Goal: Information Seeking & Learning: Find specific fact

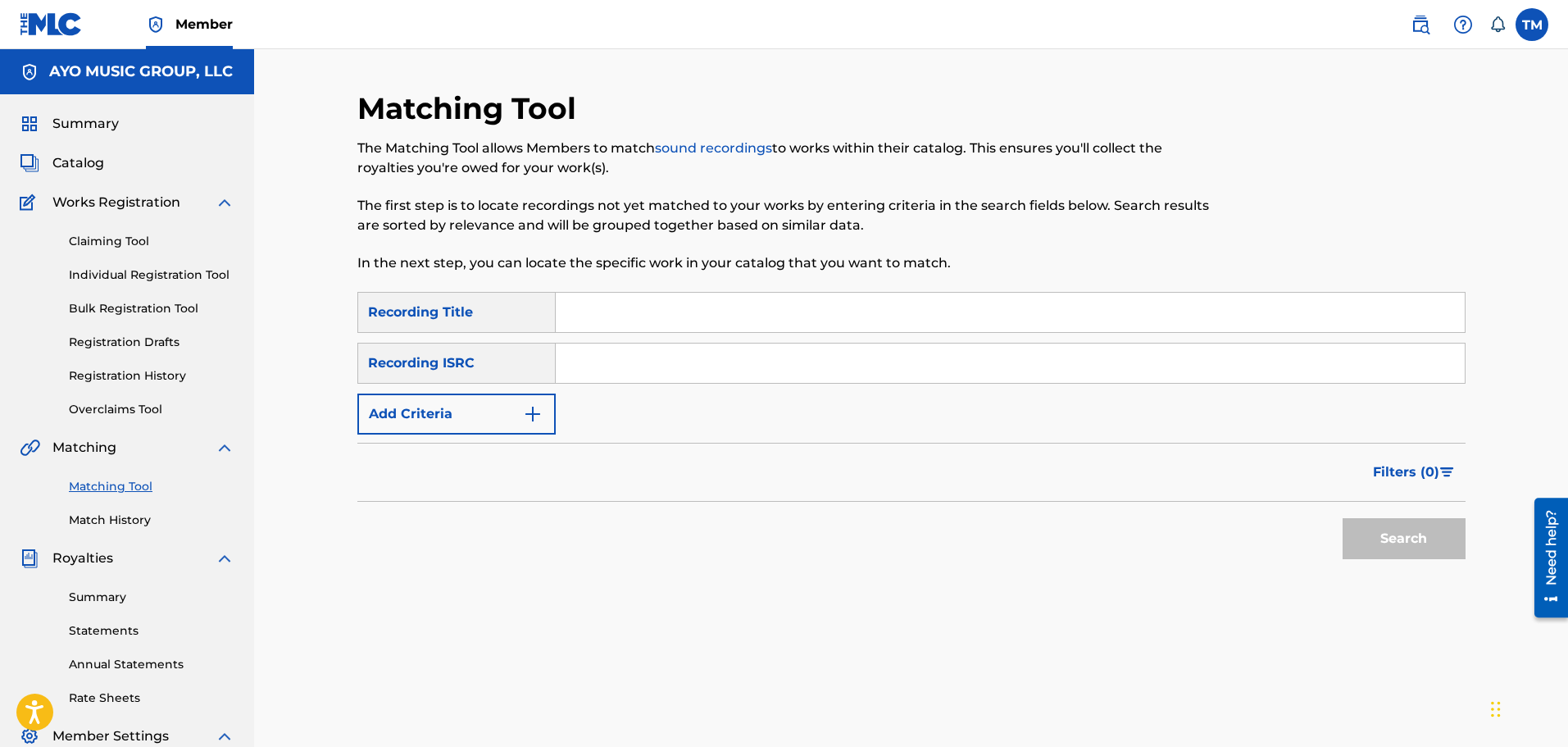
click at [595, 360] on input "Search Form" at bounding box center [1010, 363] width 909 height 40
paste input "USSM11505581"
type input "USSM11505581"
click at [1363, 527] on button "Search" at bounding box center [1403, 538] width 123 height 41
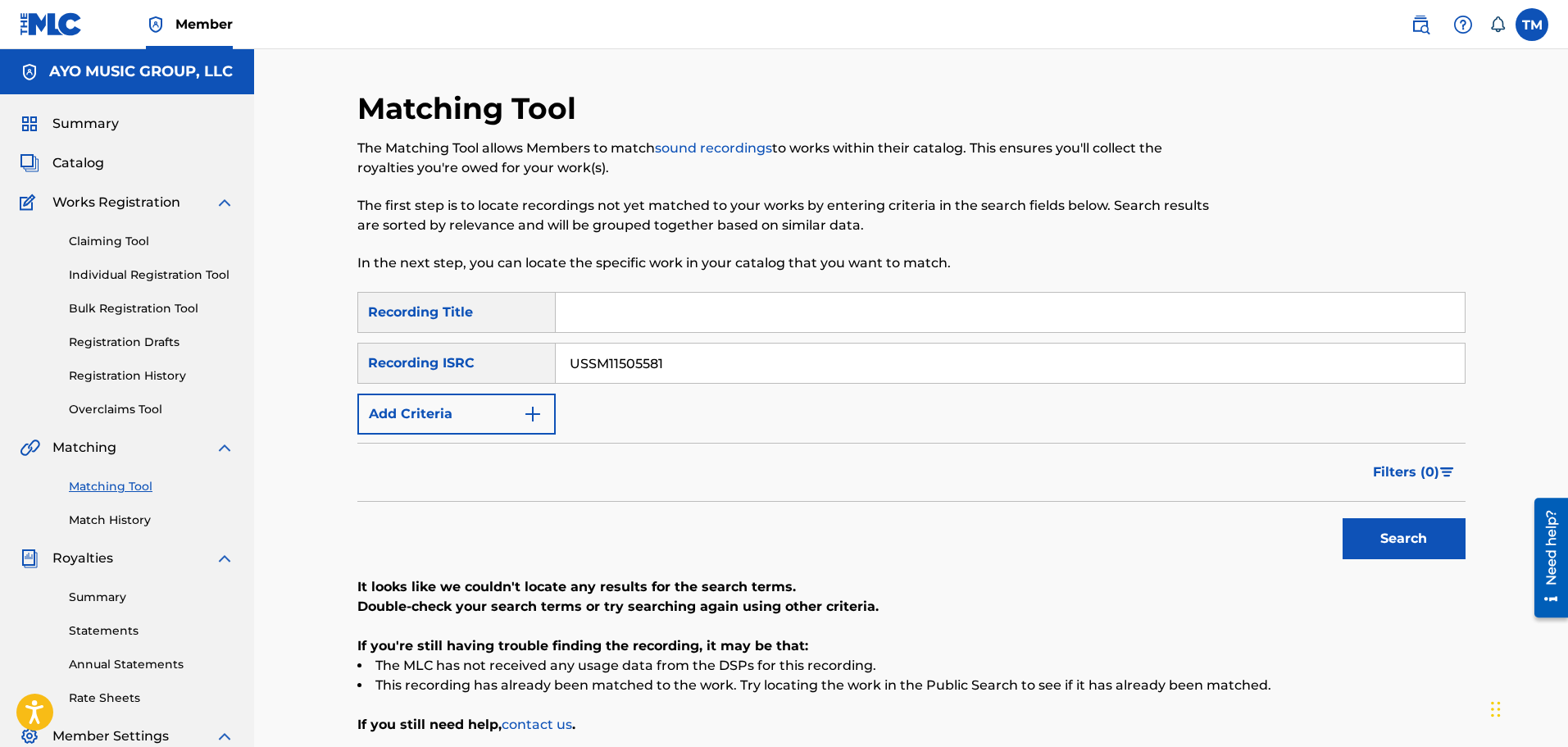
drag, startPoint x: 687, startPoint y: 378, endPoint x: 530, endPoint y: 378, distance: 157.0
click at [530, 378] on div "SearchWithCriteriaac67b07f-ffe9-4baf-a583-fe383f027cbc Recording ISRC USSM11505…" at bounding box center [911, 363] width 1107 height 41
click at [1439, 550] on button "Search" at bounding box center [1403, 538] width 123 height 41
drag, startPoint x: 606, startPoint y: 355, endPoint x: 532, endPoint y: 348, distance: 74.3
click at [533, 349] on div "SearchWithCriteriaac67b07f-ffe9-4baf-a583-fe383f027cbc Recording ISRC USSM11505…" at bounding box center [911, 363] width 1107 height 41
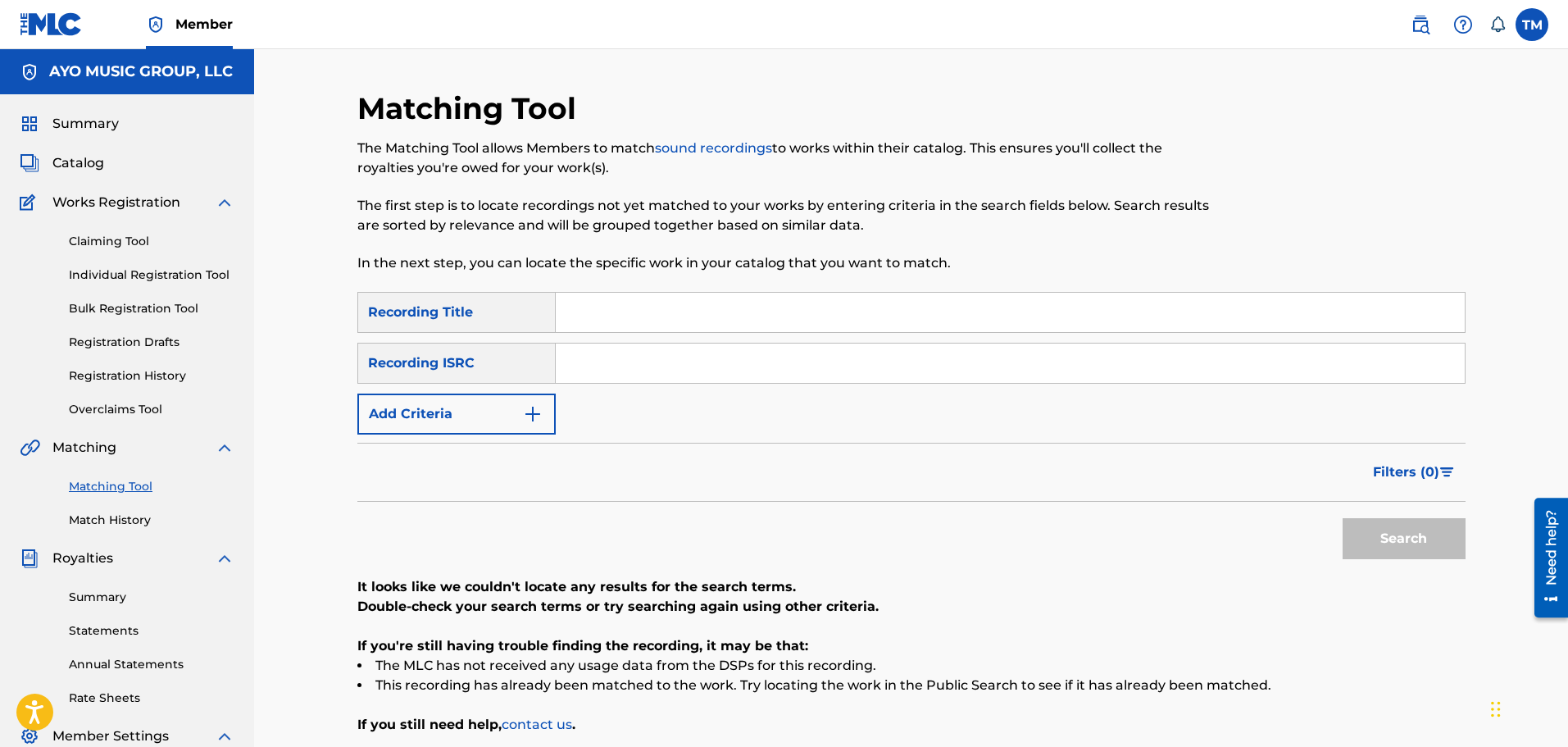
click at [638, 308] on input "Search Form" at bounding box center [1010, 312] width 909 height 40
type input "Freak Hoe"
click at [542, 416] on img "Search Form" at bounding box center [532, 414] width 19 height 19
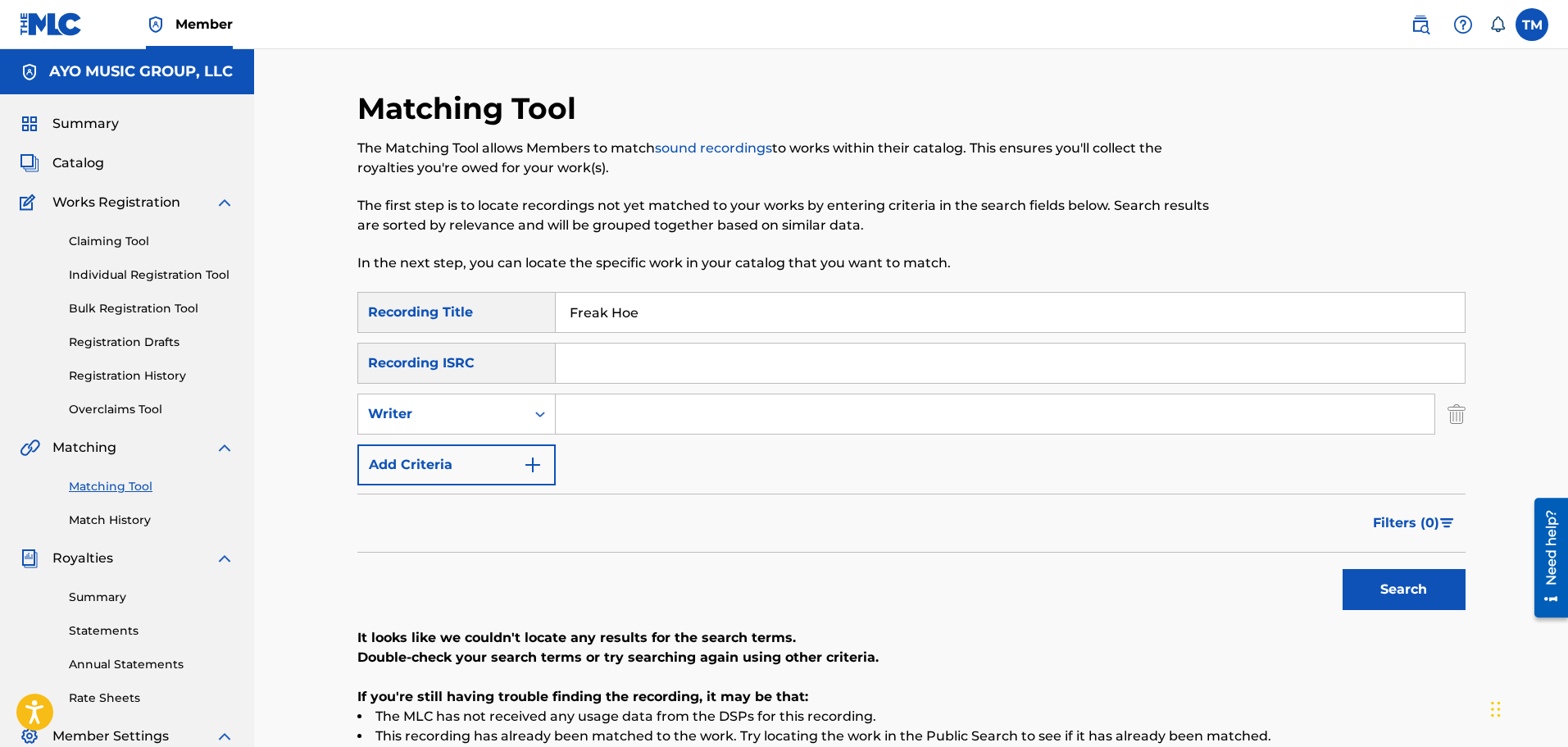
click at [637, 397] on input "Search Form" at bounding box center [995, 414] width 879 height 40
click at [1342, 569] on button "Search" at bounding box center [1403, 589] width 123 height 41
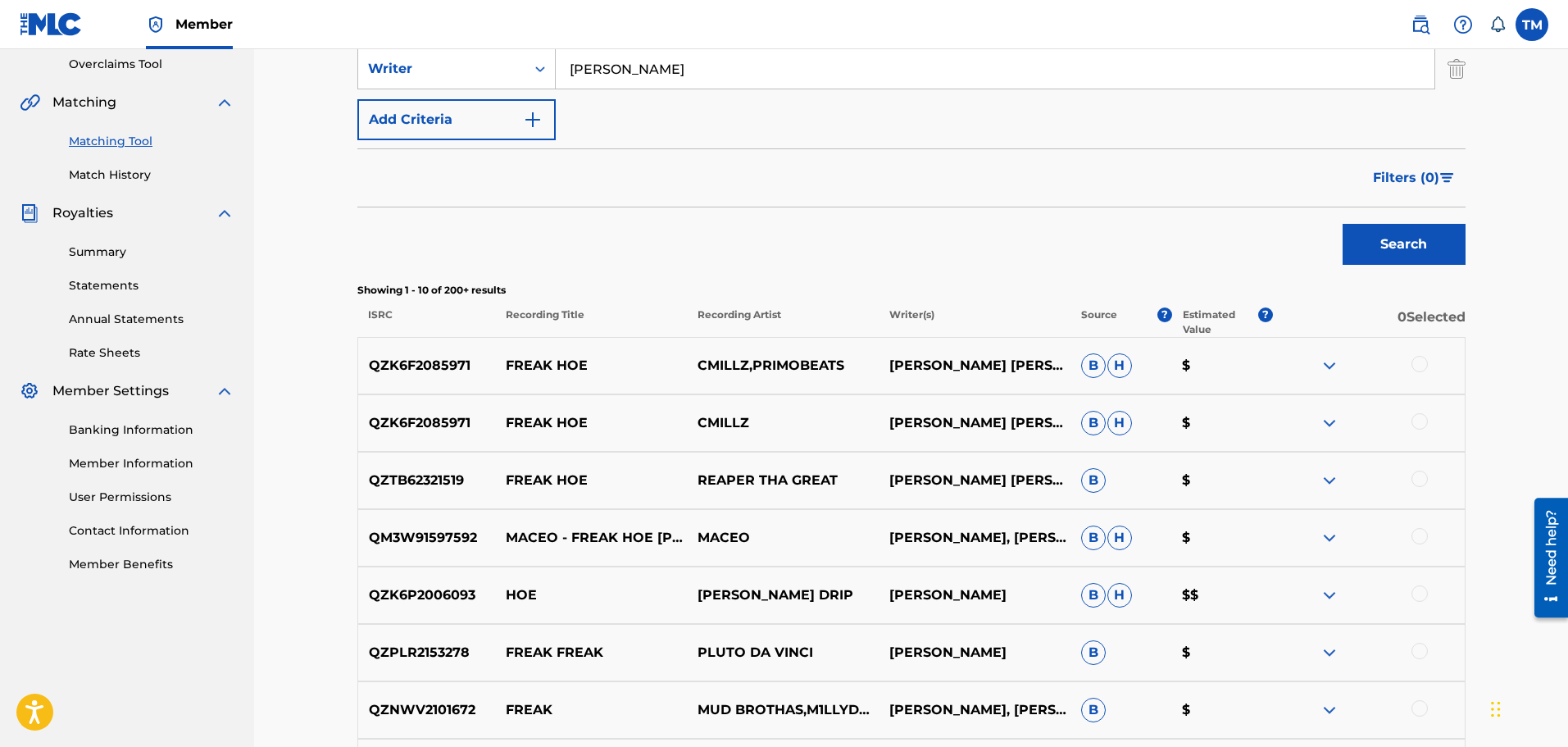
scroll to position [410, 0]
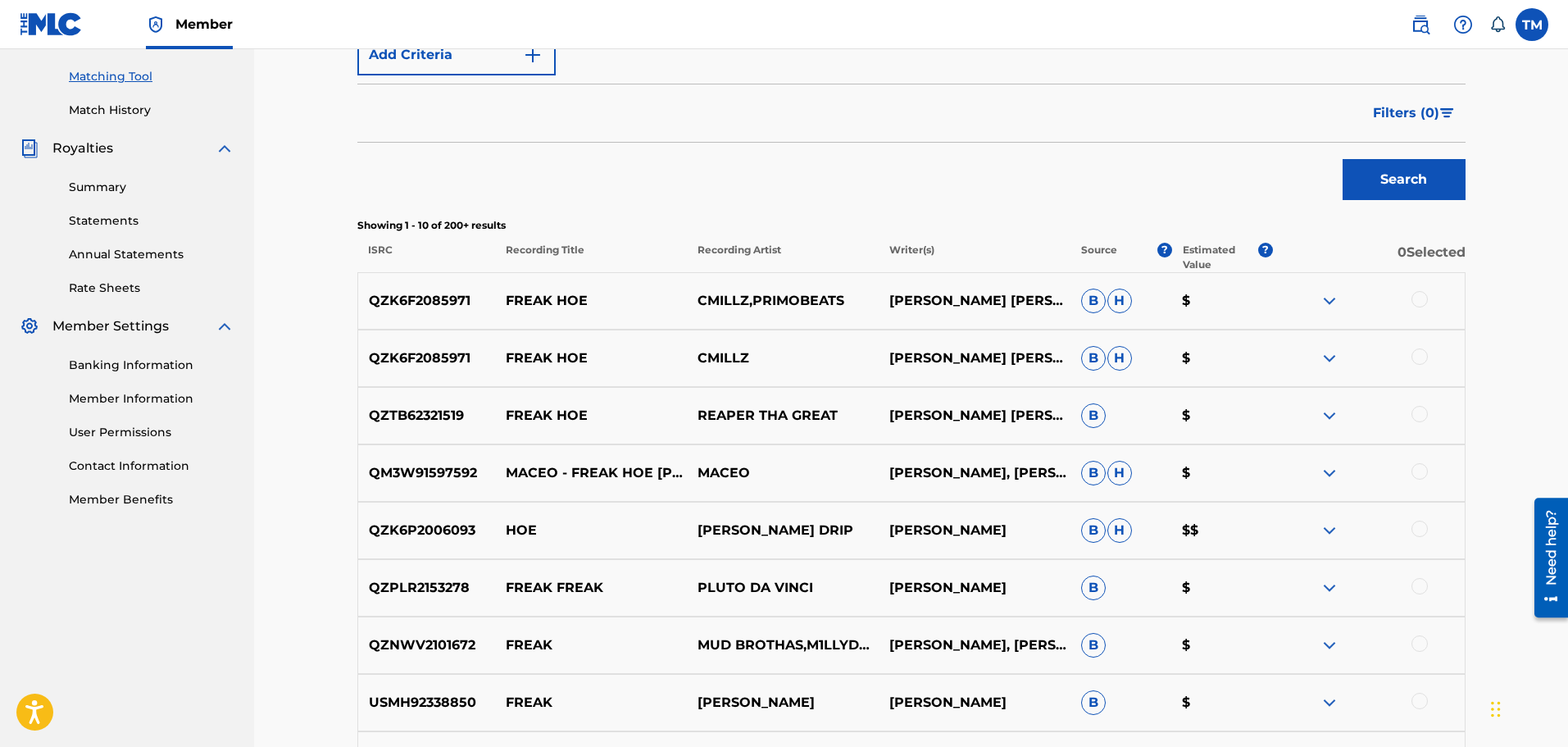
click at [1322, 302] on img at bounding box center [1328, 300] width 19 height 19
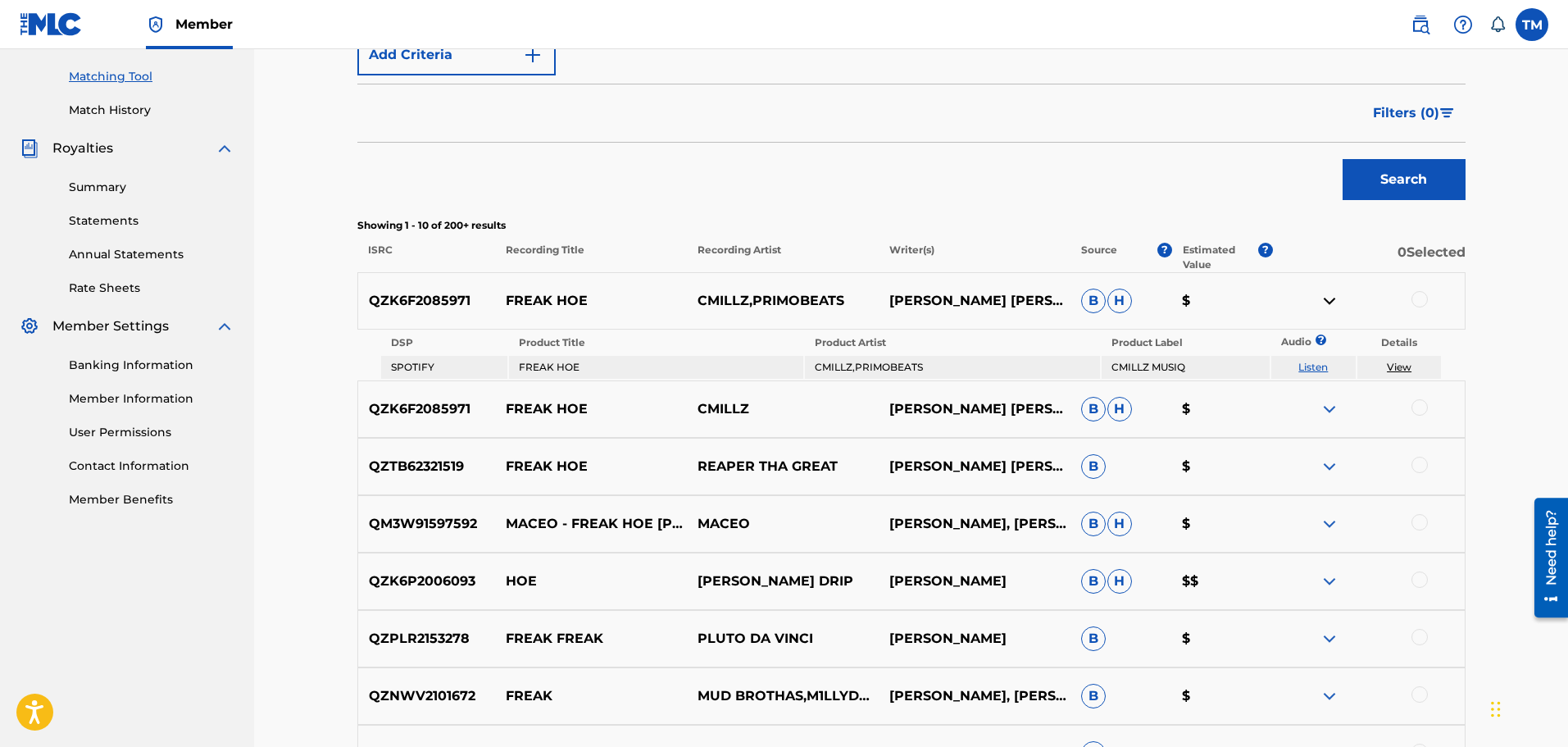
click at [1330, 409] on img at bounding box center [1328, 408] width 19 height 19
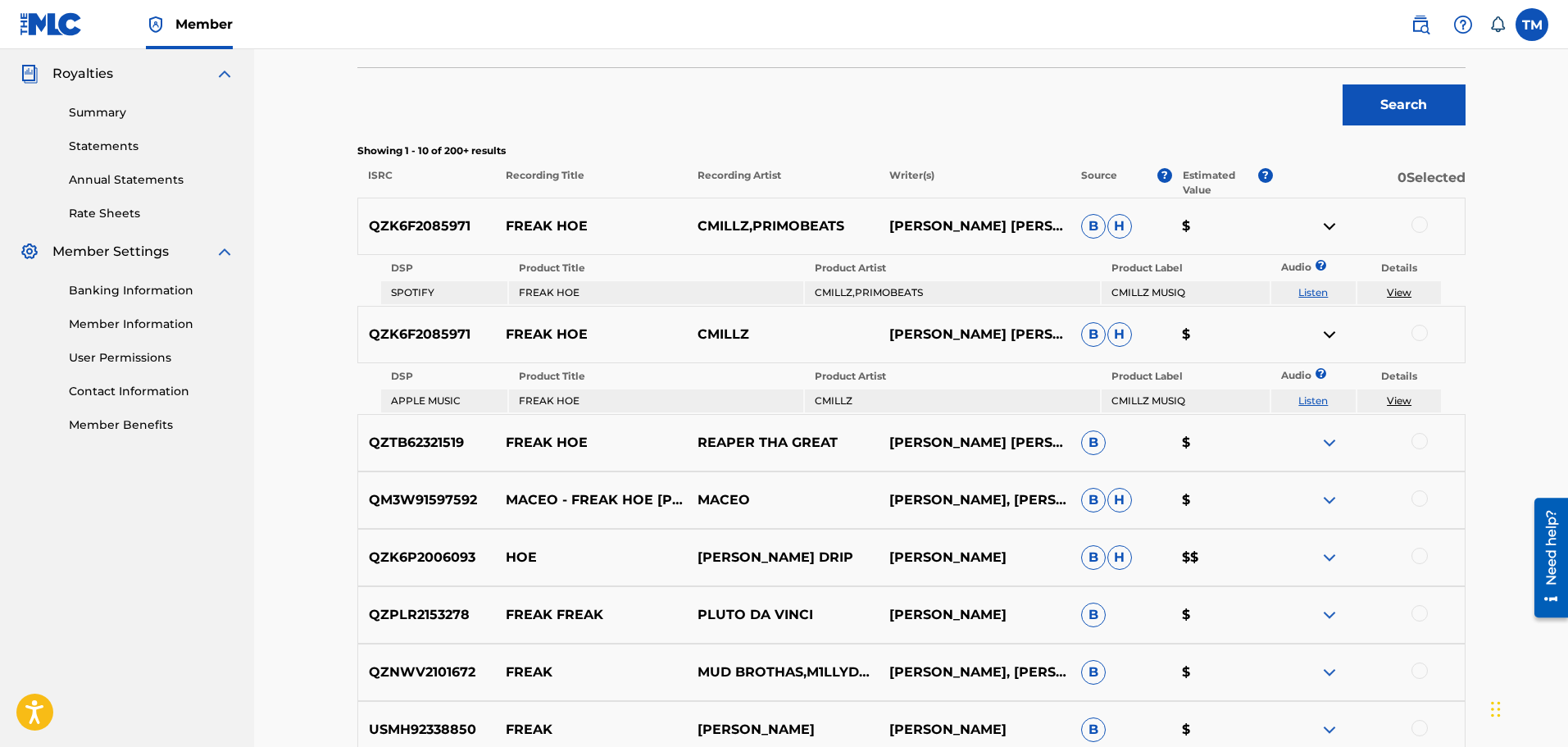
scroll to position [738, 0]
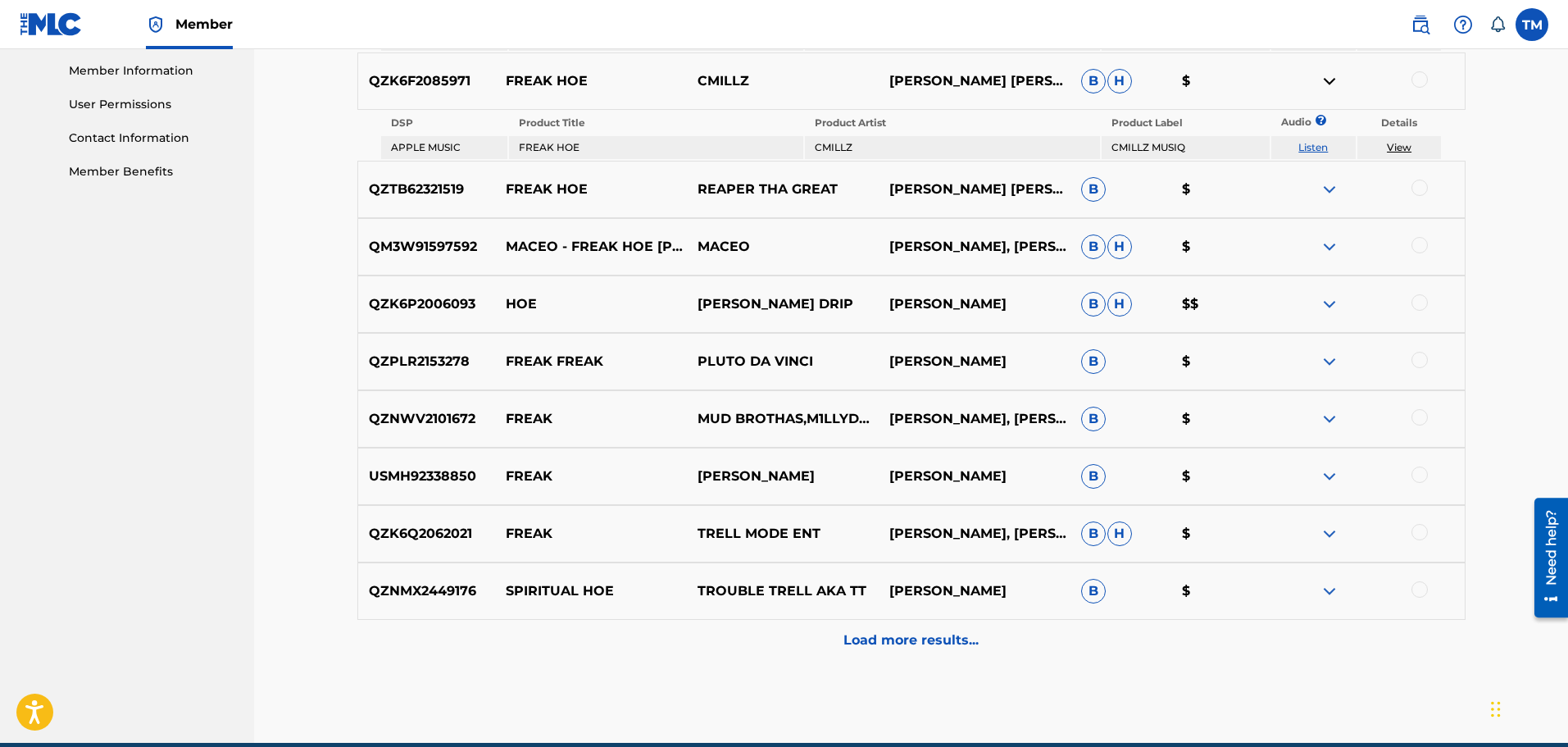
click at [898, 654] on div "Load more results..." at bounding box center [911, 640] width 1107 height 41
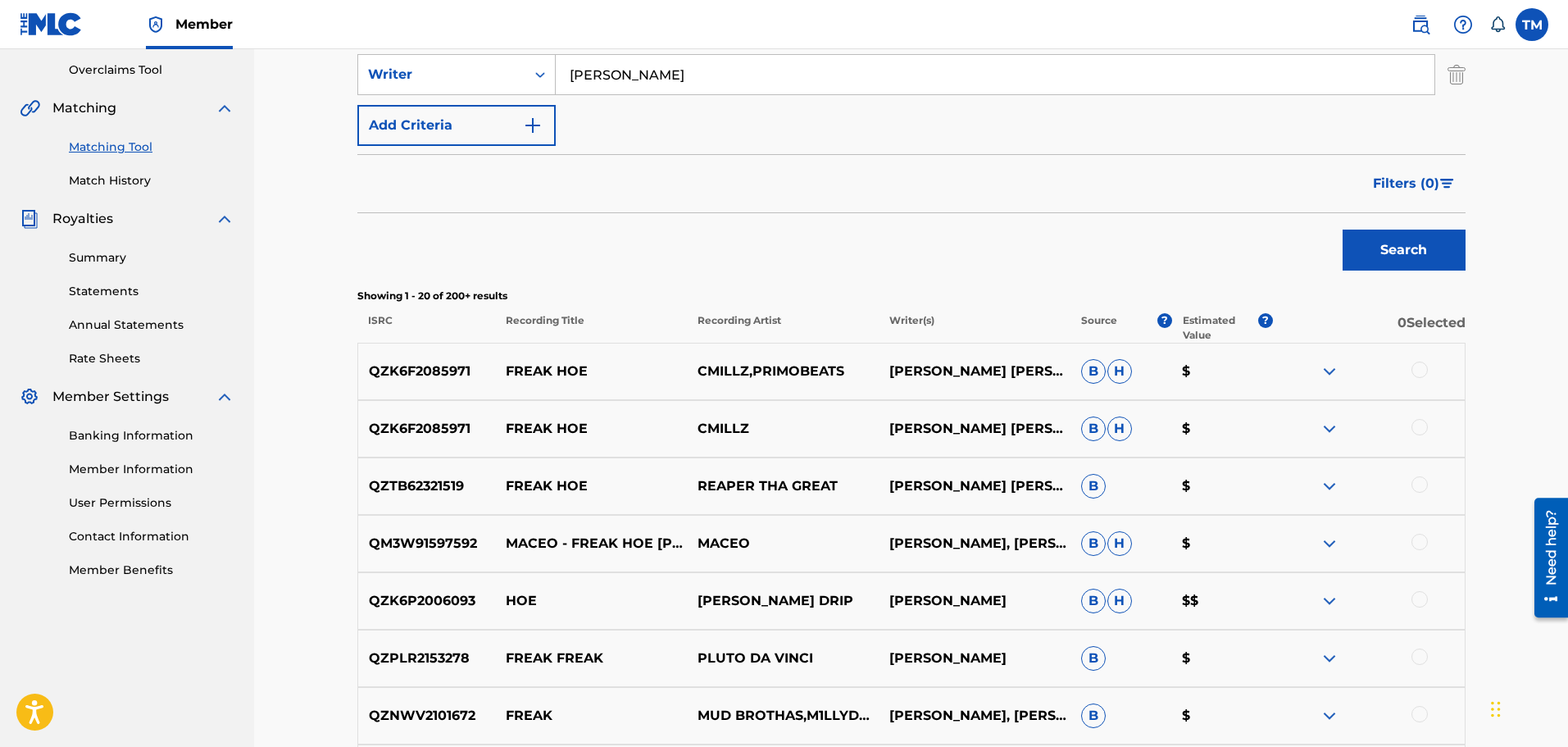
scroll to position [328, 0]
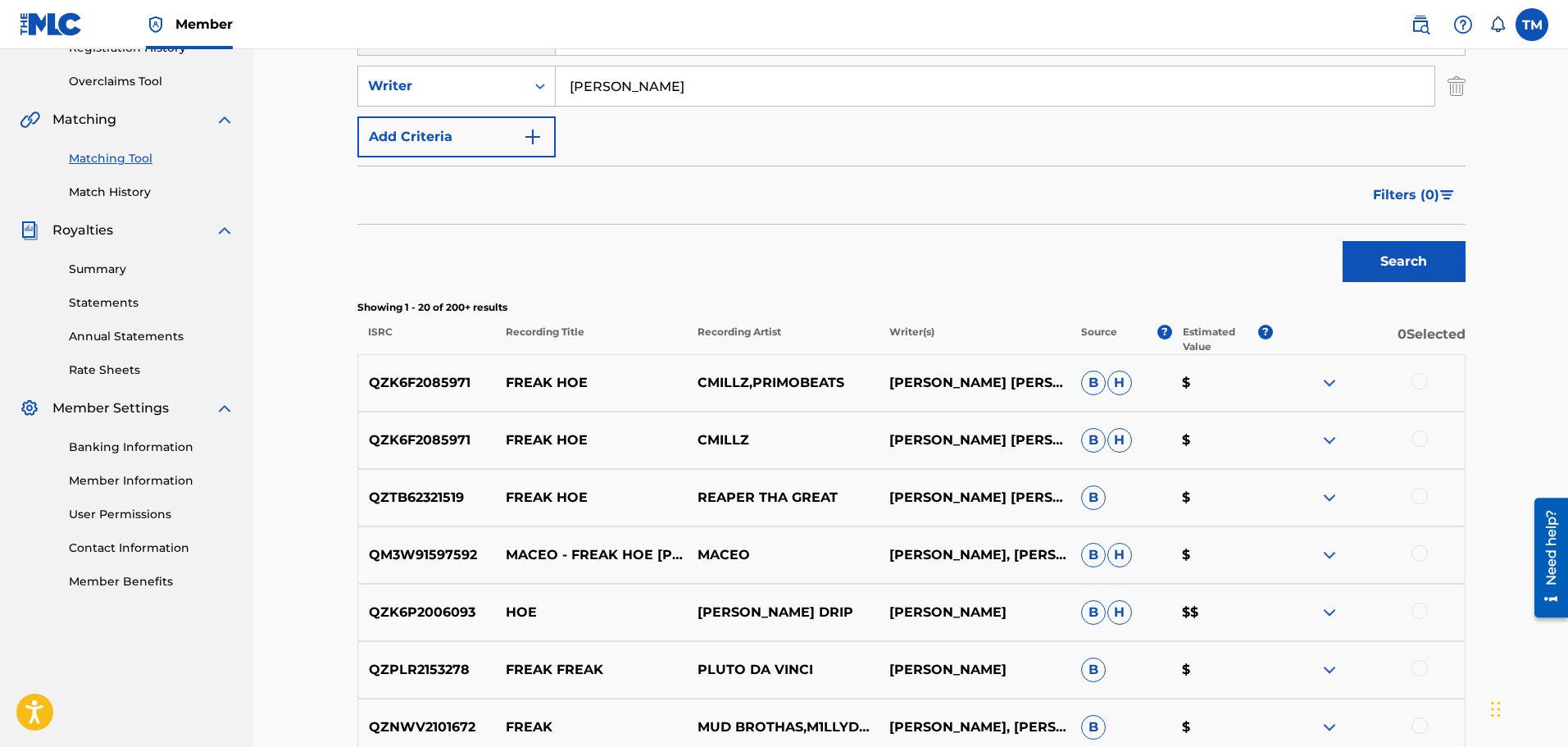
click at [1325, 376] on img at bounding box center [1328, 382] width 19 height 19
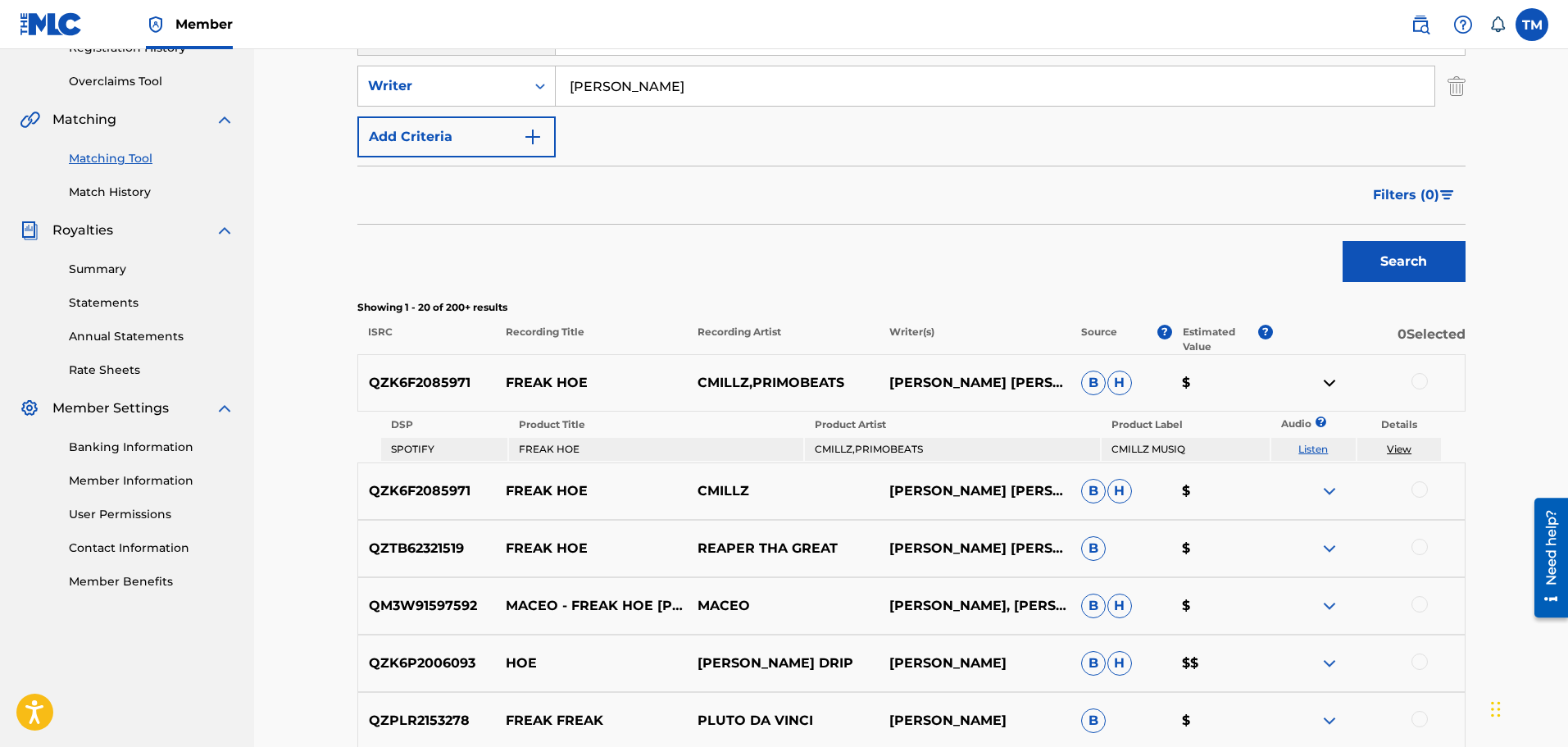
drag, startPoint x: 620, startPoint y: 92, endPoint x: 574, endPoint y: 91, distance: 46.0
click at [574, 91] on input "Miller" at bounding box center [995, 86] width 879 height 40
type input "vyshonn"
click at [1342, 241] on button "Search" at bounding box center [1403, 261] width 123 height 41
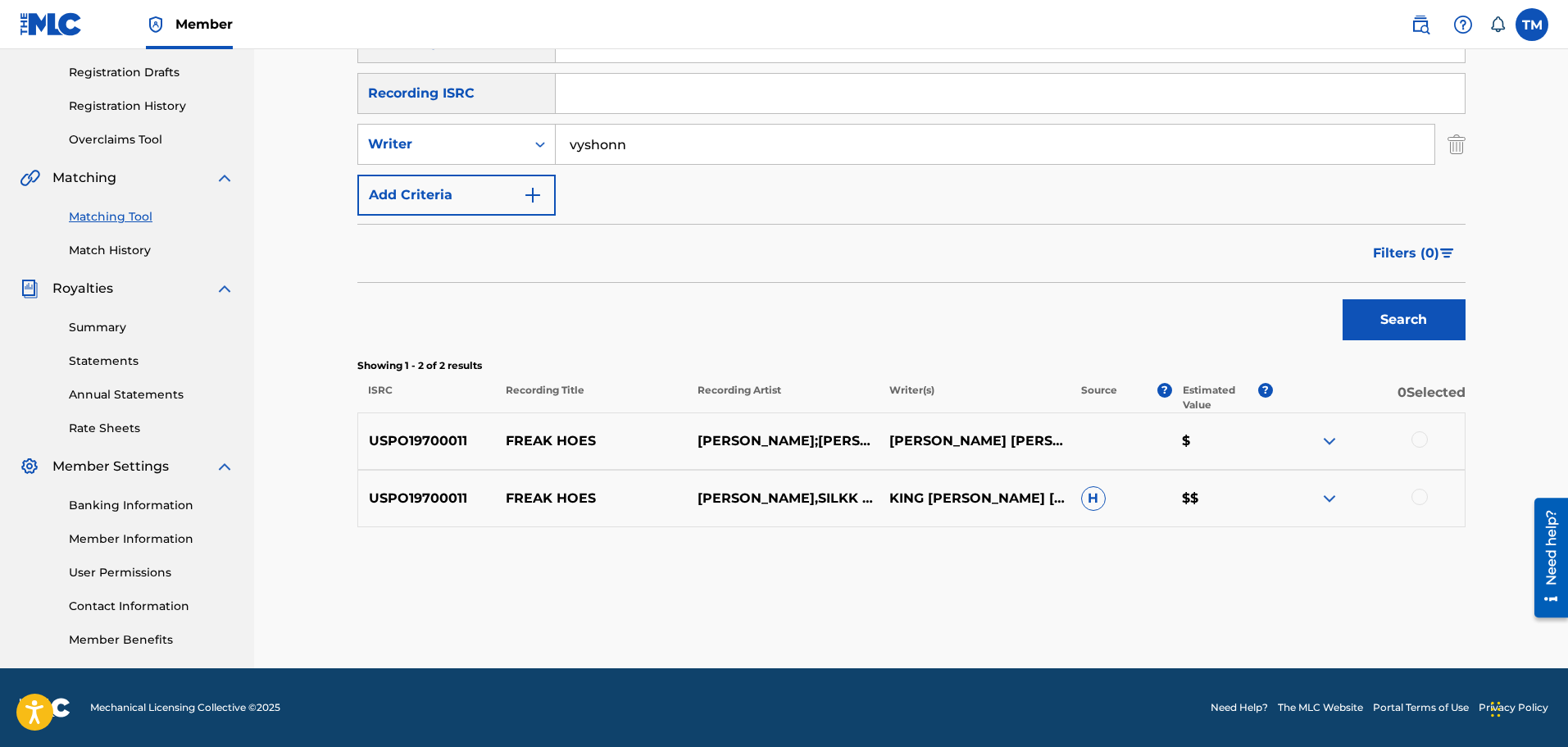
click at [1418, 442] on div at bounding box center [1419, 440] width 17 height 17
click at [1418, 502] on div at bounding box center [1419, 497] width 17 height 17
click at [1157, 623] on button "Match 2 Groups" at bounding box center [1152, 613] width 181 height 41
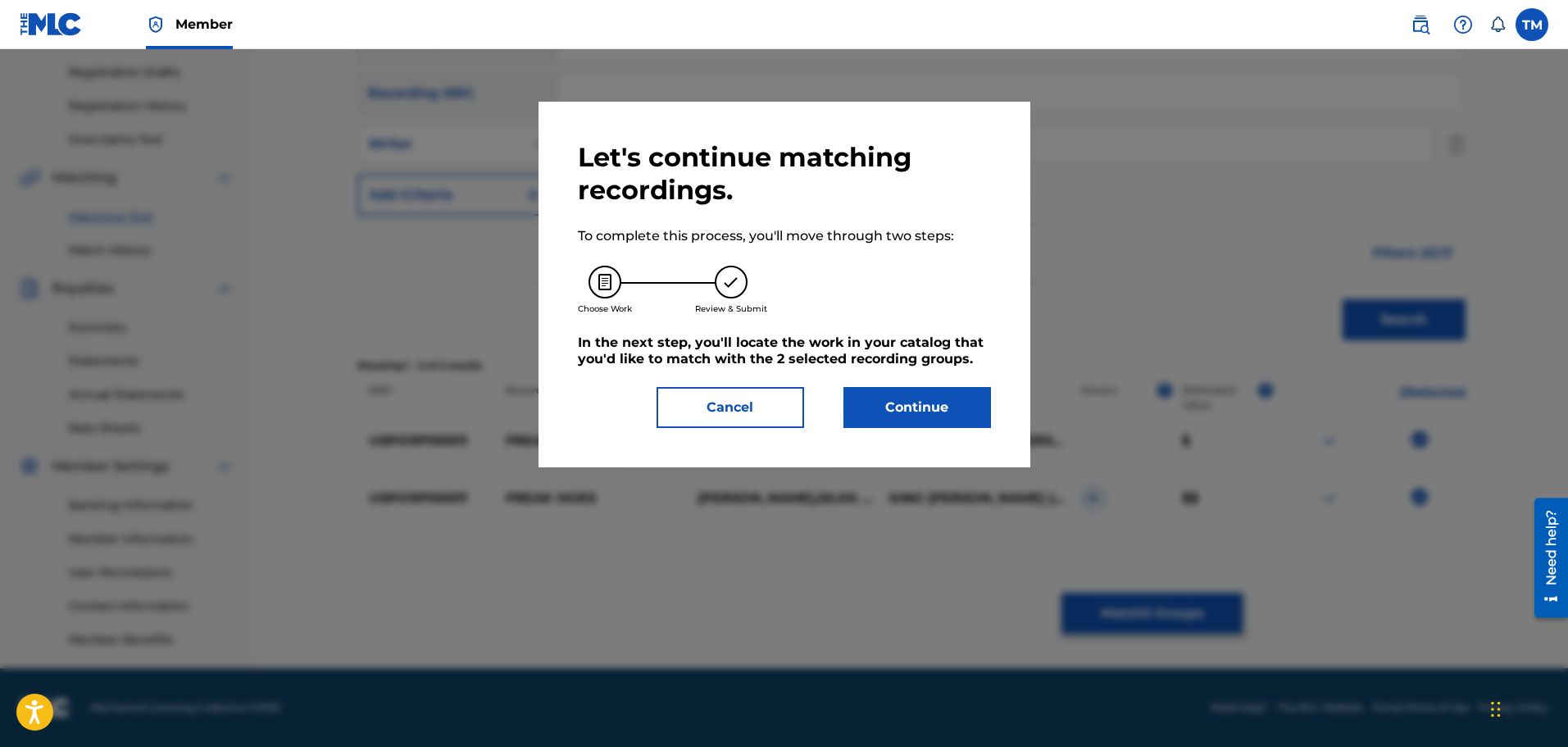
click at [929, 408] on button "Continue" at bounding box center [917, 407] width 148 height 41
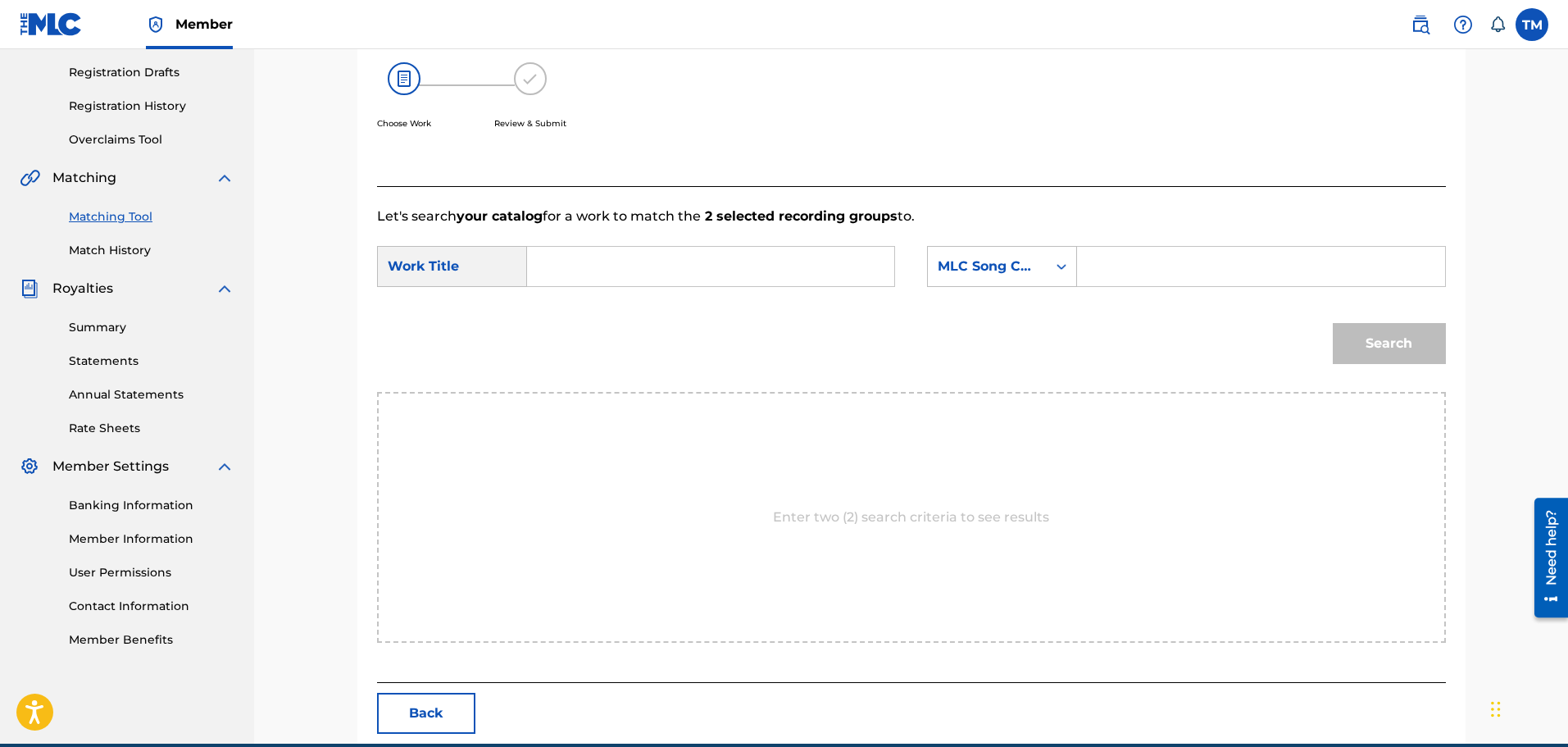
click at [552, 271] on input "Search Form" at bounding box center [711, 266] width 340 height 40
type input "freak hoe"
click at [1023, 255] on div "MLC Song Code" at bounding box center [987, 267] width 119 height 31
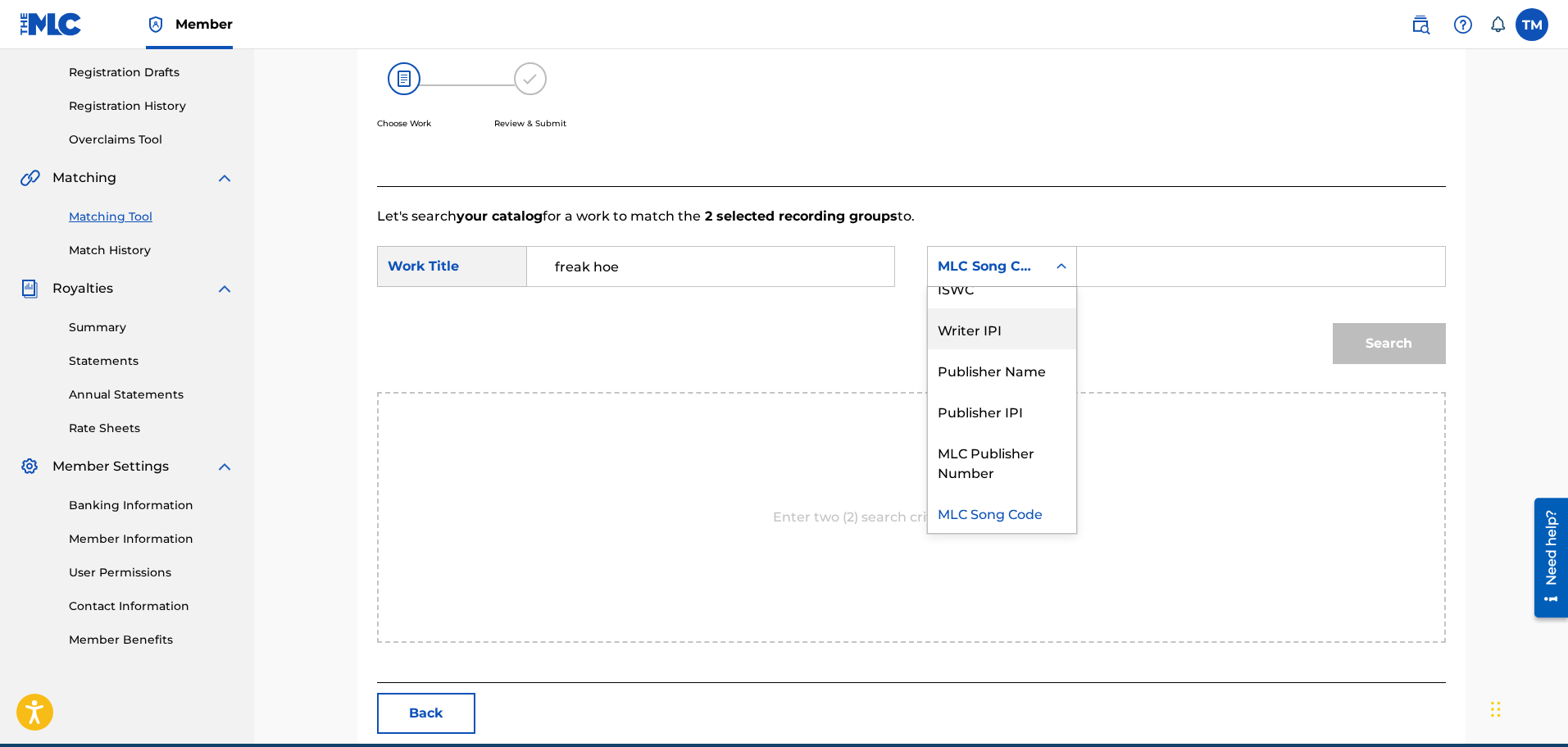
scroll to position [0, 0]
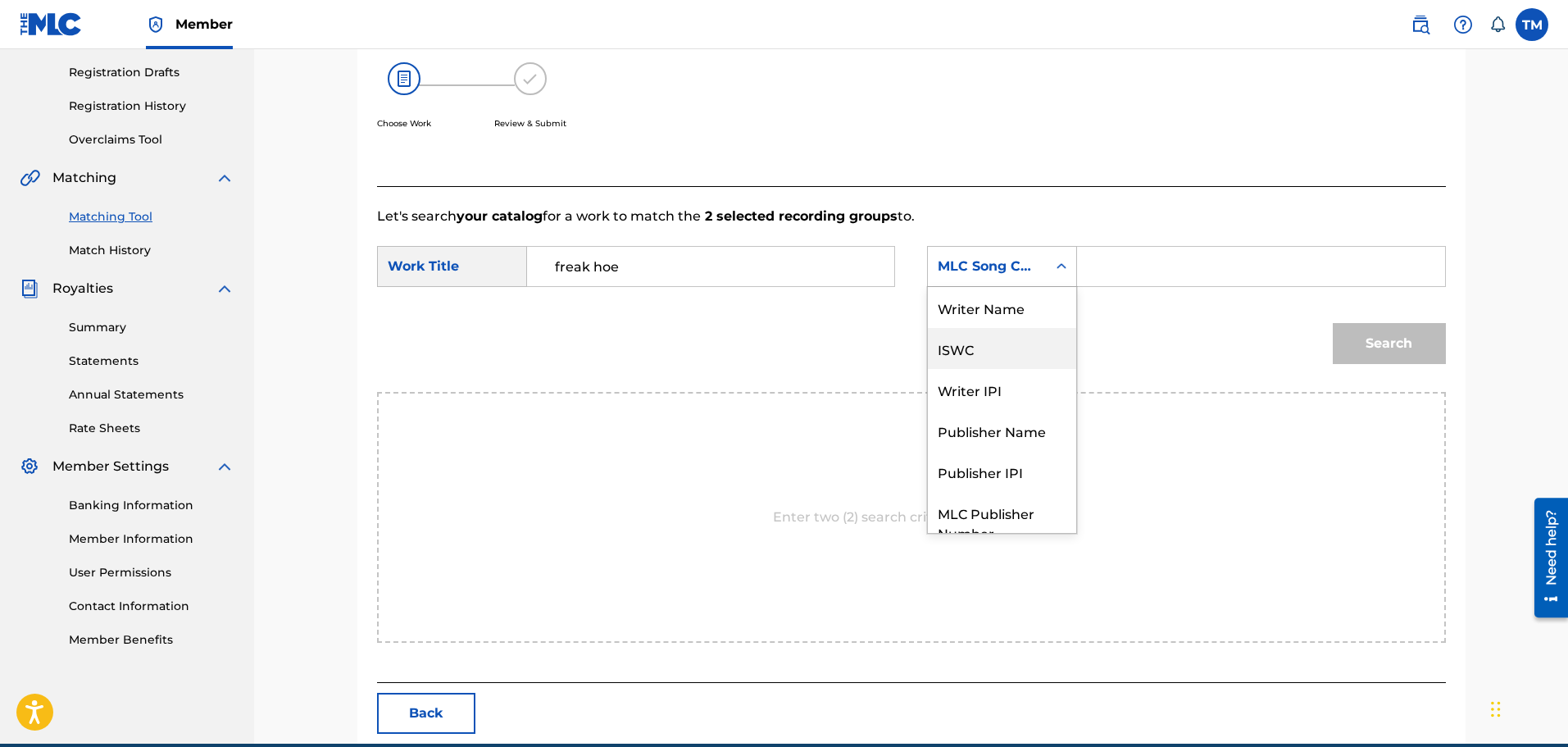
click at [1023, 318] on div "Writer Name" at bounding box center [1001, 307] width 149 height 41
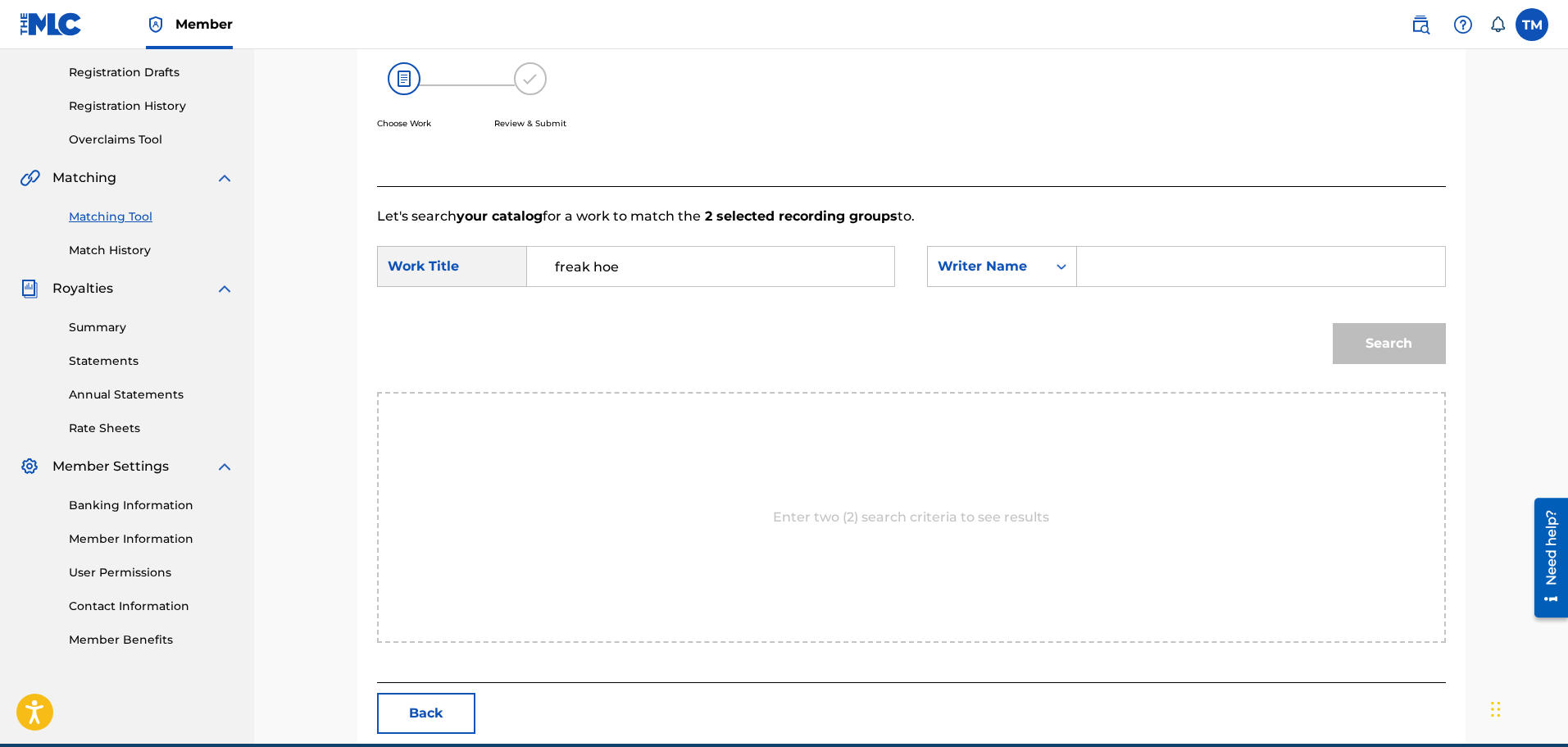
click at [1143, 267] on input "Search Form" at bounding box center [1261, 266] width 340 height 40
type input "vyshon"
click at [1333, 323] on button "Search" at bounding box center [1389, 343] width 114 height 41
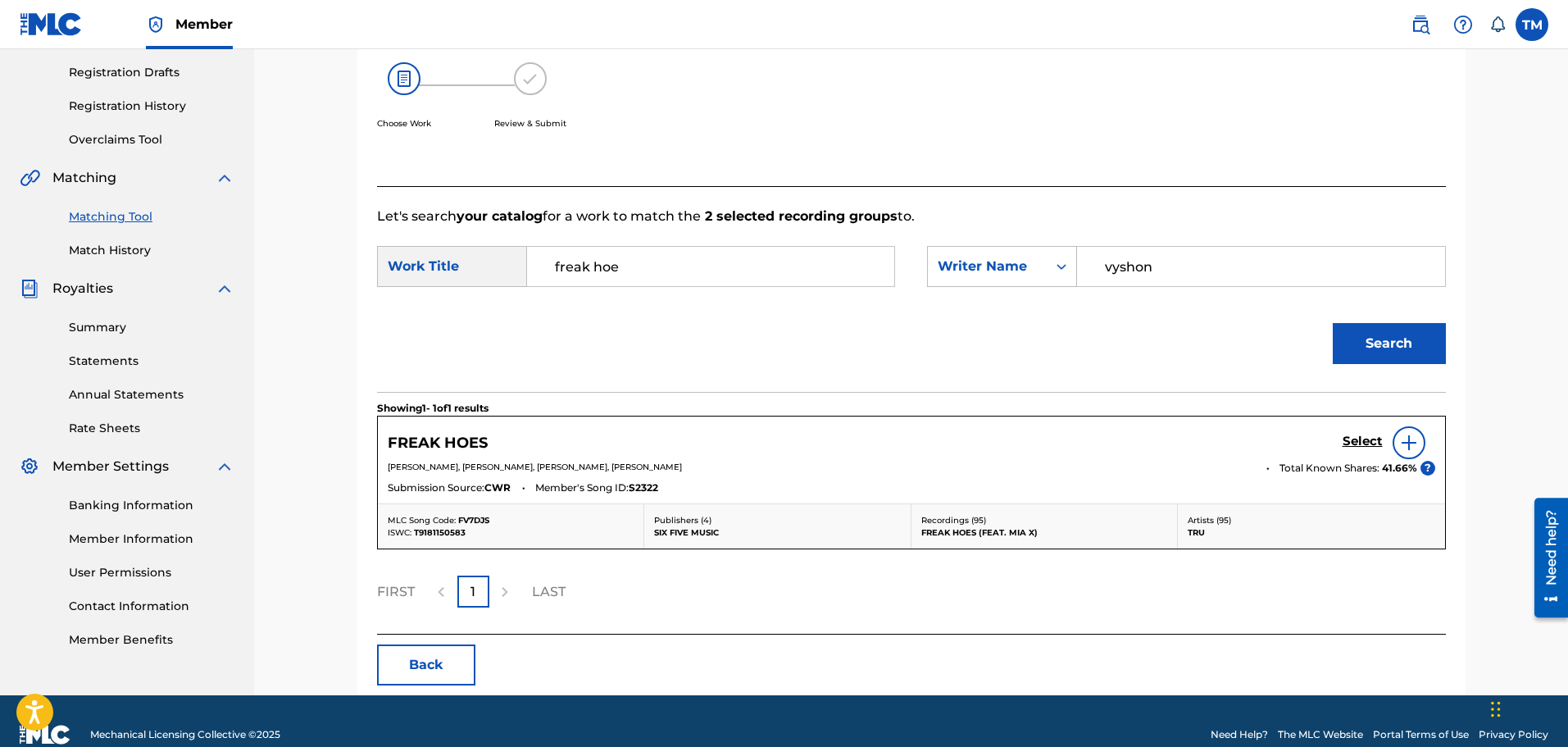
click at [1406, 434] on img at bounding box center [1408, 442] width 19 height 19
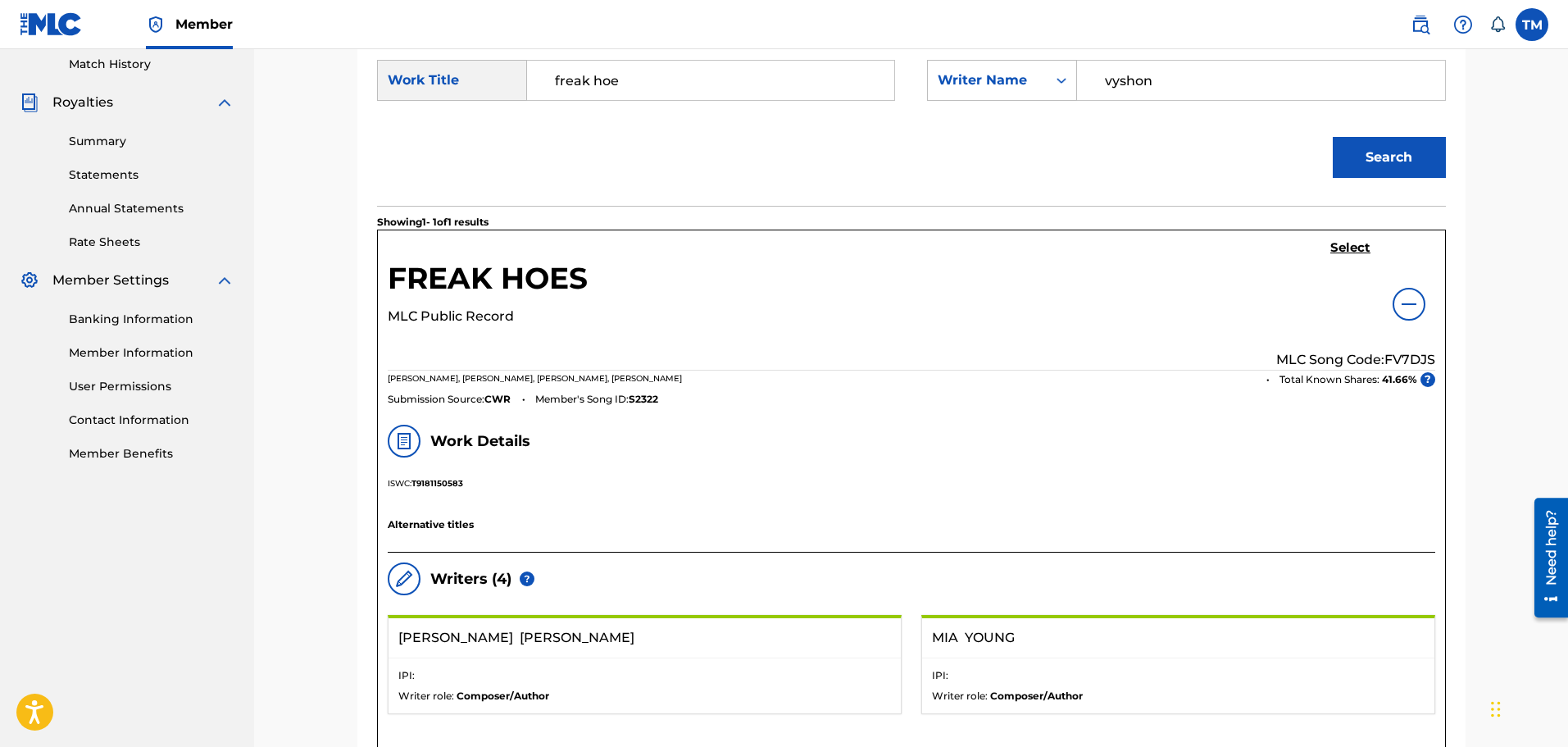
scroll to position [352, 0]
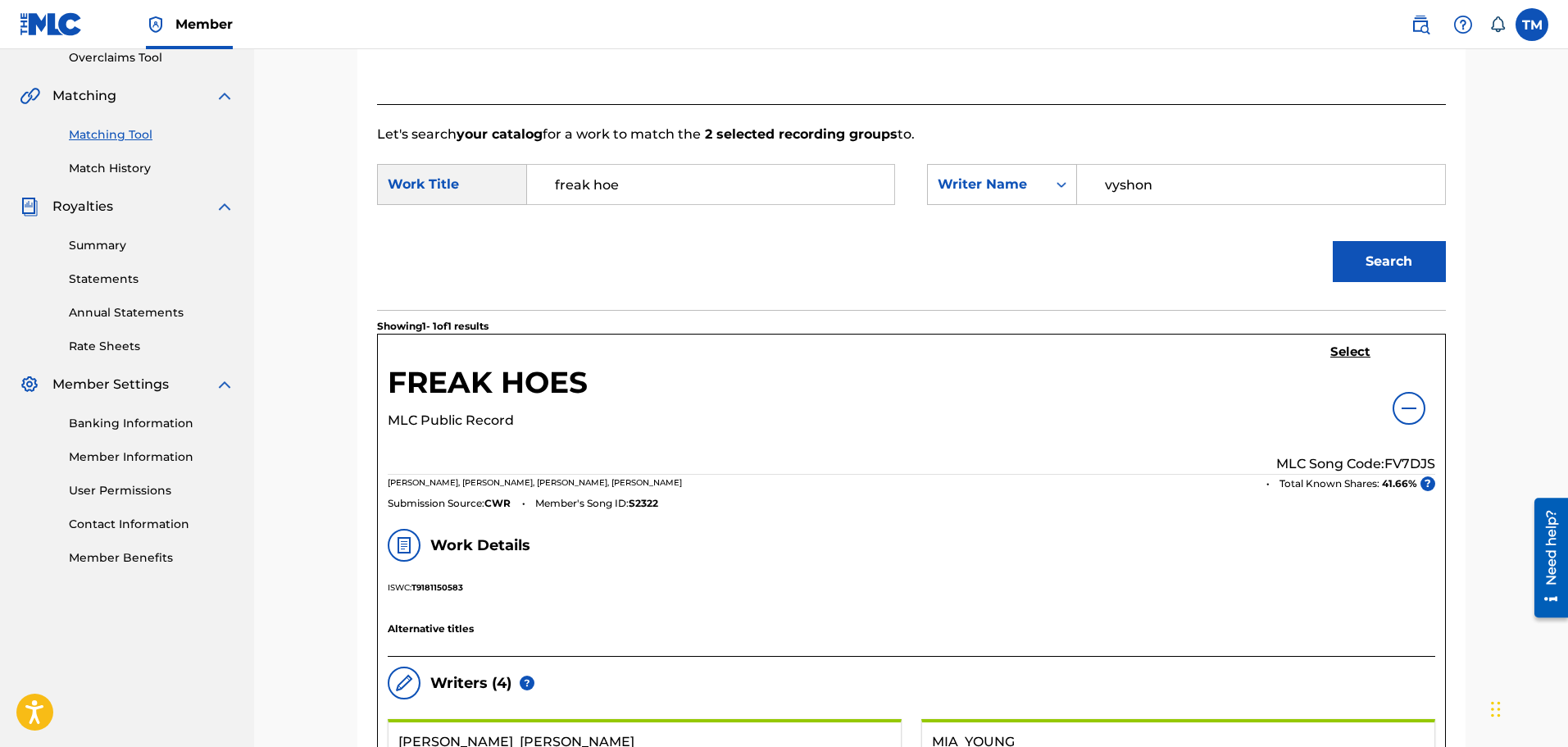
click at [1364, 355] on h5 "Select" at bounding box center [1350, 352] width 41 height 16
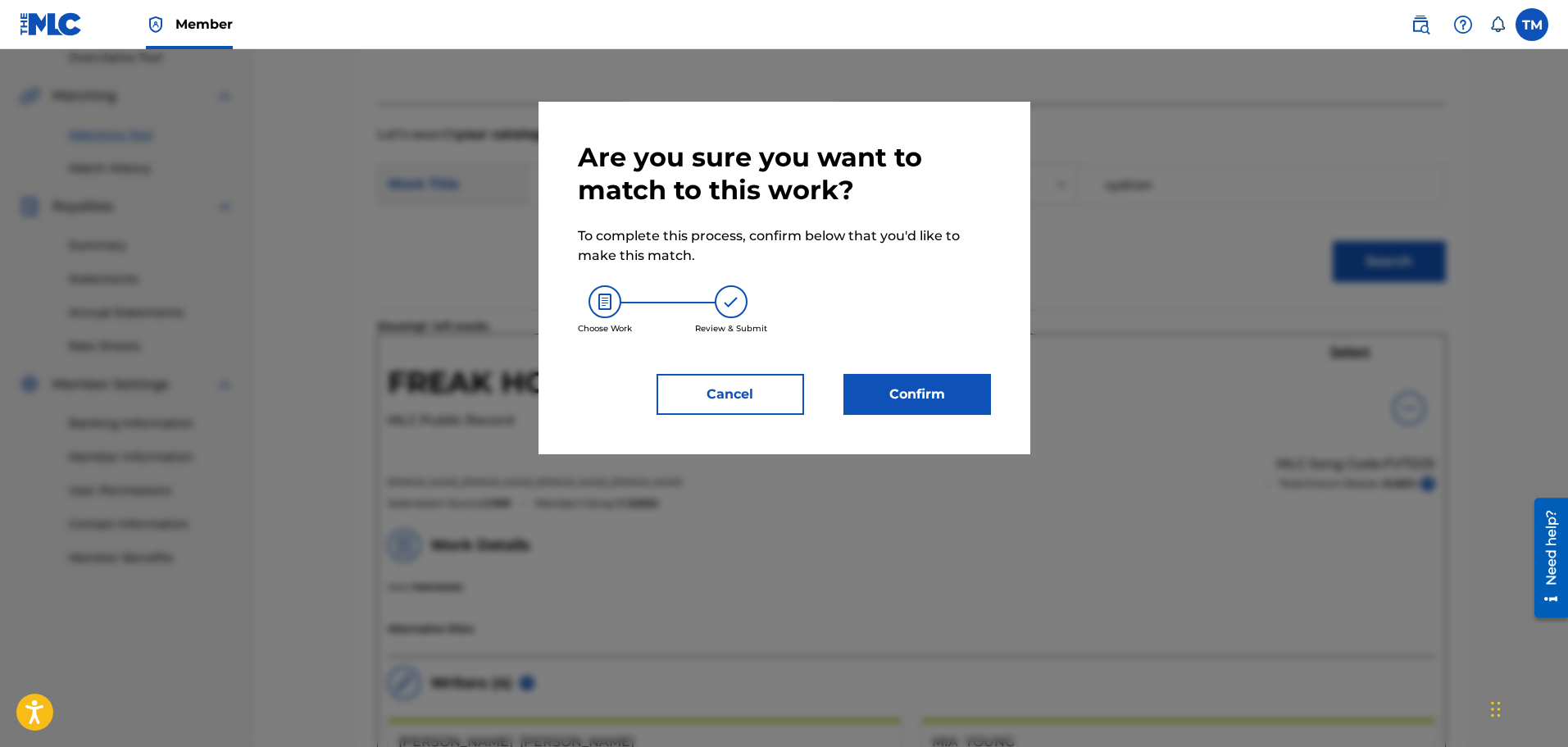
click at [964, 387] on button "Confirm" at bounding box center [917, 394] width 148 height 41
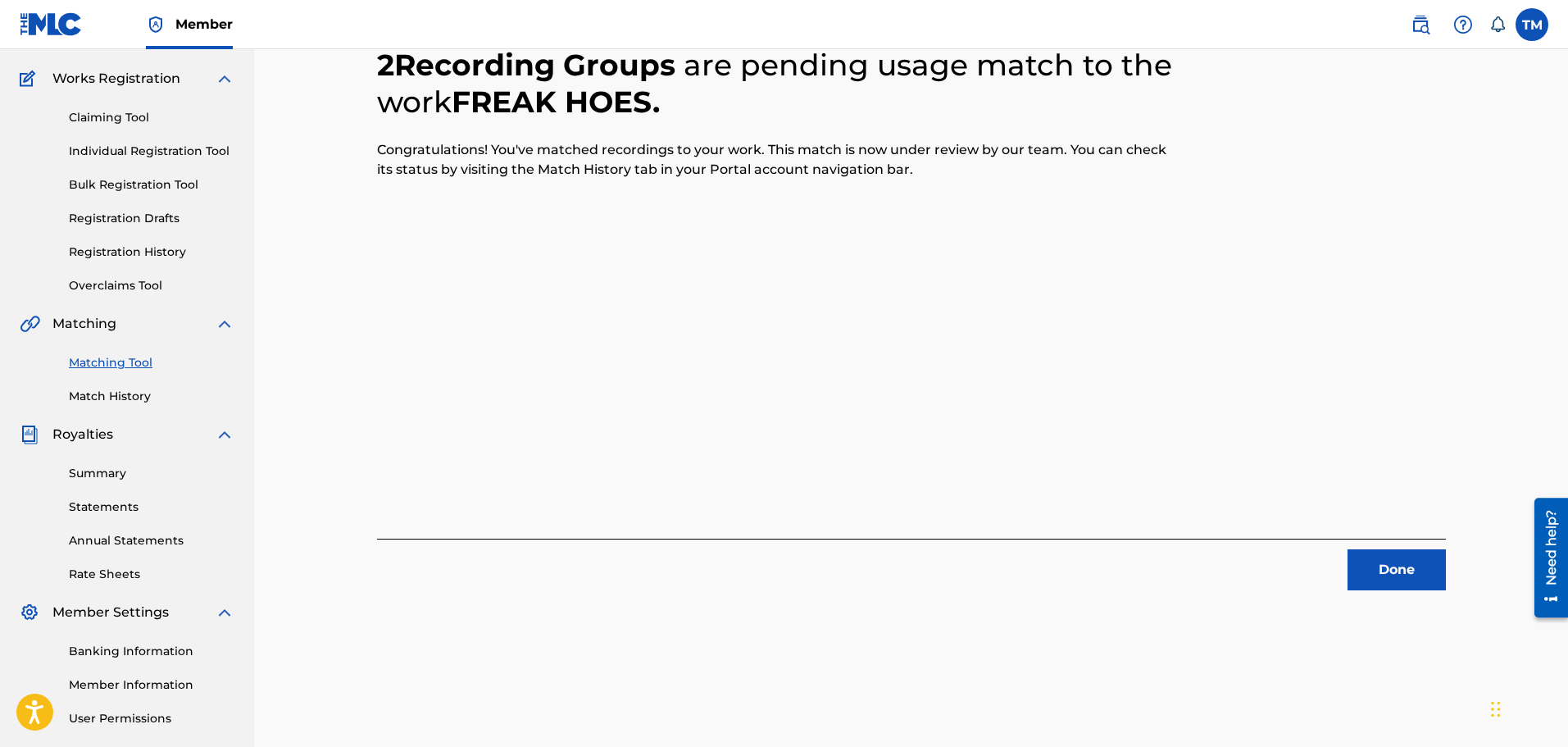
scroll to position [270, 0]
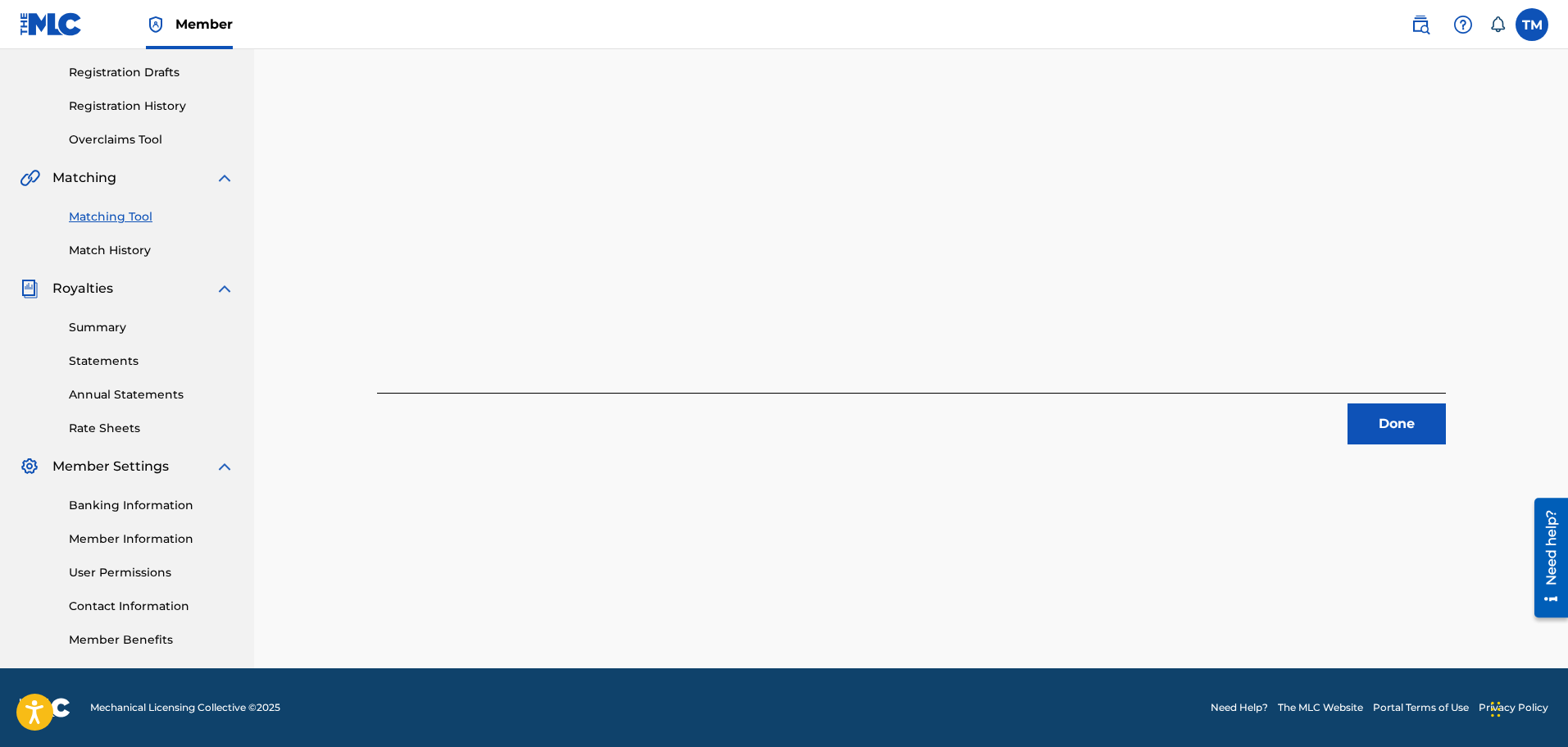
click at [1403, 421] on button "Done" at bounding box center [1396, 424] width 99 height 41
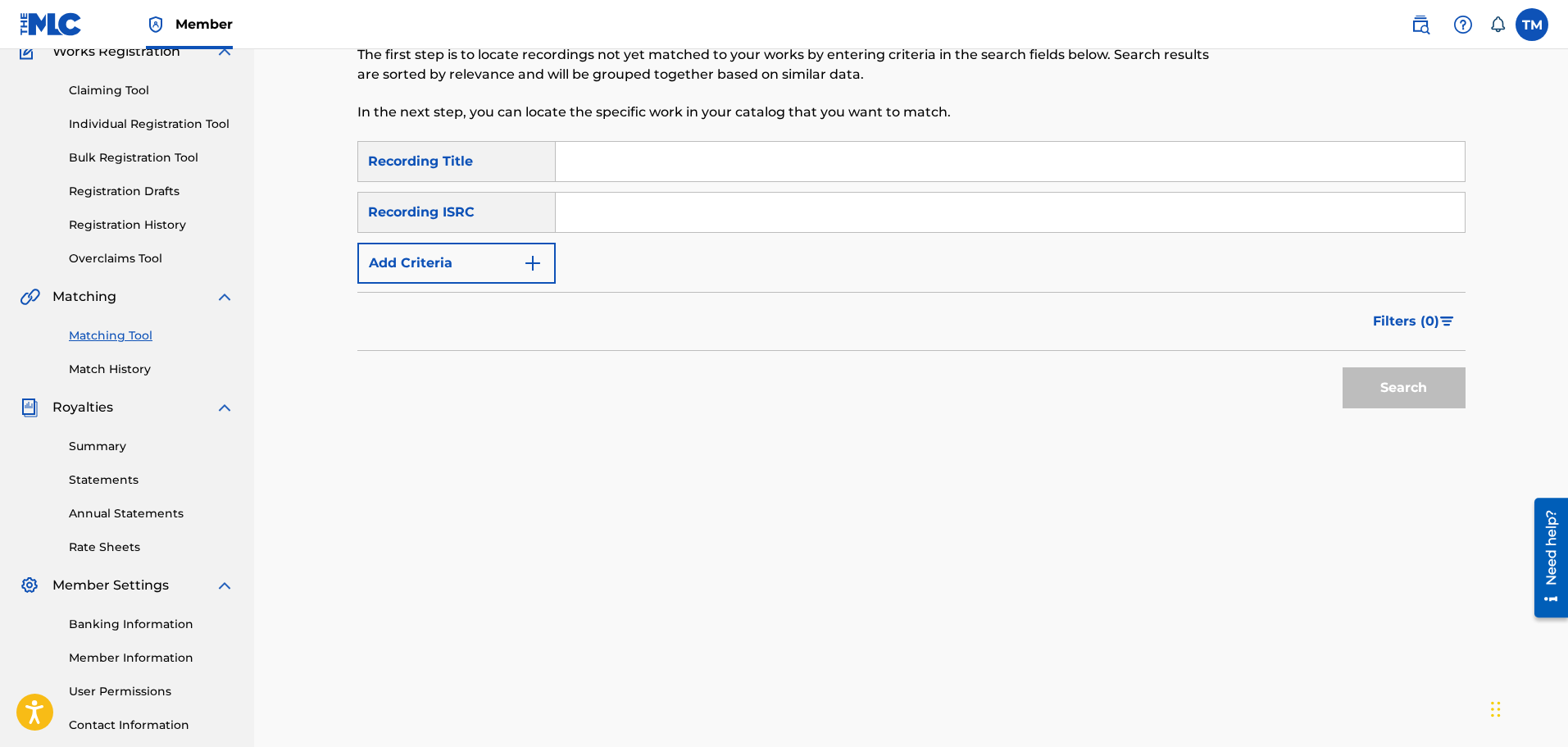
scroll to position [24, 0]
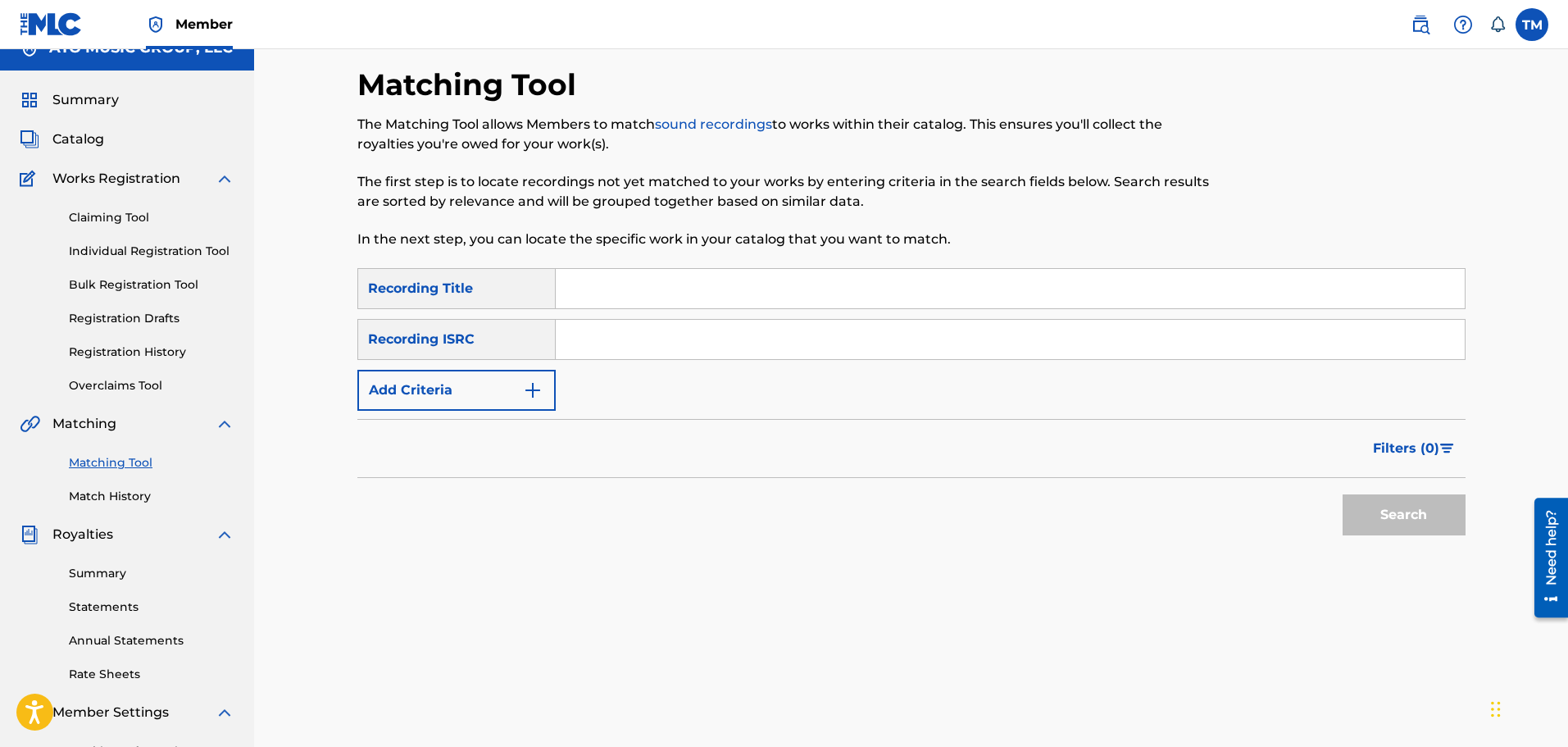
drag, startPoint x: 636, startPoint y: 326, endPoint x: 1187, endPoint y: 452, distance: 565.2
click at [636, 326] on input "Search Form" at bounding box center [1010, 339] width 909 height 40
paste input "USPO10500020"
type input "USPO10500020"
click at [1409, 524] on button "Search" at bounding box center [1403, 514] width 123 height 41
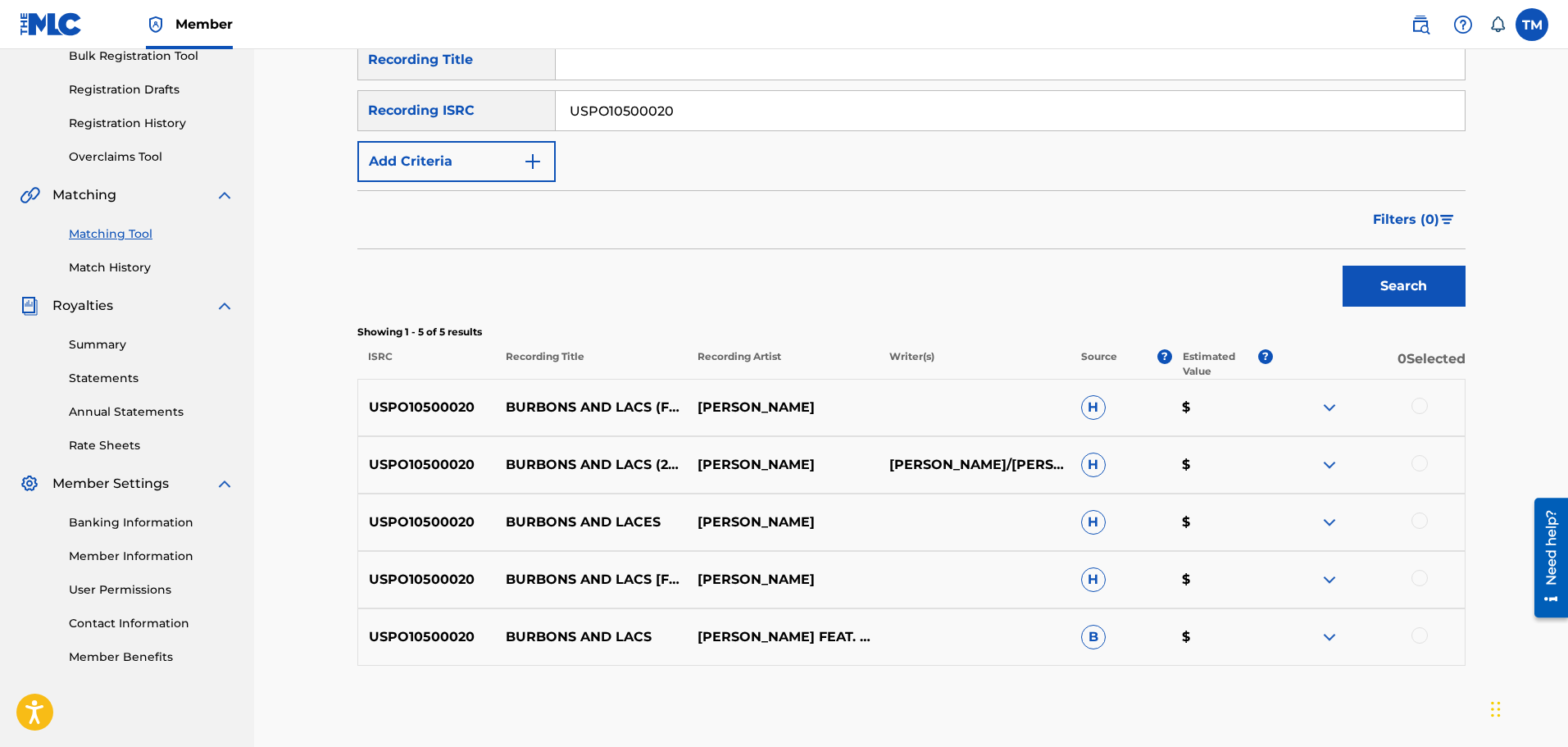
scroll to position [168, 0]
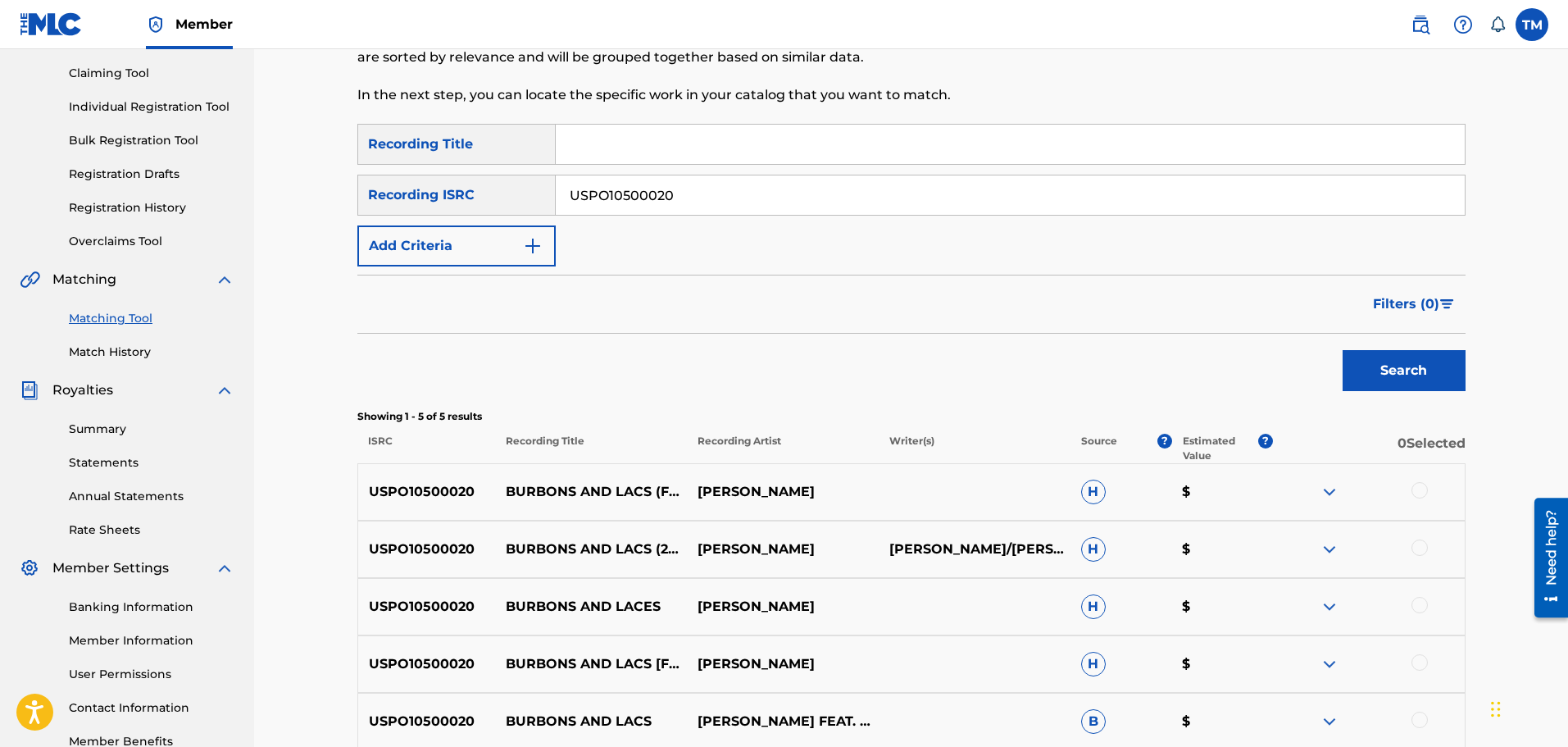
click at [516, 249] on button "Add Criteria" at bounding box center [456, 246] width 198 height 41
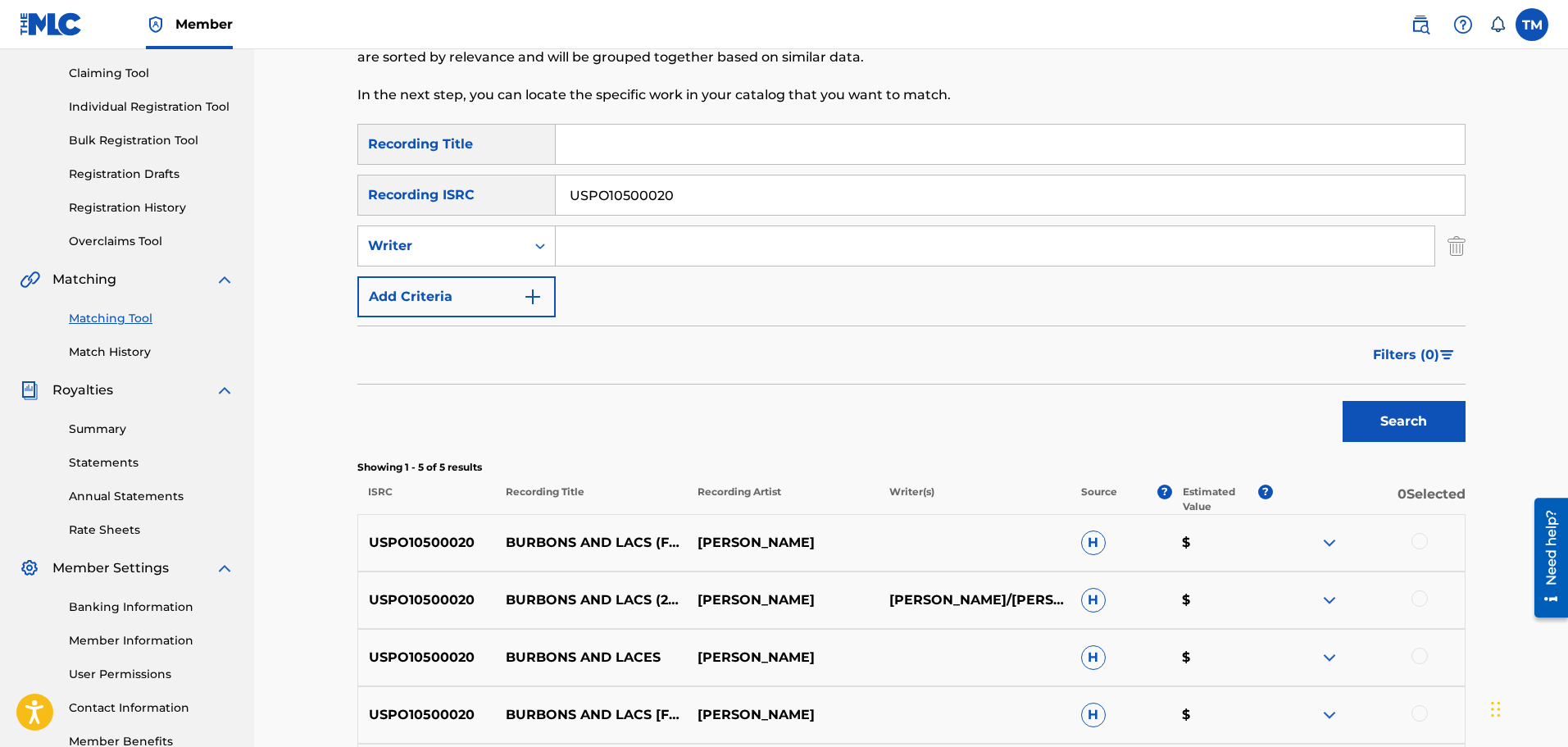
click at [622, 157] on input "Search Form" at bounding box center [1010, 144] width 909 height 40
type input "burbon and lacs"
type input "vyshonn"
click at [1342, 401] on button "Search" at bounding box center [1403, 421] width 123 height 41
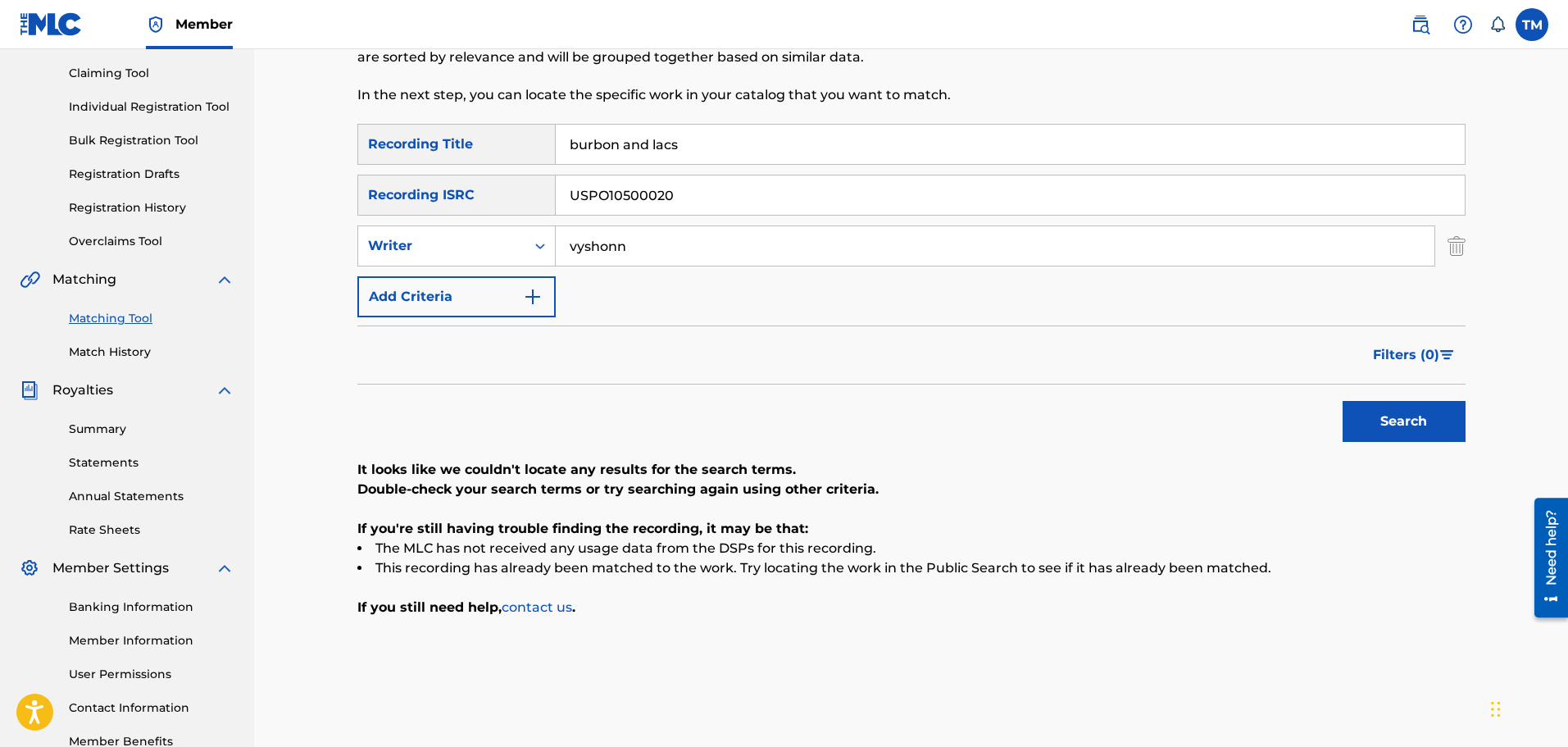
drag, startPoint x: 736, startPoint y: 206, endPoint x: 532, endPoint y: 209, distance: 204.0
click at [532, 209] on div "SearchWithCriteriaac67b07f-ffe9-4baf-a583-fe383f027cbc Recording ISRC USPO10500…" at bounding box center [911, 195] width 1107 height 41
click at [1342, 401] on button "Search" at bounding box center [1403, 421] width 123 height 41
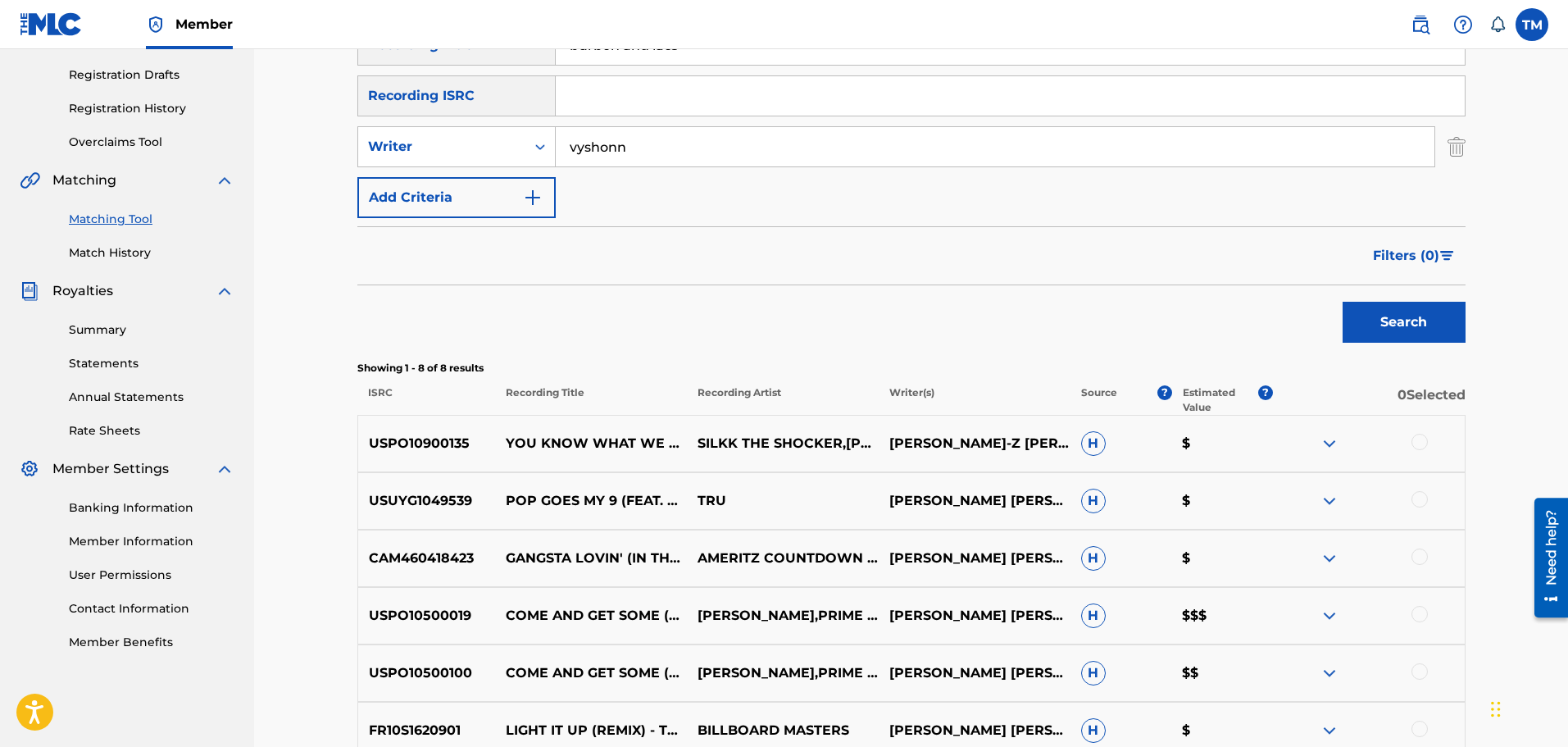
scroll to position [414, 0]
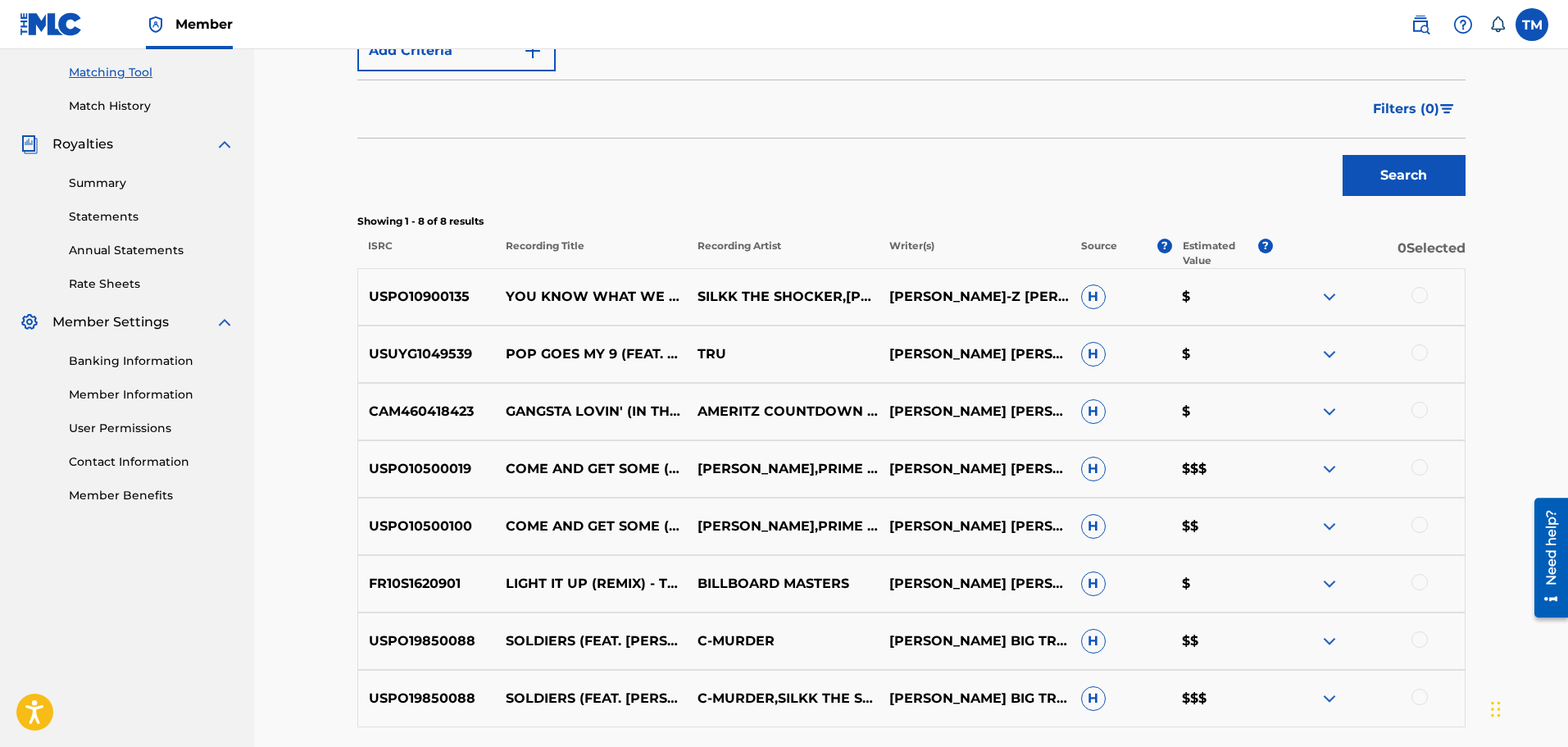
click at [1322, 474] on img at bounding box center [1328, 468] width 19 height 19
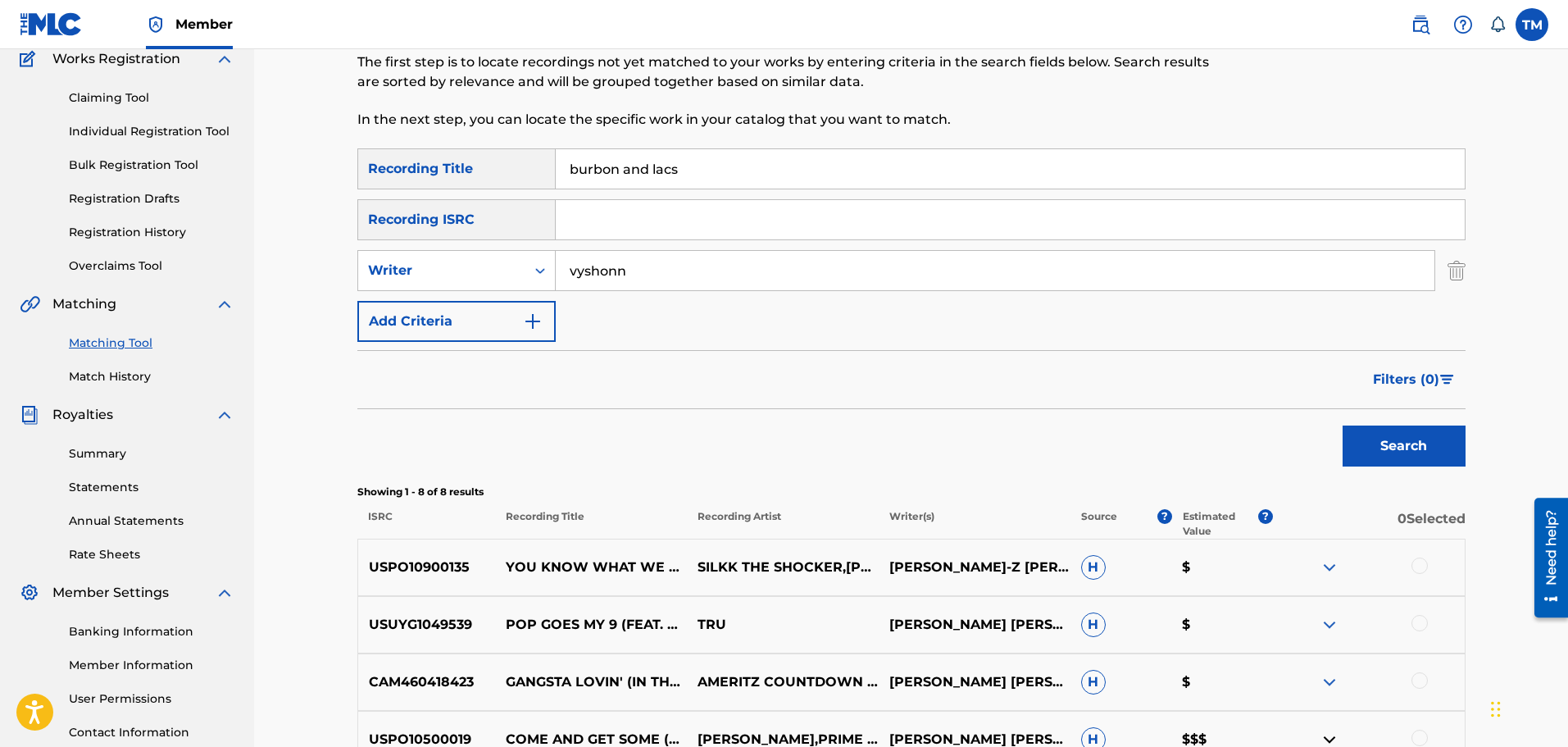
scroll to position [139, 0]
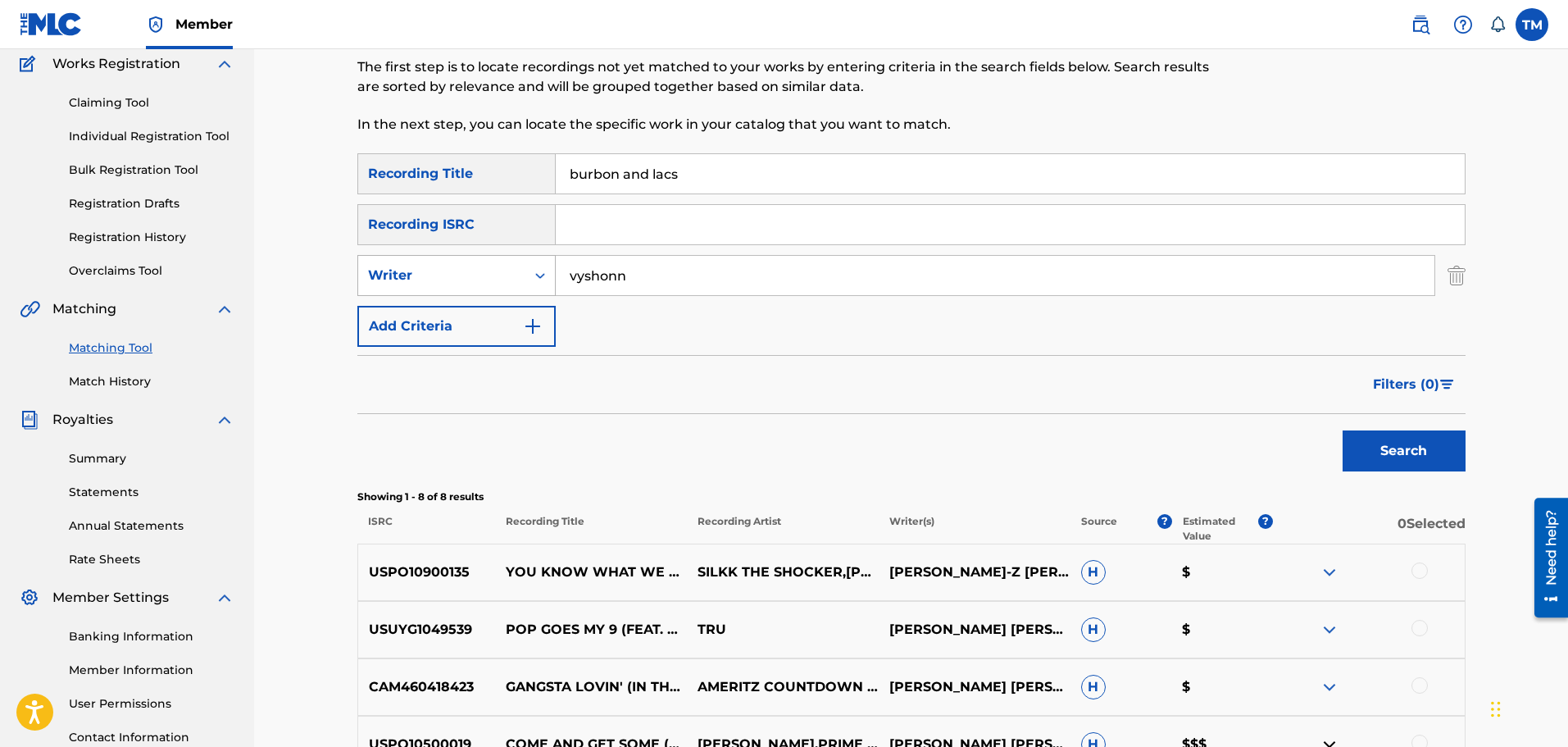
drag, startPoint x: 642, startPoint y: 283, endPoint x: 548, endPoint y: 280, distance: 94.0
click at [551, 283] on div "SearchWithCriteriad03f50fb-66dd-4595-bceb-f30705faf8f4 Writer vyshonn" at bounding box center [911, 275] width 1107 height 41
drag, startPoint x: 712, startPoint y: 168, endPoint x: 487, endPoint y: 187, distance: 225.8
click at [492, 187] on div "SearchWithCriteriae04a0002-1bd5-4a6f-9367-32a4620b1e96 Recording Title burbon a…" at bounding box center [911, 174] width 1107 height 41
click at [719, 190] on input "Search Form" at bounding box center [1010, 174] width 909 height 40
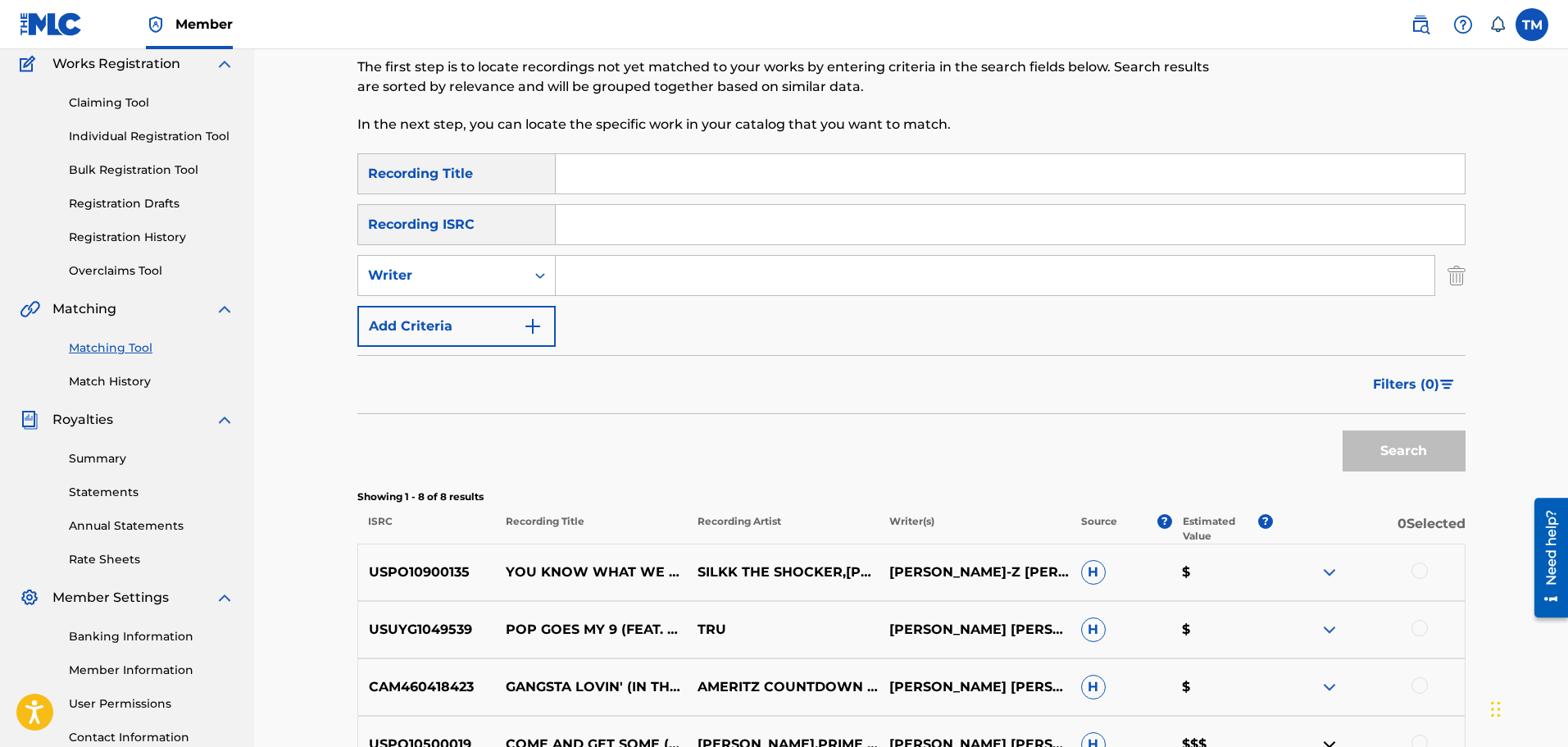
click at [850, 230] on input "Search Form" at bounding box center [1010, 224] width 909 height 40
paste input "USPO10500020"
type input "USPO10500020"
click at [1436, 454] on button "Search" at bounding box center [1403, 451] width 123 height 41
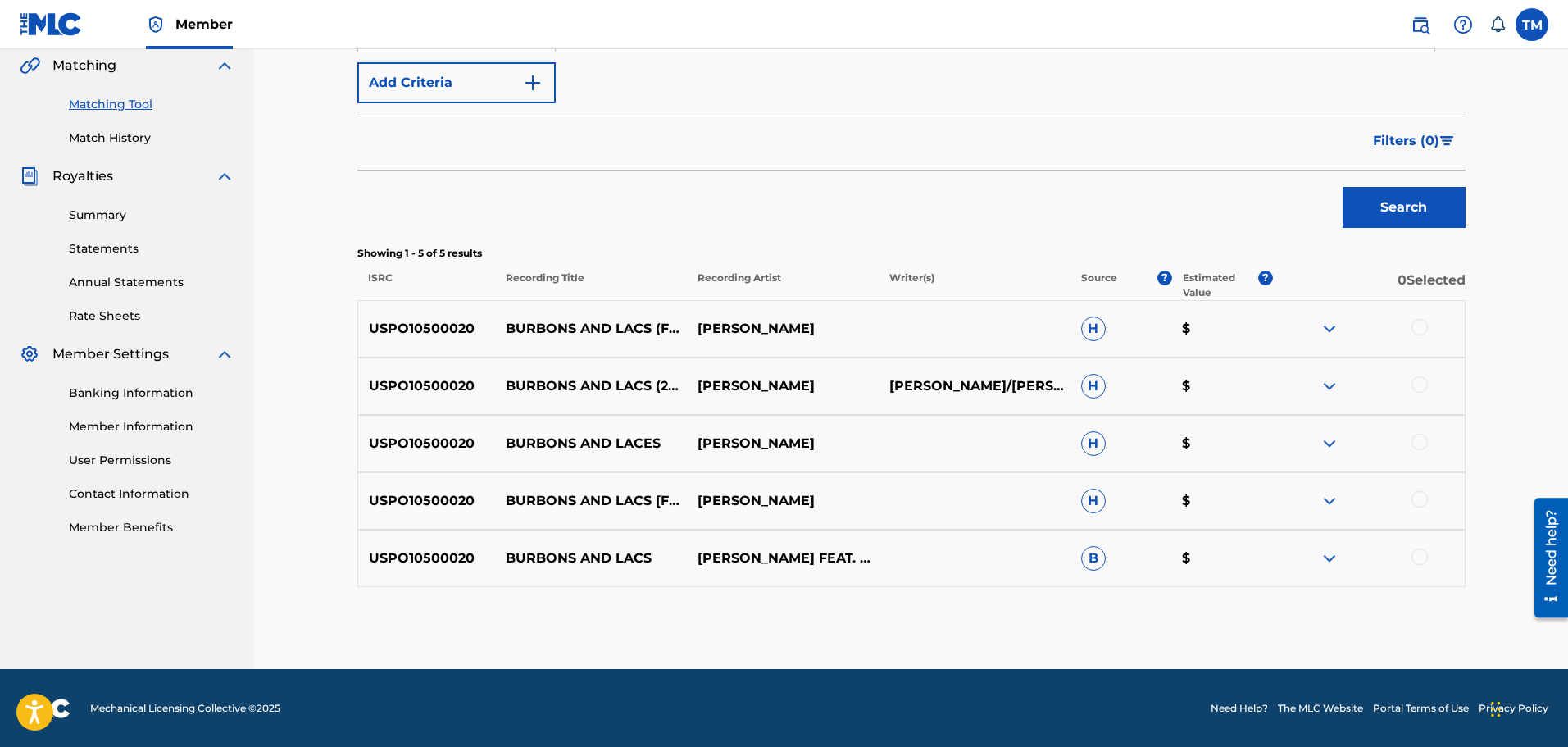
scroll to position [383, 0]
click at [1419, 331] on div at bounding box center [1419, 326] width 17 height 17
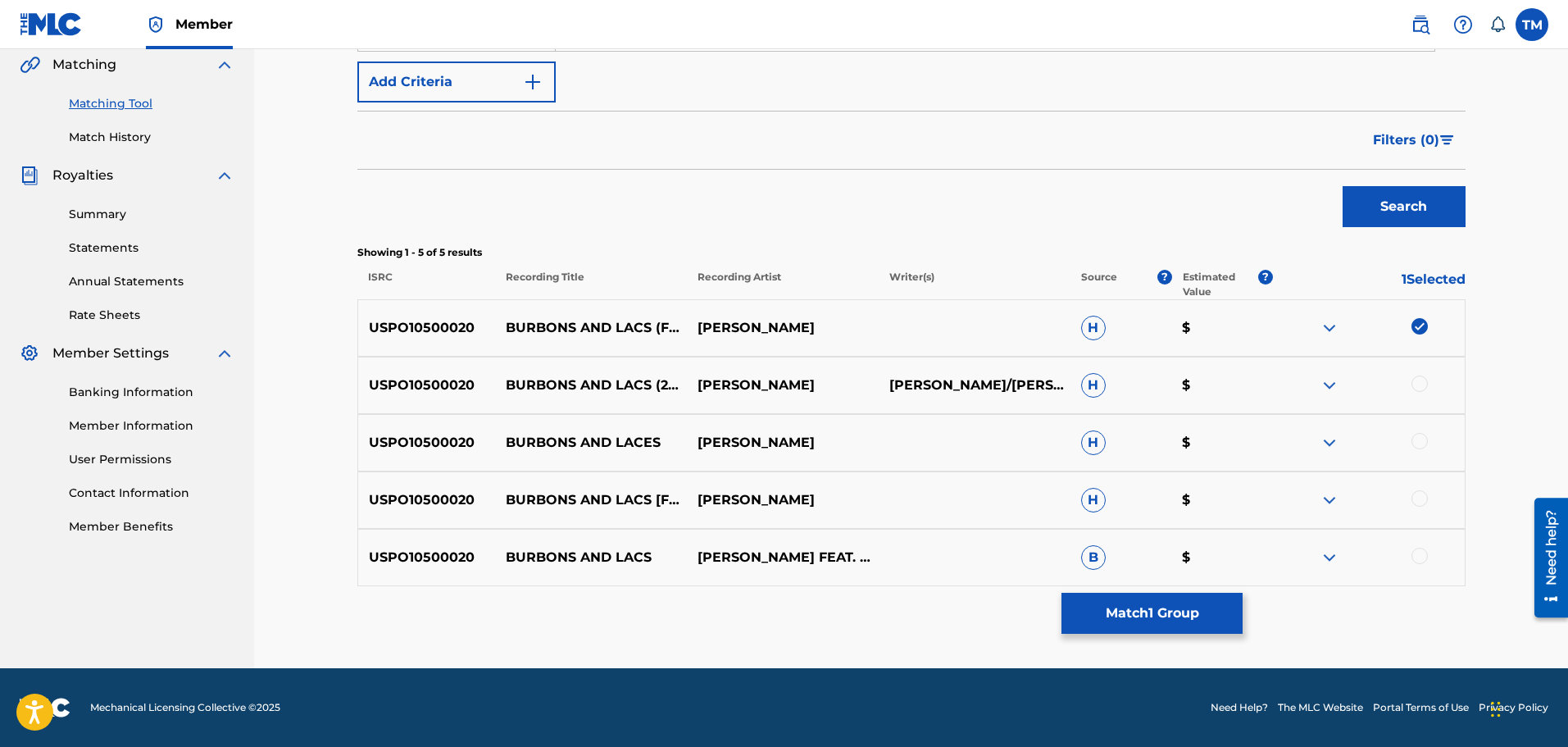
click at [1423, 399] on div "USPO10500020 BURBONS AND LACS (2005 DIGITAL REMASTER) MASTER P DAVID/BROWN LAWR…" at bounding box center [911, 385] width 1107 height 57
click at [1424, 381] on div at bounding box center [1419, 384] width 17 height 17
click at [1429, 458] on div "USPO10500020 BURBONS AND LACES MASTER P H $" at bounding box center [911, 442] width 1107 height 57
click at [1416, 444] on div at bounding box center [1419, 441] width 17 height 17
click at [1418, 503] on div at bounding box center [1419, 499] width 17 height 17
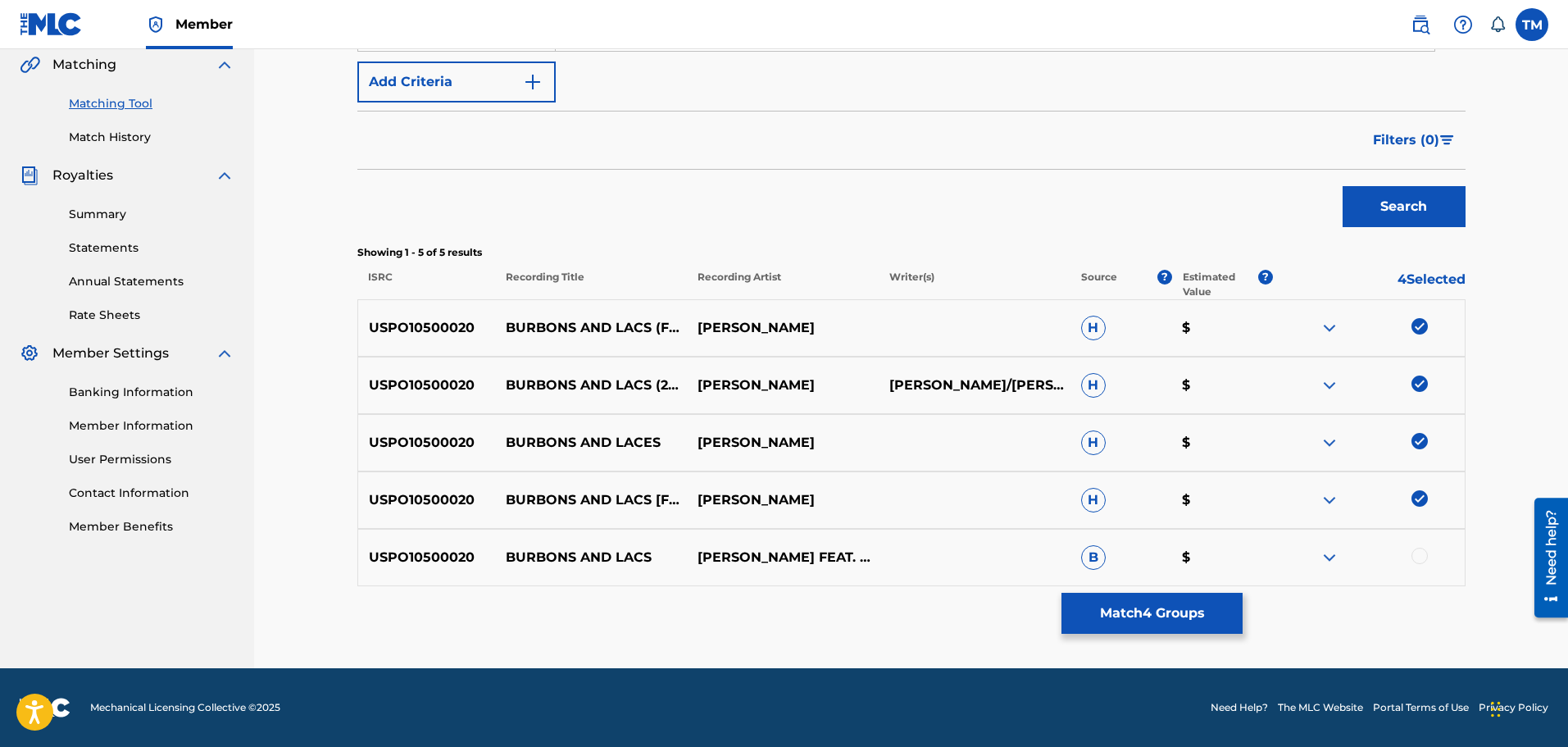
click at [1422, 552] on div at bounding box center [1419, 556] width 17 height 17
click at [1175, 625] on button "Match 5 Groups" at bounding box center [1152, 613] width 181 height 41
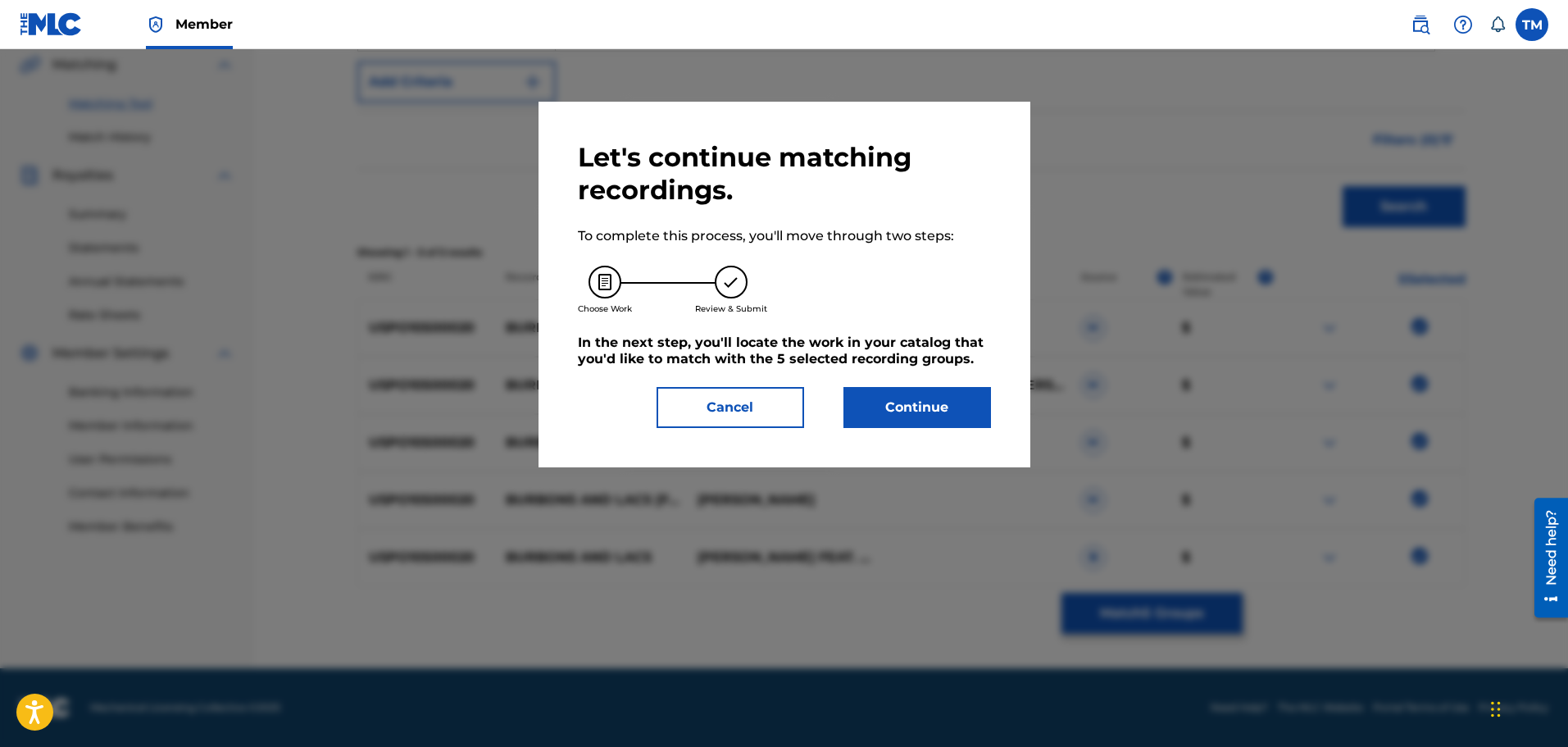
click at [888, 404] on button "Continue" at bounding box center [917, 407] width 148 height 41
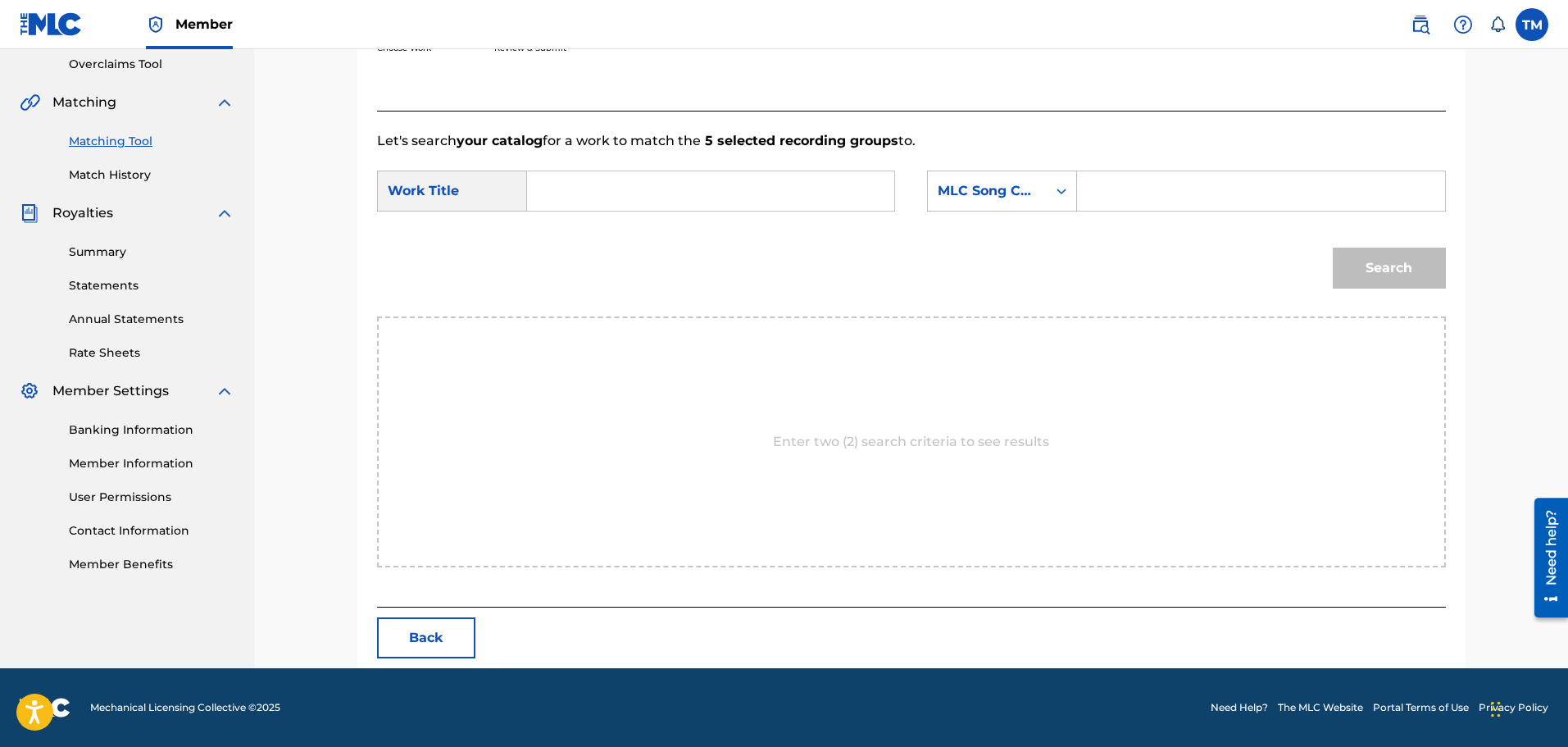
click at [730, 175] on input "Search Form" at bounding box center [711, 191] width 340 height 40
type input "burbon and lacs"
click at [990, 196] on div "MLC Song Code" at bounding box center [987, 190] width 99 height 19
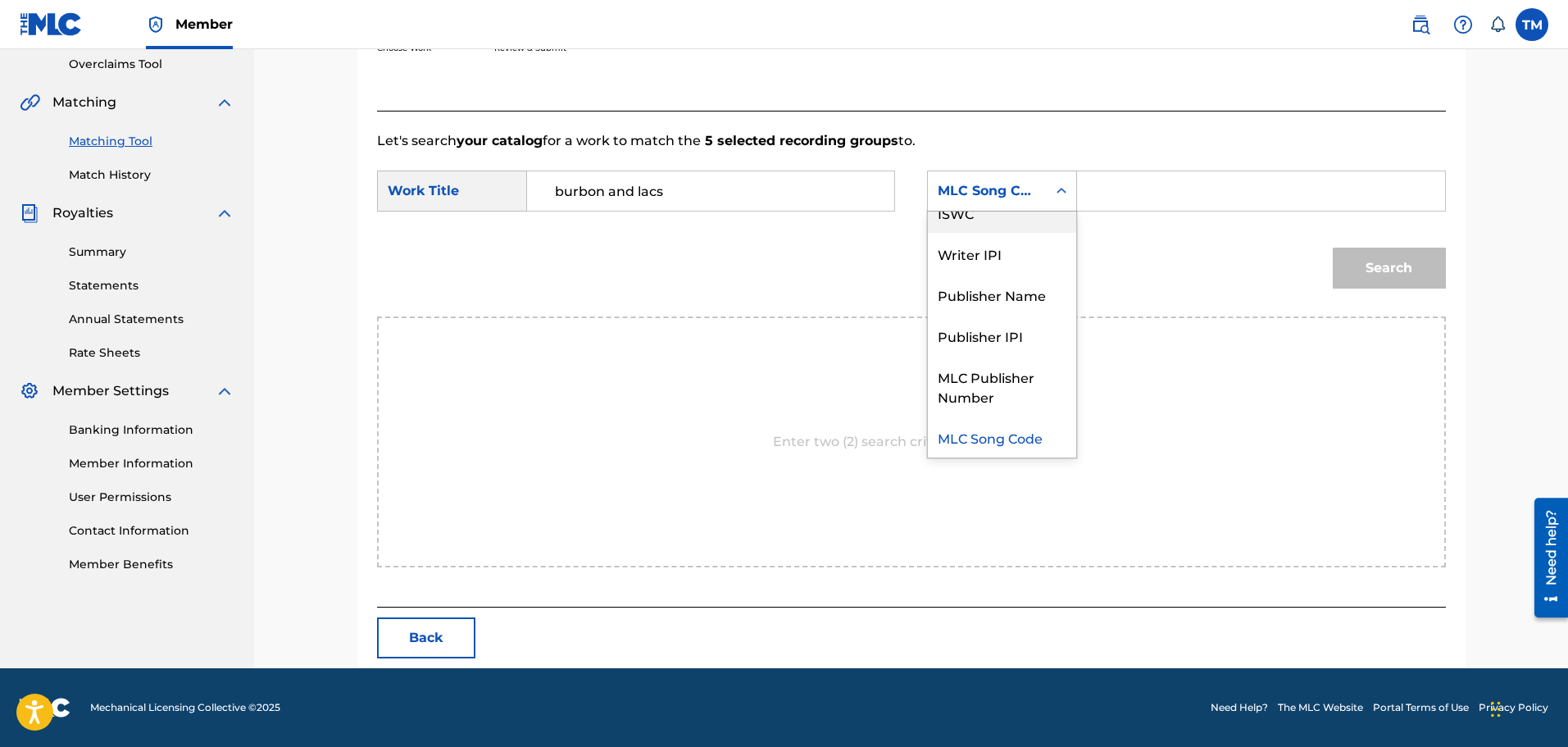
scroll to position [0, 0]
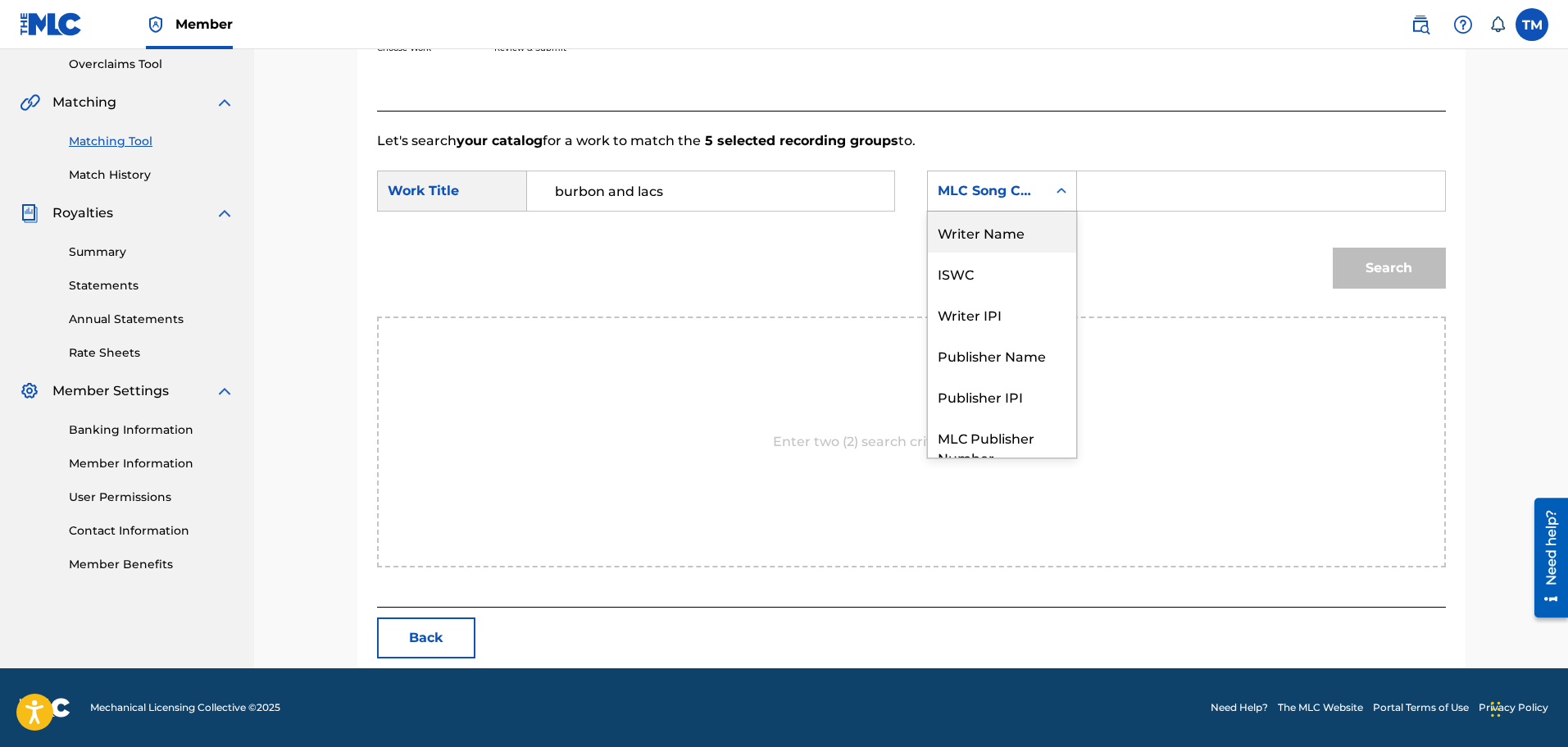
click at [998, 248] on div "Writer Name" at bounding box center [1001, 232] width 149 height 41
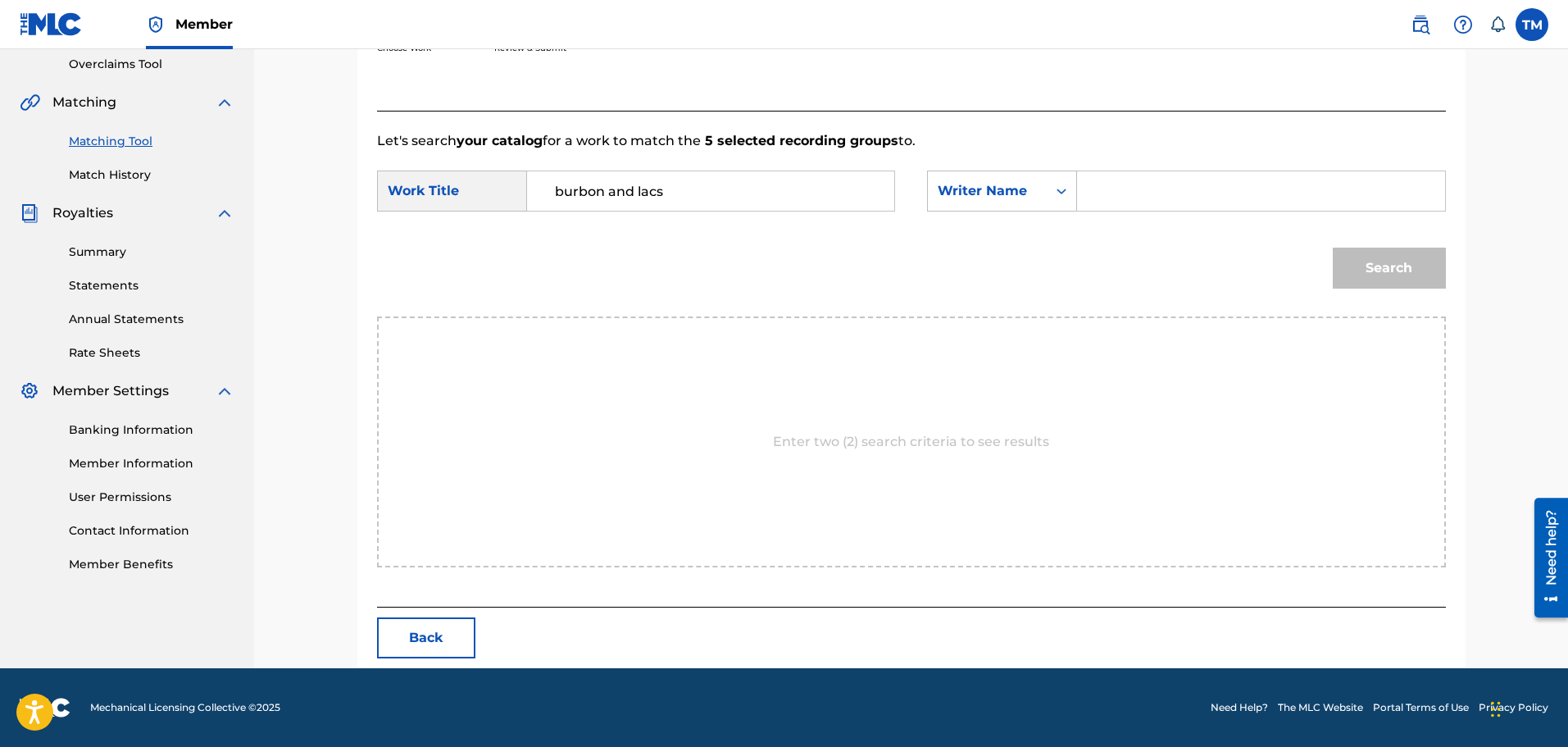
click at [1151, 189] on input "Search Form" at bounding box center [1261, 191] width 340 height 40
type input "v"
type input "vyshonn"
click at [1333, 247] on button "Search" at bounding box center [1389, 268] width 114 height 41
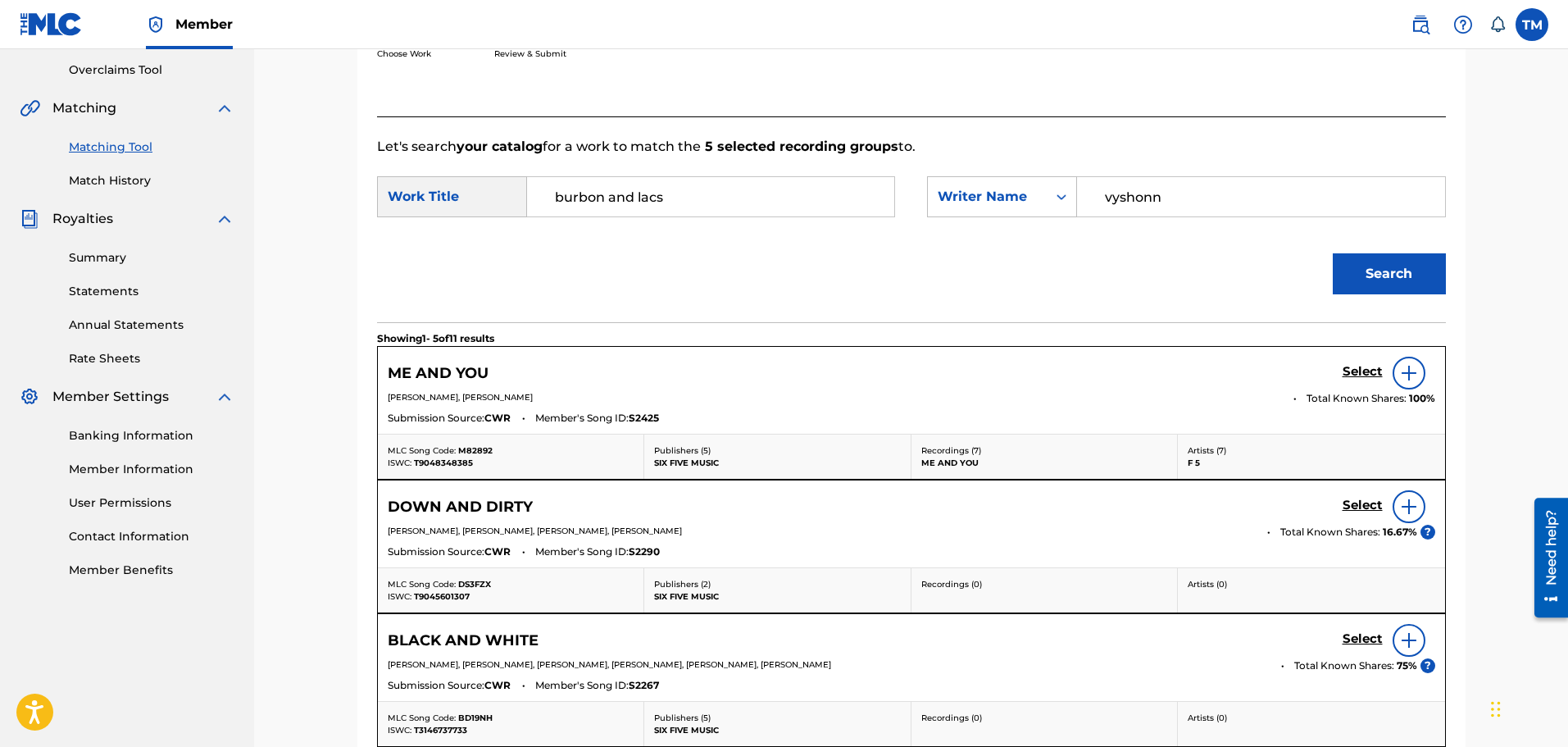
scroll to position [175, 0]
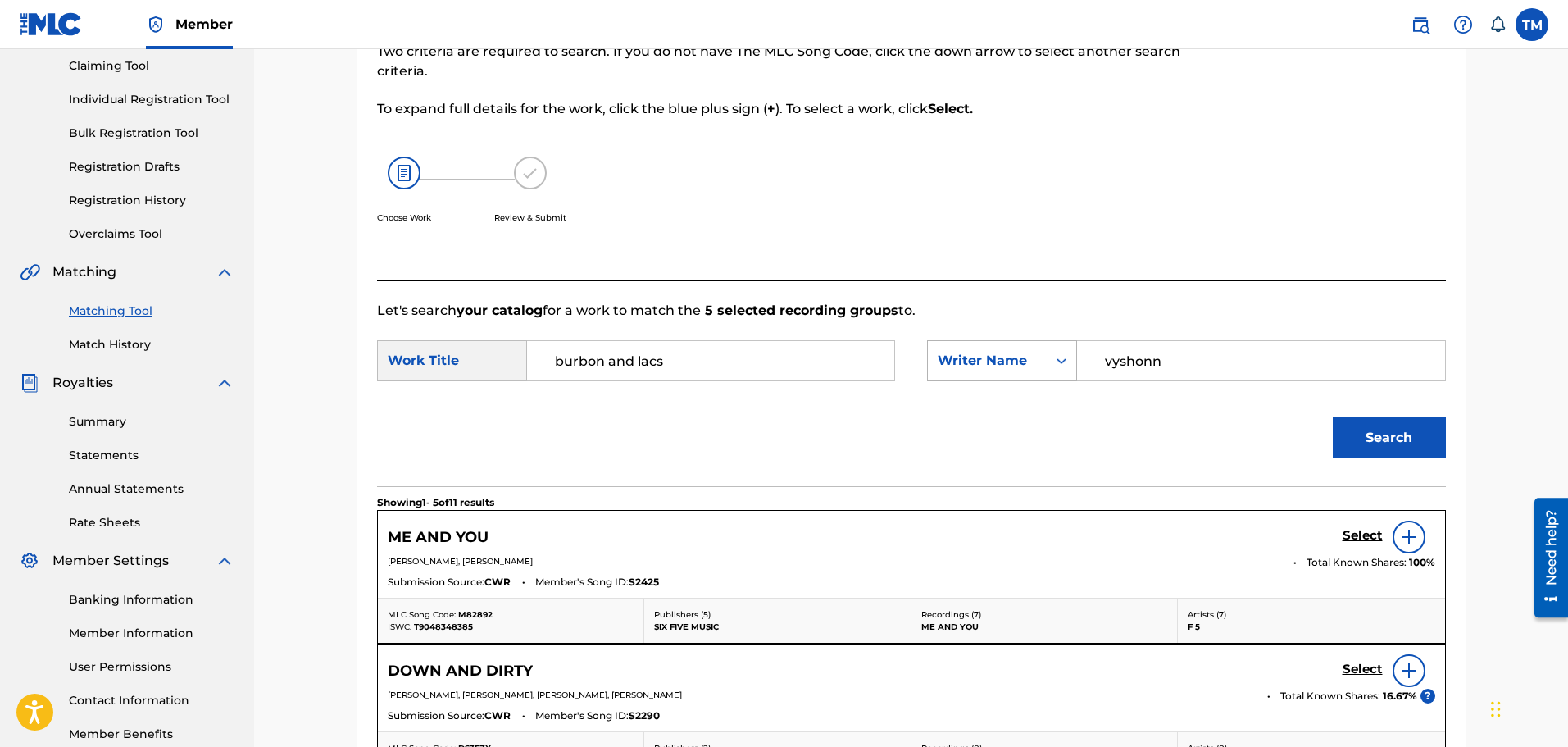
drag, startPoint x: 1203, startPoint y: 367, endPoint x: 1041, endPoint y: 365, distance: 162.0
click at [1041, 365] on div "SearchWithCriteria96bea49f-00da-4ec6-98bf-52eae3b3f72b Writer Name vyshonn" at bounding box center [1185, 360] width 518 height 41
click at [697, 349] on input "burbon and lacs" at bounding box center [711, 360] width 340 height 40
type input "burbon"
click at [1030, 370] on div "Writer Name" at bounding box center [987, 361] width 119 height 31
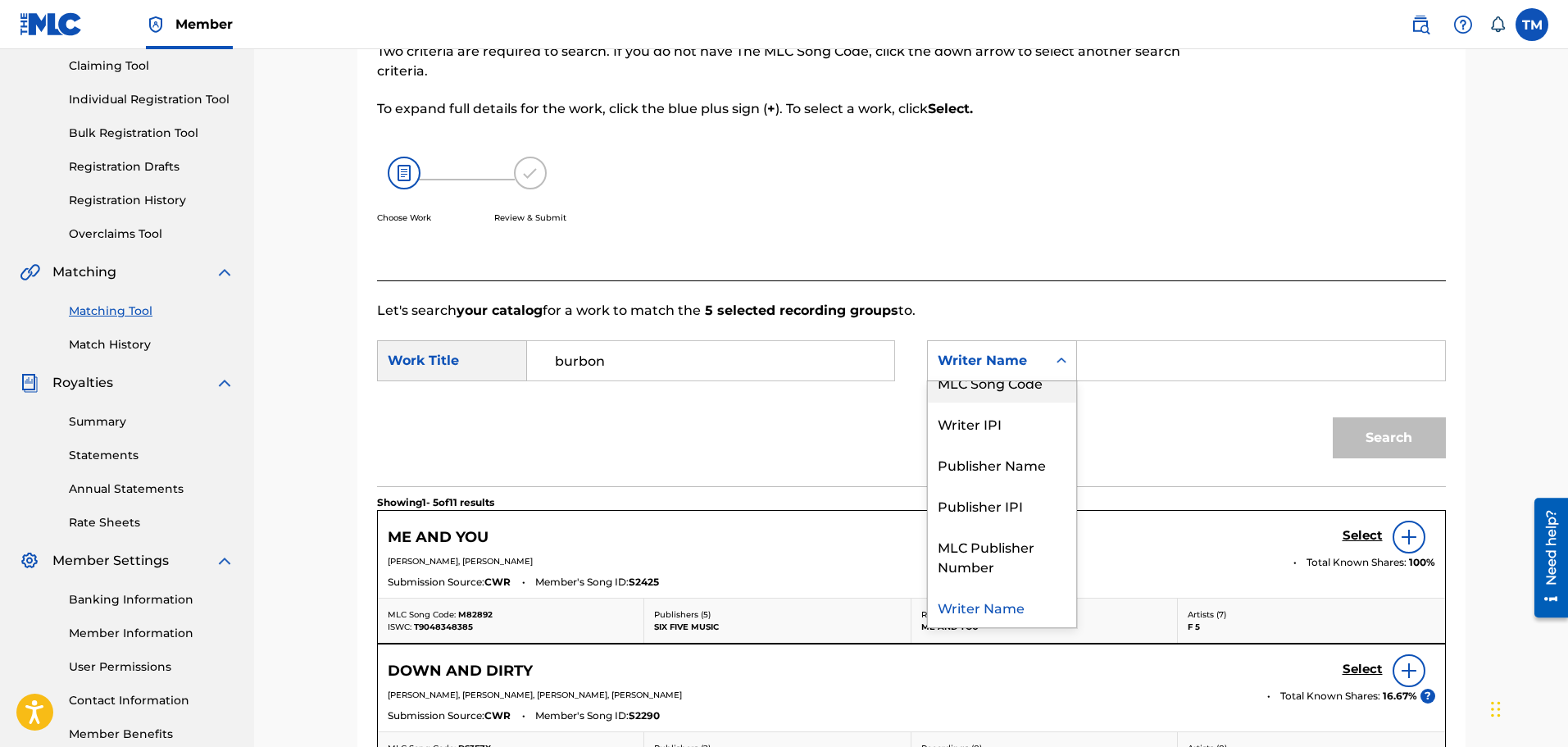
scroll to position [0, 0]
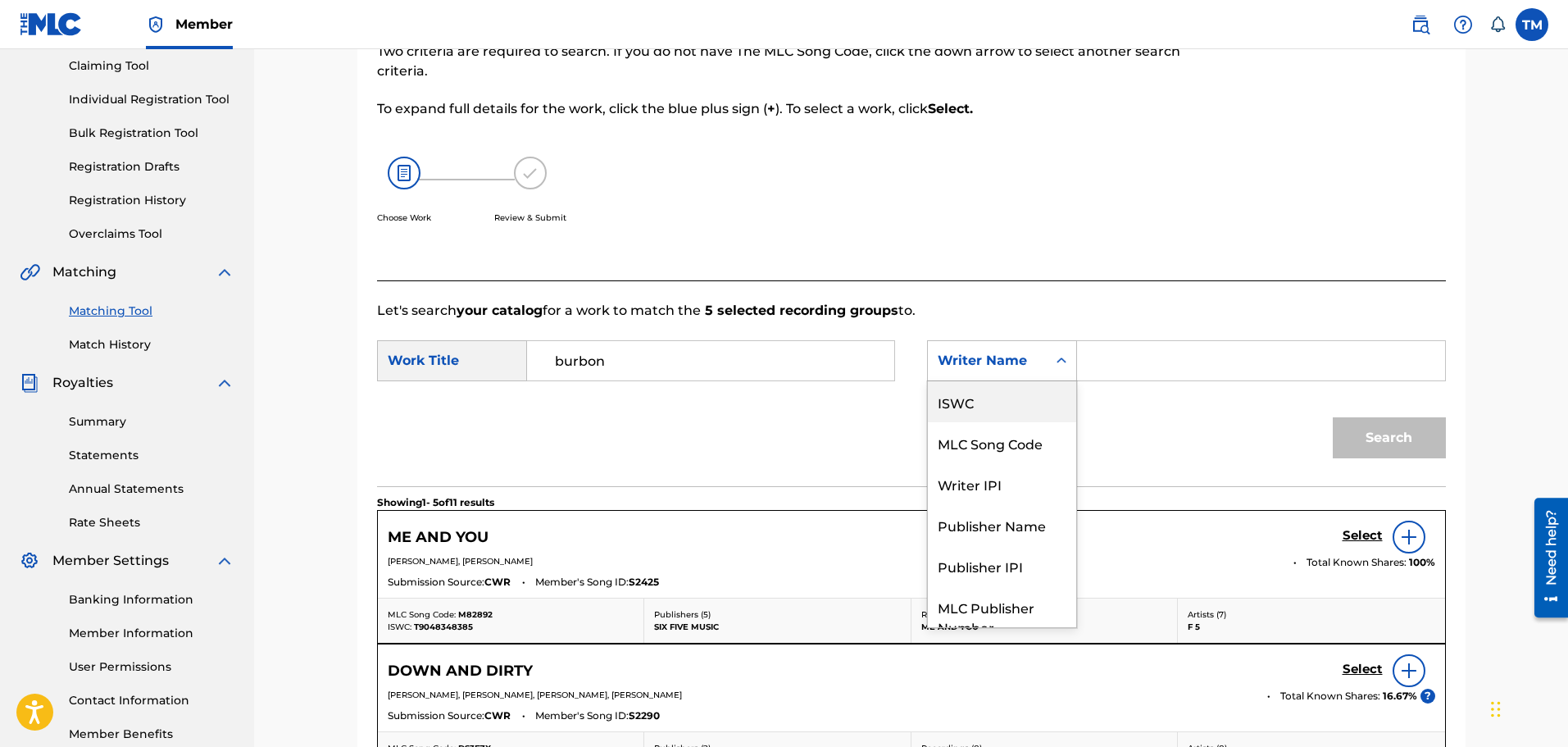
click at [1107, 362] on input "Search Form" at bounding box center [1261, 360] width 340 height 40
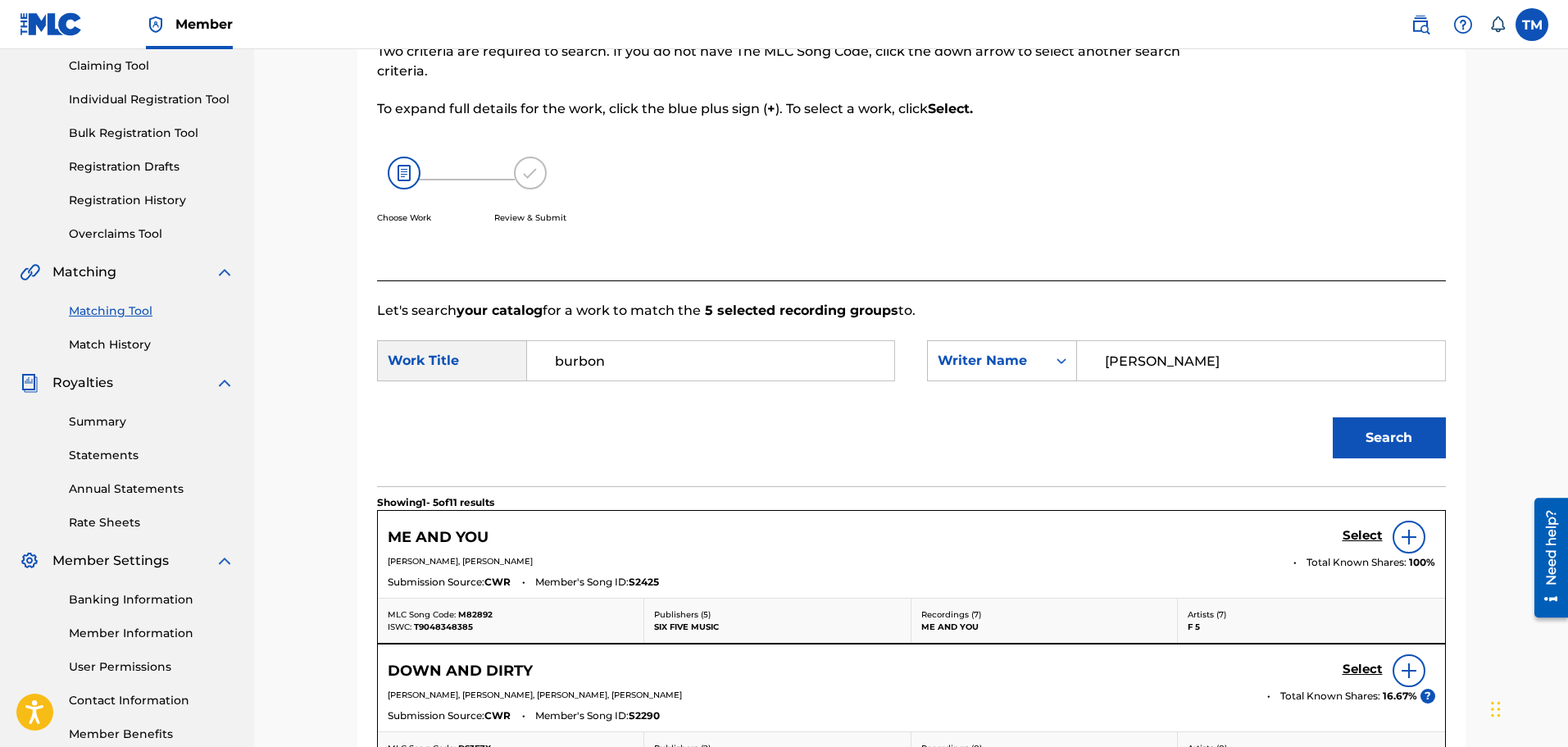
type input "[PERSON_NAME]"
click at [1333, 417] on button "Search" at bounding box center [1389, 438] width 114 height 41
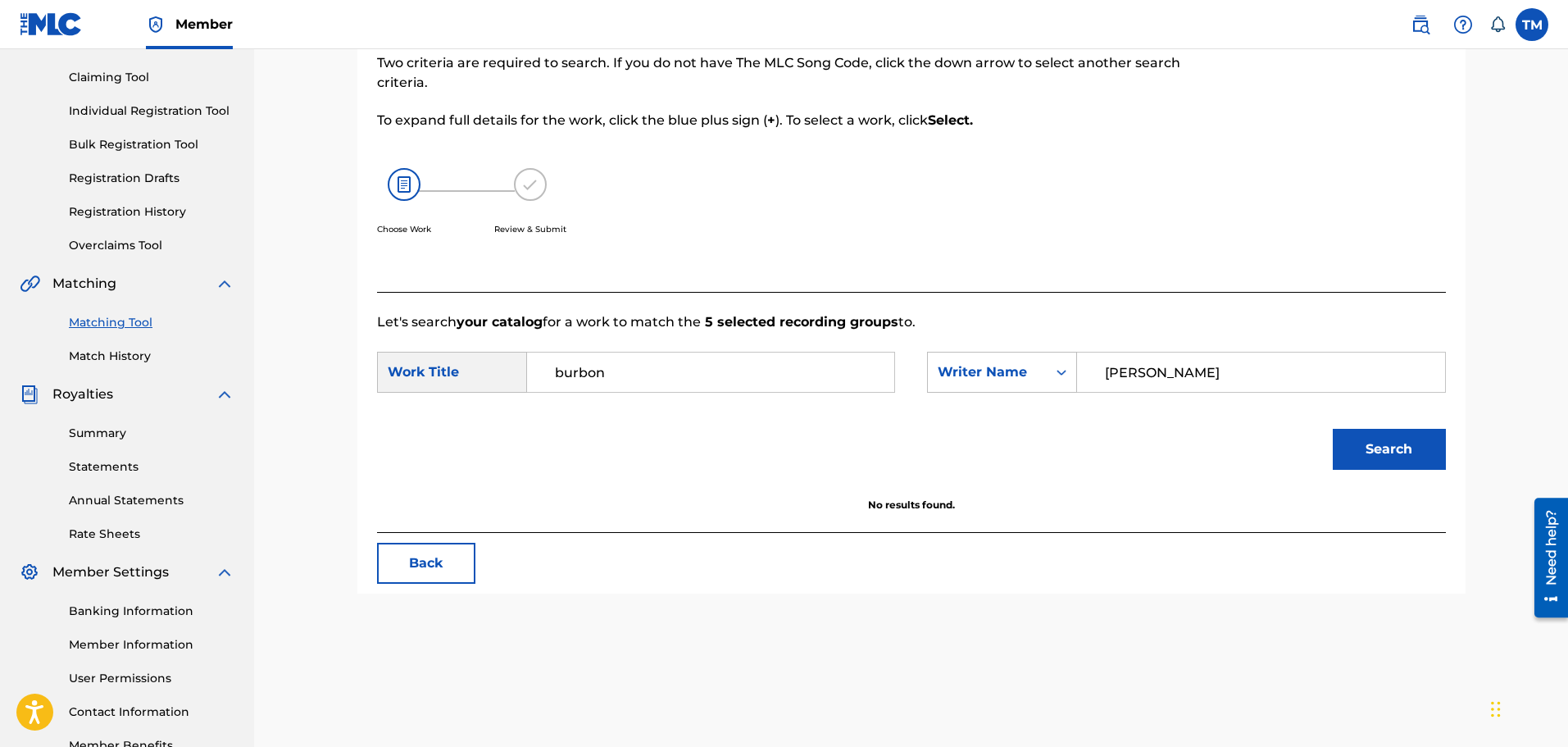
scroll to position [270, 0]
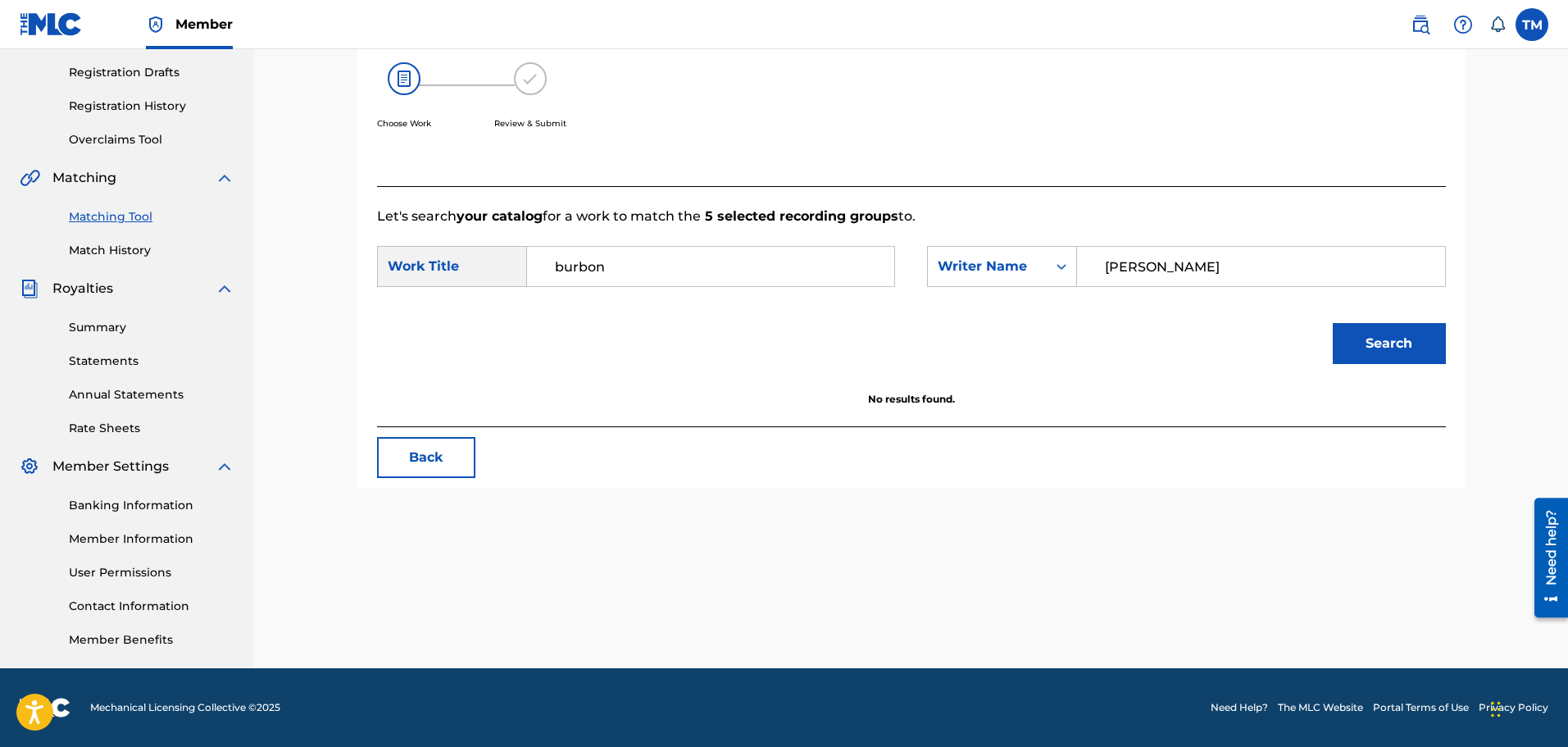
click at [418, 440] on button "Back" at bounding box center [425, 457] width 99 height 41
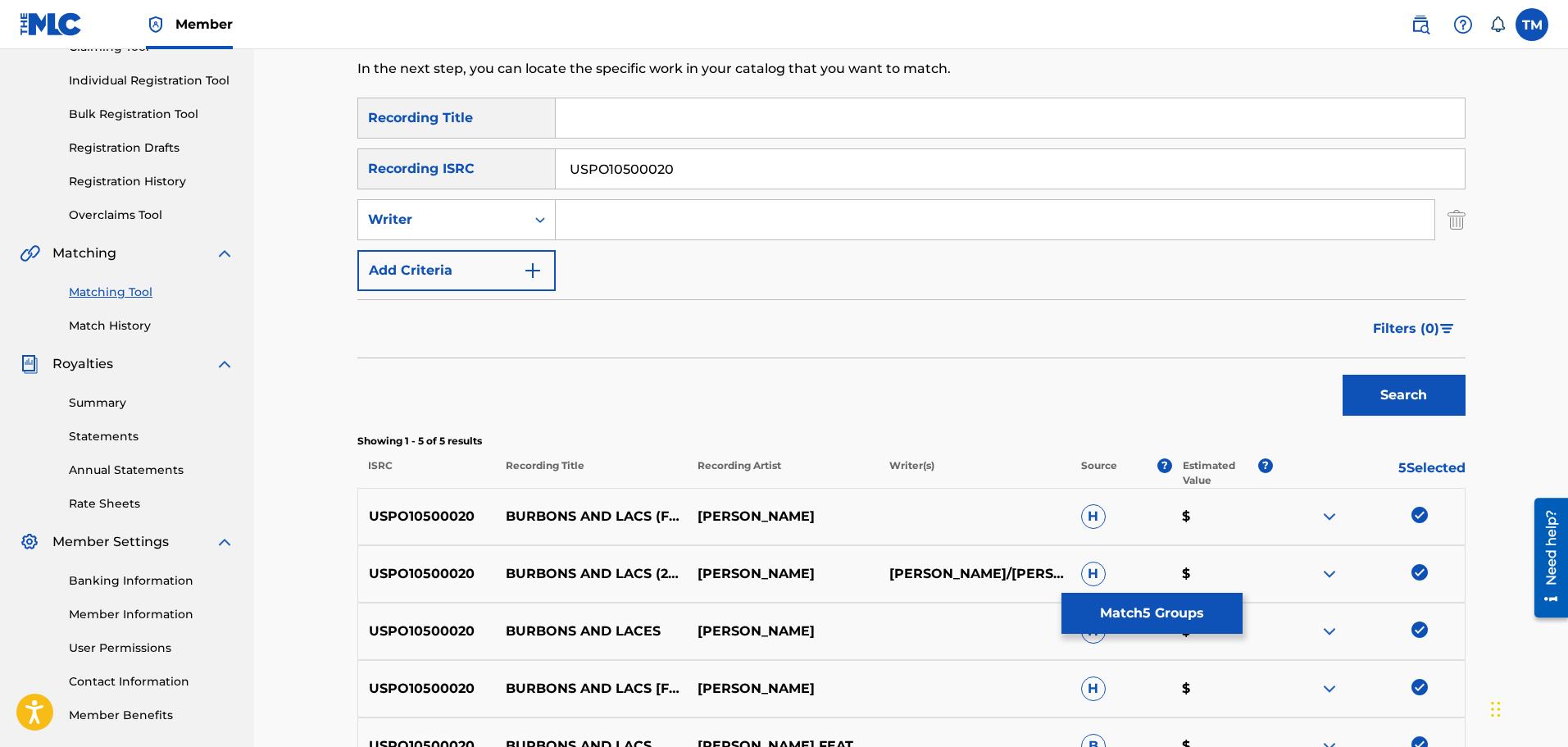
scroll to position [352, 0]
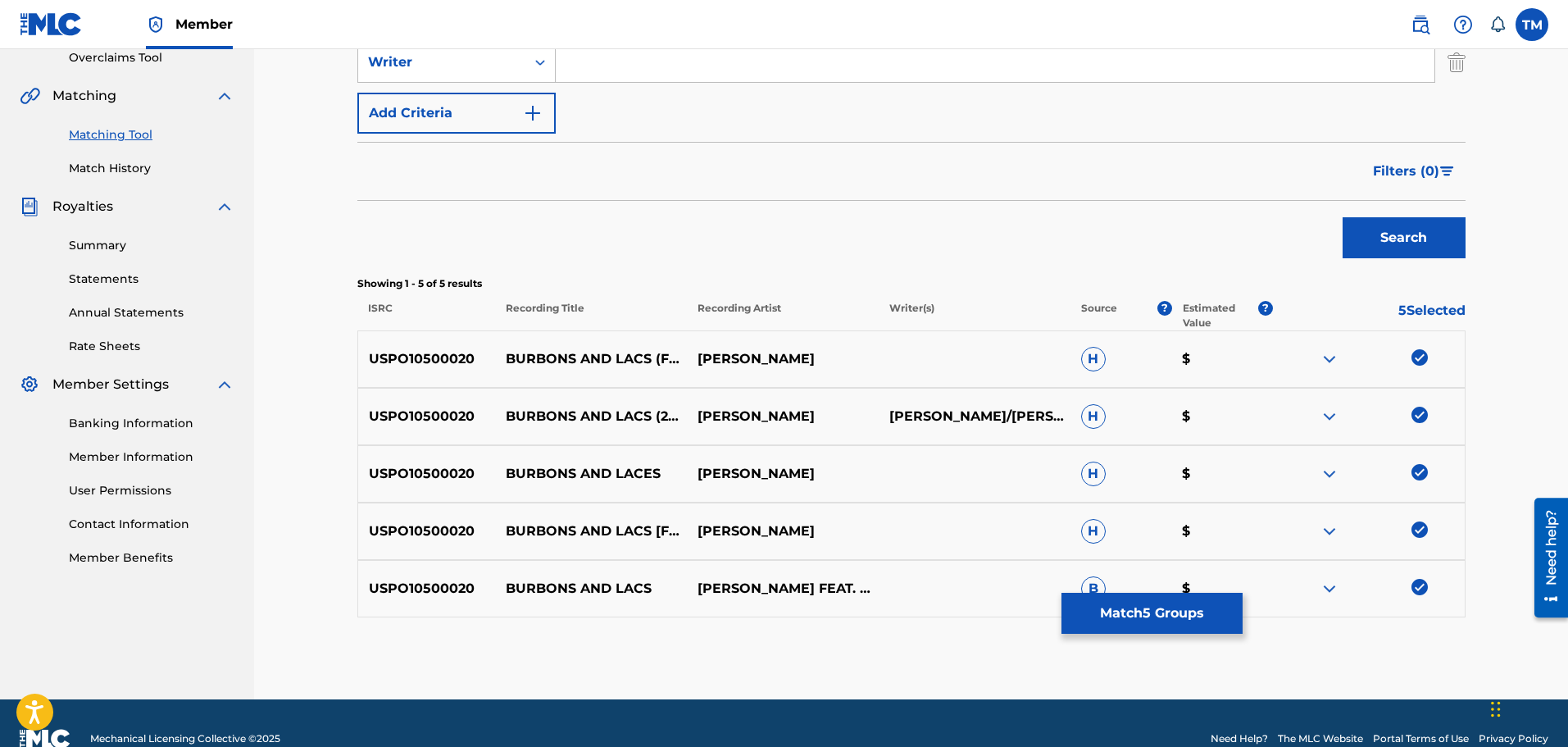
drag, startPoint x: 1423, startPoint y: 347, endPoint x: 1421, endPoint y: 365, distance: 18.1
click at [1423, 347] on div "USPO10500020 BURBONS AND LACS (FEAT. SILKK THE SHOCKER & LIL' GOTTI) MASTER P H…" at bounding box center [911, 359] width 1107 height 57
click at [1418, 407] on img at bounding box center [1419, 415] width 17 height 17
click at [1411, 351] on img at bounding box center [1419, 357] width 17 height 17
click at [1406, 479] on div at bounding box center [1369, 474] width 192 height 19
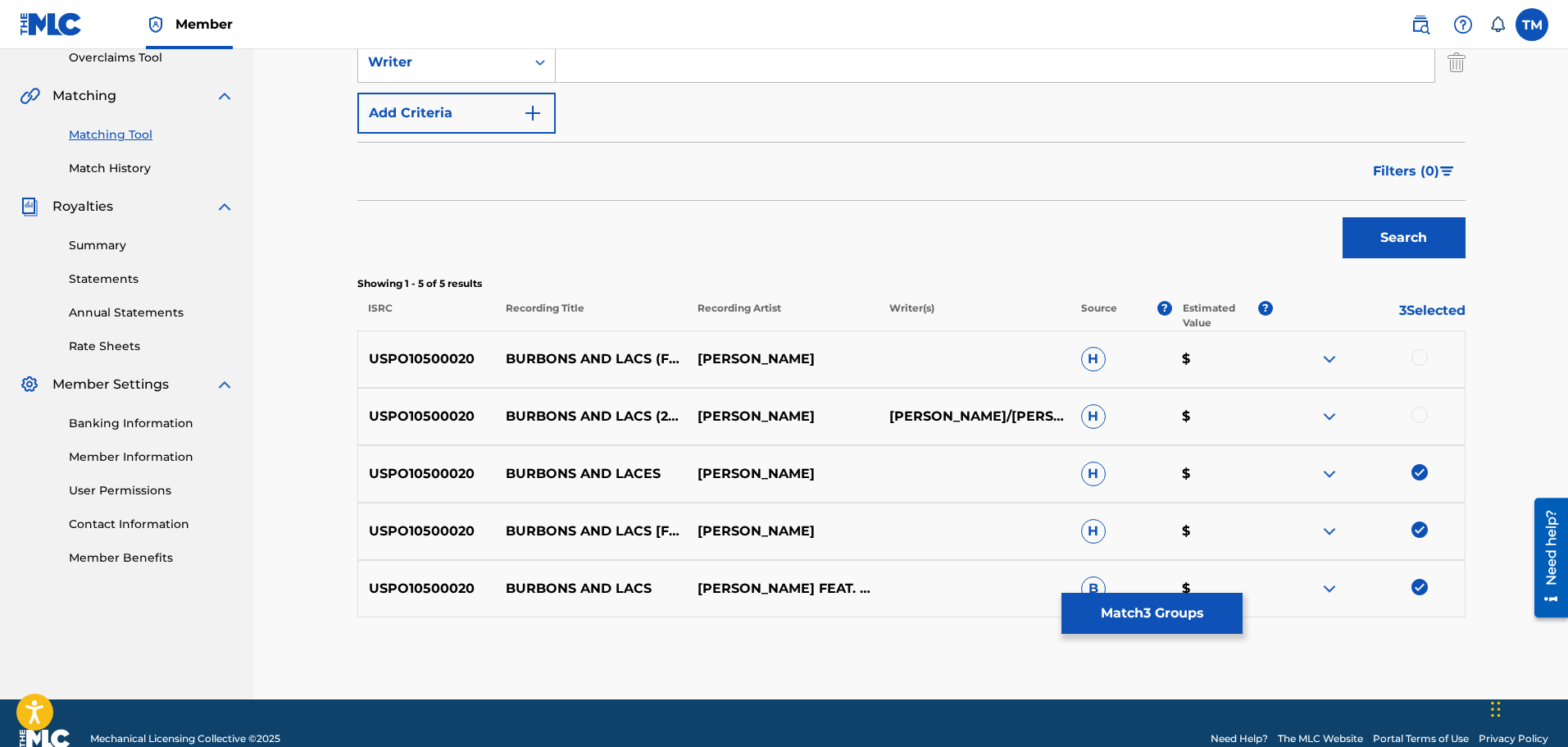
click at [1408, 469] on div at bounding box center [1369, 474] width 192 height 19
click at [1414, 472] on img at bounding box center [1419, 473] width 17 height 17
click at [1422, 527] on img at bounding box center [1419, 530] width 17 height 17
click at [1420, 591] on img at bounding box center [1419, 587] width 17 height 17
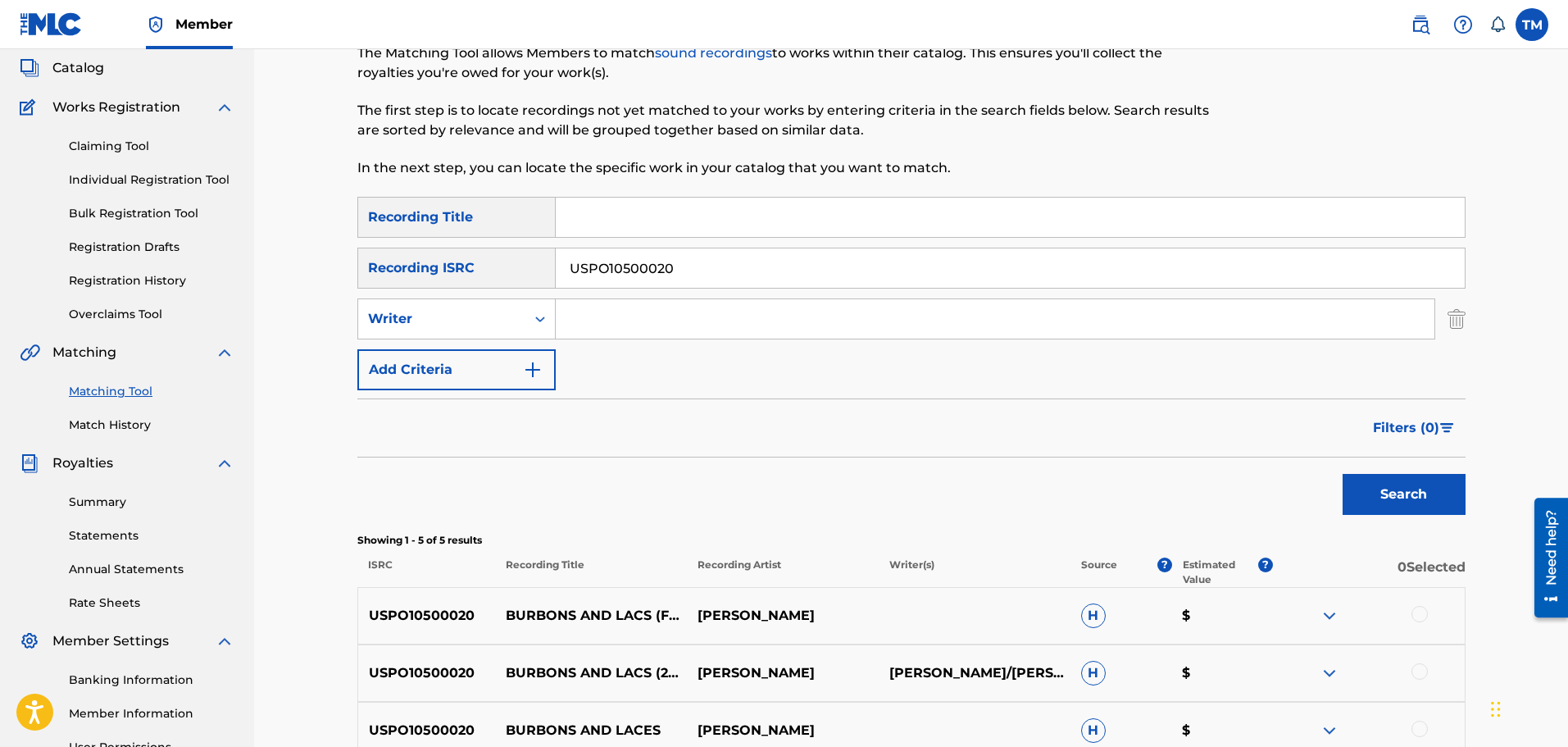
scroll to position [0, 0]
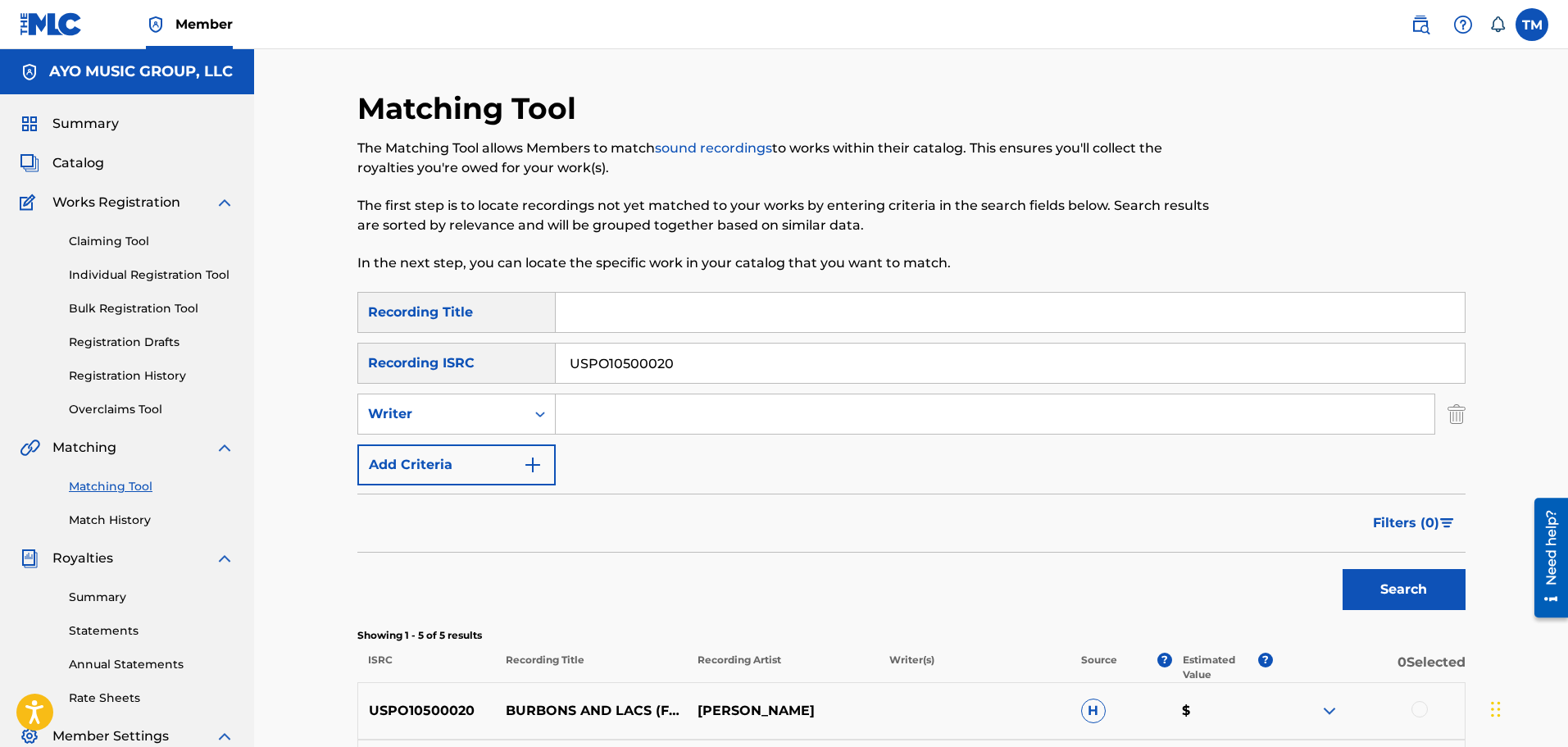
drag, startPoint x: 708, startPoint y: 362, endPoint x: 639, endPoint y: 377, distance: 70.6
click at [379, 368] on div "SearchWithCriteriaac67b07f-ffe9-4baf-a583-fe383f027cbc Recording ISRC USPO10500…" at bounding box center [911, 363] width 1107 height 41
paste input "9700006"
click at [1430, 596] on button "Search" at bounding box center [1403, 589] width 123 height 41
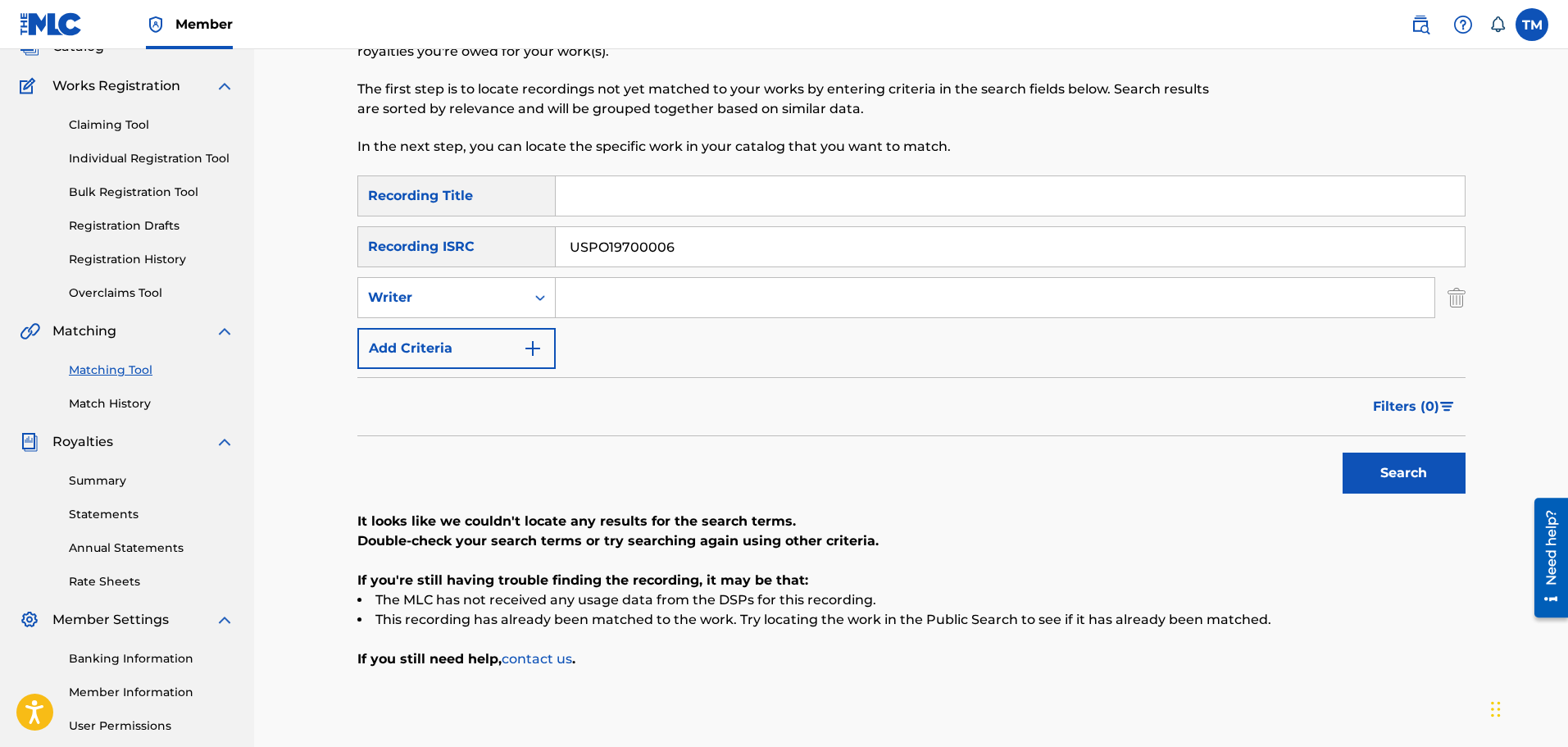
scroll to position [270, 0]
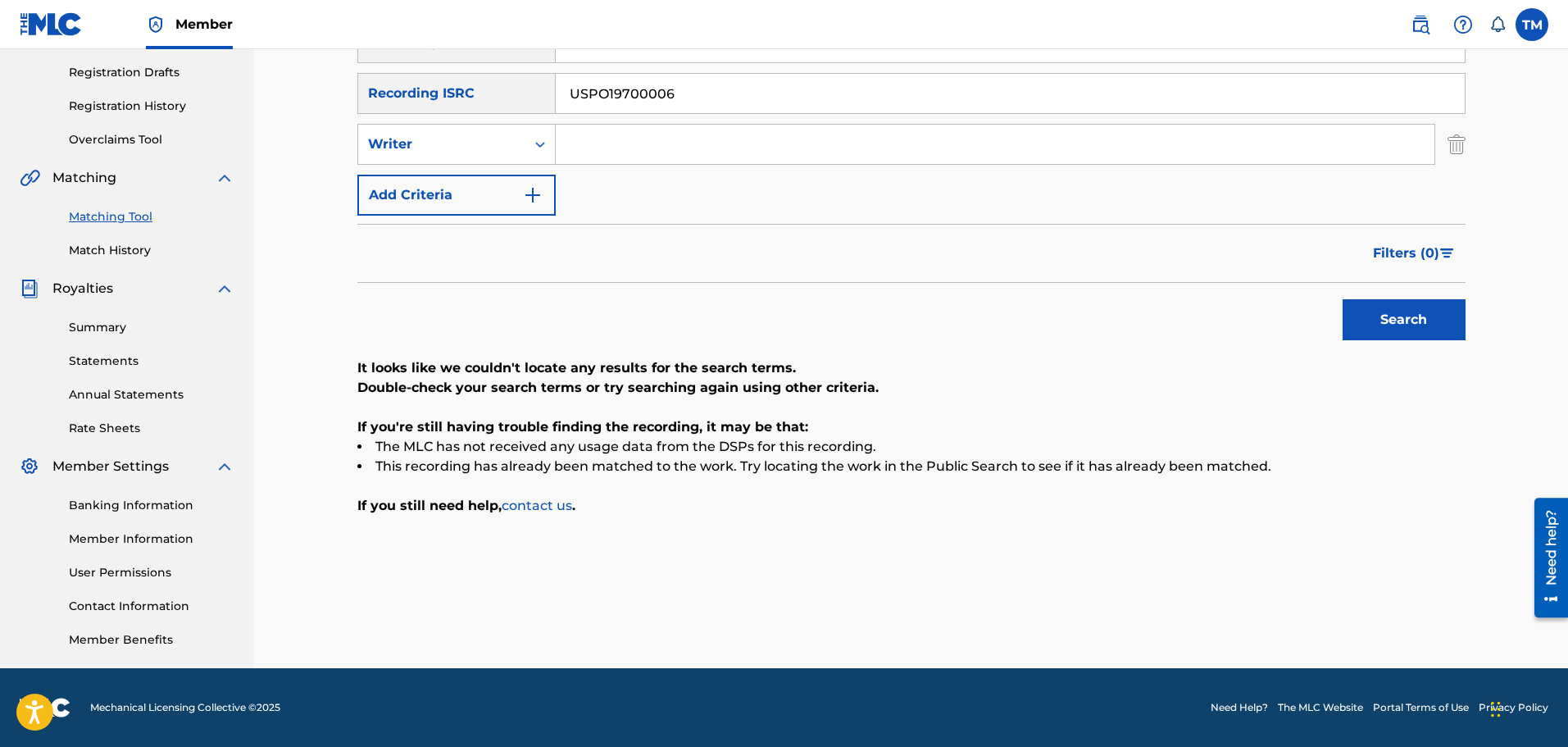
drag, startPoint x: 717, startPoint y: 88, endPoint x: 508, endPoint y: 94, distance: 209.1
click at [508, 94] on div "SearchWithCriteriaac67b07f-ffe9-4baf-a583-fe383f027cbc Recording ISRC USPO19700…" at bounding box center [911, 93] width 1107 height 41
paste input "RC11901144"
type input "USRC11901144"
click at [1462, 342] on div "Search" at bounding box center [1399, 315] width 131 height 66
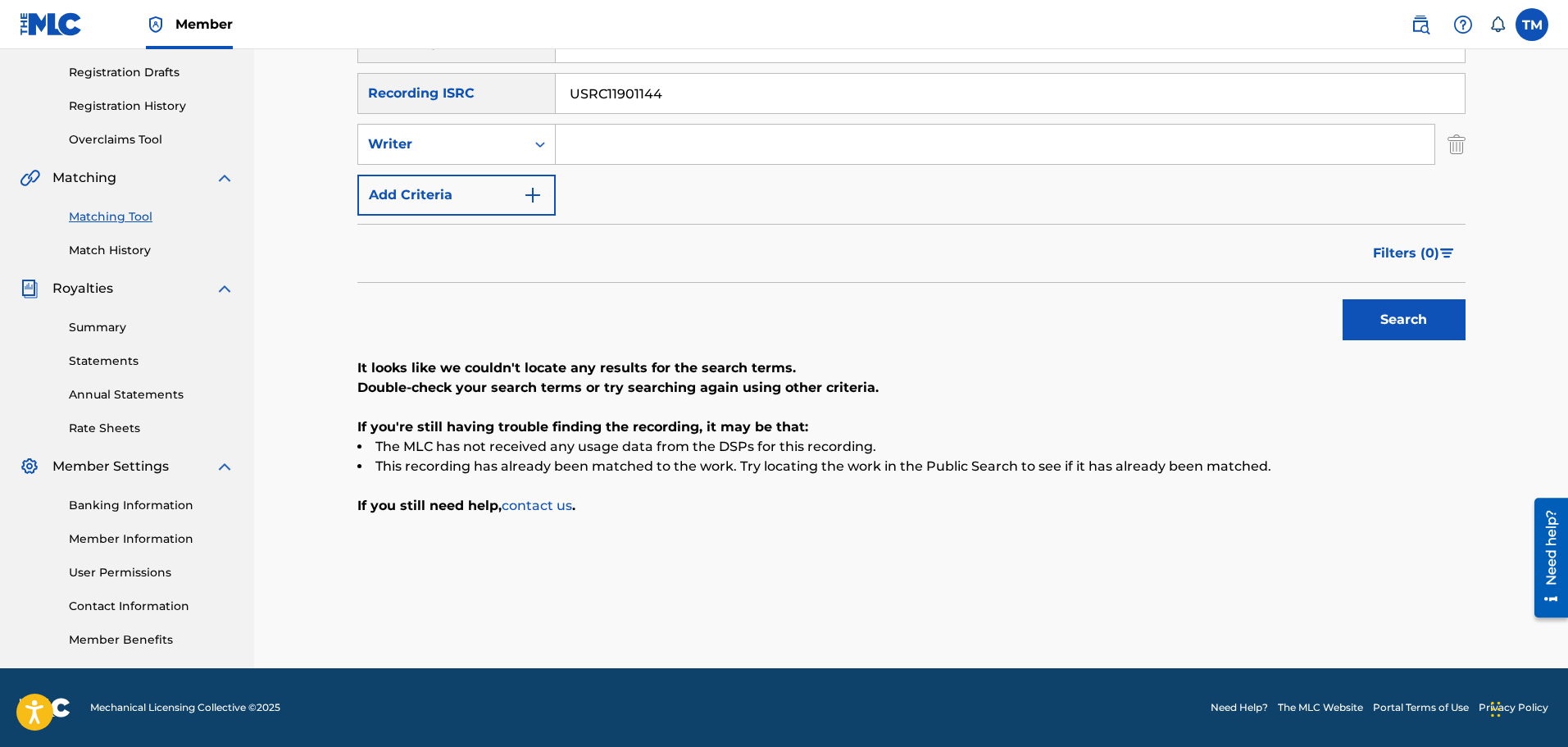
click at [1447, 331] on button "Search" at bounding box center [1403, 319] width 123 height 41
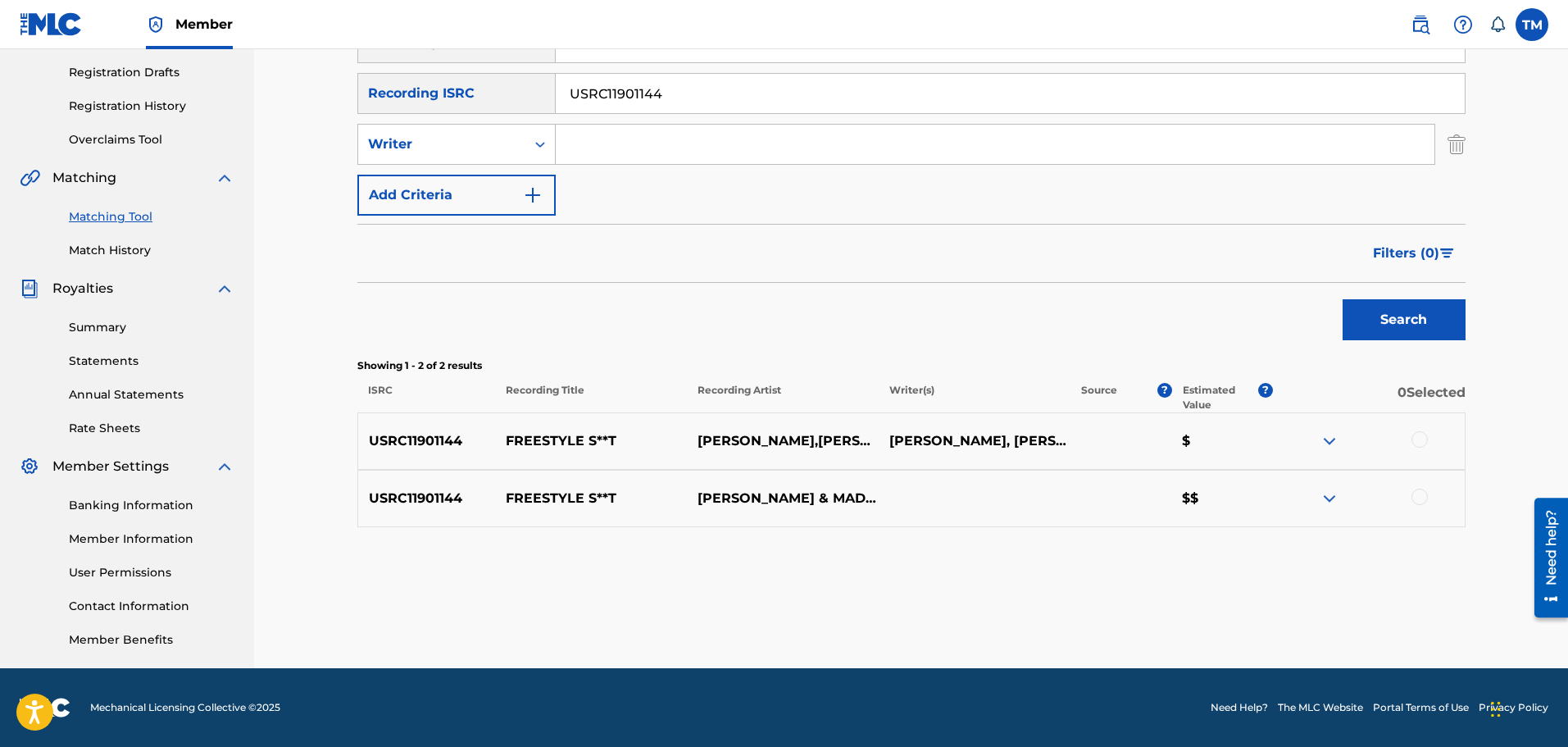
drag, startPoint x: 1426, startPoint y: 434, endPoint x: 1418, endPoint y: 467, distance: 34.0
click at [1426, 434] on div at bounding box center [1419, 440] width 17 height 17
click at [1416, 503] on div at bounding box center [1419, 497] width 17 height 17
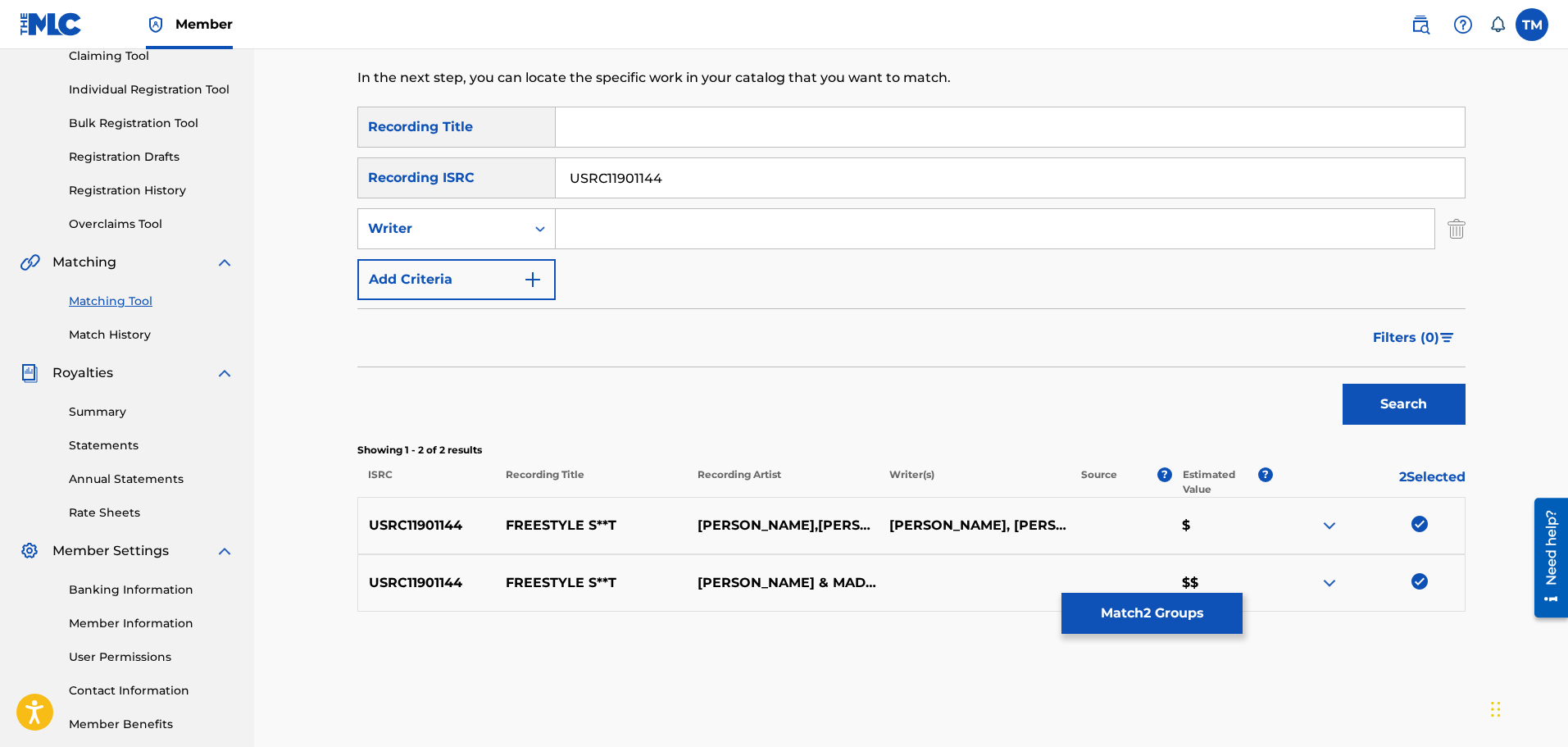
scroll to position [106, 0]
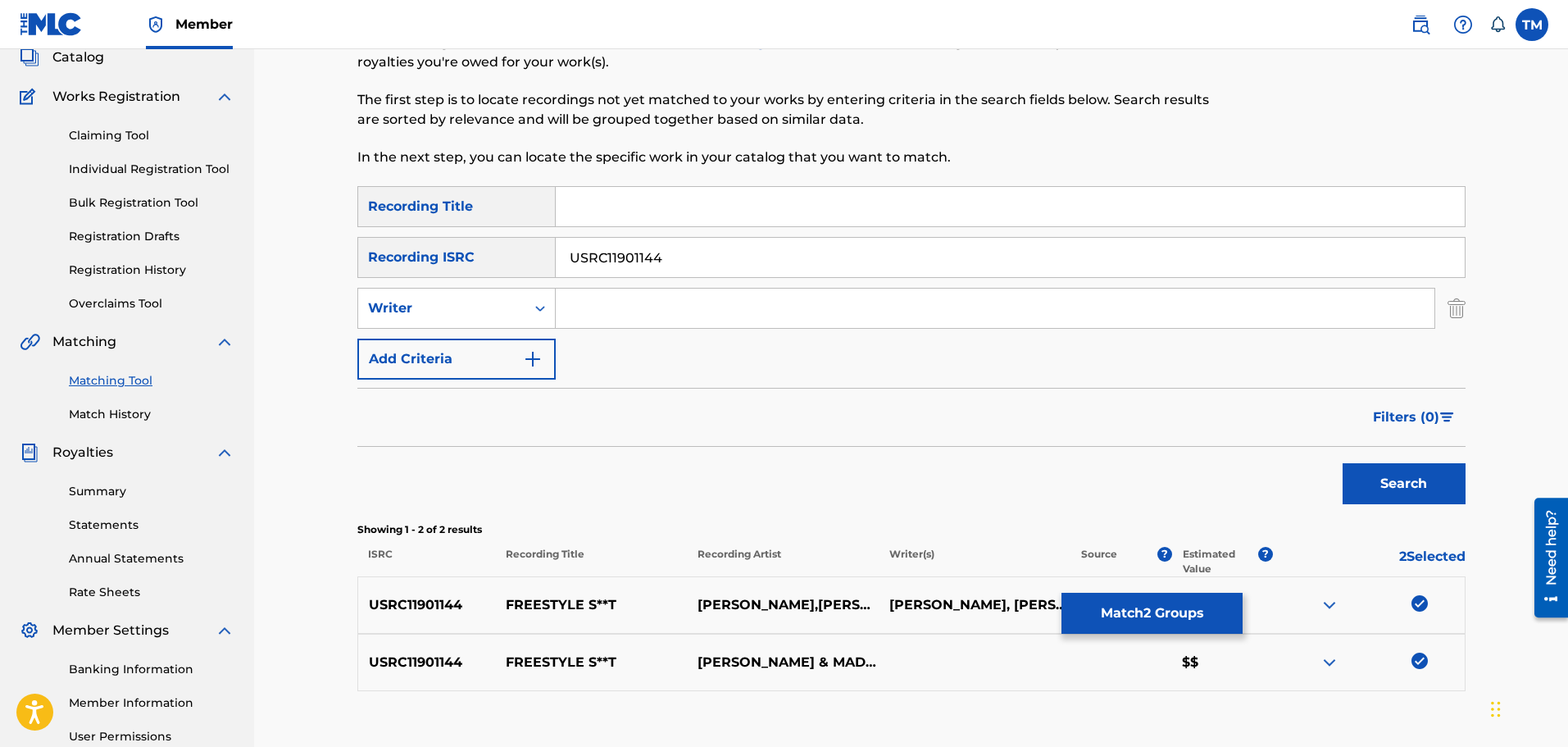
click at [625, 211] on input "Search Form" at bounding box center [1010, 206] width 909 height 40
click at [1170, 618] on button "Match 2 Groups" at bounding box center [1152, 613] width 181 height 41
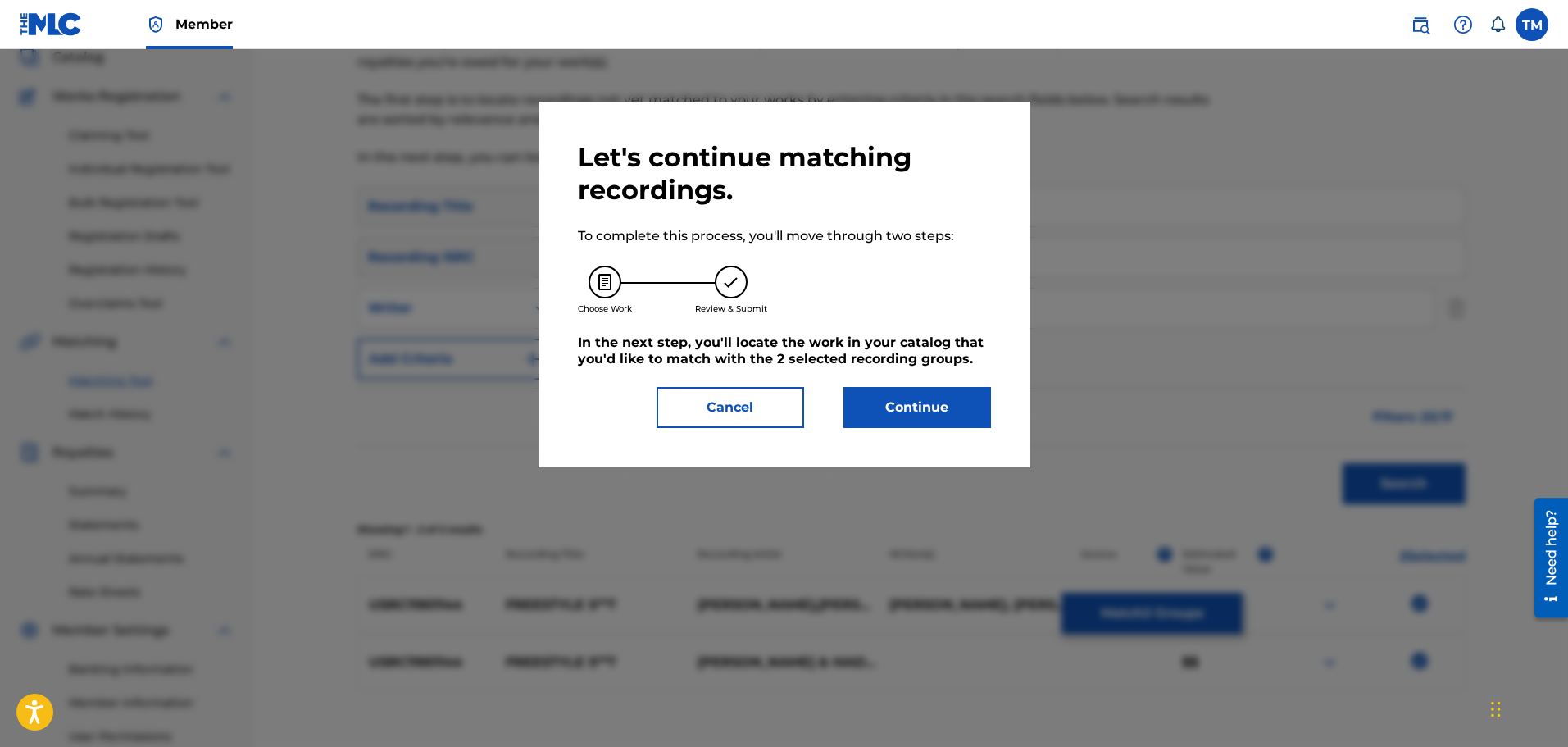
click at [912, 435] on div "Let's continue matching recordings. To complete this process, you'll move throu…" at bounding box center [784, 284] width 492 height 366
click at [910, 420] on button "Continue" at bounding box center [917, 407] width 148 height 41
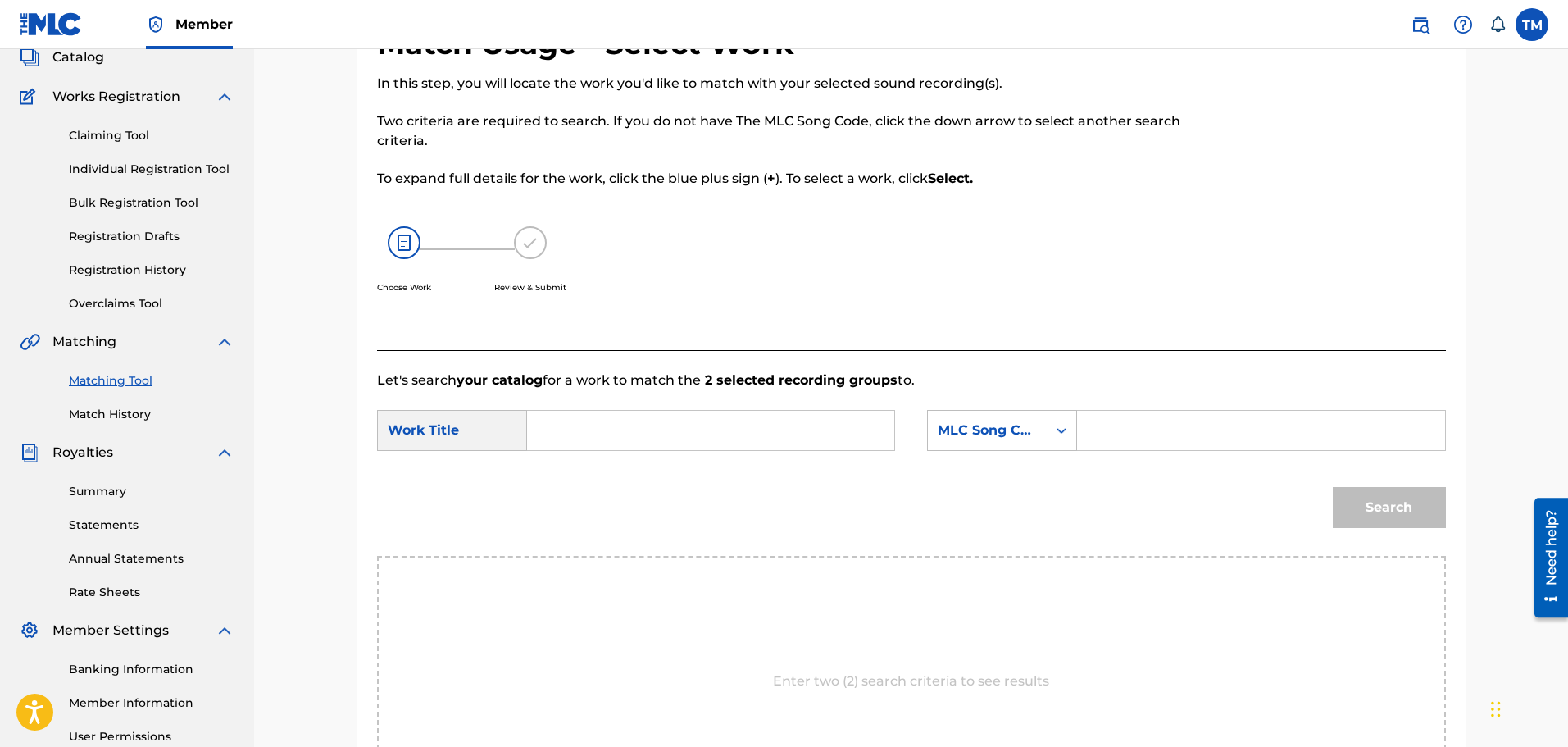
click at [617, 419] on input "Search Form" at bounding box center [711, 430] width 340 height 40
type input "freestyle shit"
click at [951, 292] on div "Choose Work Review & Submit" at bounding box center [787, 269] width 822 height 125
click at [1120, 429] on input "Search Form" at bounding box center [1261, 430] width 340 height 40
paste input "FB7M6O"
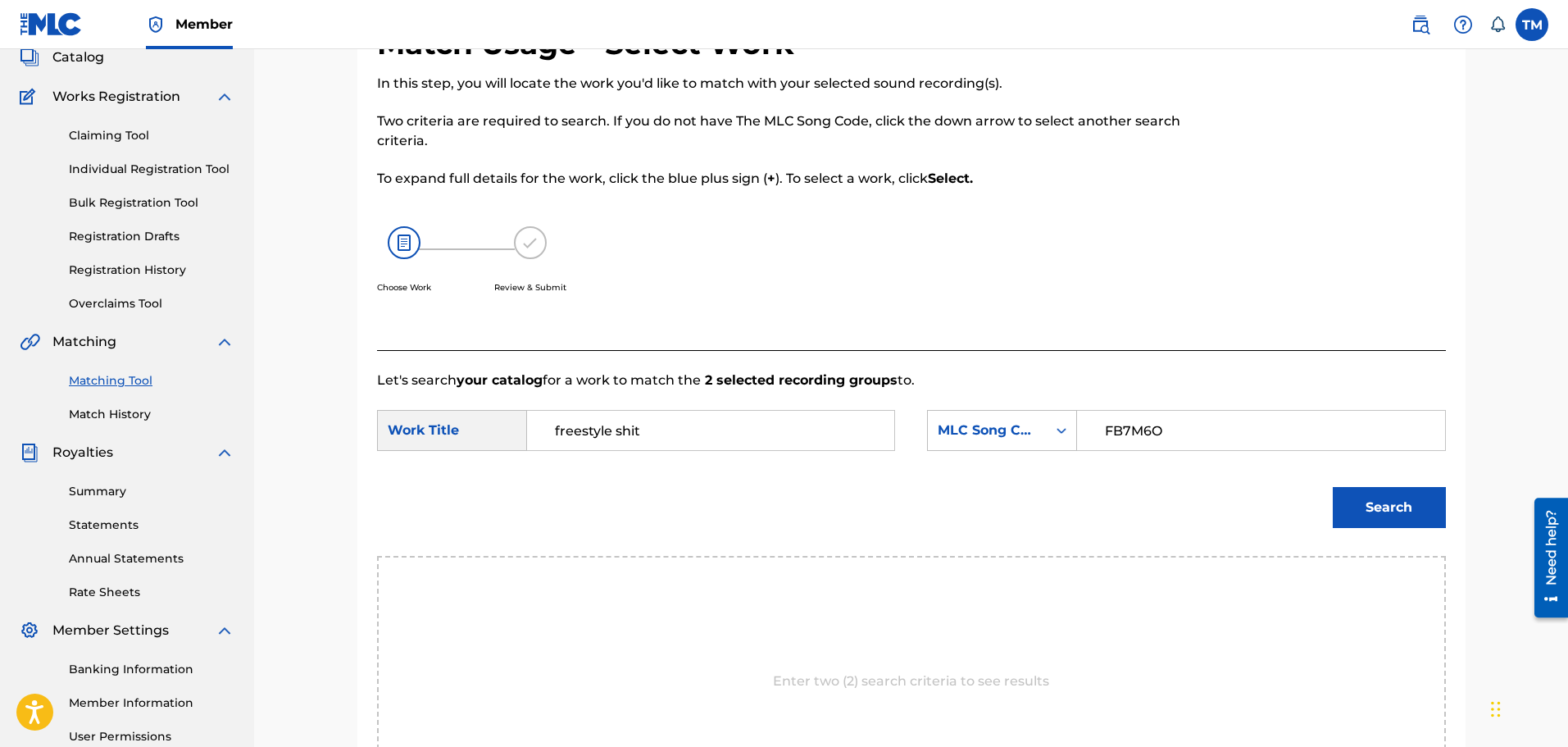
type input "FB7M6O"
click at [1333, 487] on button "Search" at bounding box center [1389, 507] width 114 height 41
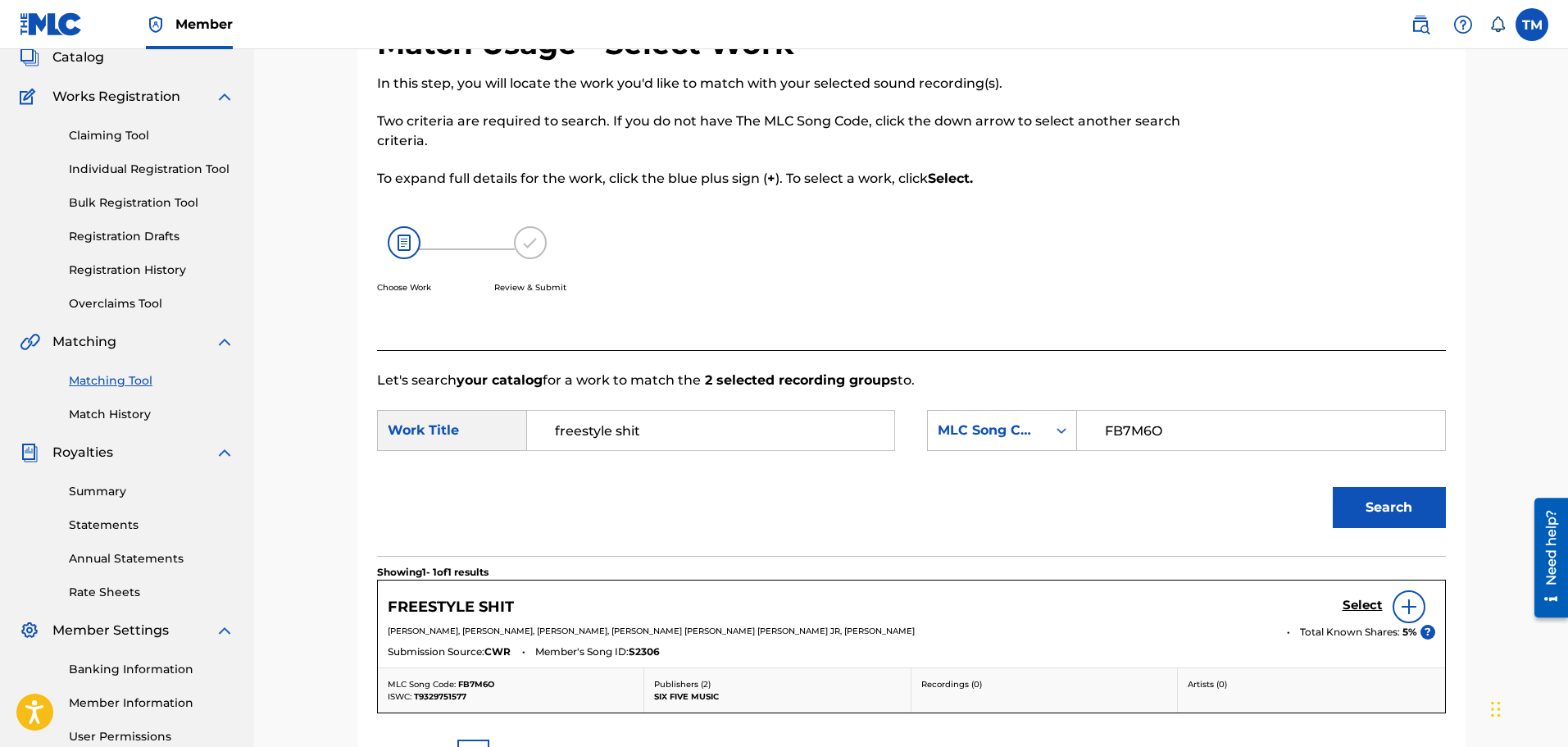
click at [1368, 608] on h5 "Select" at bounding box center [1362, 605] width 41 height 16
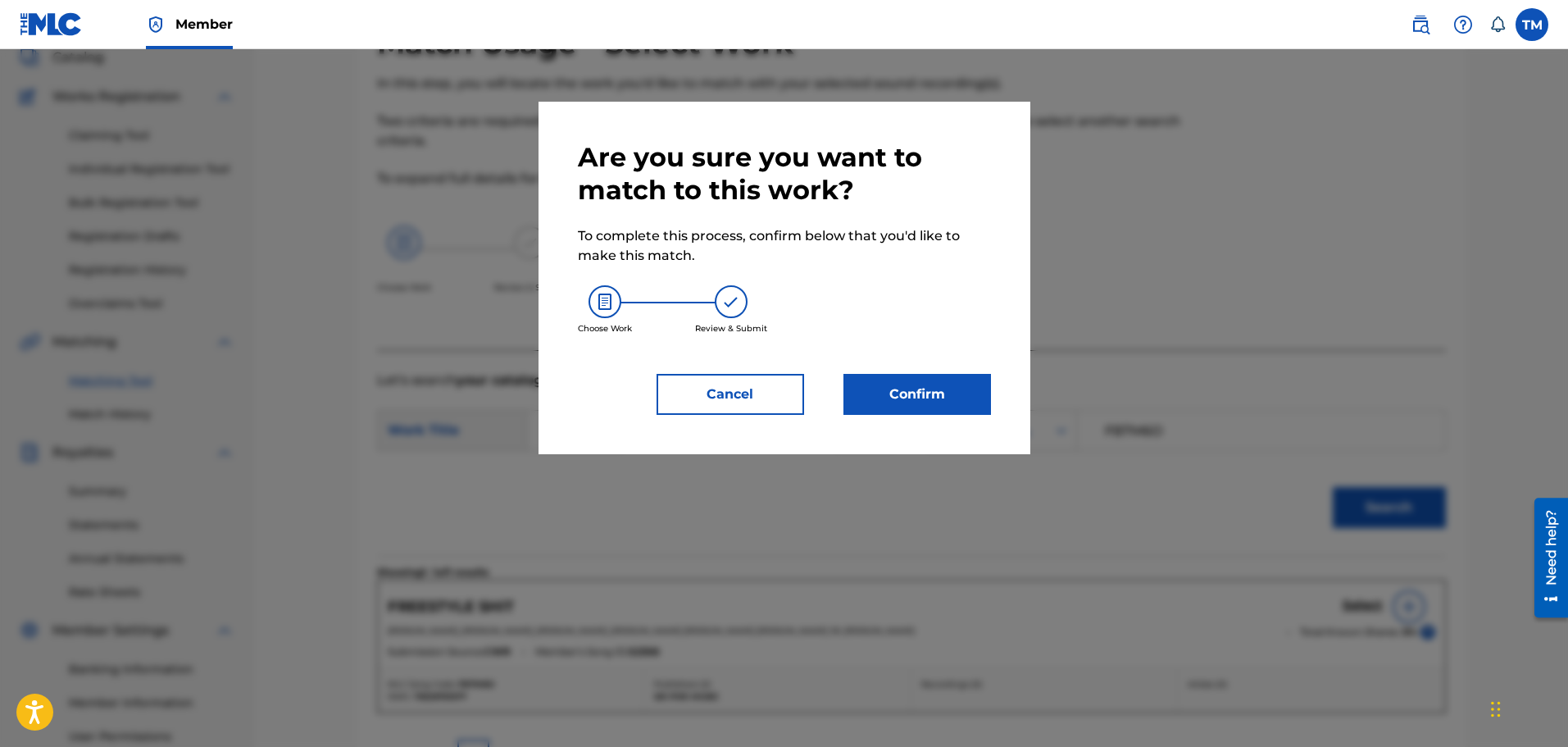
click at [927, 382] on button "Confirm" at bounding box center [917, 394] width 148 height 41
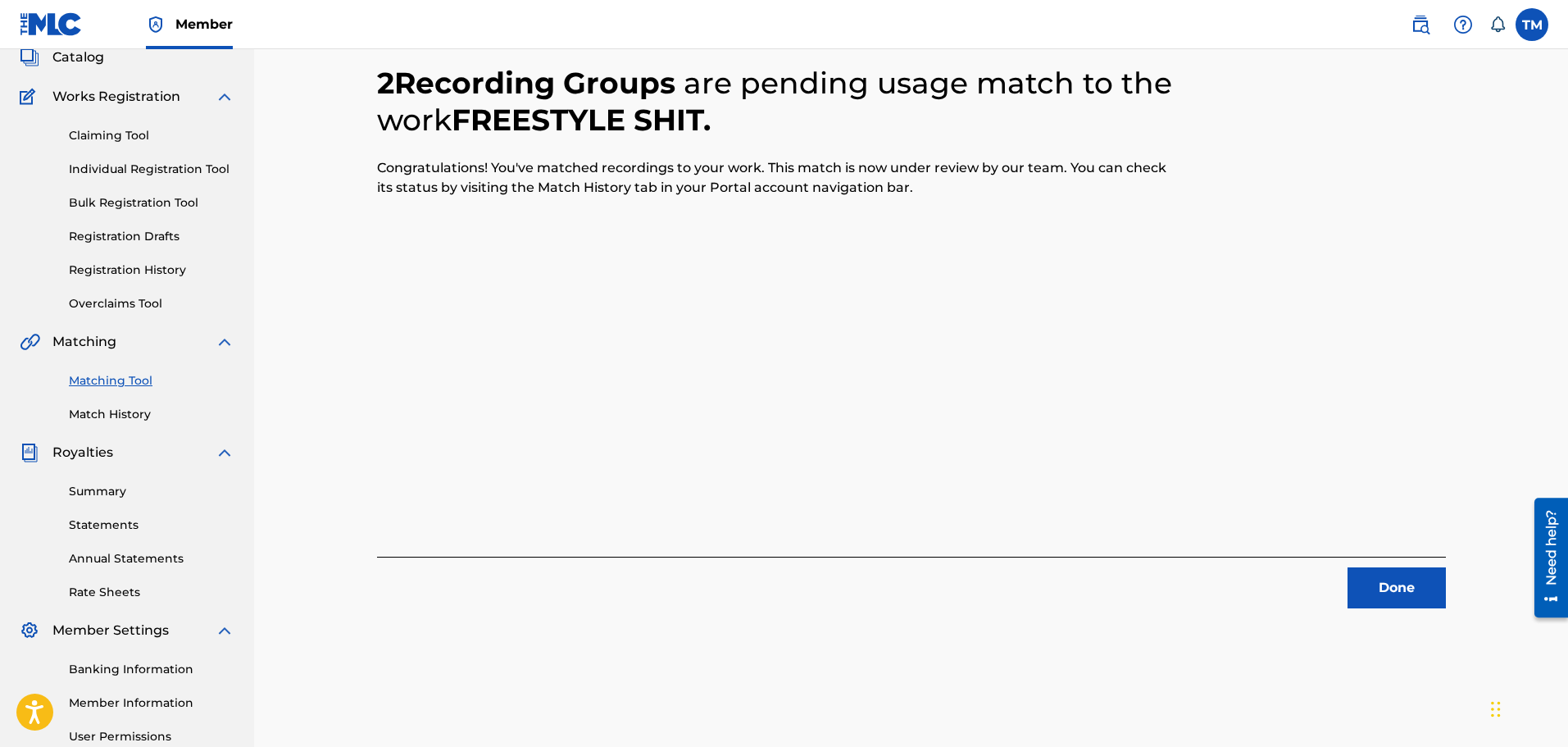
click at [1378, 587] on button "Done" at bounding box center [1396, 587] width 99 height 41
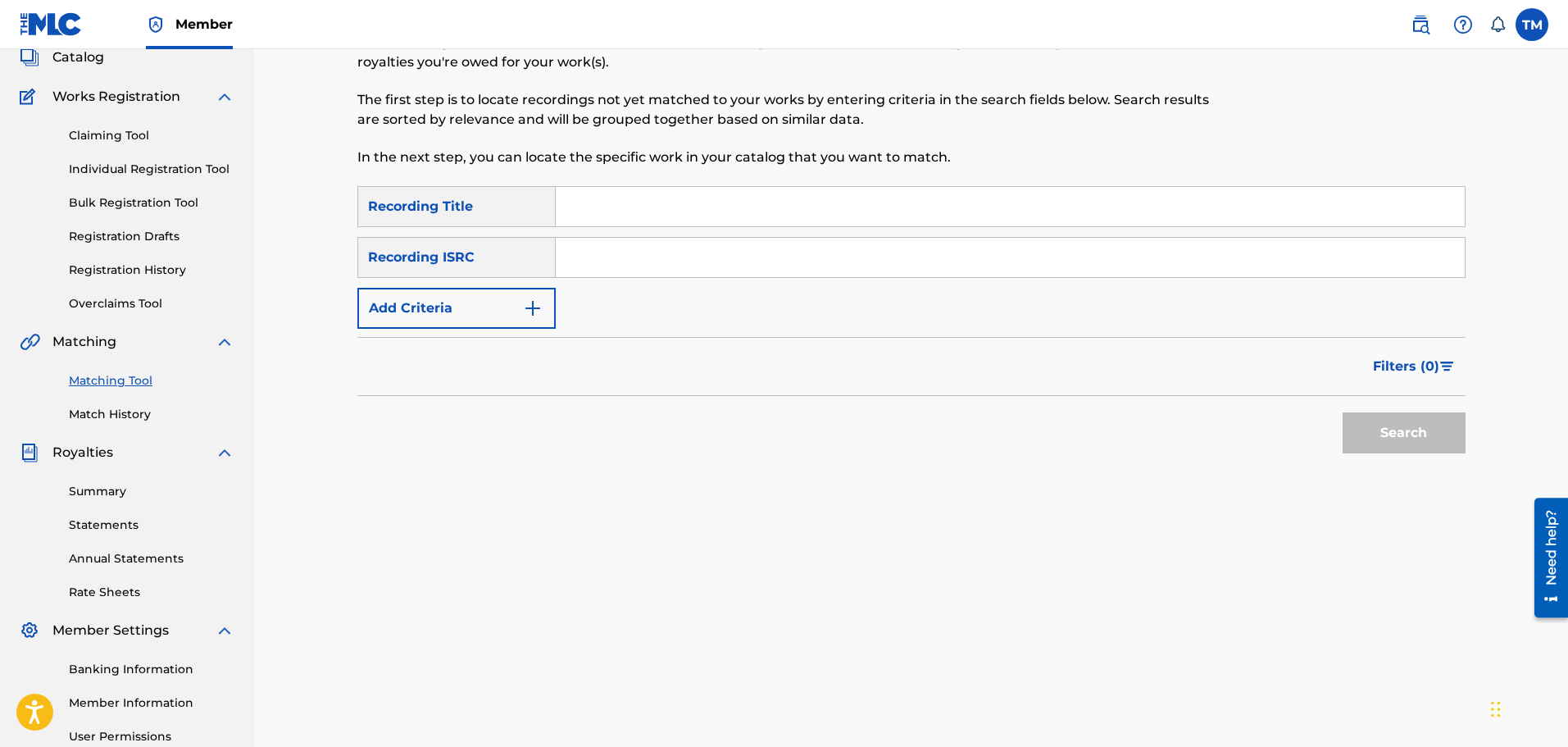
click at [635, 245] on input "Search Form" at bounding box center [1010, 257] width 909 height 40
paste input "USPO10500003"
type input "USPO10500003"
click at [1360, 425] on button "Search" at bounding box center [1403, 433] width 123 height 41
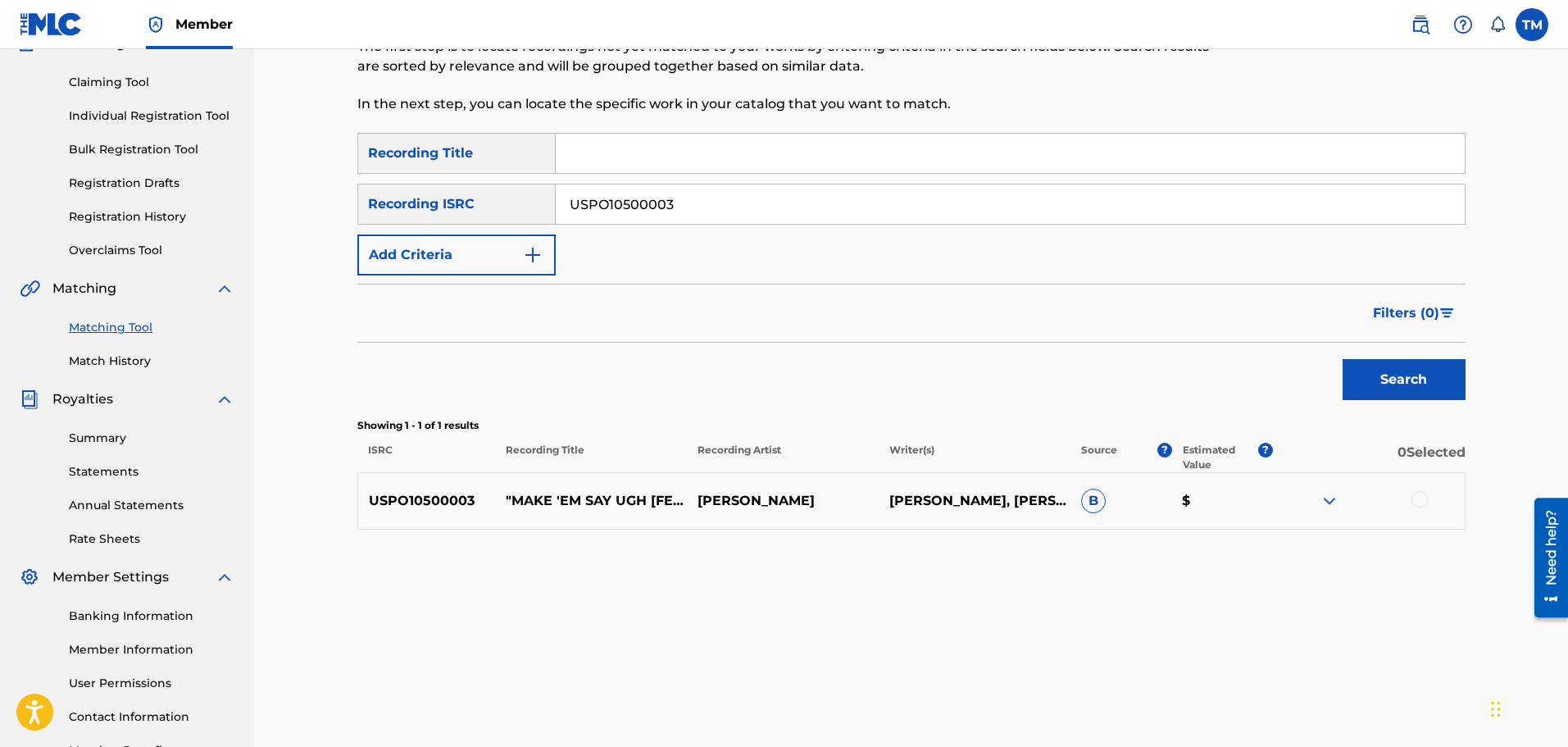
scroll to position [187, 0]
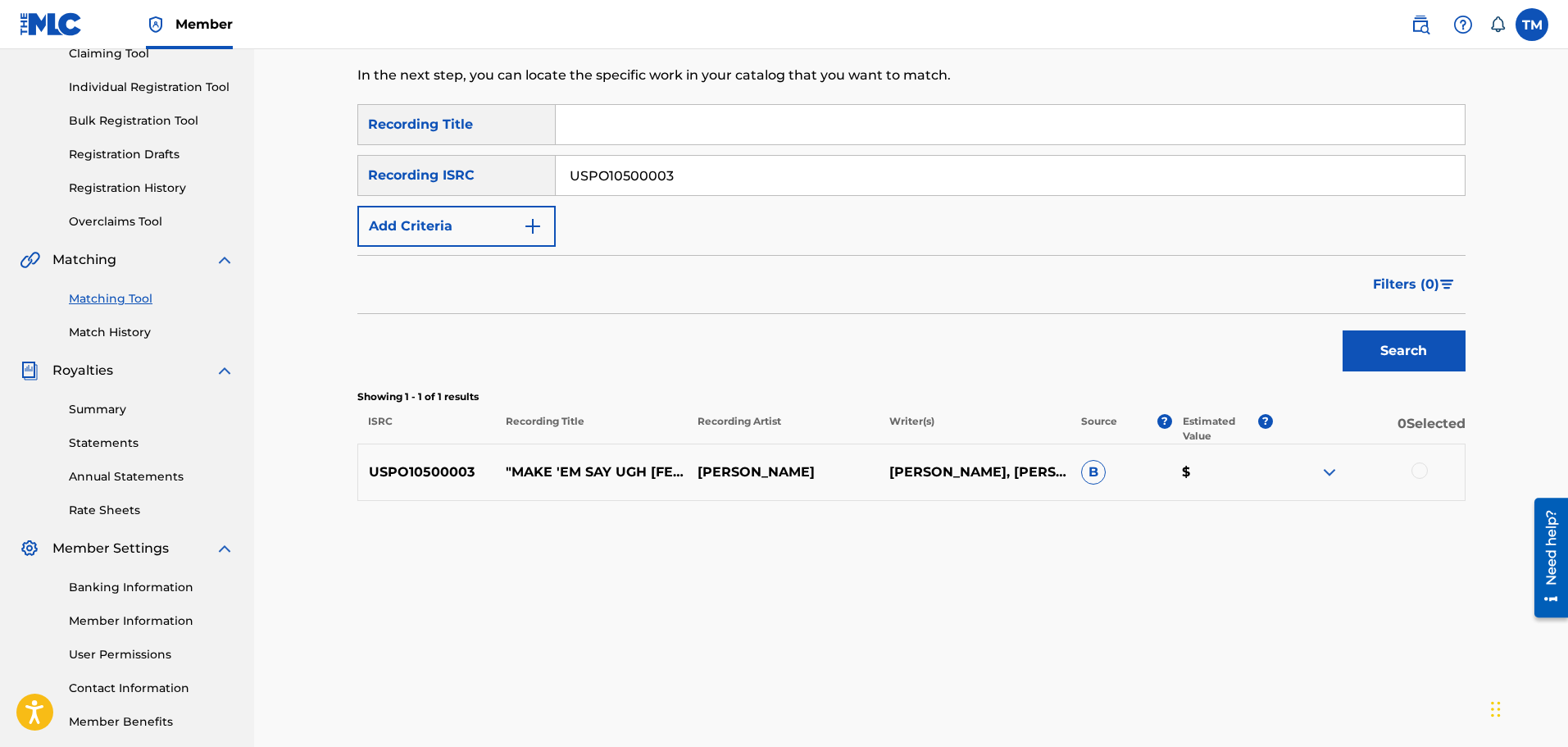
click at [1421, 470] on div at bounding box center [1419, 471] width 17 height 17
click at [1126, 606] on button "Match 1 Group" at bounding box center [1152, 613] width 181 height 41
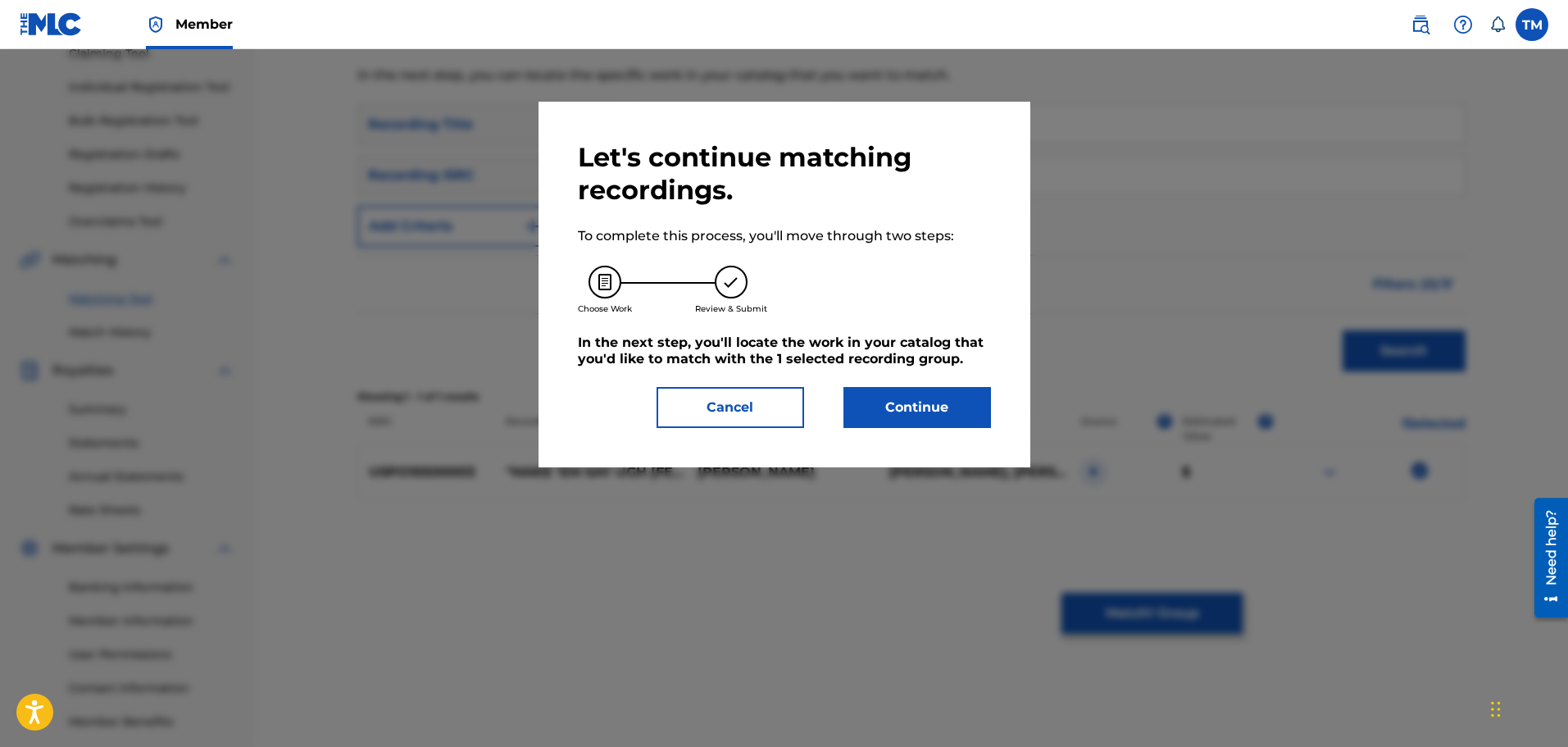
click at [891, 406] on button "Continue" at bounding box center [917, 407] width 148 height 41
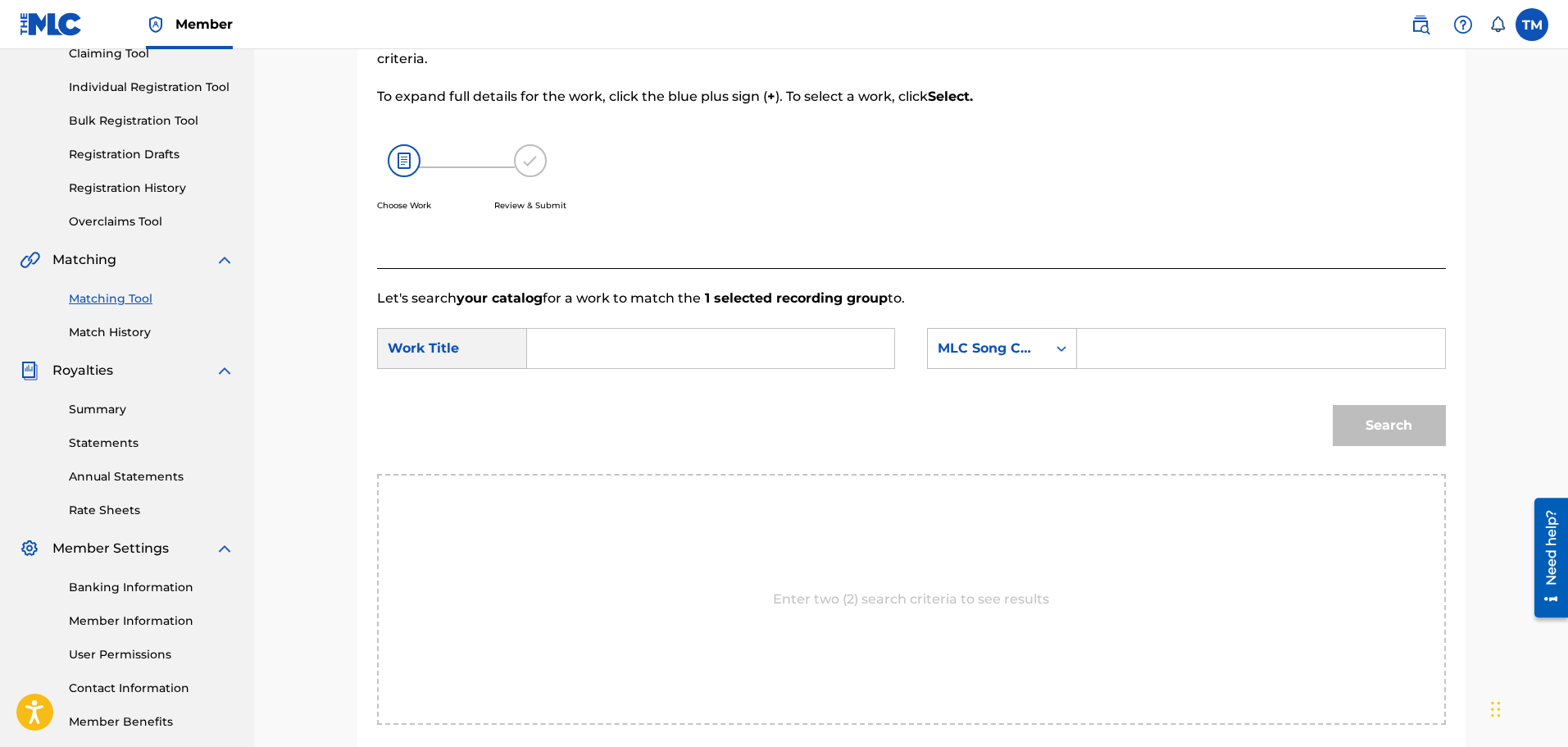
click at [639, 339] on input "Search Form" at bounding box center [711, 348] width 340 height 40
type input "make em say ugh"
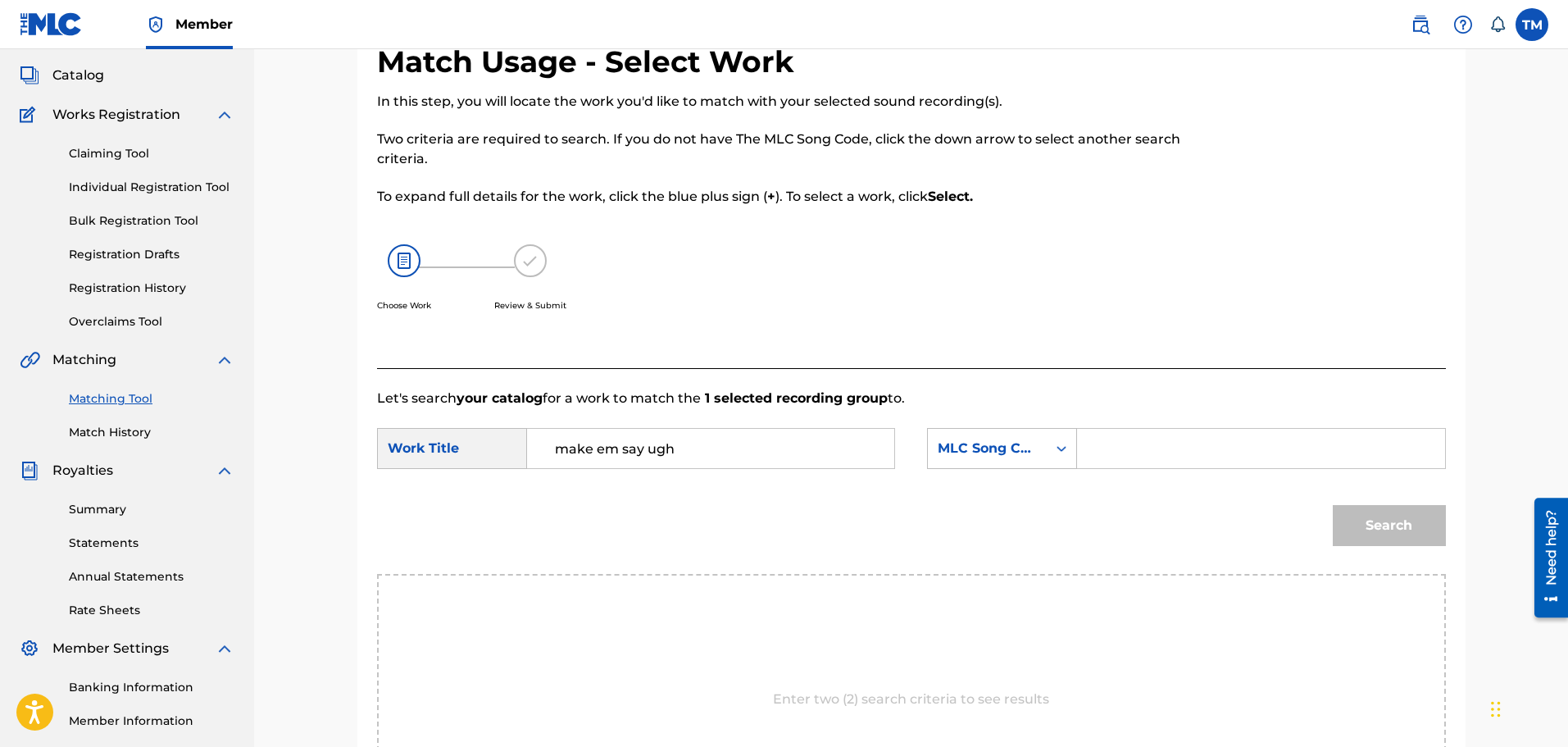
scroll to position [0, 0]
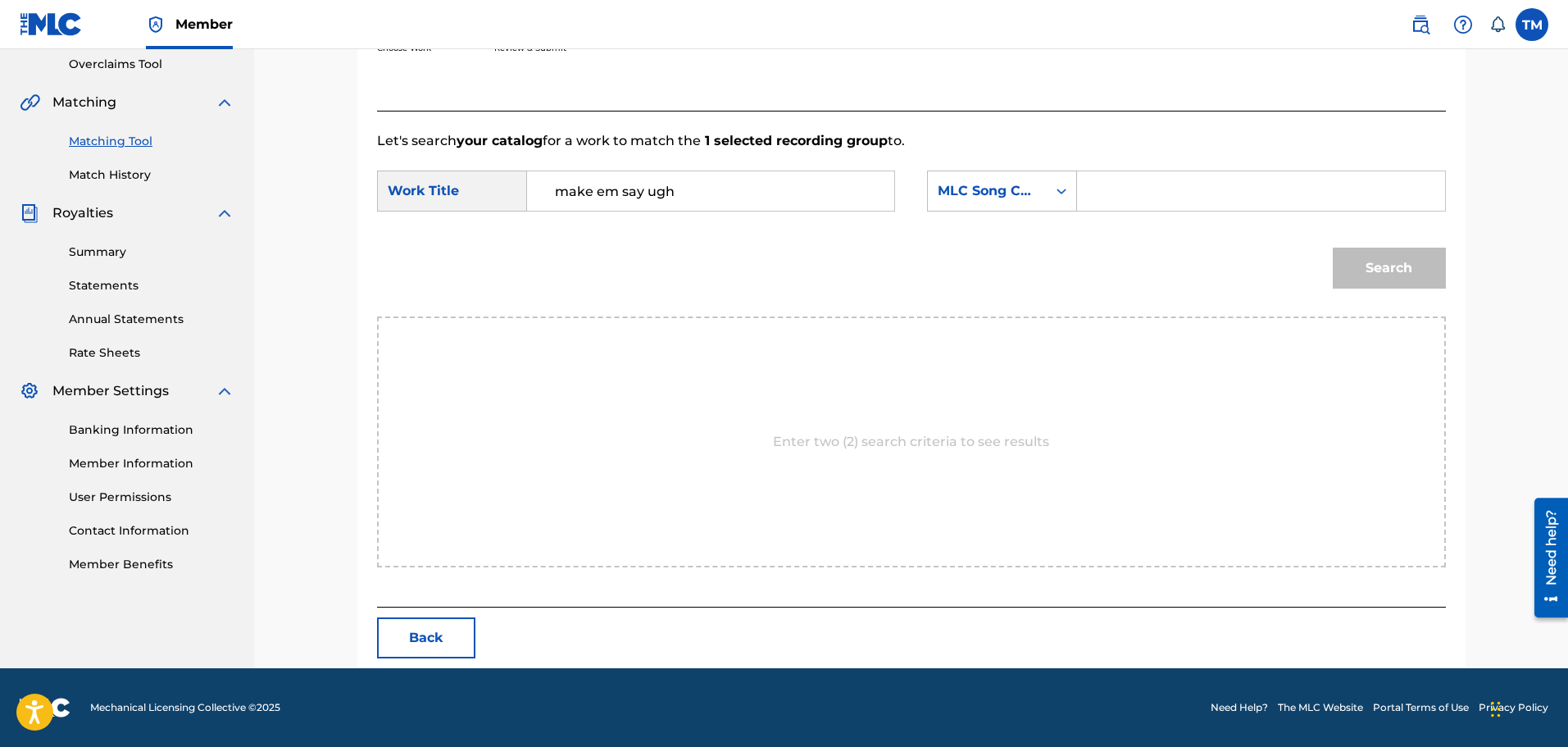
click at [413, 625] on button "Back" at bounding box center [425, 638] width 99 height 41
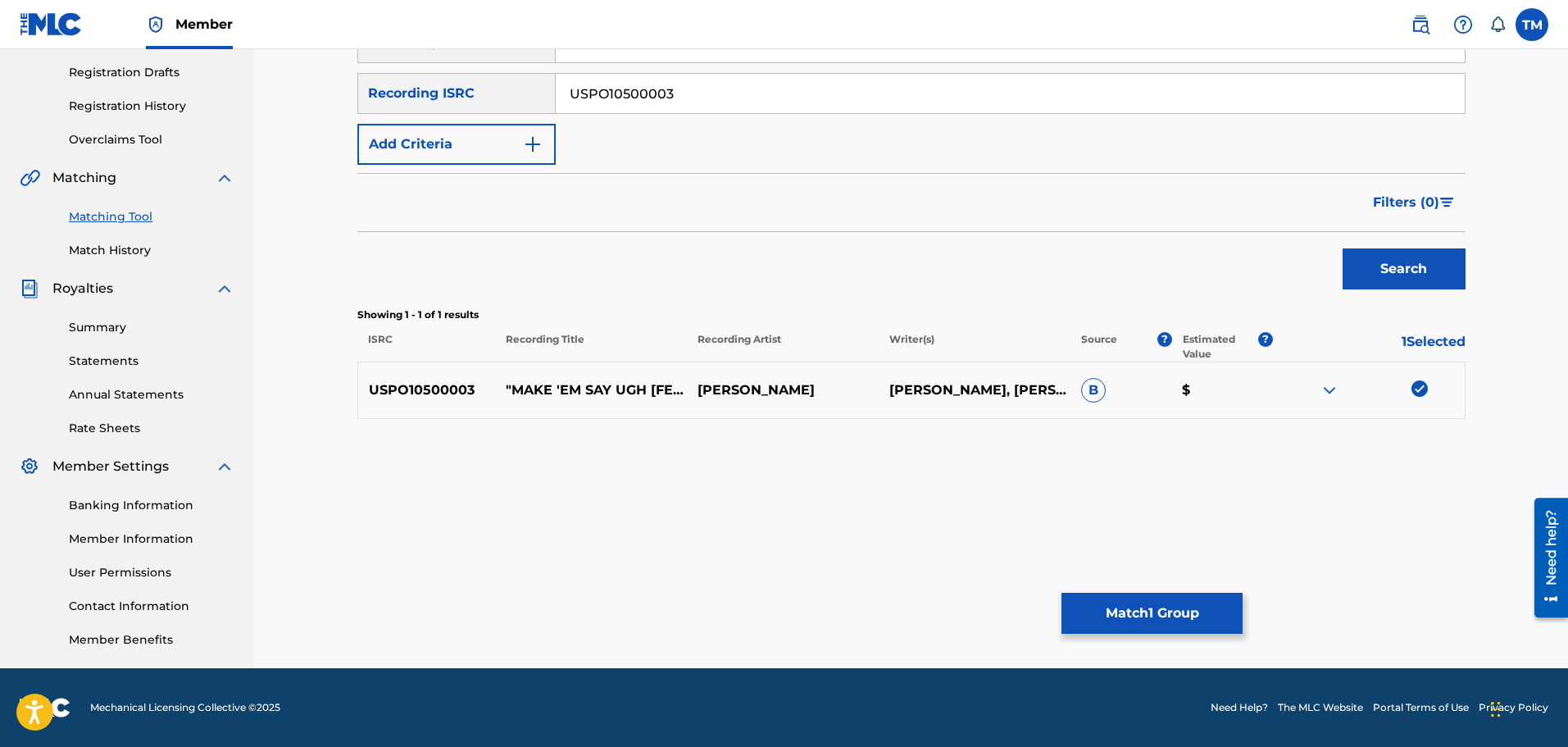
click at [1421, 389] on img at bounding box center [1419, 389] width 17 height 17
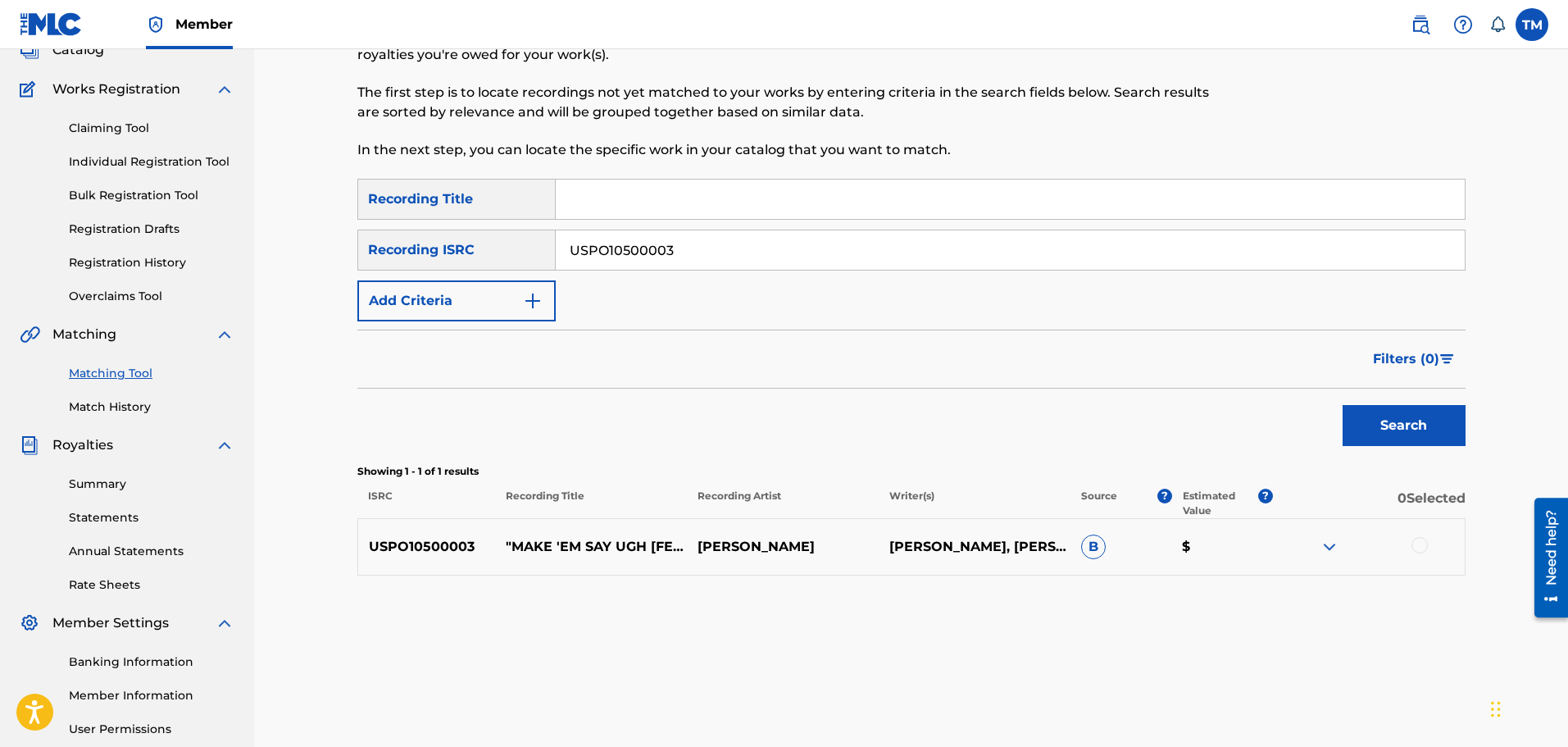
scroll to position [0, 0]
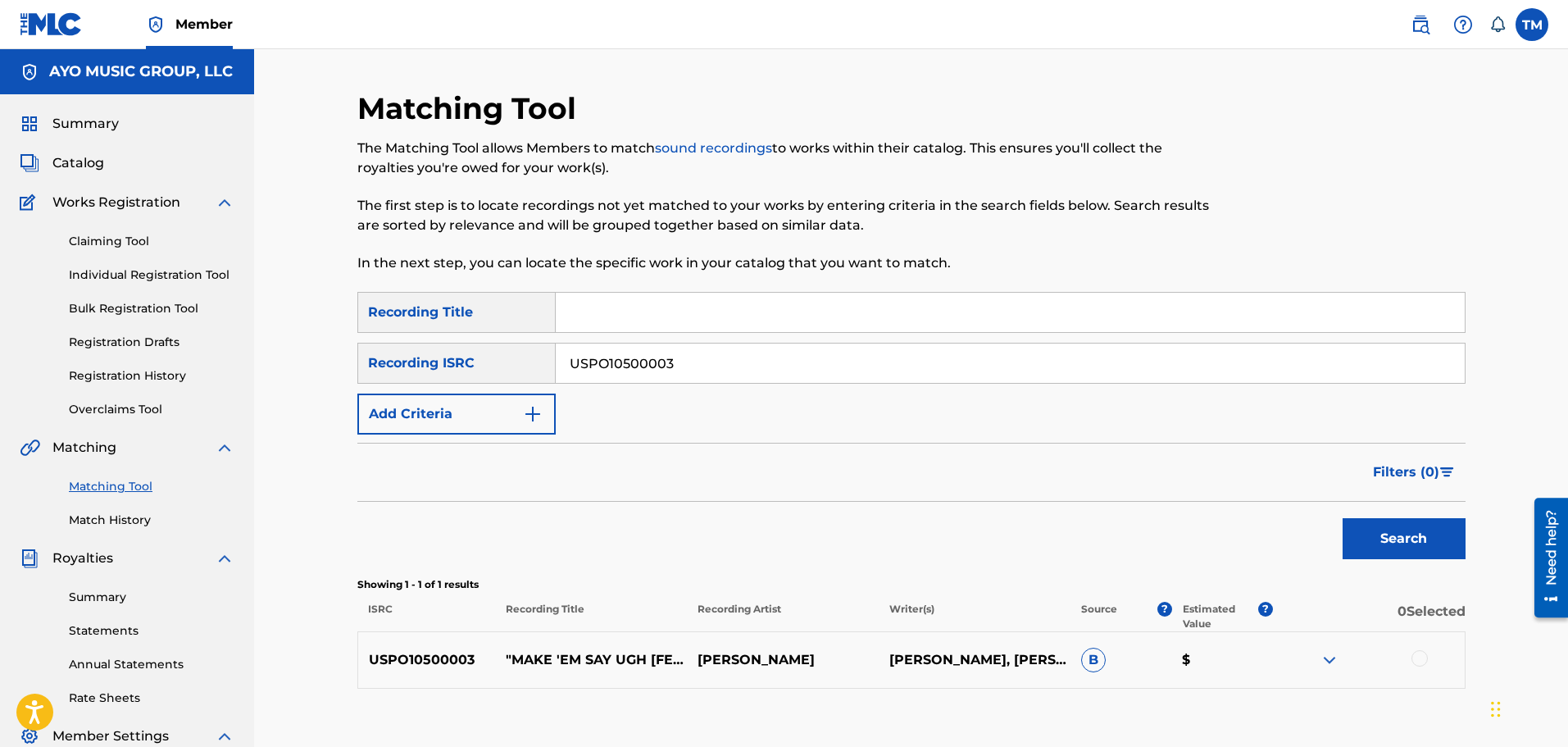
drag, startPoint x: 713, startPoint y: 364, endPoint x: 458, endPoint y: 378, distance: 255.4
click at [449, 372] on div "SearchWithCriteriaac67b07f-ffe9-4baf-a583-fe383f027cbc Recording ISRC USPO10500…" at bounding box center [911, 363] width 1107 height 41
paste input "900132"
type input "USPO10900132"
click at [1446, 535] on button "Search" at bounding box center [1403, 538] width 123 height 41
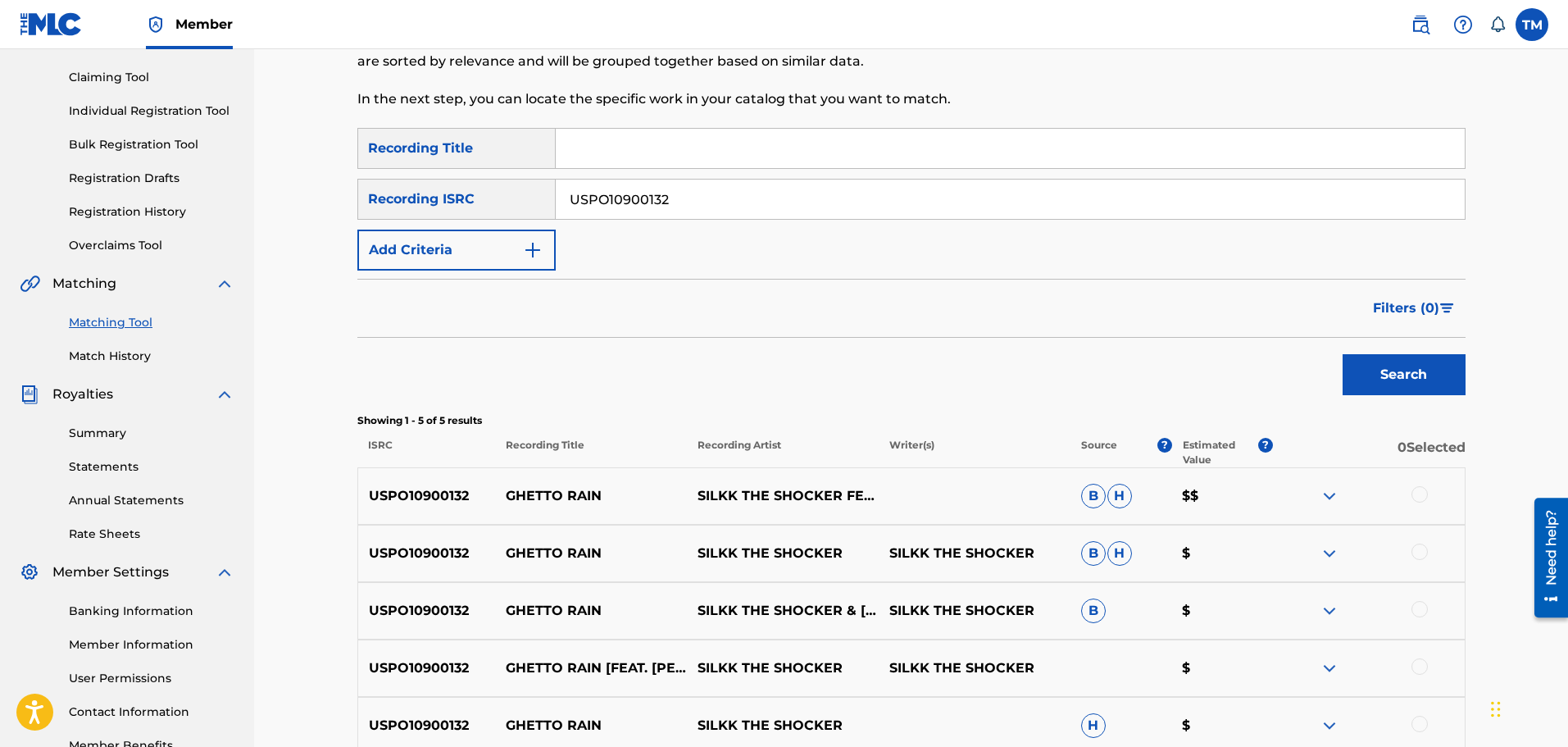
scroll to position [328, 0]
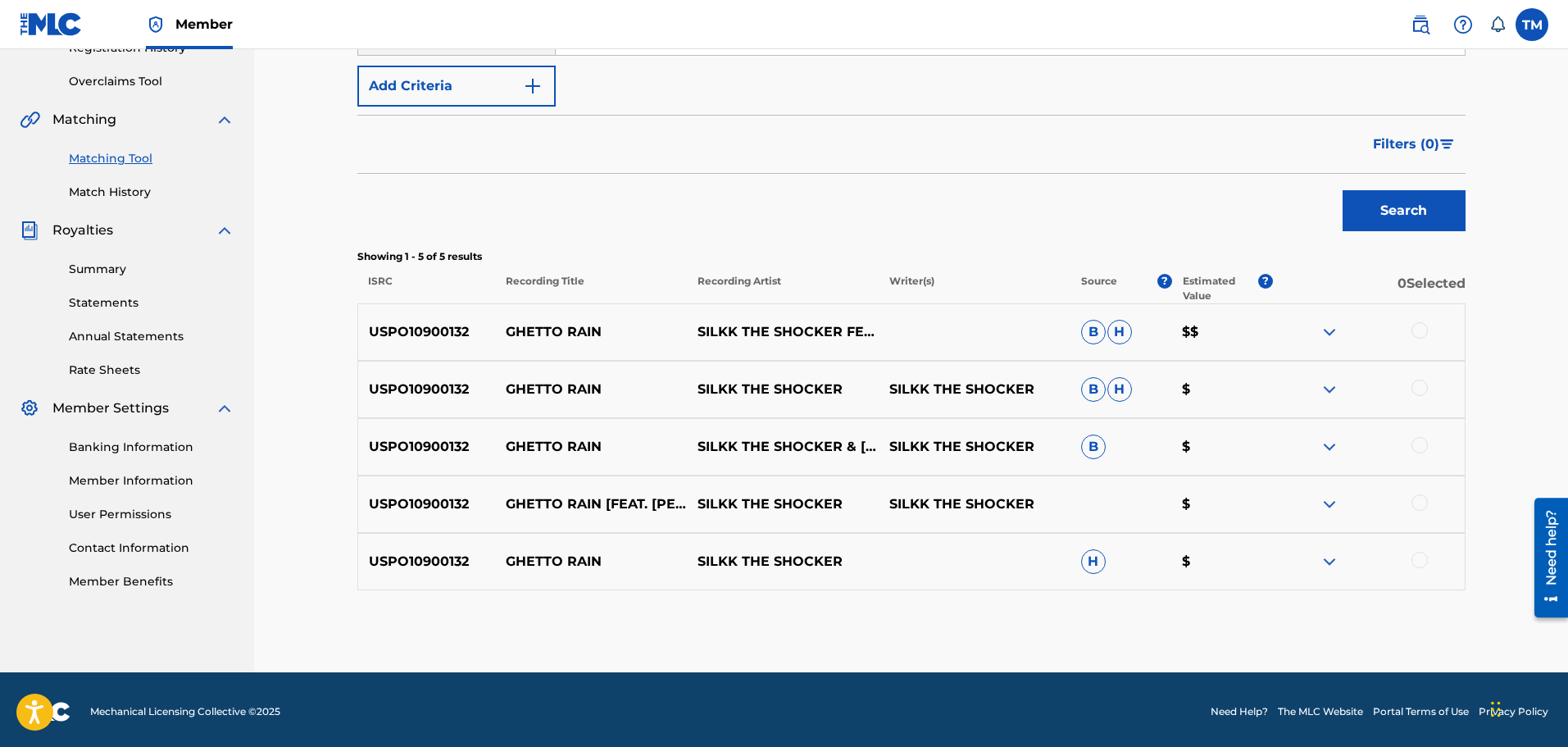
click at [1427, 329] on div at bounding box center [1419, 331] width 17 height 17
click at [1415, 385] on div at bounding box center [1419, 388] width 17 height 17
click at [1418, 449] on div at bounding box center [1419, 445] width 17 height 17
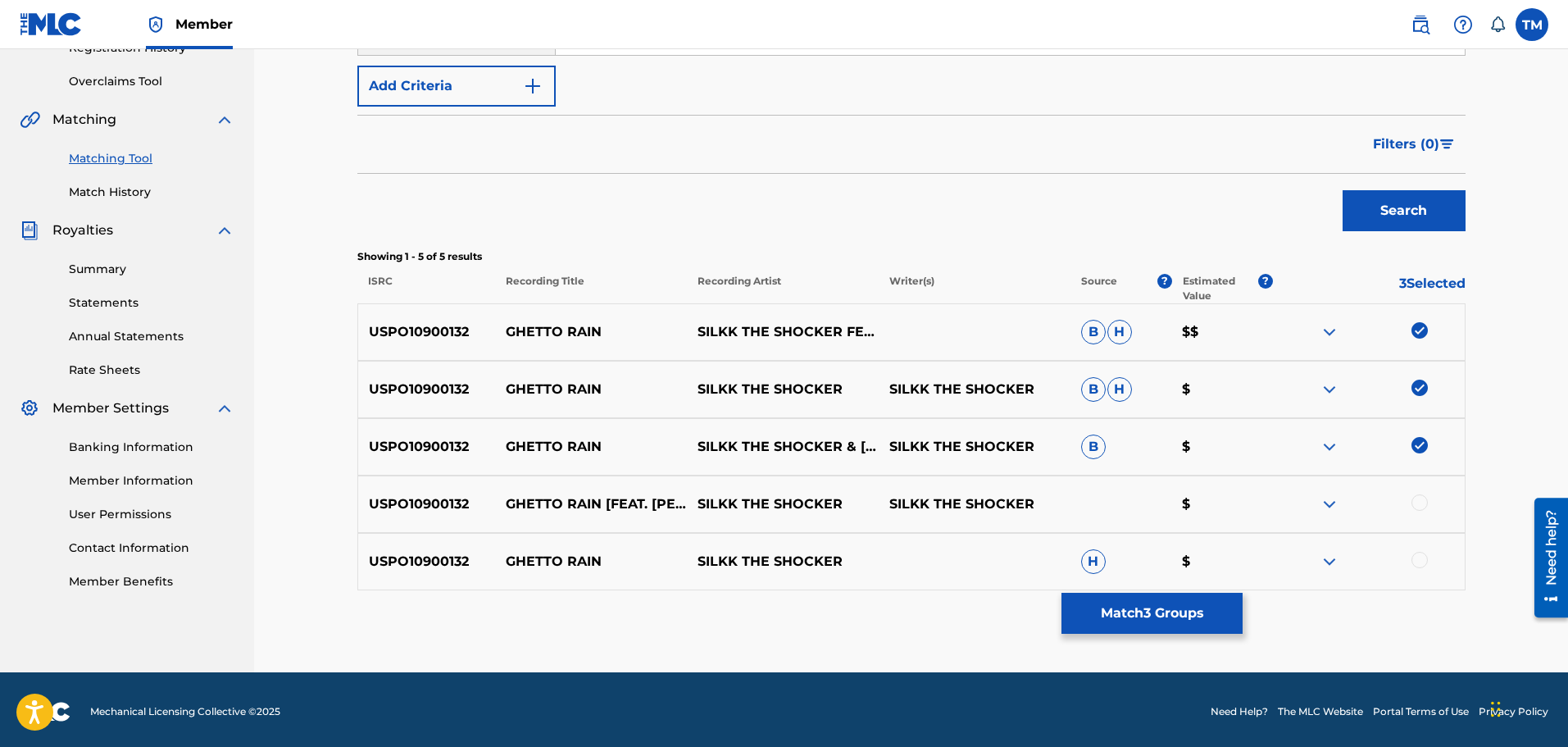
click at [1418, 494] on div "USPO10900132 GHETTO RAIN [FEAT. MASTER P] SILKK THE SHOCKER SILKK THE SHOCKER $" at bounding box center [911, 504] width 1107 height 57
click at [1418, 504] on div at bounding box center [1419, 502] width 17 height 17
click at [1410, 566] on div at bounding box center [1369, 561] width 192 height 19
click at [1414, 567] on div at bounding box center [1369, 561] width 192 height 19
click at [1424, 557] on div at bounding box center [1419, 560] width 17 height 17
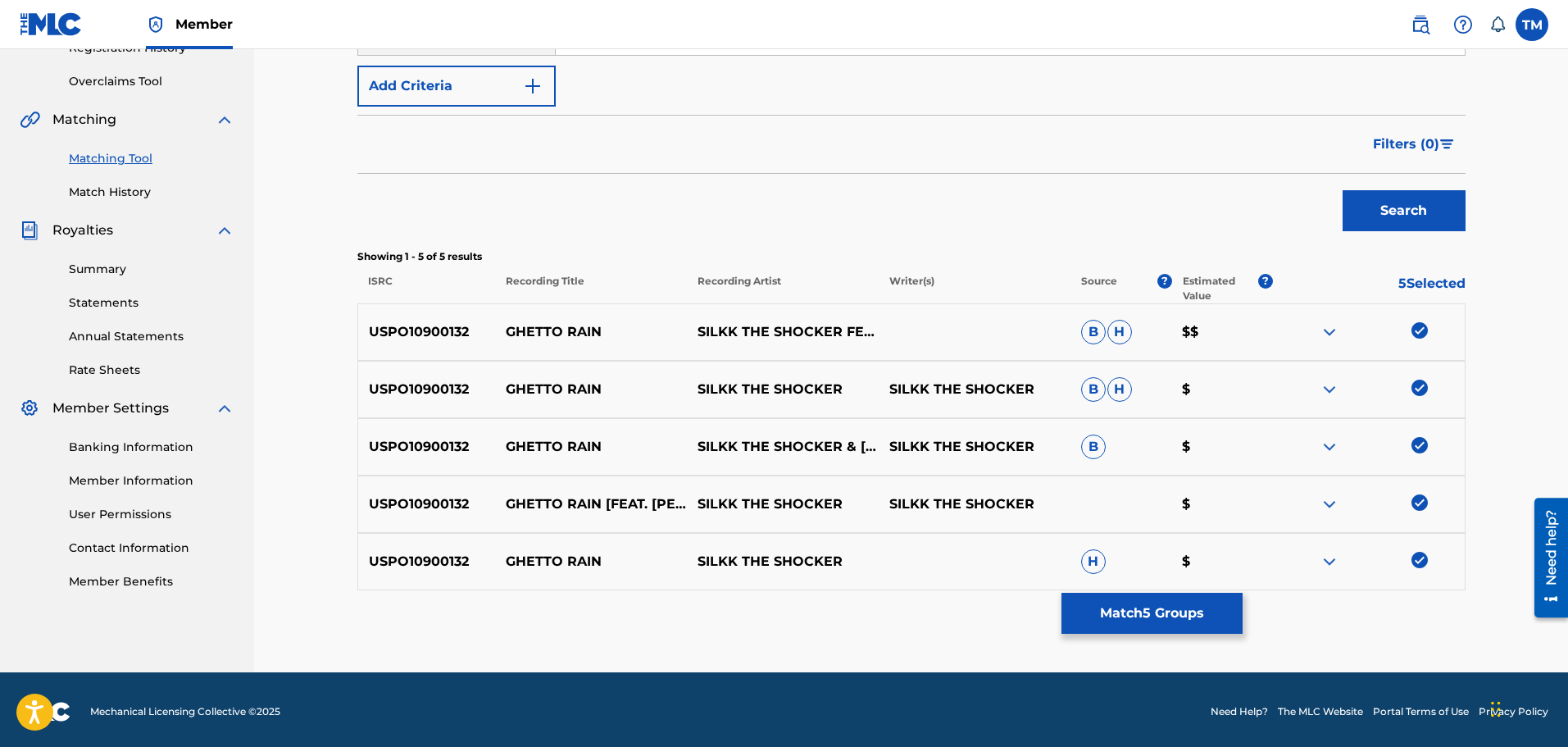
click at [1153, 608] on button "Match 5 Groups" at bounding box center [1152, 613] width 181 height 41
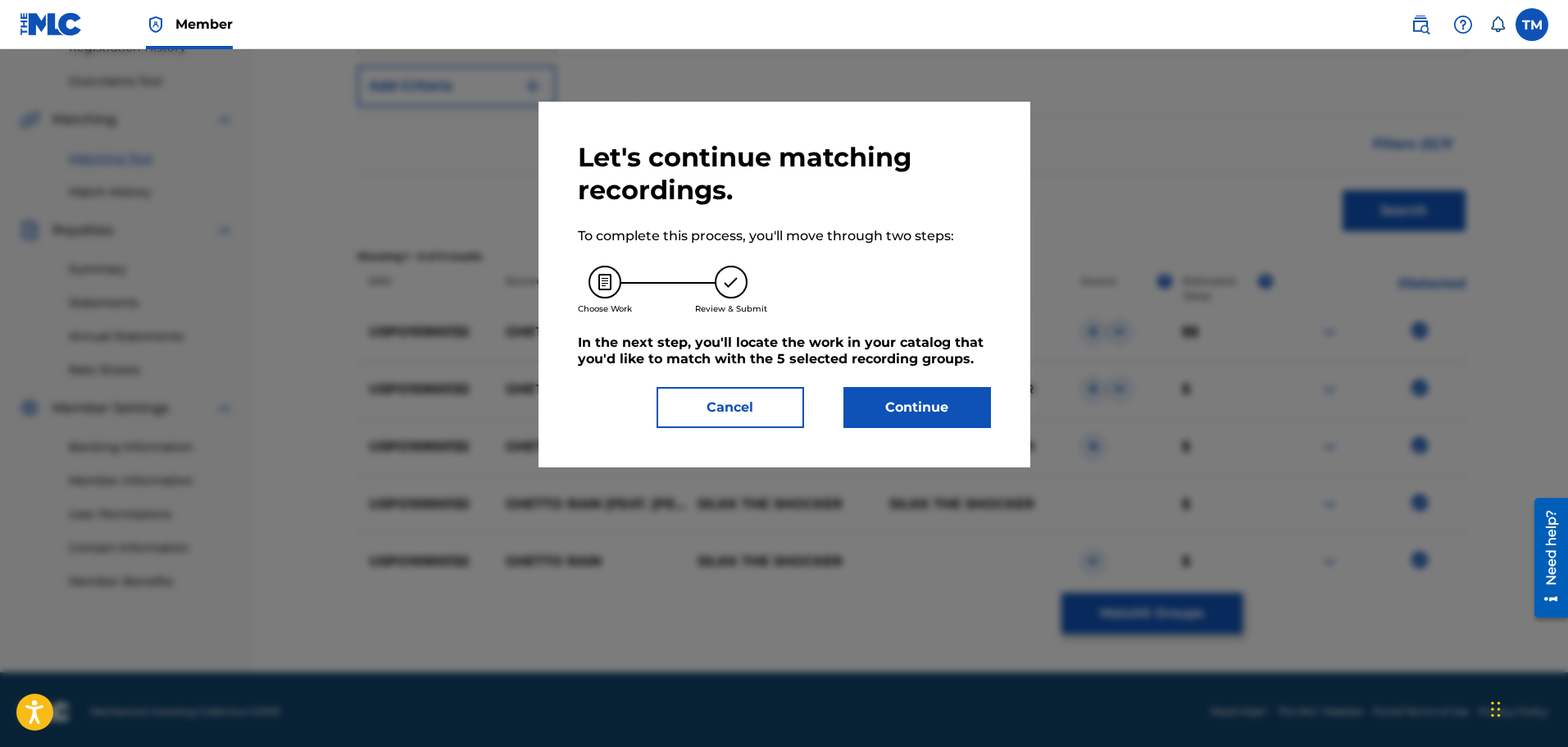
click at [943, 418] on button "Continue" at bounding box center [917, 407] width 148 height 41
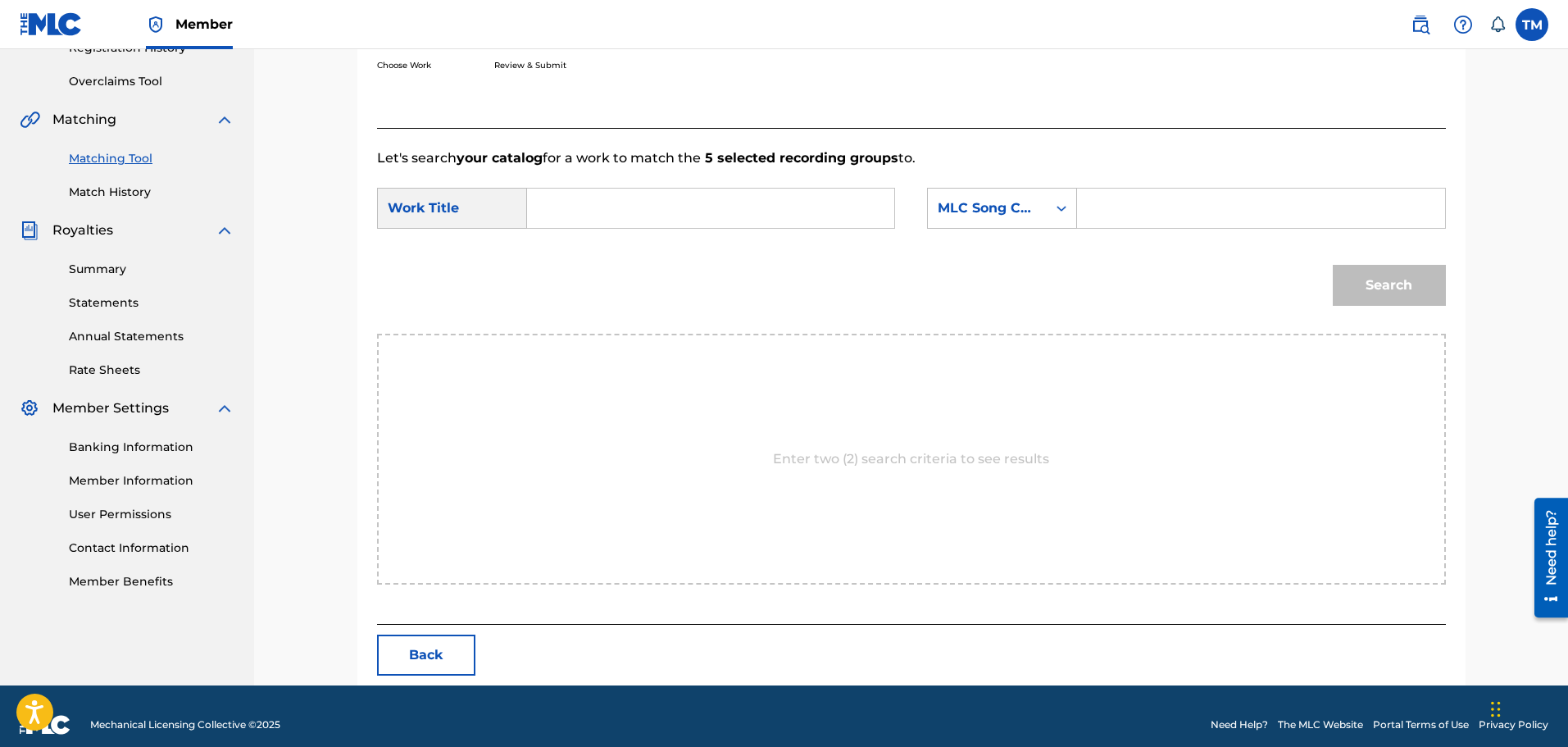
click at [547, 217] on input "Search Form" at bounding box center [711, 208] width 340 height 40
type input "ghetto rain"
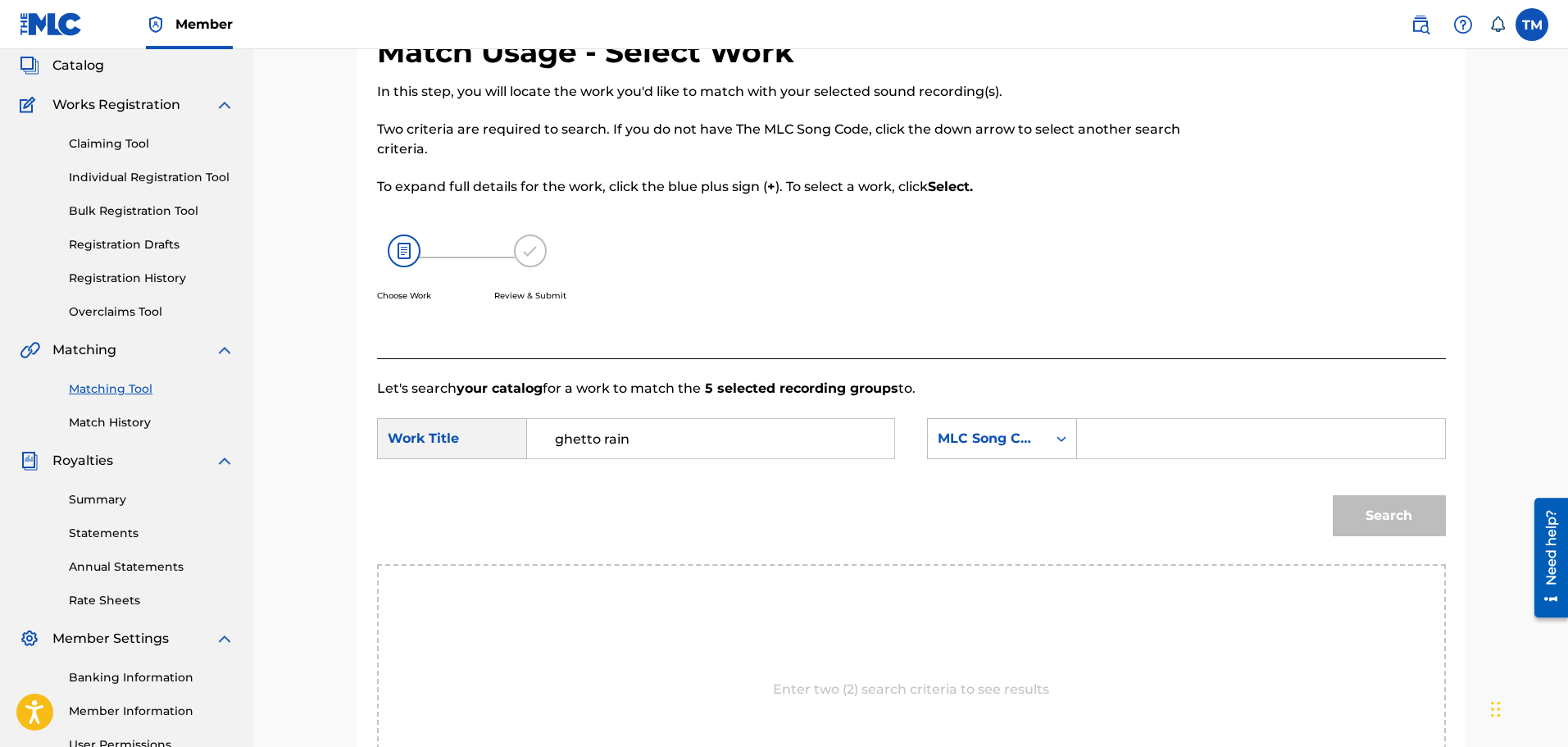
scroll to position [0, 0]
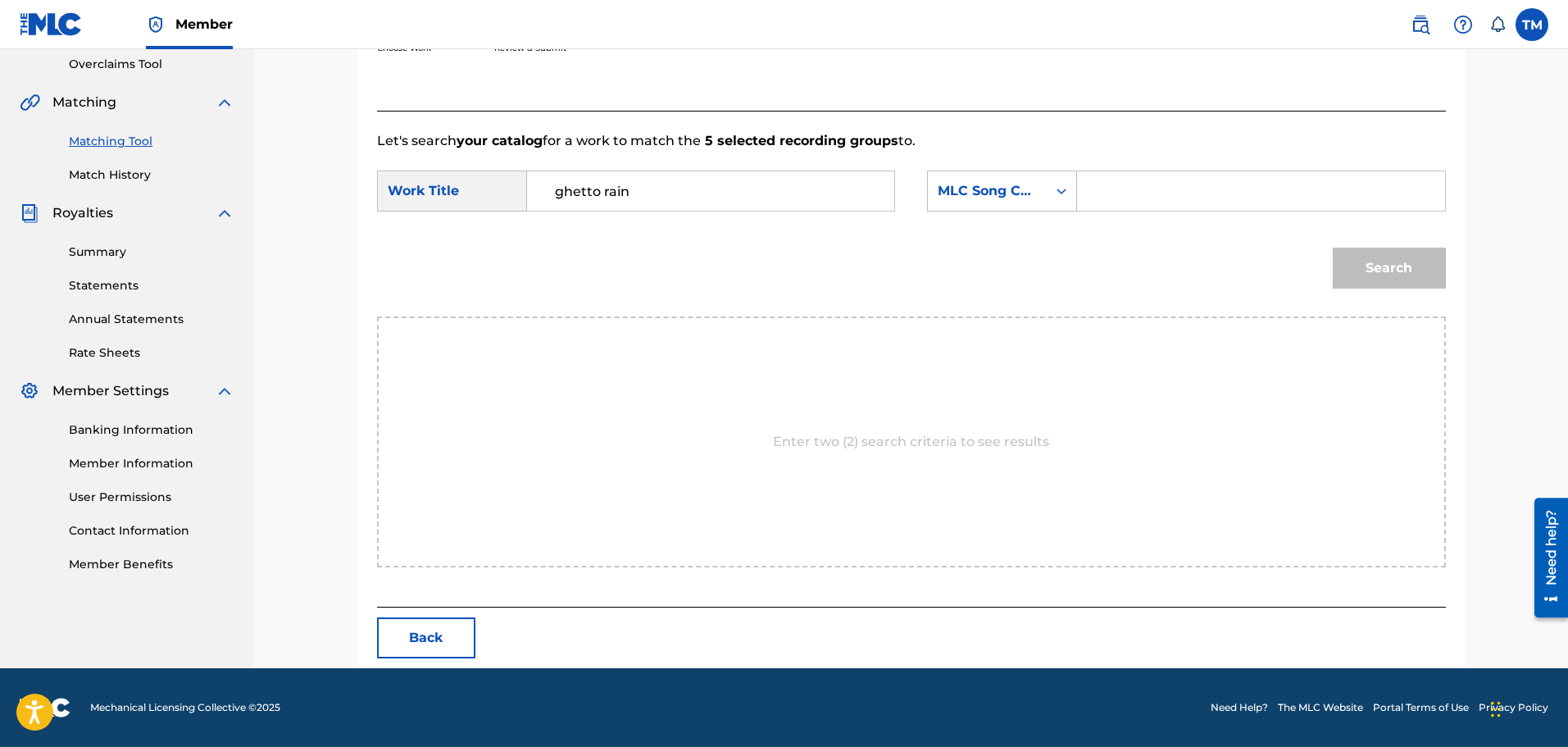
click at [452, 648] on button "Back" at bounding box center [425, 638] width 99 height 41
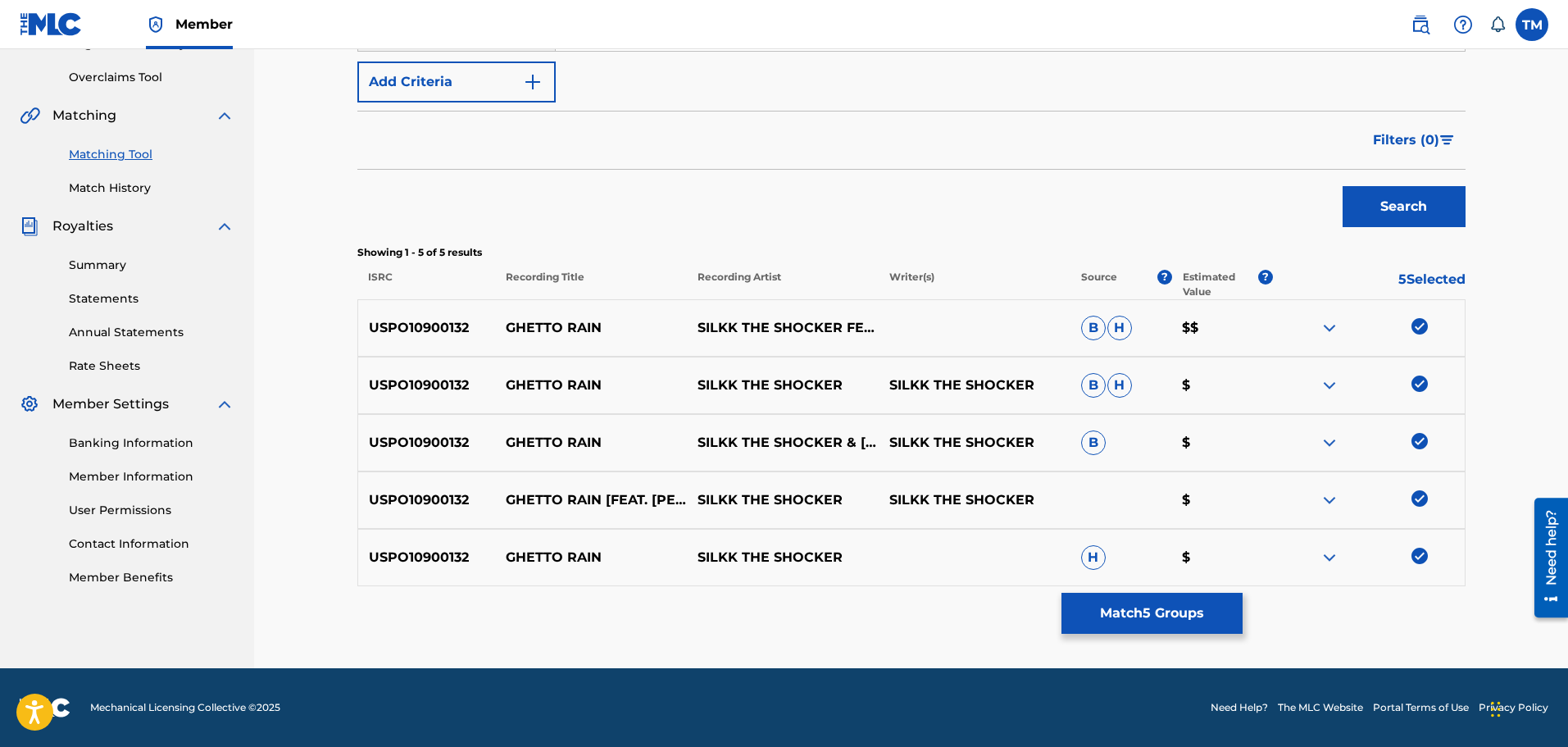
scroll to position [332, 0]
click at [1150, 591] on div "Matching Tool The Matching Tool allows Members to match sound recordings to wor…" at bounding box center [911, 213] width 1107 height 910
click at [1144, 620] on button "Match 5 Groups" at bounding box center [1152, 613] width 181 height 41
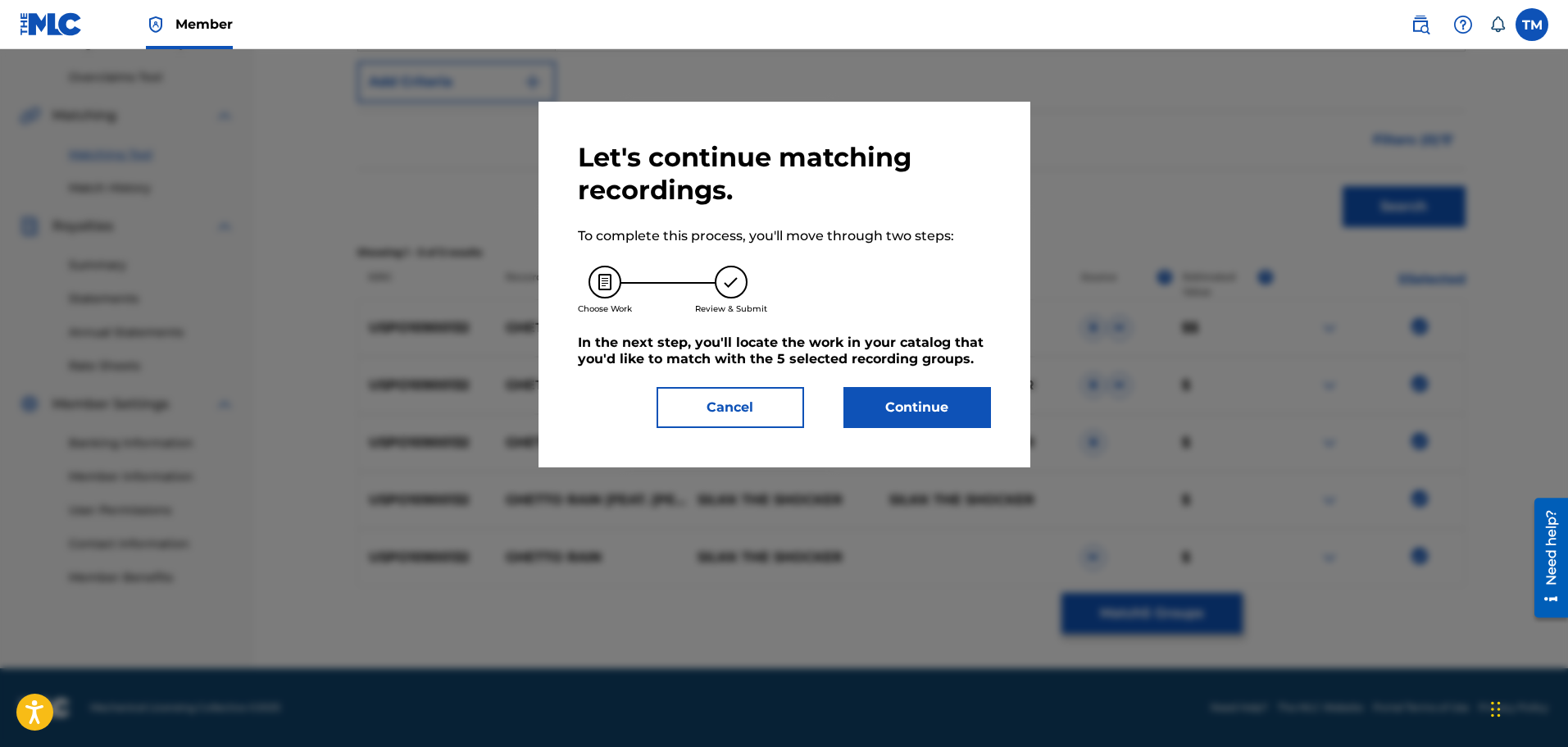
click at [913, 393] on button "Continue" at bounding box center [917, 407] width 148 height 41
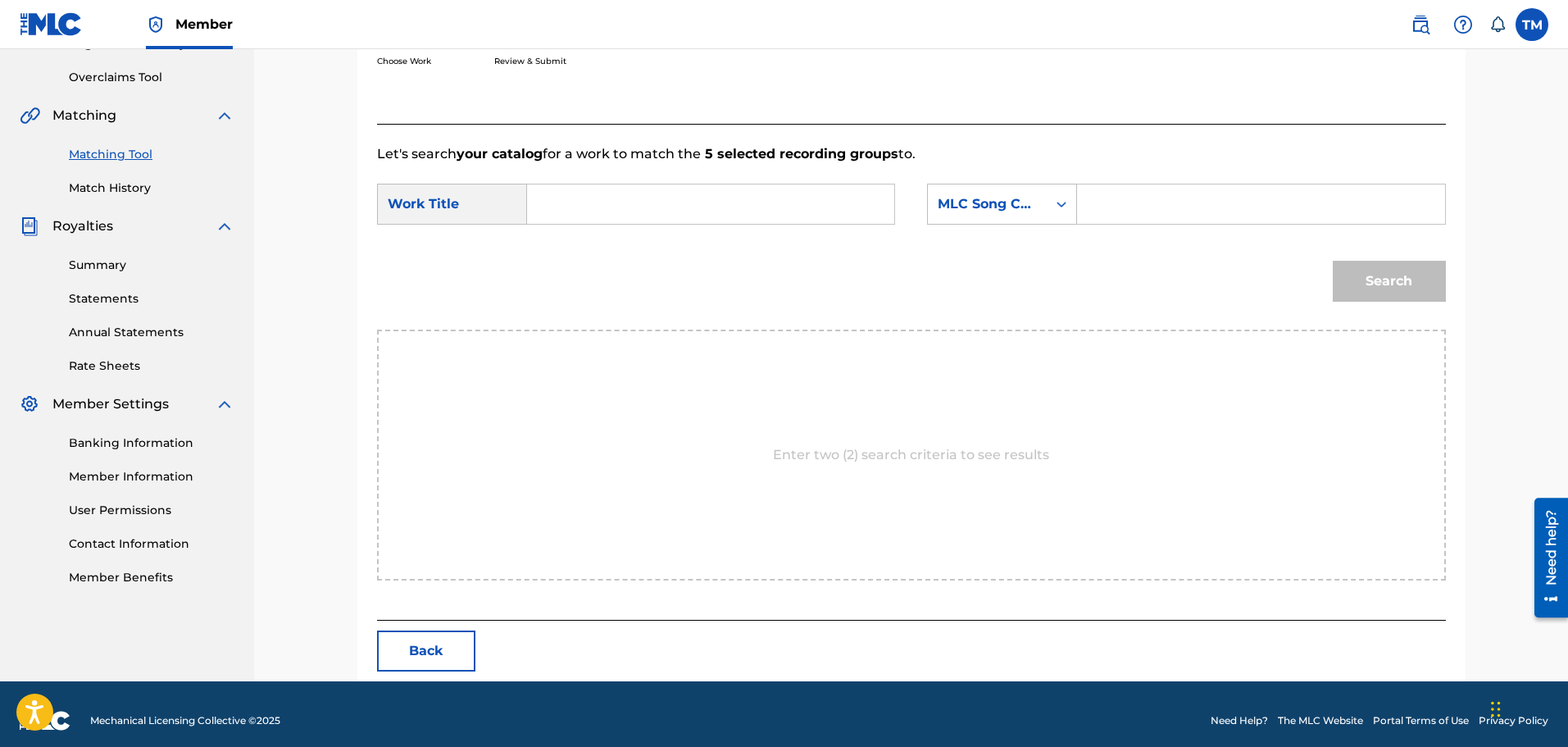
click at [715, 219] on input "Search Form" at bounding box center [711, 204] width 340 height 40
click at [1130, 199] on input "Search Form" at bounding box center [1261, 204] width 340 height 40
type input "v"
click at [834, 215] on input "Search Form" at bounding box center [711, 204] width 340 height 40
type input "ghetto rain"
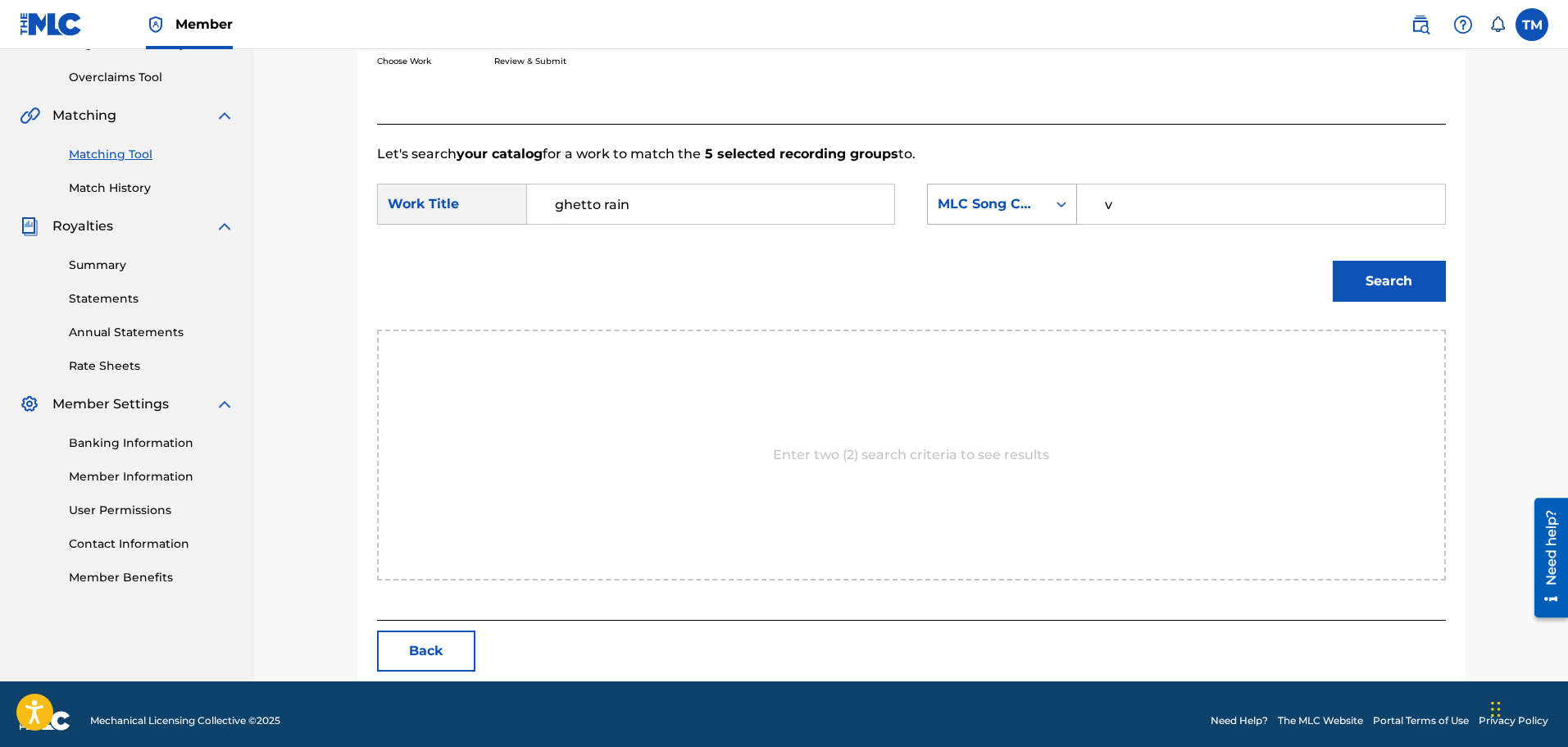
drag, startPoint x: 1144, startPoint y: 223, endPoint x: 1033, endPoint y: 209, distance: 111.9
click at [1033, 209] on div "SearchWithCriteria38321b43-cdb7-4fba-a541-3f8228f22925 MLC Song Code v" at bounding box center [1185, 204] width 518 height 41
drag, startPoint x: 1201, startPoint y: 198, endPoint x: 991, endPoint y: 215, distance: 210.7
click at [991, 215] on div "SearchWithCriteria38321b43-cdb7-4fba-a541-3f8228f22925 MLC Song Code v" at bounding box center [1185, 204] width 518 height 41
paste input "GVCGSE"
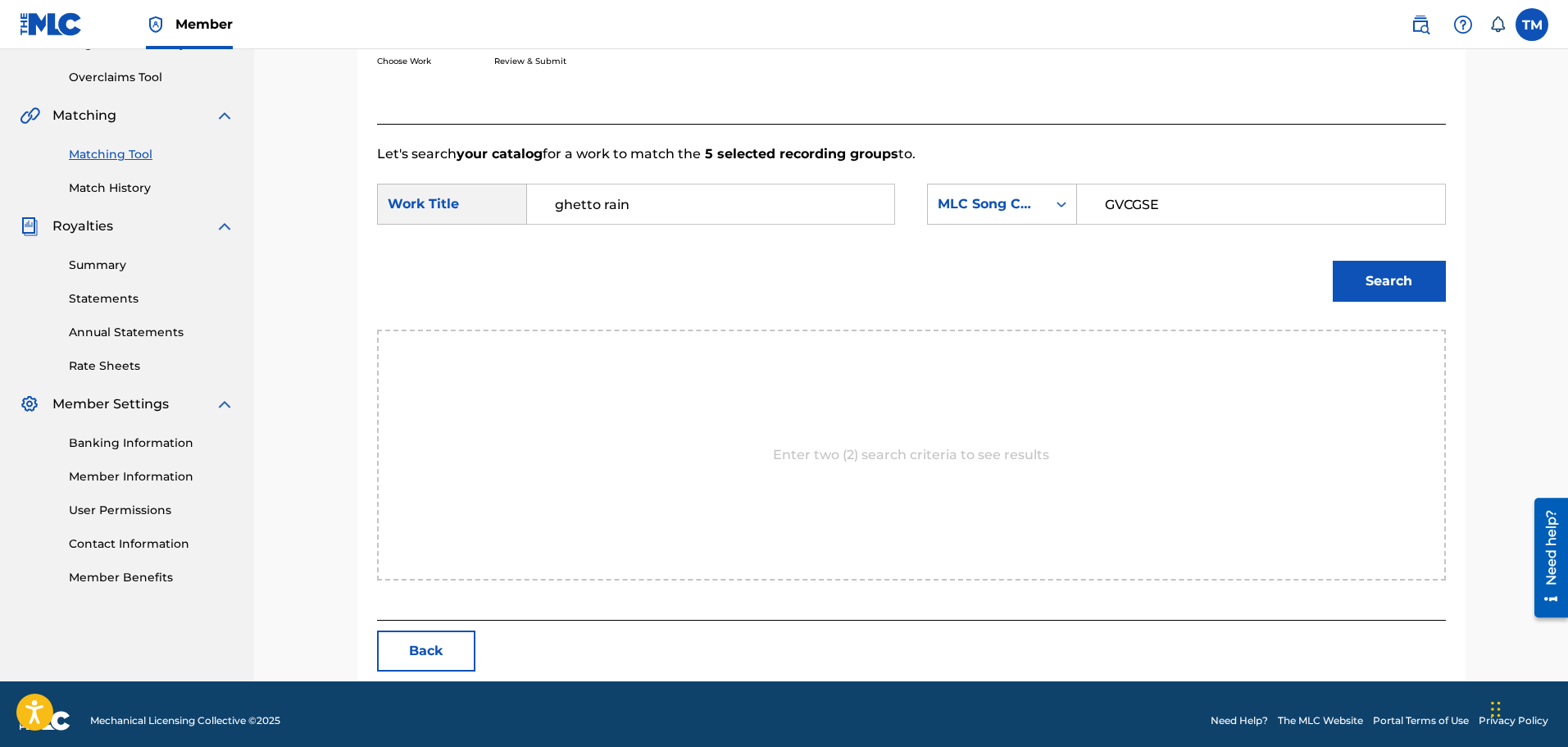
click at [1406, 280] on button "Search" at bounding box center [1389, 281] width 114 height 41
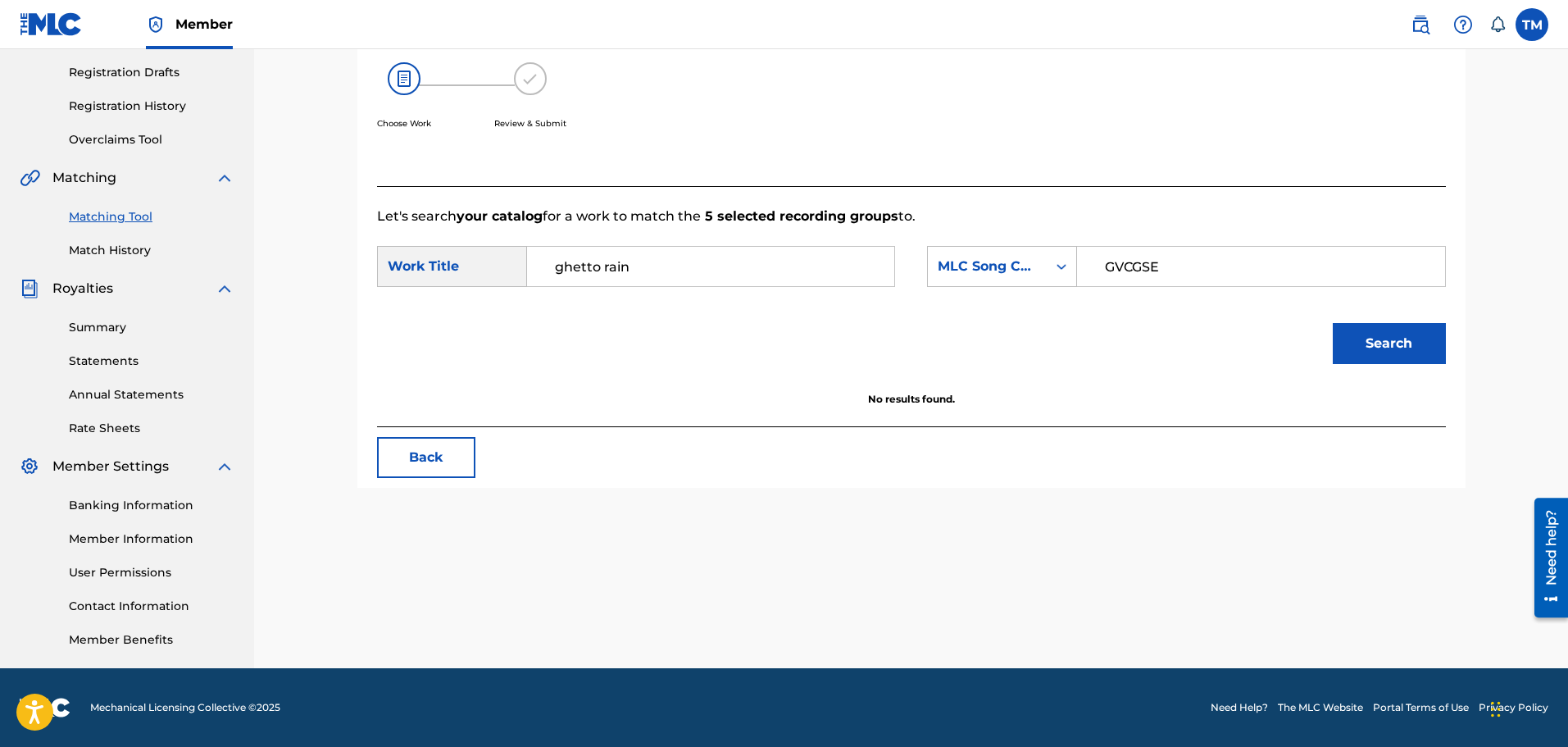
drag, startPoint x: 1173, startPoint y: 253, endPoint x: 906, endPoint y: 253, distance: 267.0
click at [906, 253] on div "SearchWithCriteriaa103b542-6943-4b03-9d72-a363ae0b61c2 Work Title ghetto rain S…" at bounding box center [911, 271] width 1069 height 51
paste input "B133S"
type input "GB133S"
click at [1347, 343] on button "Search" at bounding box center [1389, 343] width 114 height 41
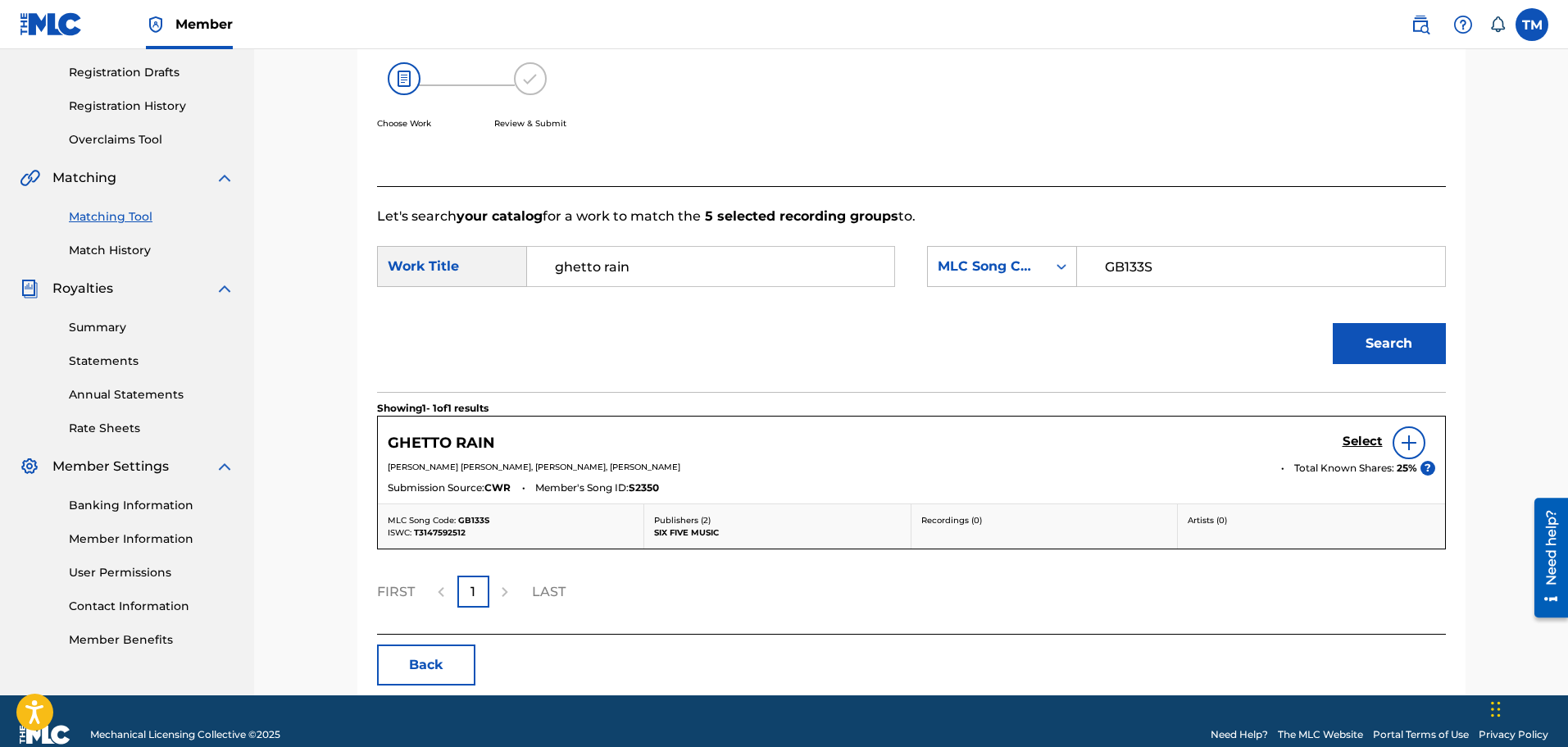
click at [1368, 435] on h5 "Select" at bounding box center [1362, 441] width 41 height 16
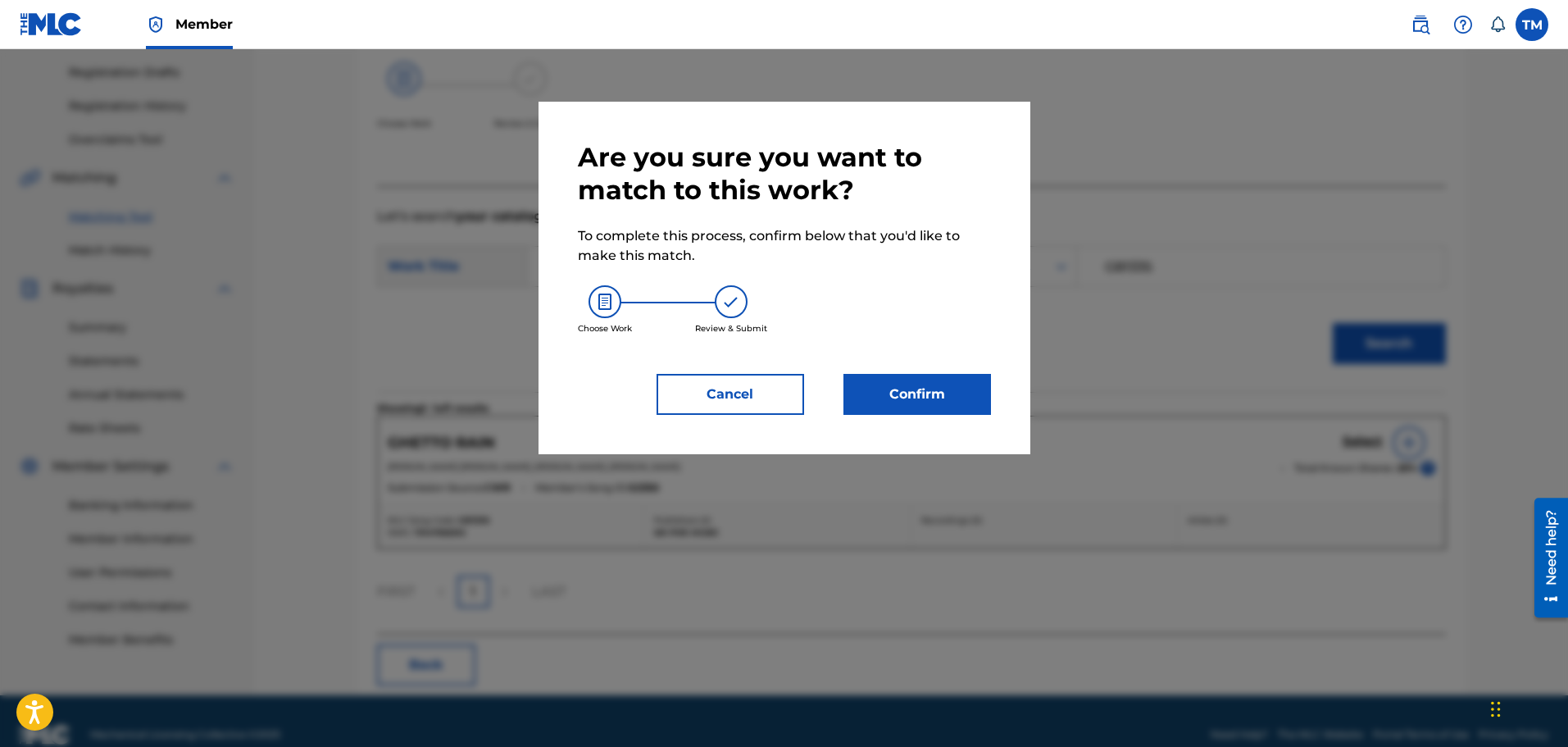
click at [923, 422] on div "Are you sure you want to match to this work? To complete this process, confirm …" at bounding box center [784, 278] width 492 height 353
click at [933, 389] on button "Confirm" at bounding box center [917, 394] width 148 height 41
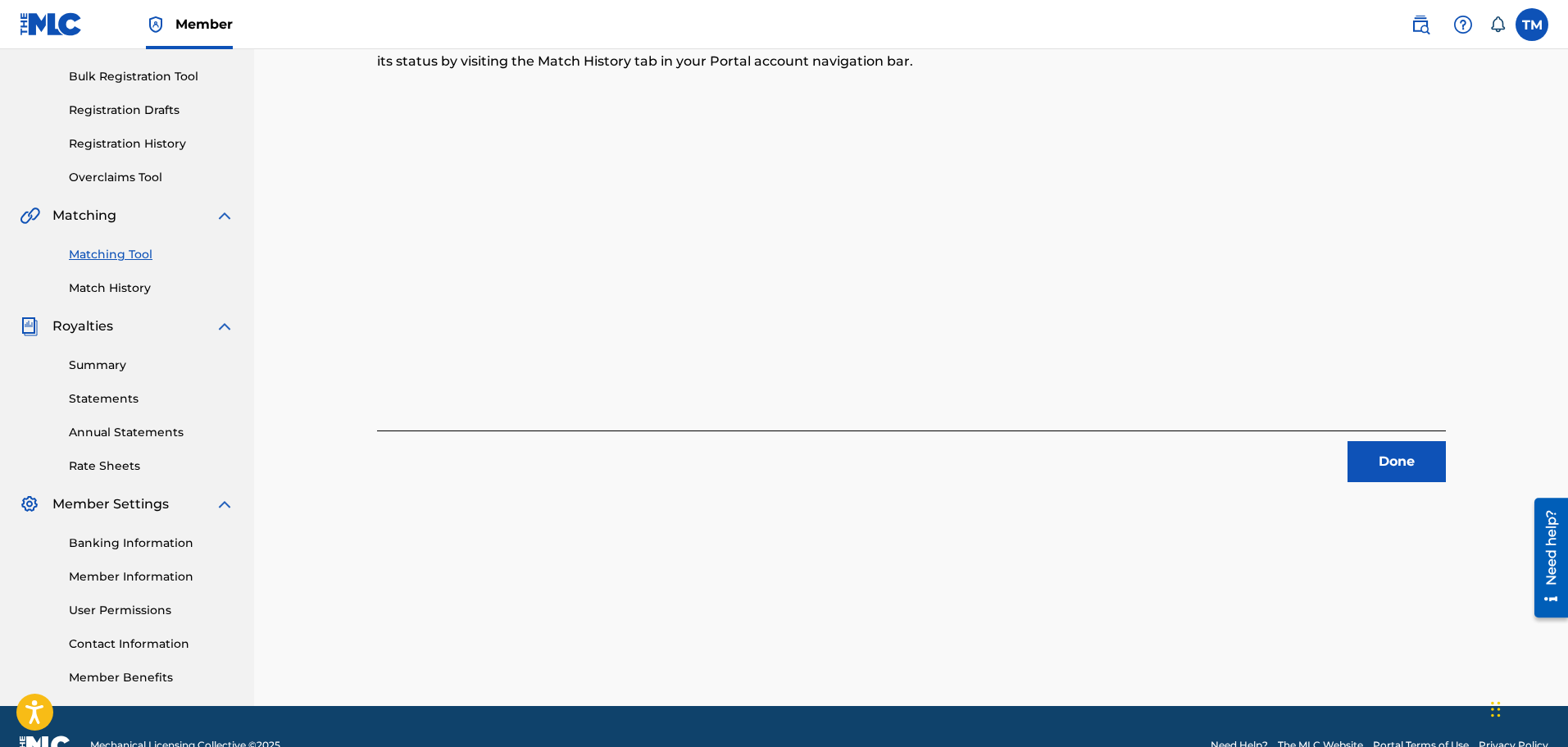
scroll to position [246, 0]
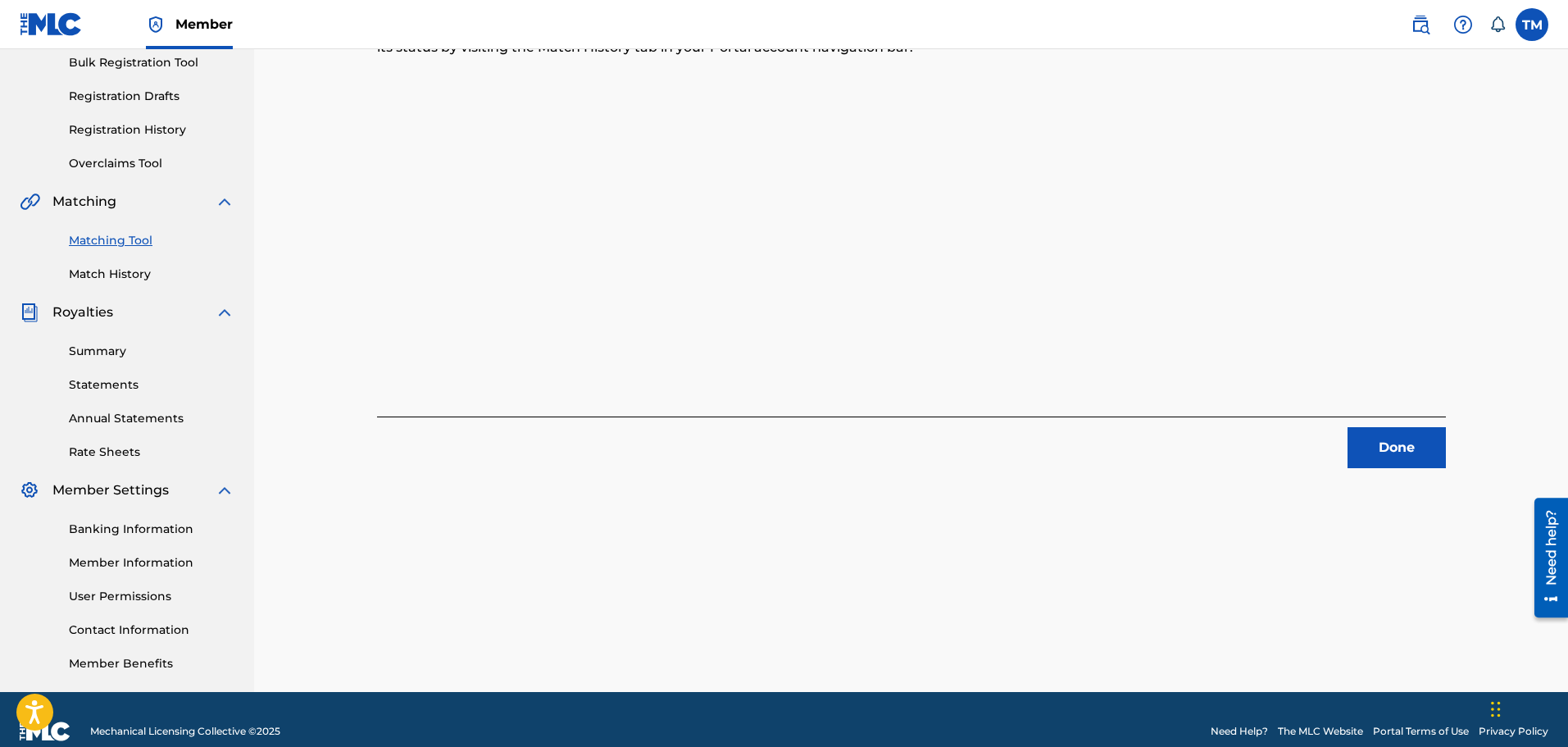
click at [1406, 449] on button "Done" at bounding box center [1396, 448] width 99 height 41
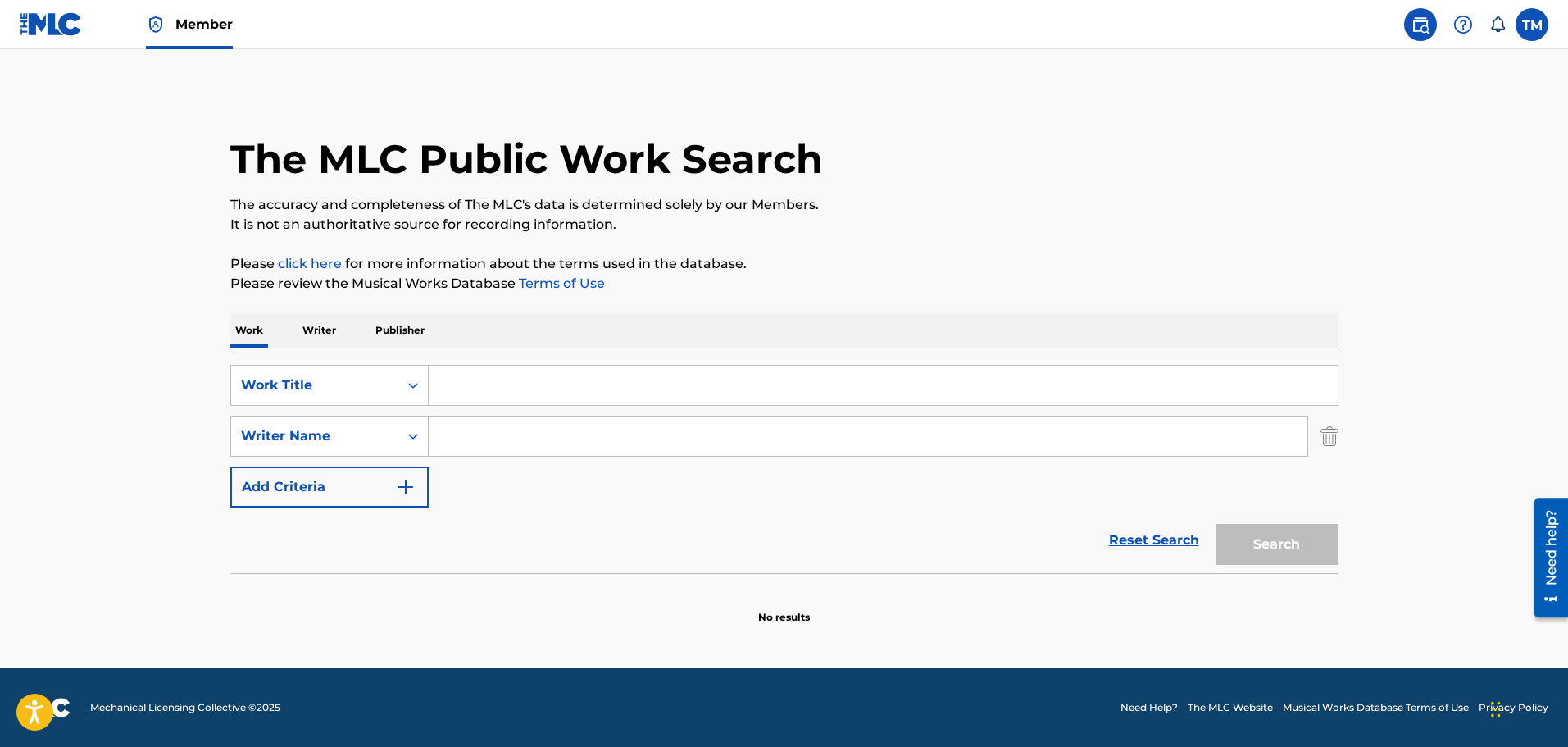
click at [466, 365] on div "Search Form" at bounding box center [883, 385] width 910 height 41
click at [485, 384] on input "Search Form" at bounding box center [882, 385] width 909 height 40
type input "burbon and lacs"
click at [1215, 524] on button "Search" at bounding box center [1276, 544] width 123 height 41
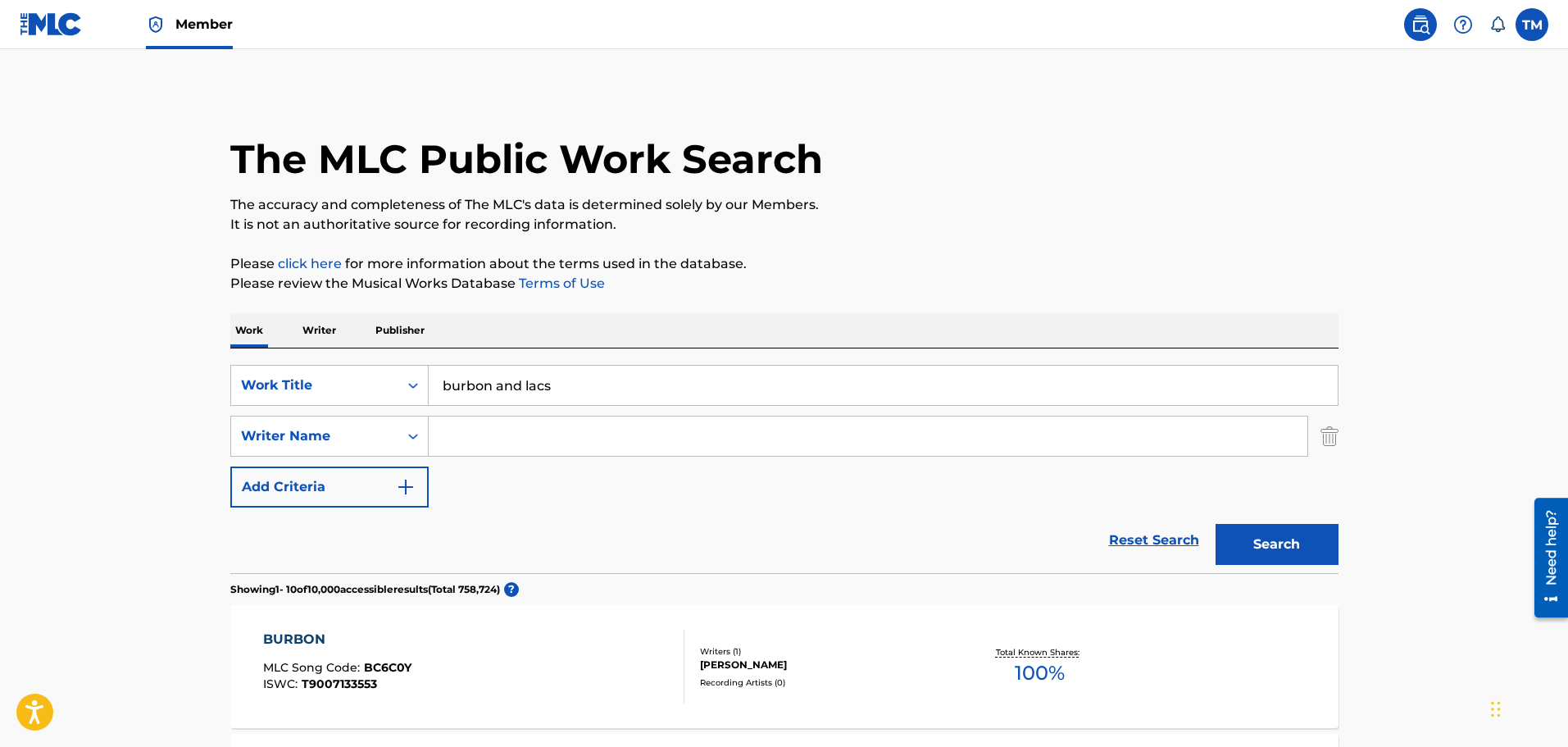
click at [479, 420] on input "Search Form" at bounding box center [868, 436] width 879 height 40
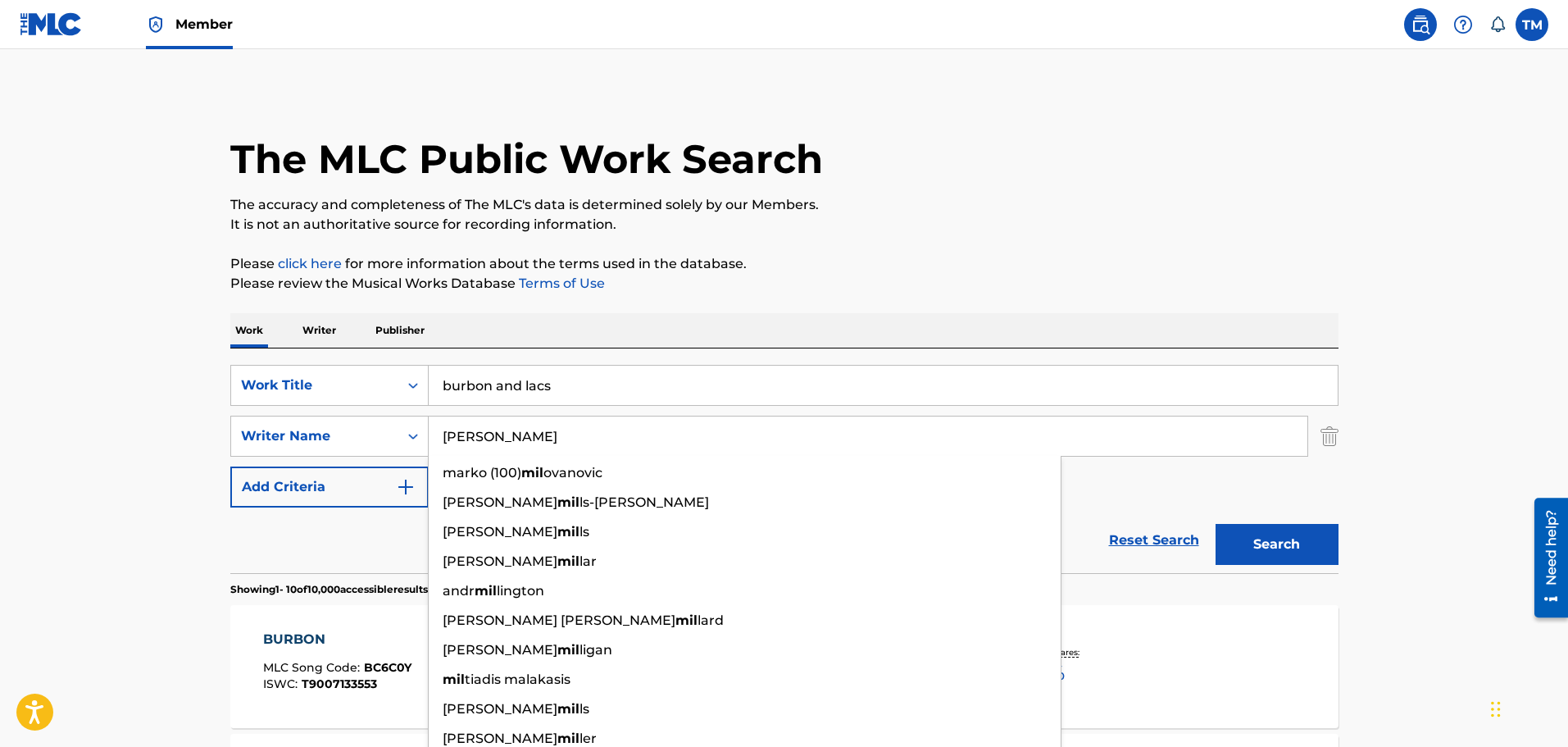
type input "[PERSON_NAME]"
click at [1215, 524] on button "Search" at bounding box center [1276, 544] width 123 height 41
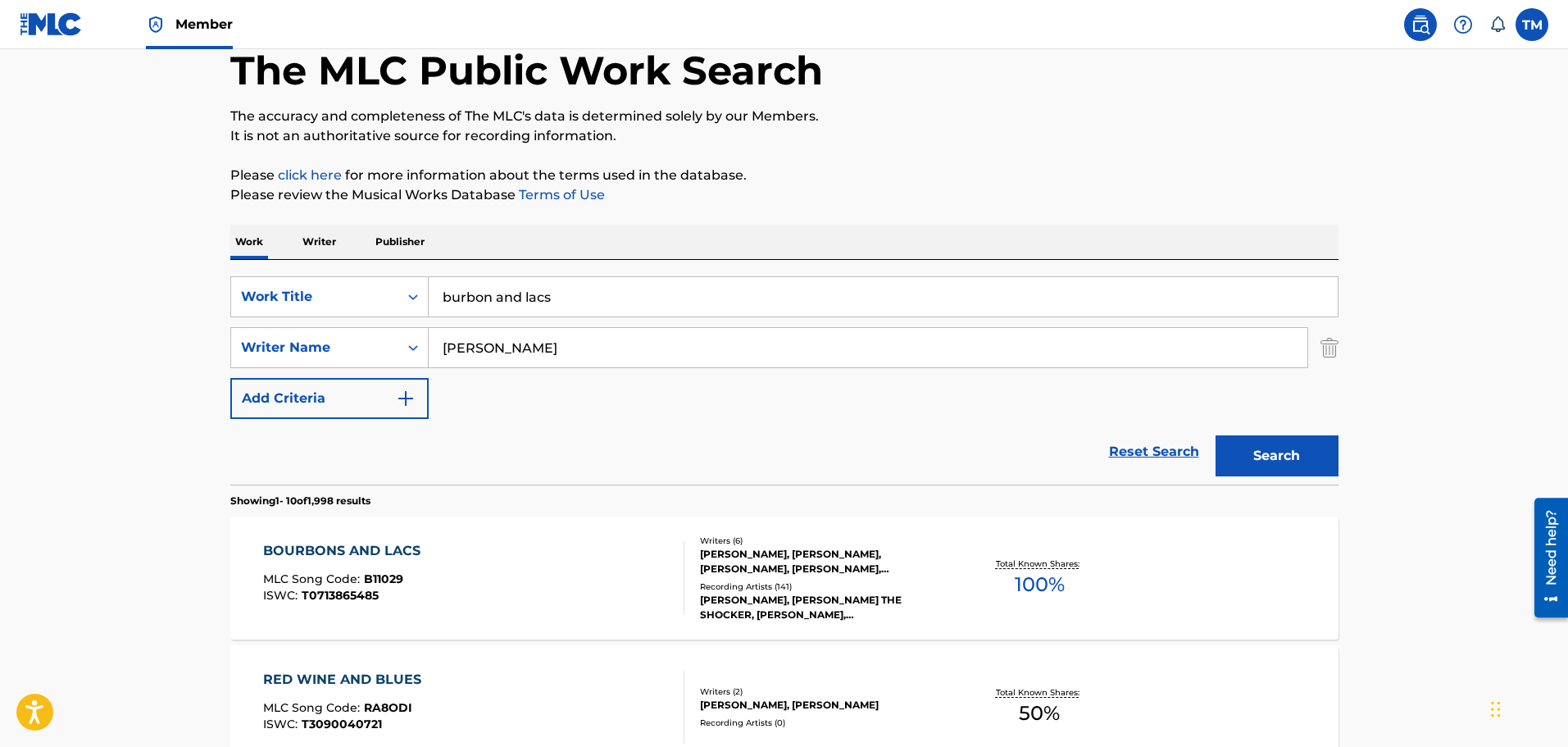
scroll to position [246, 0]
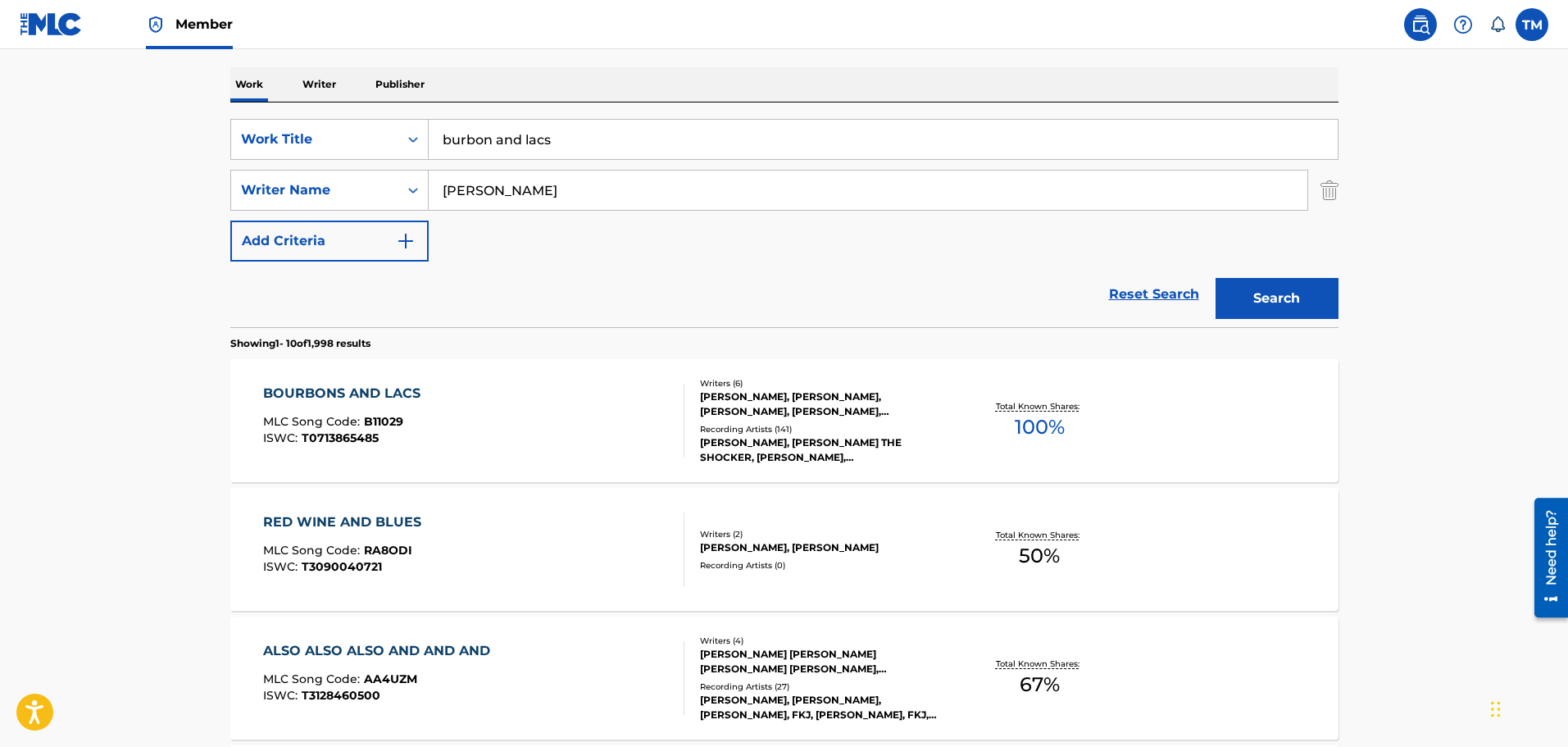
click at [747, 413] on div "MARVIN P GAYE, VYSHONN KING MILLER, DAVID RITZ, LAWRENCE JOHNSON, PERCY MILLER,…" at bounding box center [823, 404] width 247 height 30
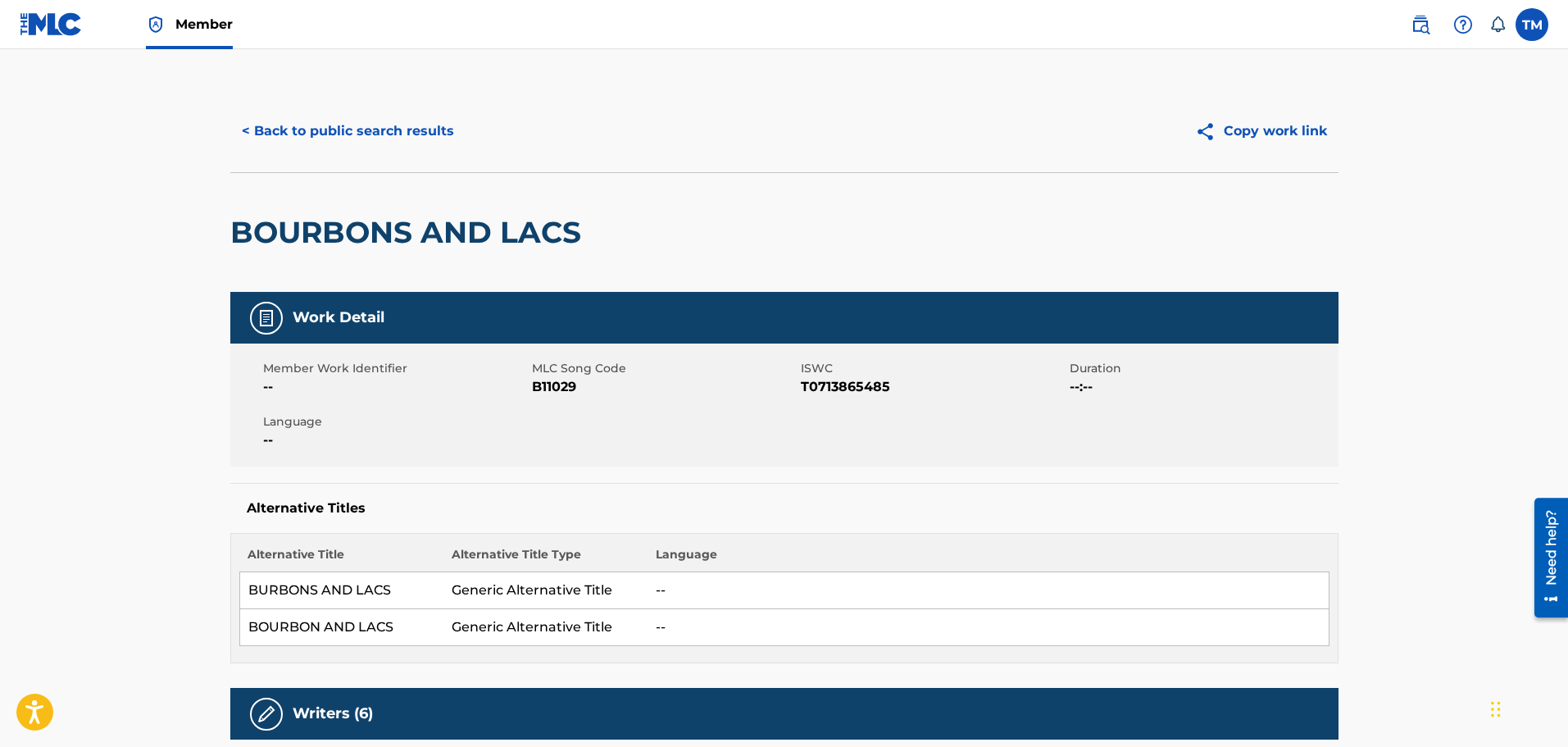
click at [540, 365] on span "MLC Song Code" at bounding box center [664, 368] width 265 height 18
click at [543, 390] on span "B11029" at bounding box center [664, 386] width 265 height 19
copy span "B11029"
click at [434, 112] on button "< Back to public search results" at bounding box center [347, 131] width 235 height 41
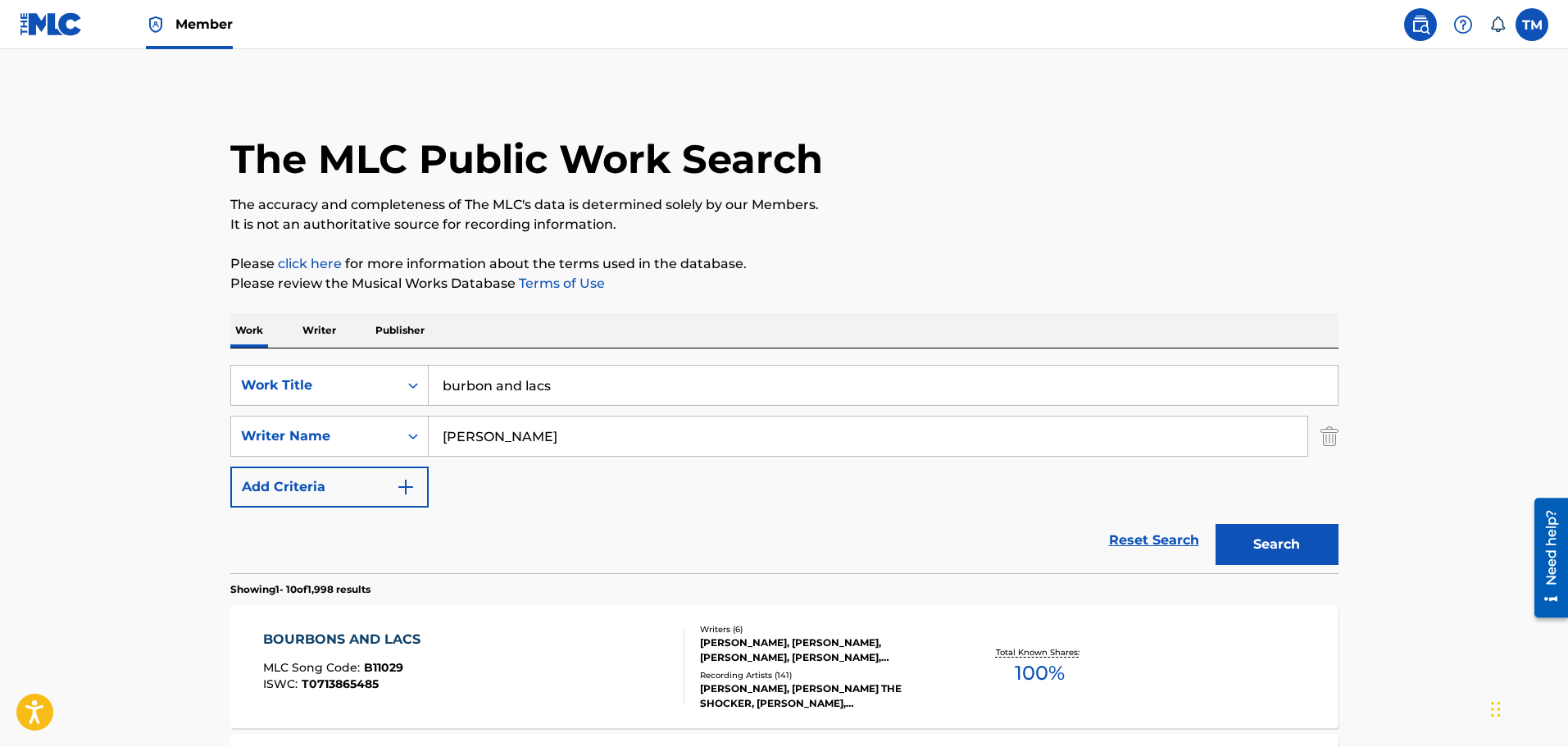
scroll to position [246, 0]
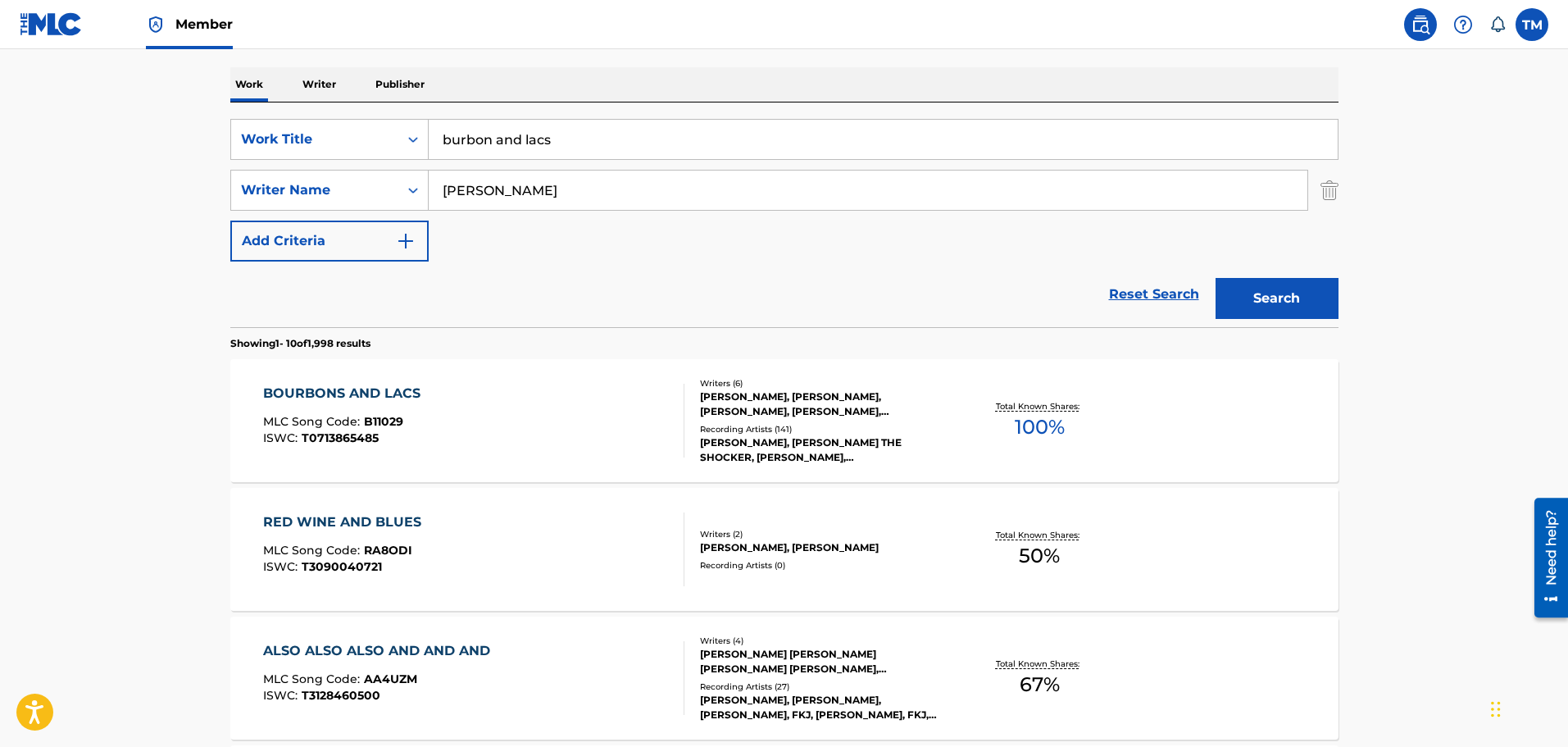
drag, startPoint x: 594, startPoint y: 139, endPoint x: 460, endPoint y: 156, distance: 135.1
click at [460, 156] on input "burbon and lacs" at bounding box center [882, 139] width 909 height 40
type input "b"
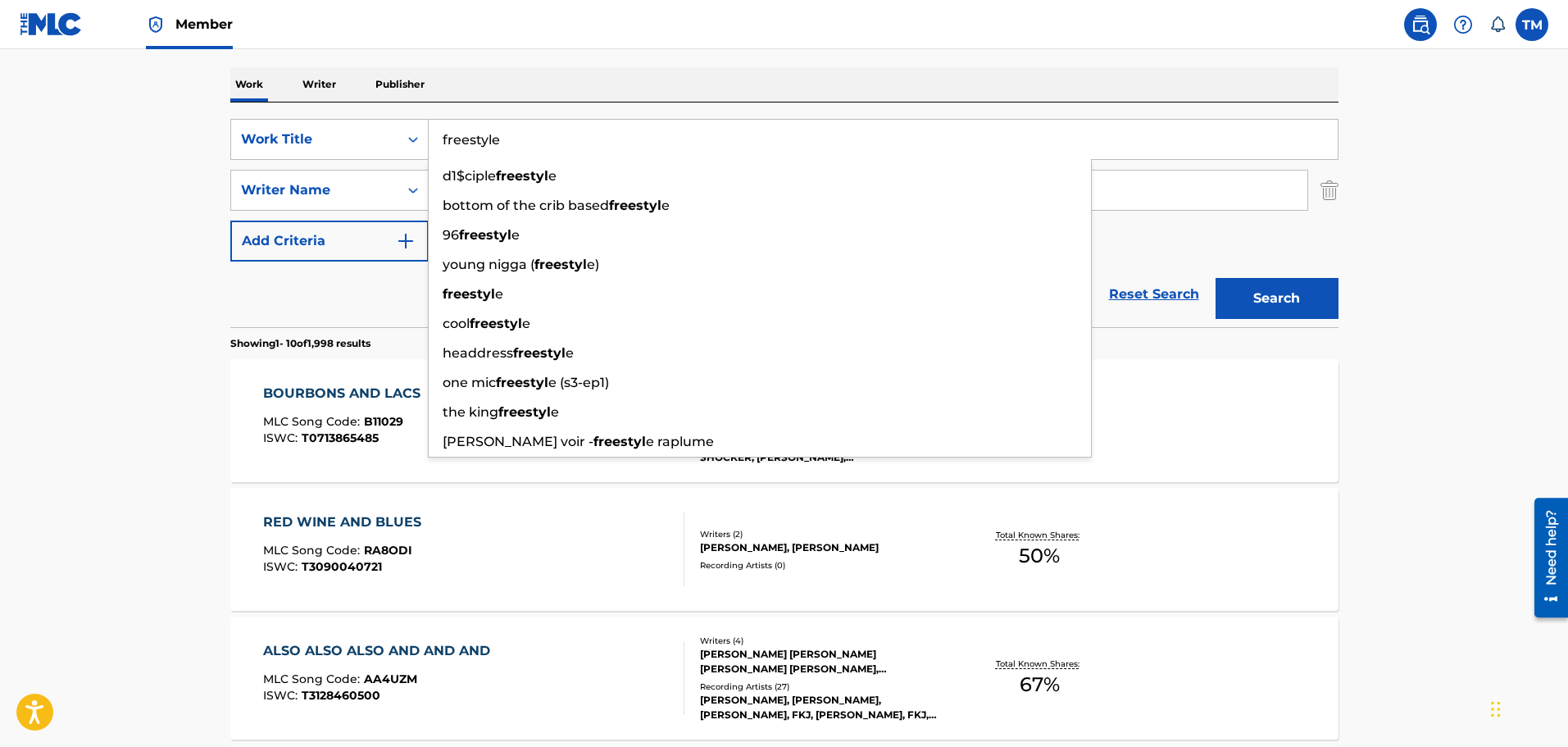
click at [1215, 278] on button "Search" at bounding box center [1276, 298] width 123 height 41
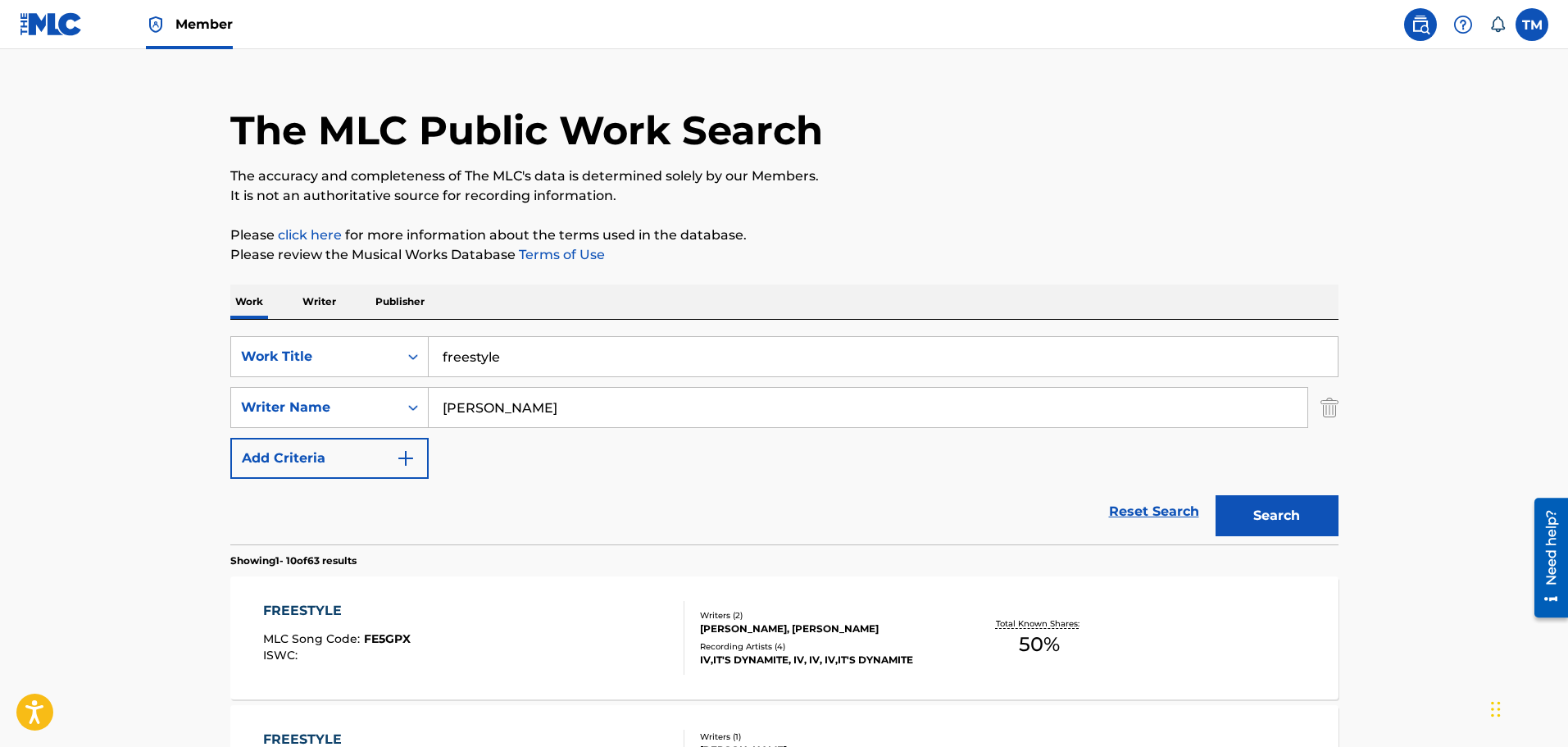
scroll to position [0, 0]
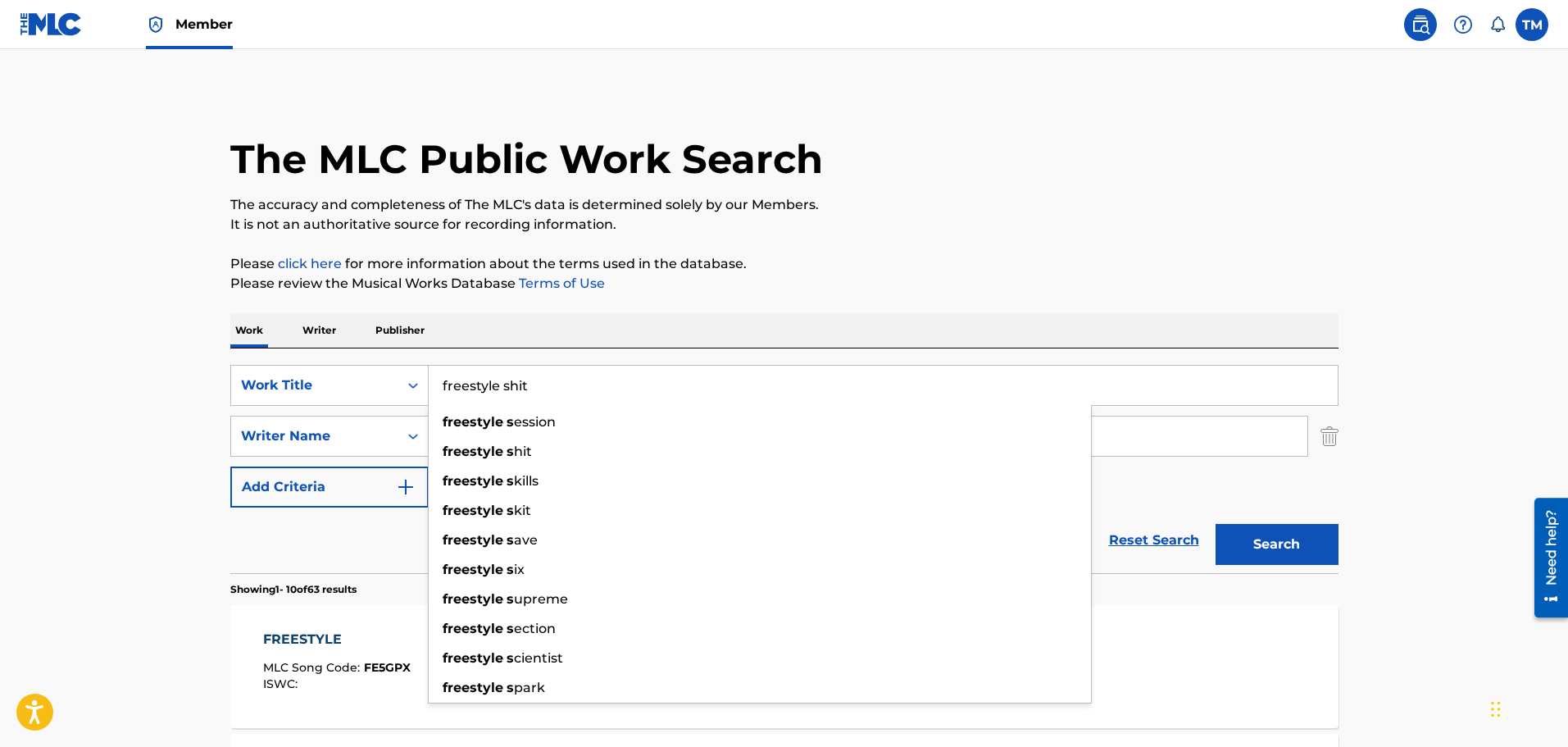
type input "freestyle shit"
click at [1215, 524] on button "Search" at bounding box center [1276, 544] width 123 height 41
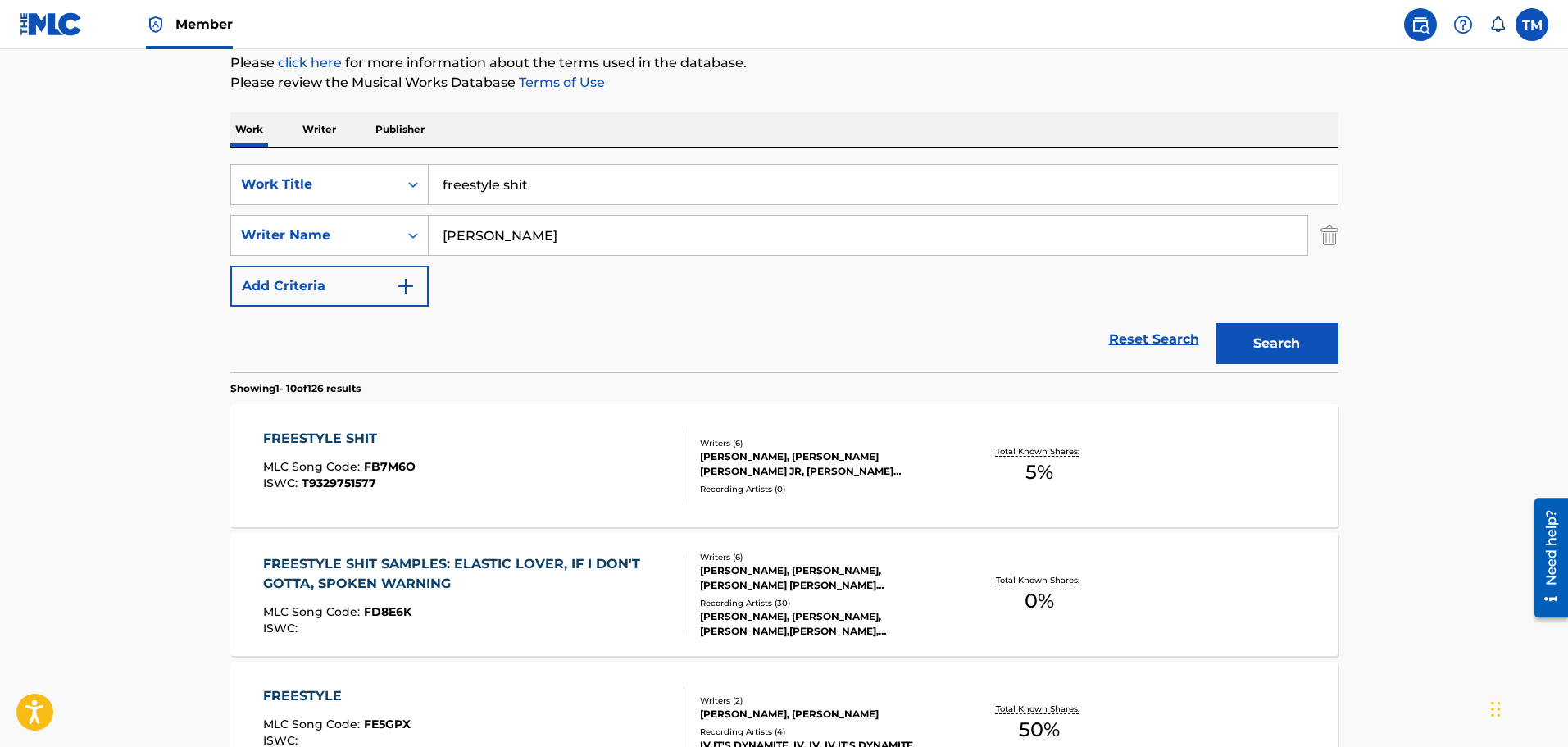
scroll to position [328, 0]
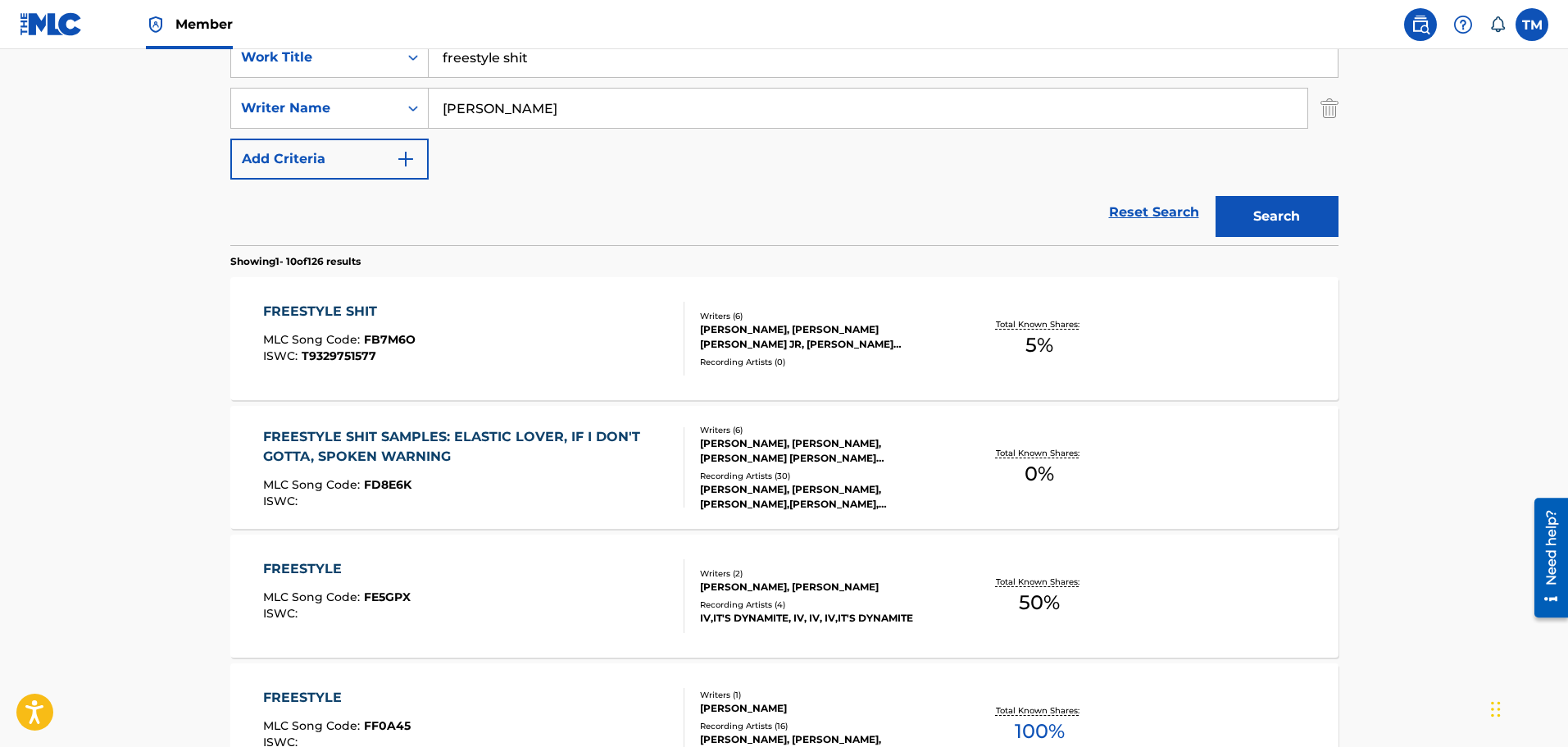
click at [971, 363] on div "Total Known Shares: 5 %" at bounding box center [1039, 339] width 185 height 50
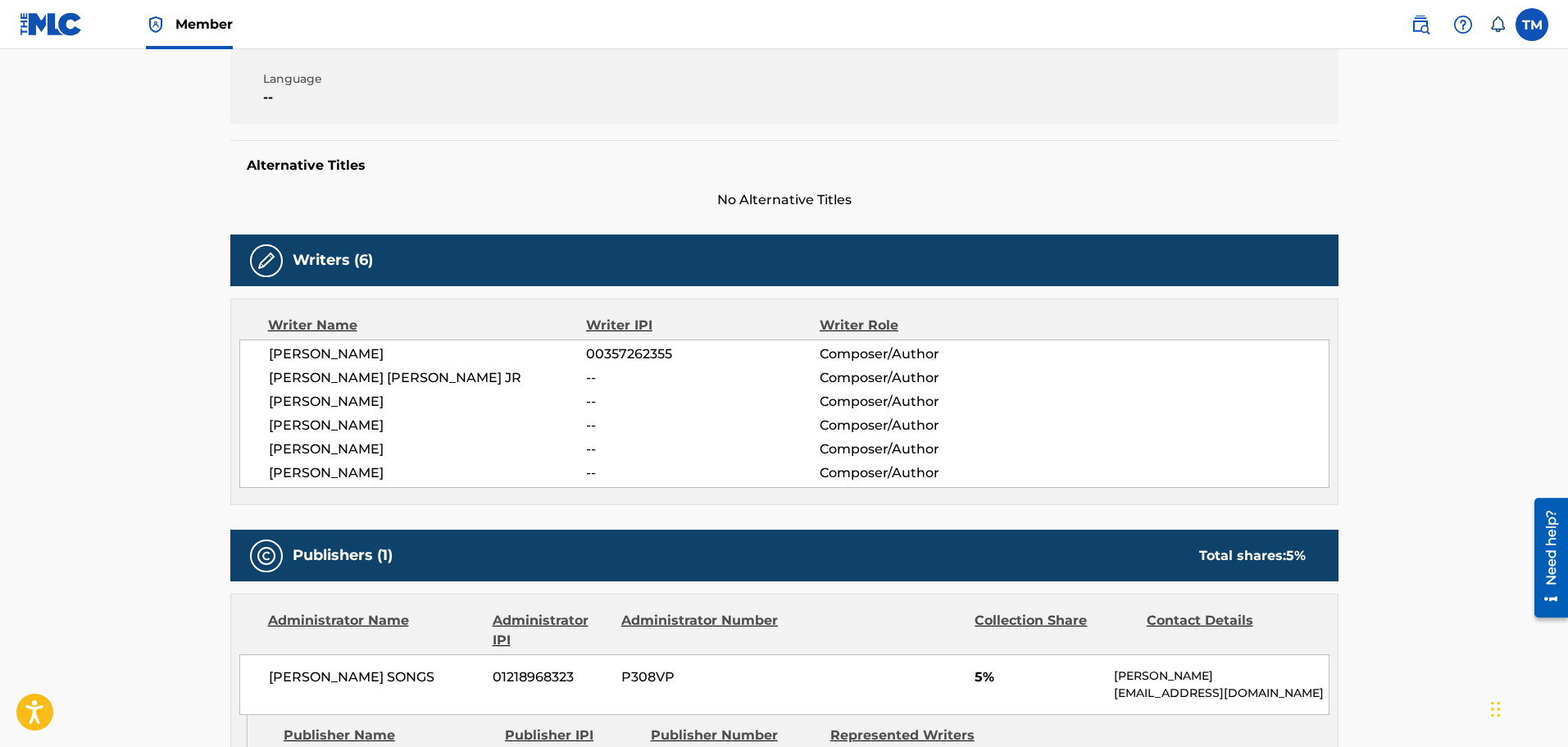
scroll to position [60, 0]
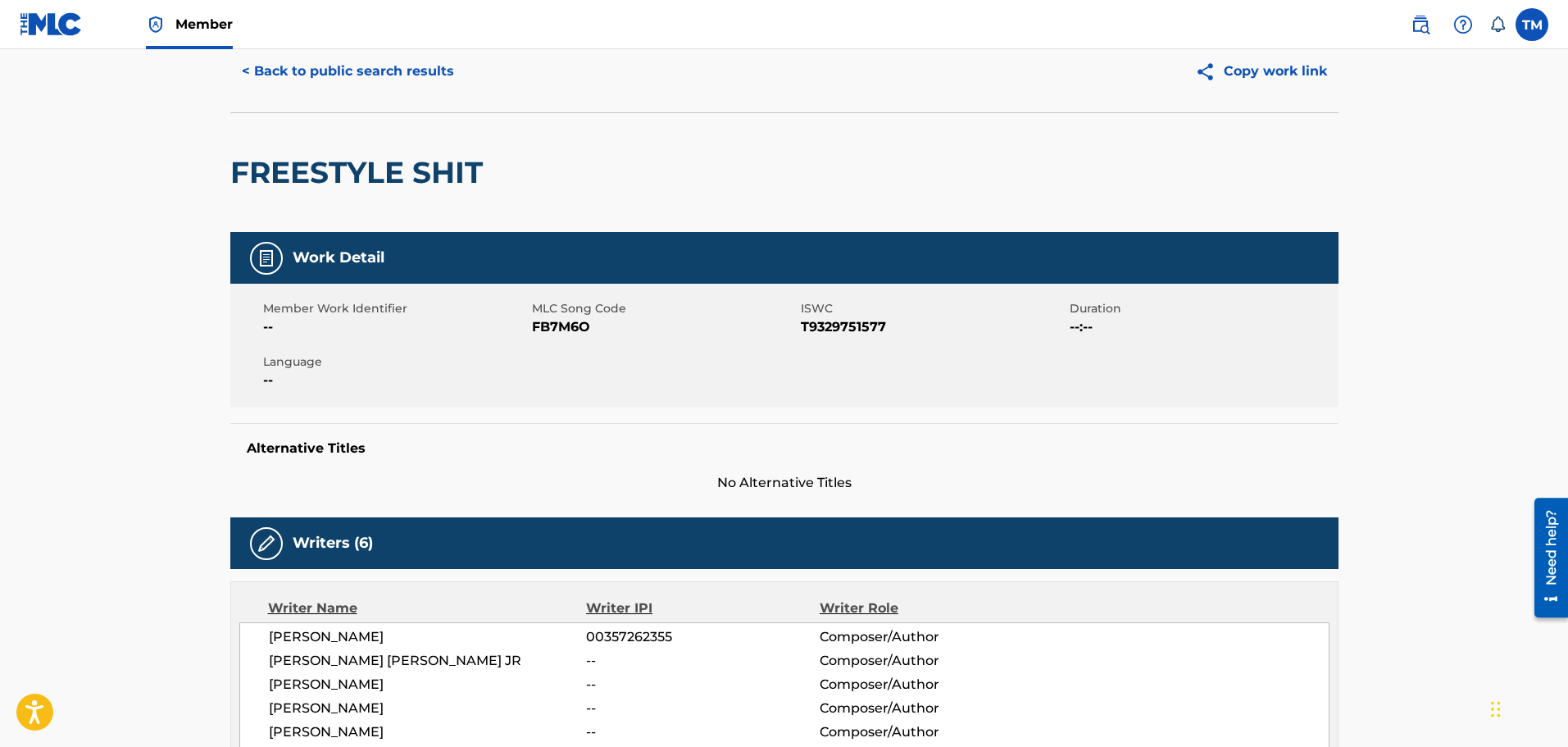
click at [570, 327] on span "FB7M6O" at bounding box center [664, 327] width 265 height 19
click at [568, 325] on span "FB7M6O" at bounding box center [664, 327] width 265 height 19
copy span "FB7M6O"
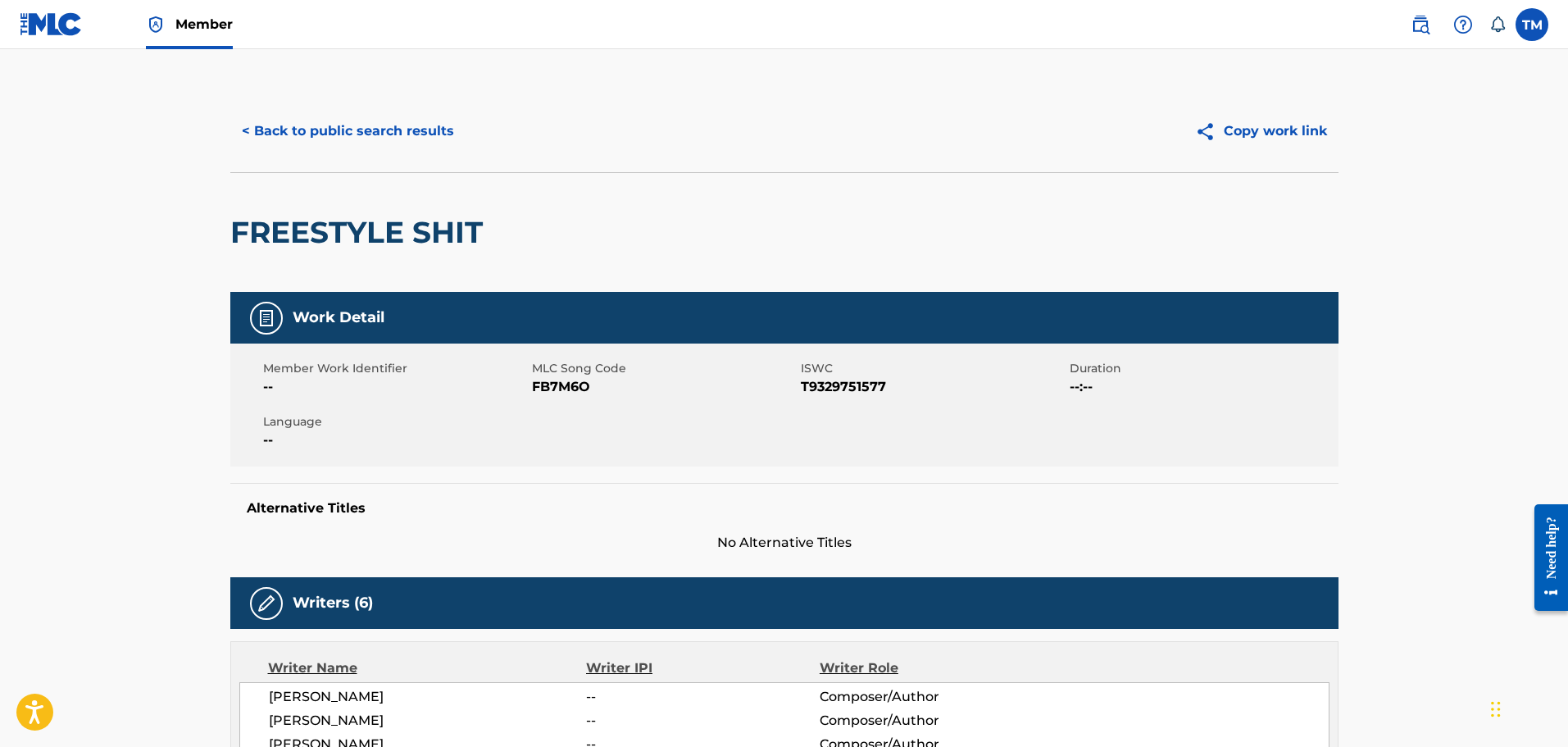
click at [399, 154] on div "< Back to public search results Copy work link" at bounding box center [784, 131] width 1107 height 82
click at [385, 127] on button "< Back to public search results" at bounding box center [347, 131] width 235 height 41
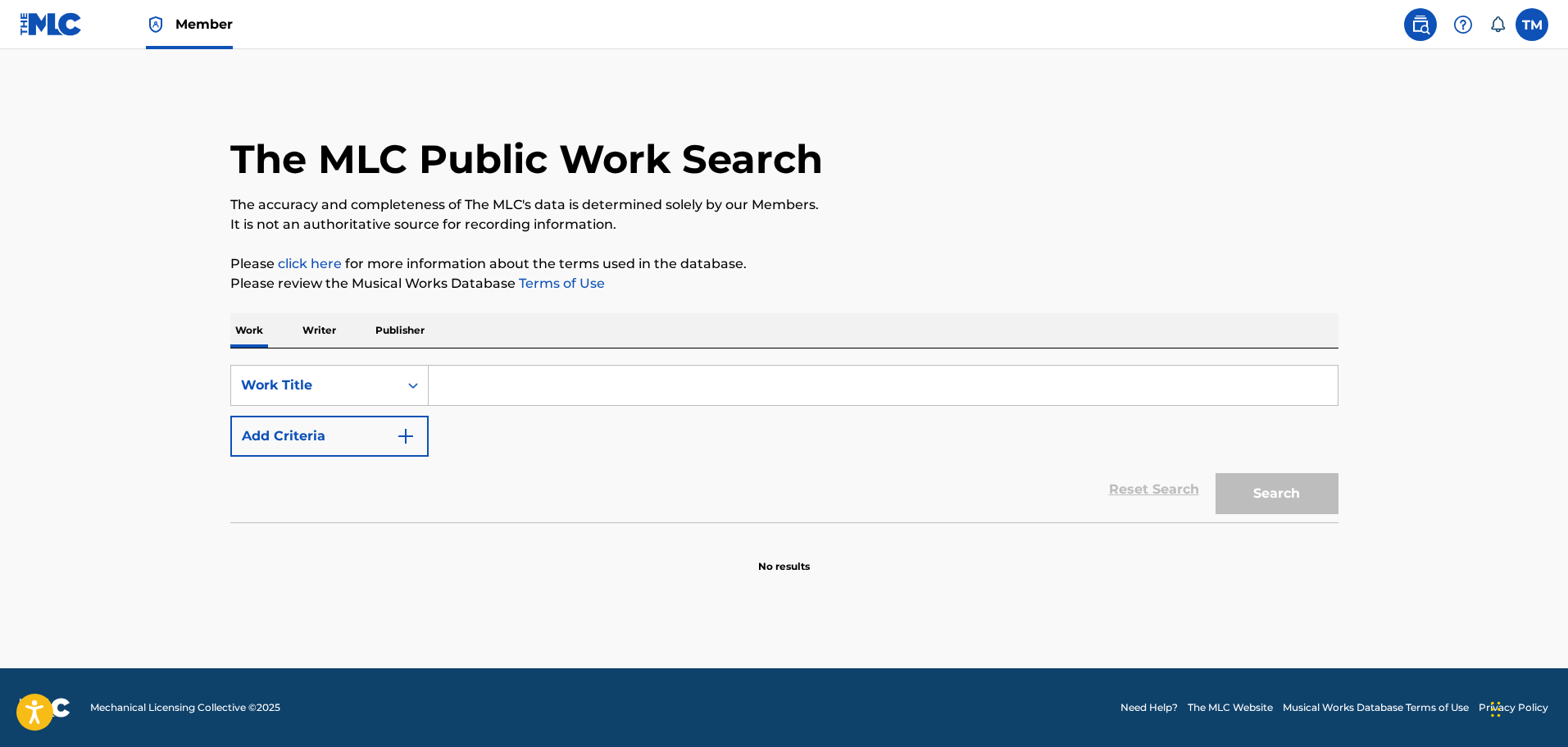
click at [499, 380] on input "Search Form" at bounding box center [882, 385] width 909 height 40
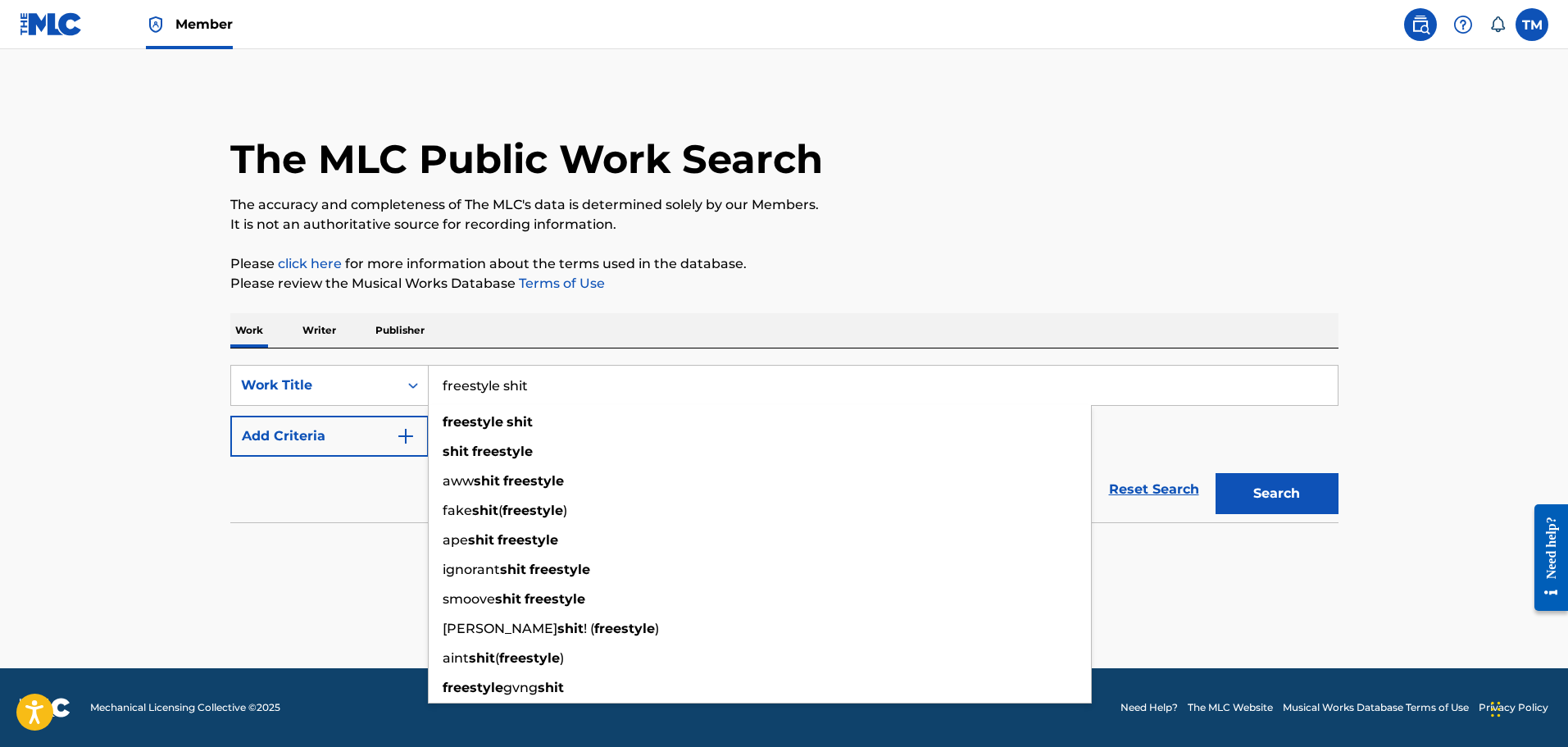
type input "freestyle shit"
click at [384, 440] on button "Add Criteria" at bounding box center [329, 436] width 198 height 41
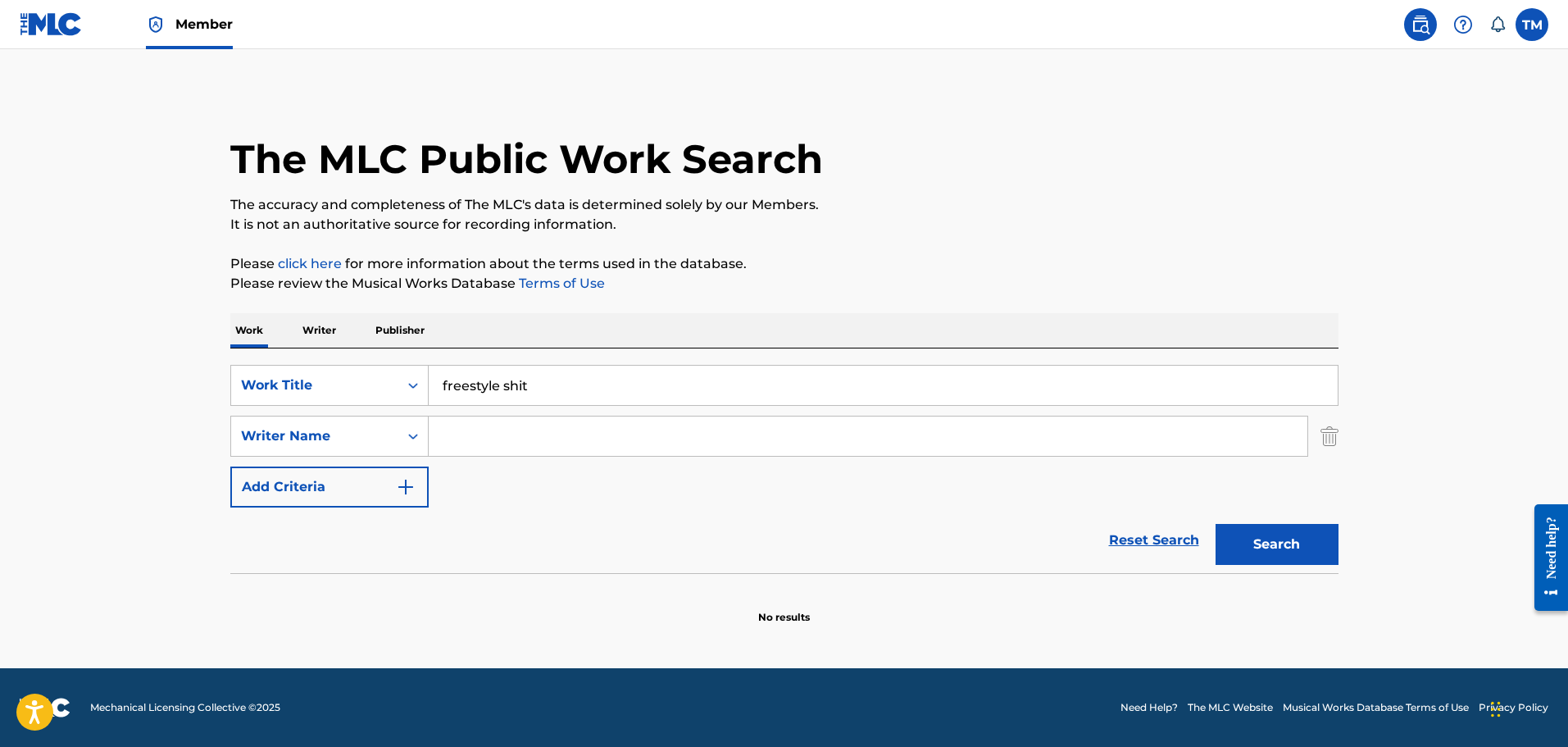
click at [491, 433] on input "Search Form" at bounding box center [868, 436] width 879 height 40
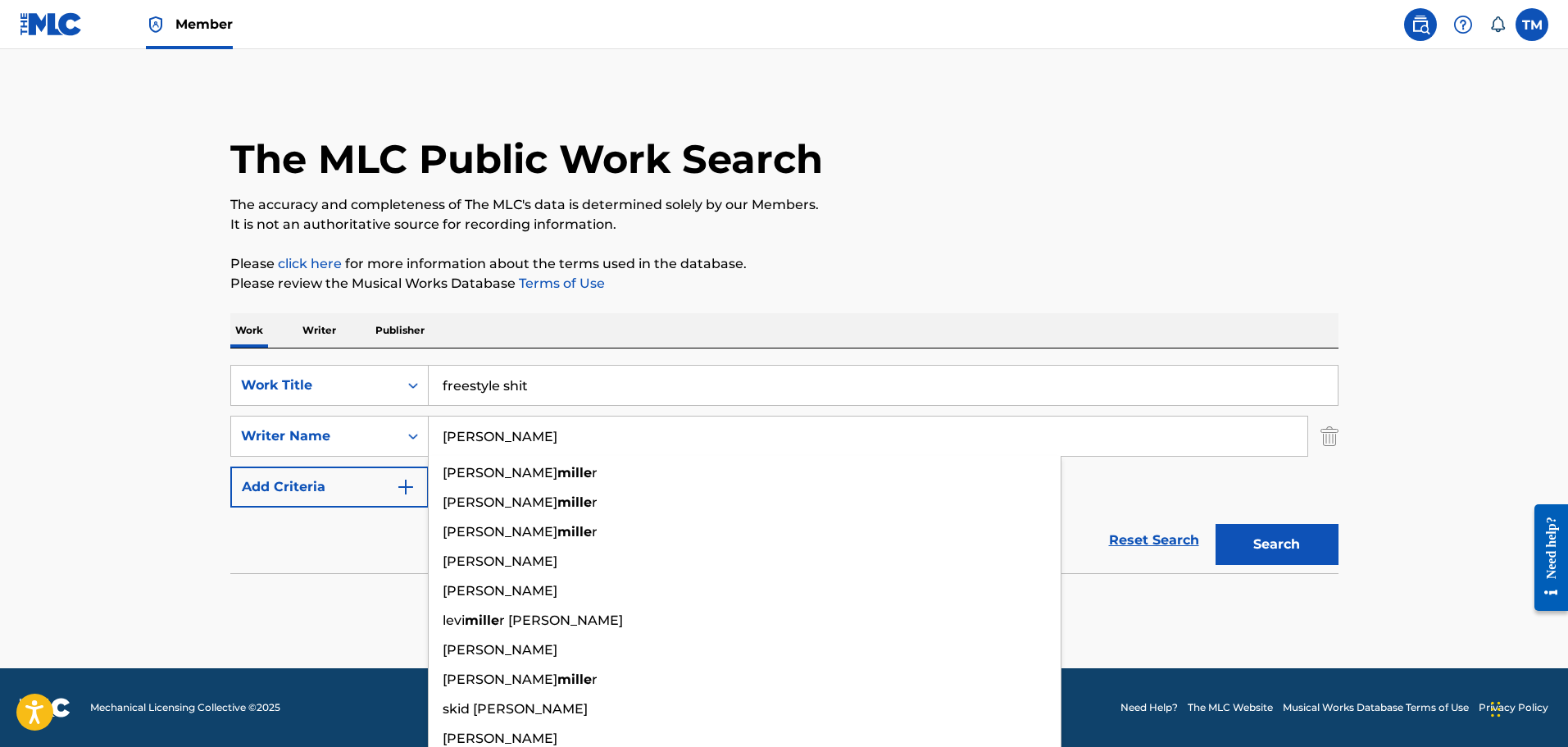
type input "[PERSON_NAME]"
click at [1215, 524] on button "Search" at bounding box center [1276, 544] width 123 height 41
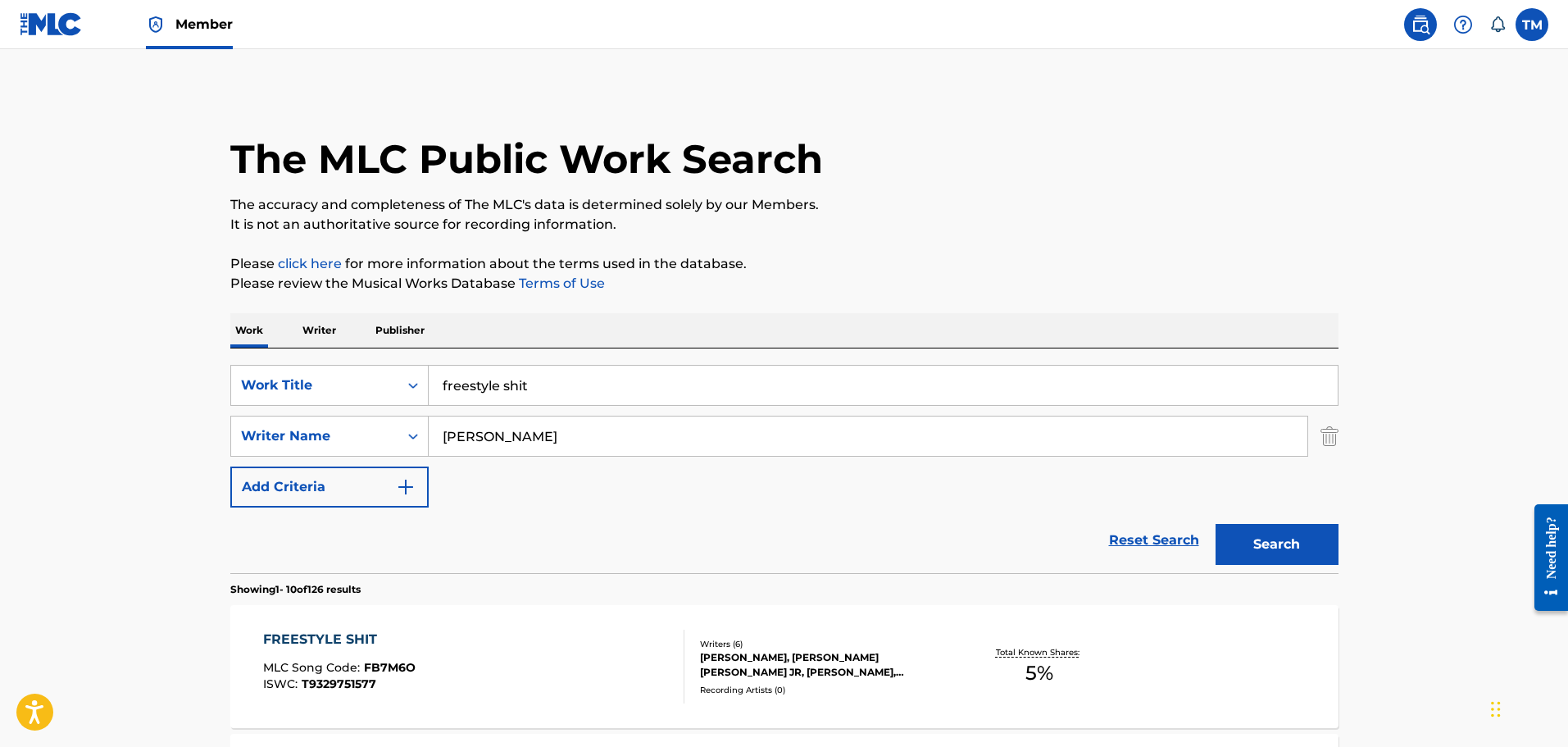
drag, startPoint x: 100, startPoint y: 296, endPoint x: 119, endPoint y: 317, distance: 28.3
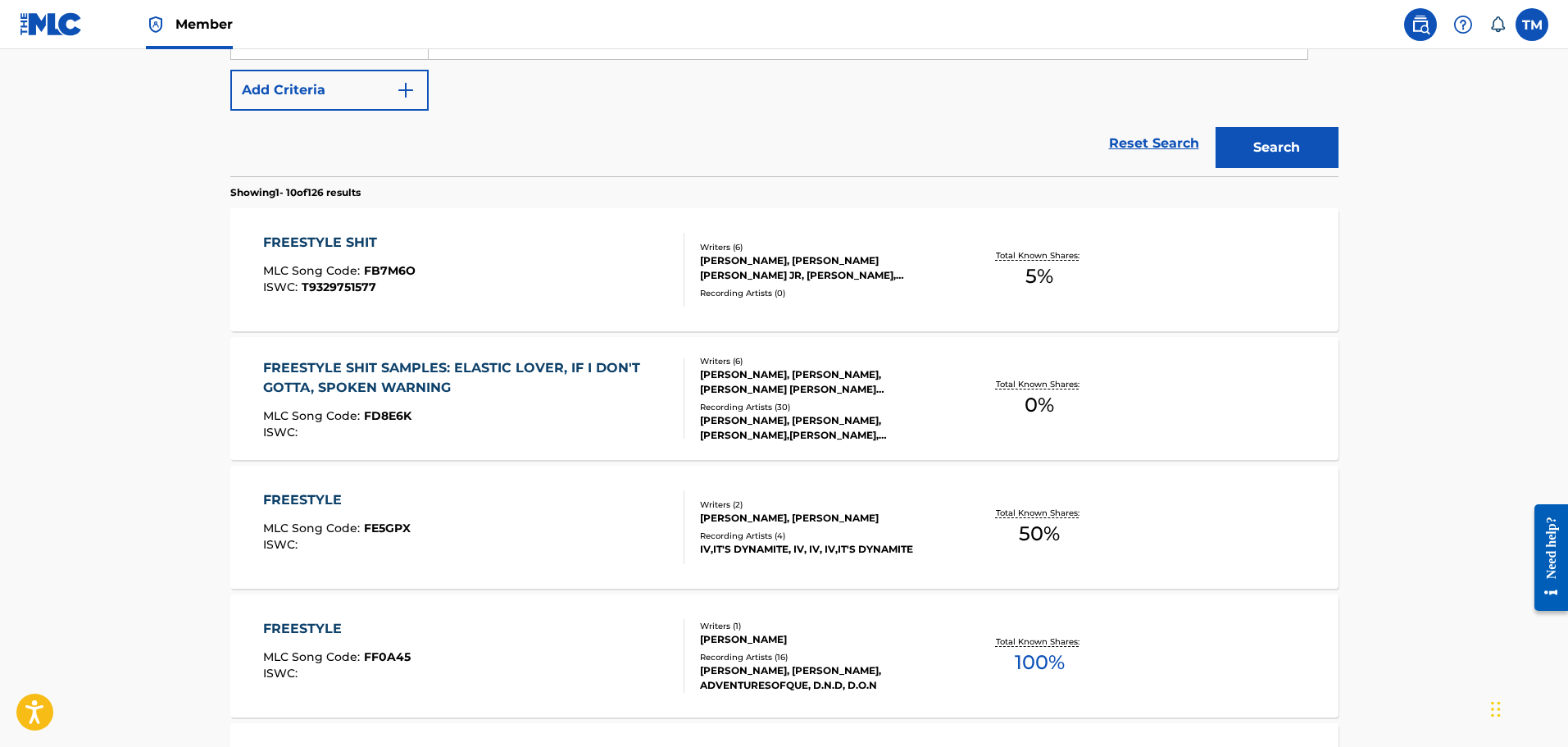
scroll to position [410, 0]
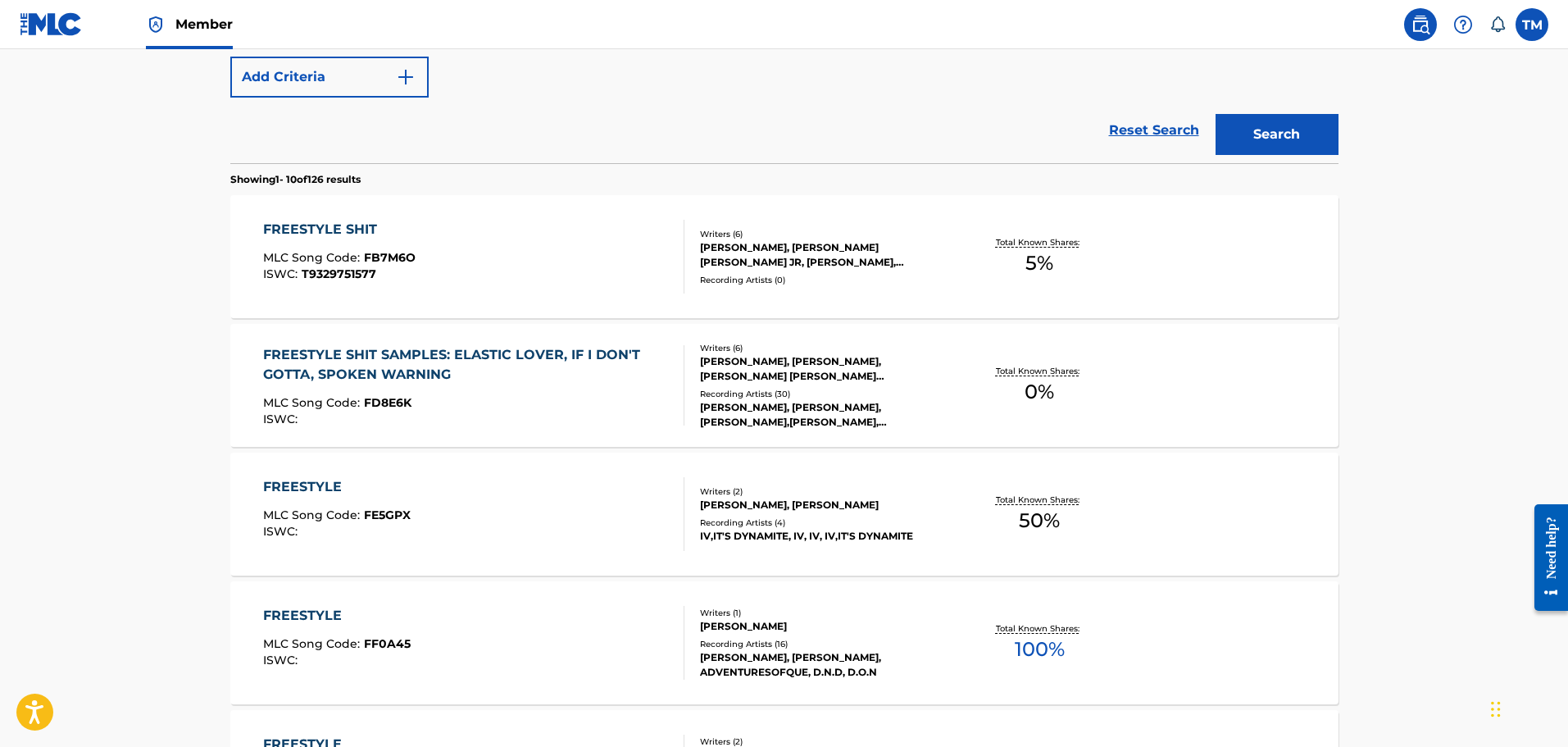
click at [541, 439] on div "FREESTYLE SHIT SAMPLES: ELASTIC LOVER, IF I DON'T GOTTA, SPOKEN WARNING MLC Son…" at bounding box center [784, 385] width 1107 height 123
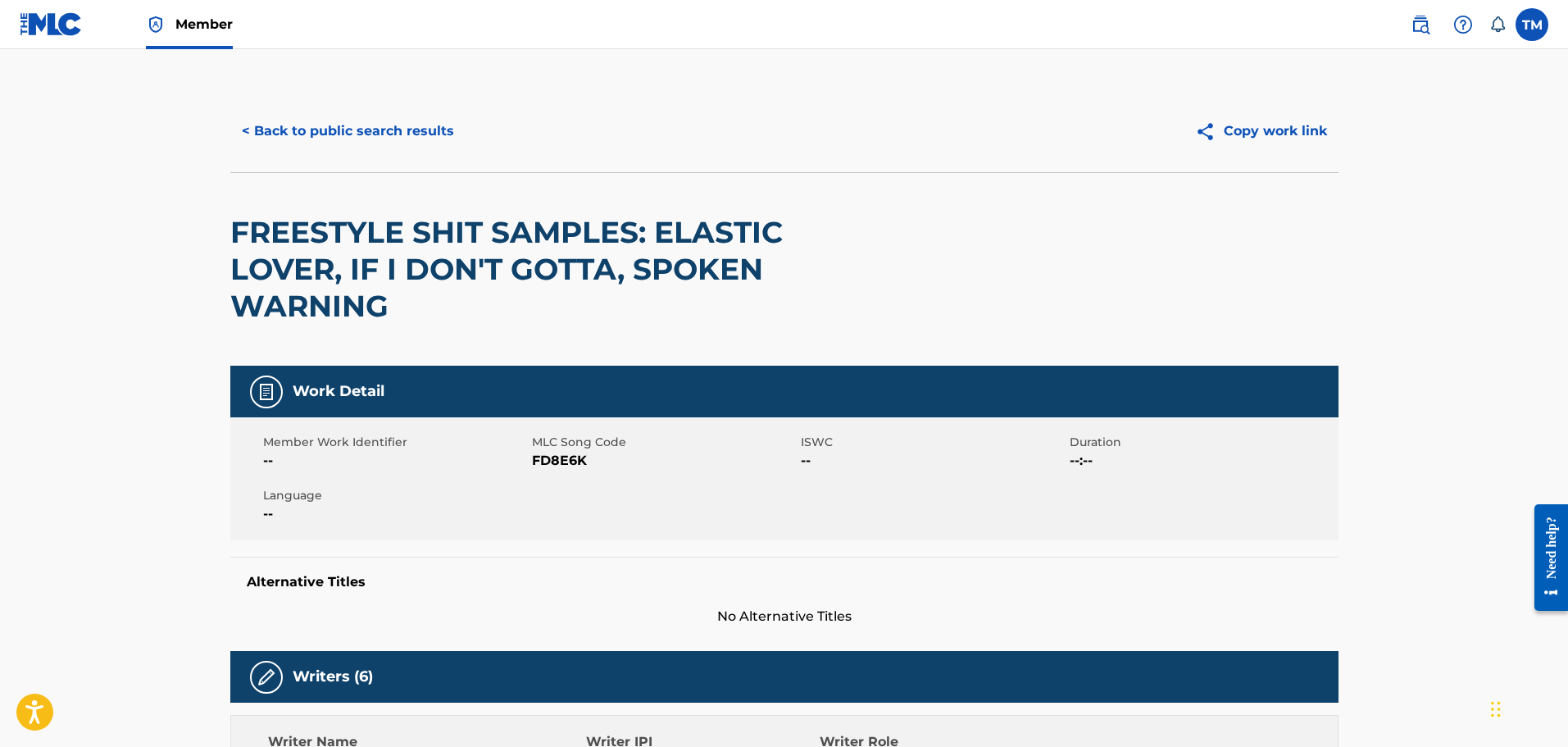
click at [565, 461] on span "FD8E6K" at bounding box center [664, 460] width 265 height 19
copy span "FD8E6K"
click at [413, 141] on button "< Back to public search results" at bounding box center [347, 131] width 235 height 41
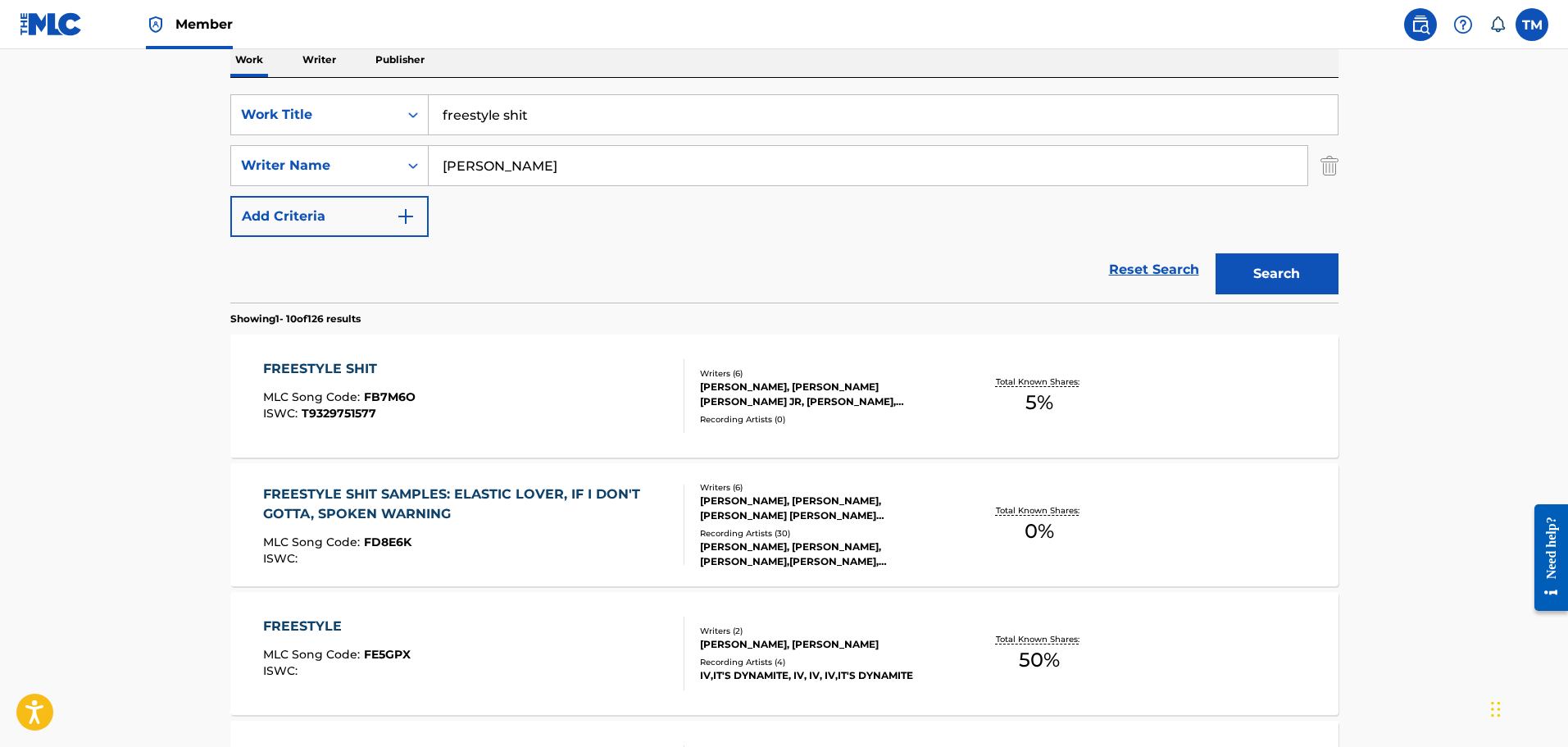
scroll to position [175, 0]
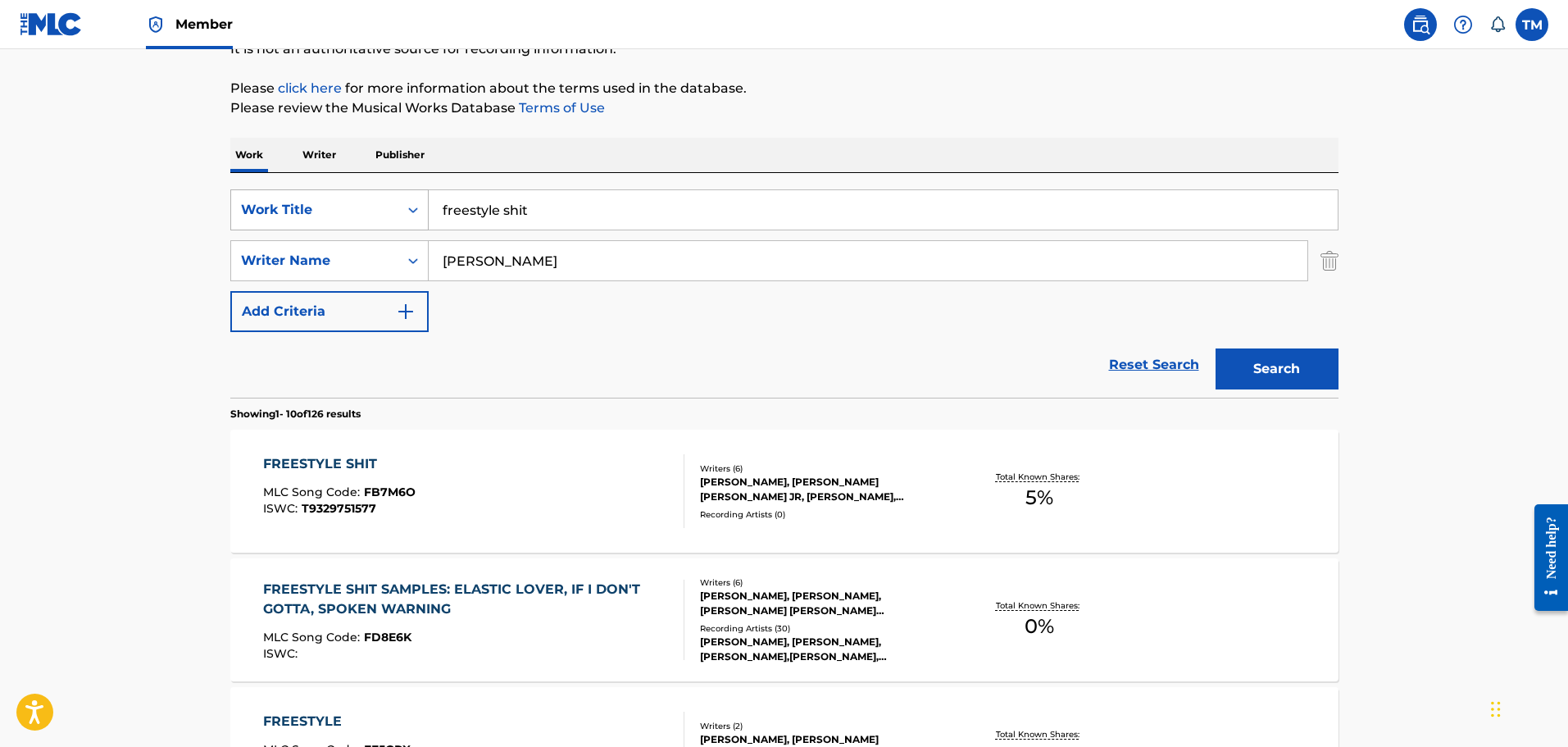
drag, startPoint x: 474, startPoint y: 209, endPoint x: 421, endPoint y: 209, distance: 53.0
click at [420, 208] on div "SearchWithCriteria8425f073-7159-400e-86b9-0bbdee5031e1 Work Title freestyle shit" at bounding box center [784, 210] width 1107 height 41
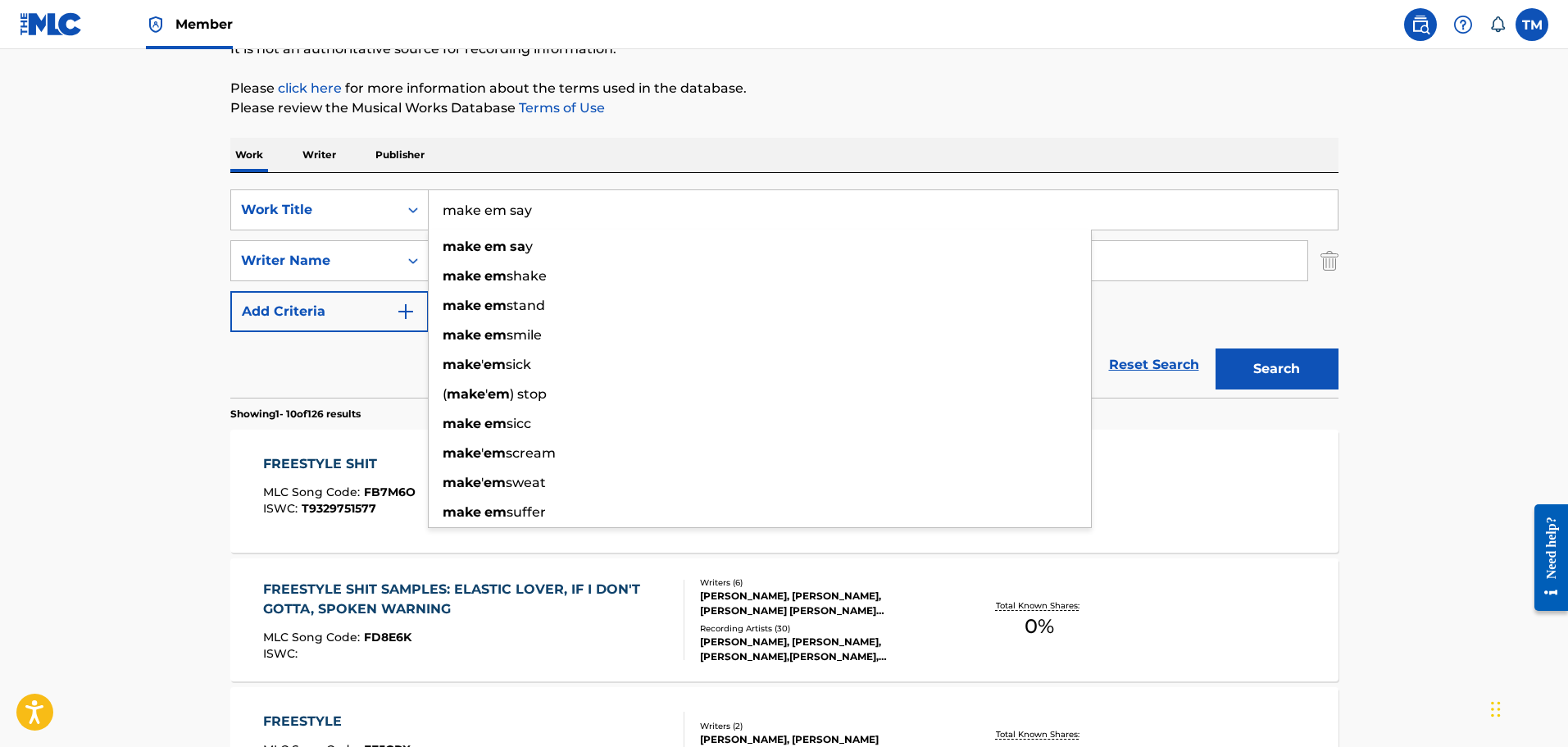
type input "make em say"
click at [1215, 348] on button "Search" at bounding box center [1276, 368] width 123 height 41
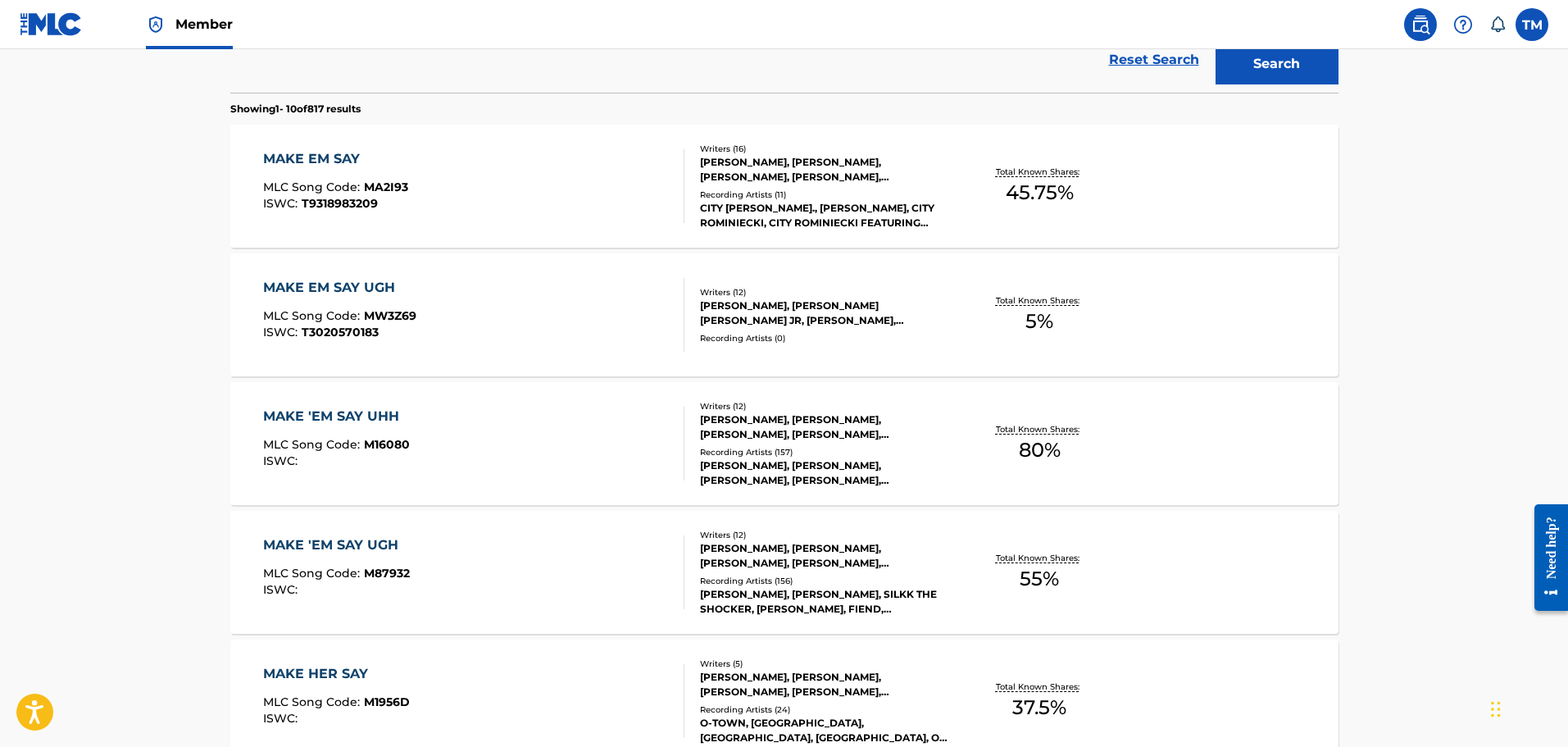
scroll to position [510, 0]
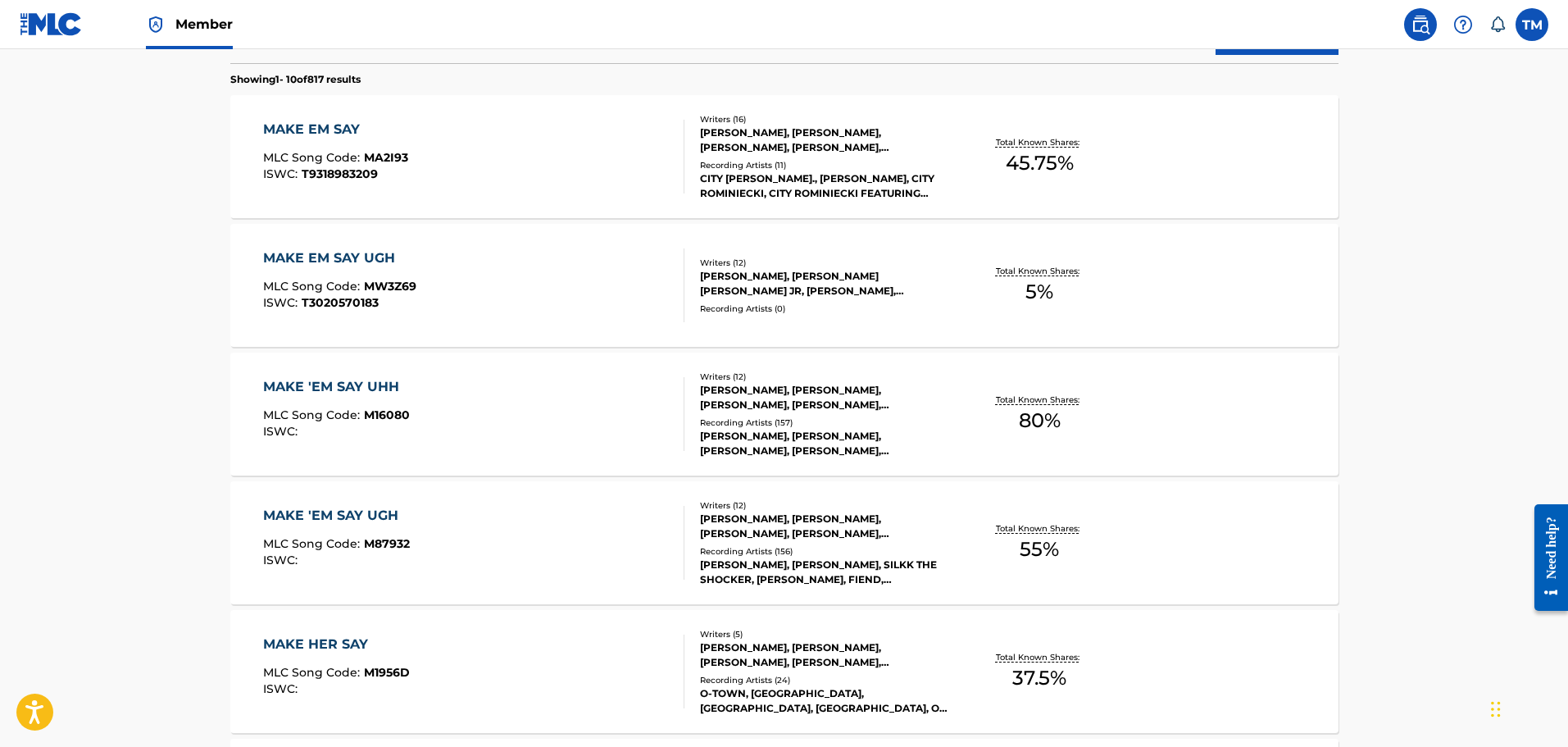
click at [559, 306] on div "MAKE EM SAY UGH MLC Song Code : MW3Z69 ISWC : T3020570183" at bounding box center [473, 285] width 421 height 74
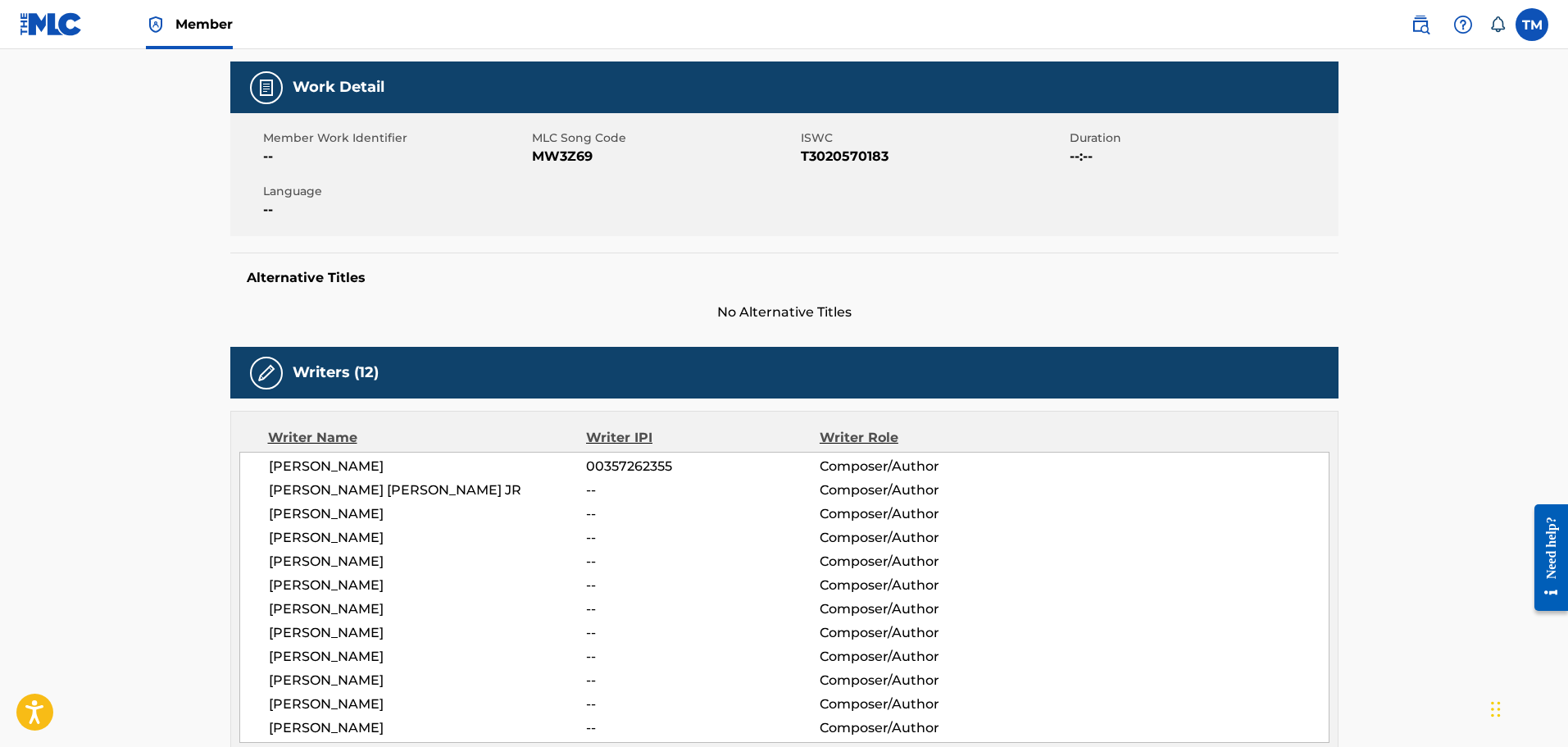
scroll to position [202, 0]
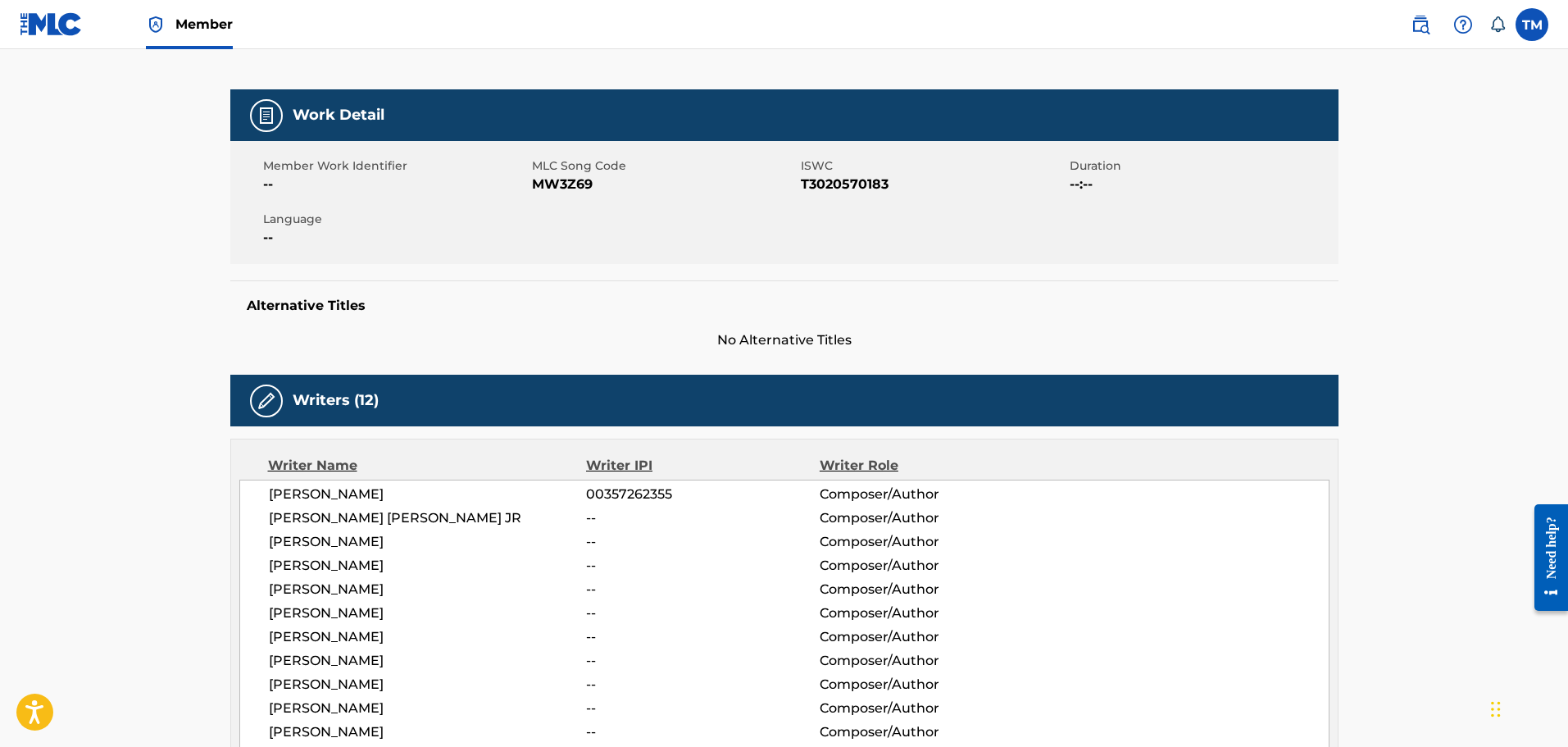
click at [561, 182] on span "MW3Z69" at bounding box center [664, 184] width 265 height 19
copy span "MW3Z69"
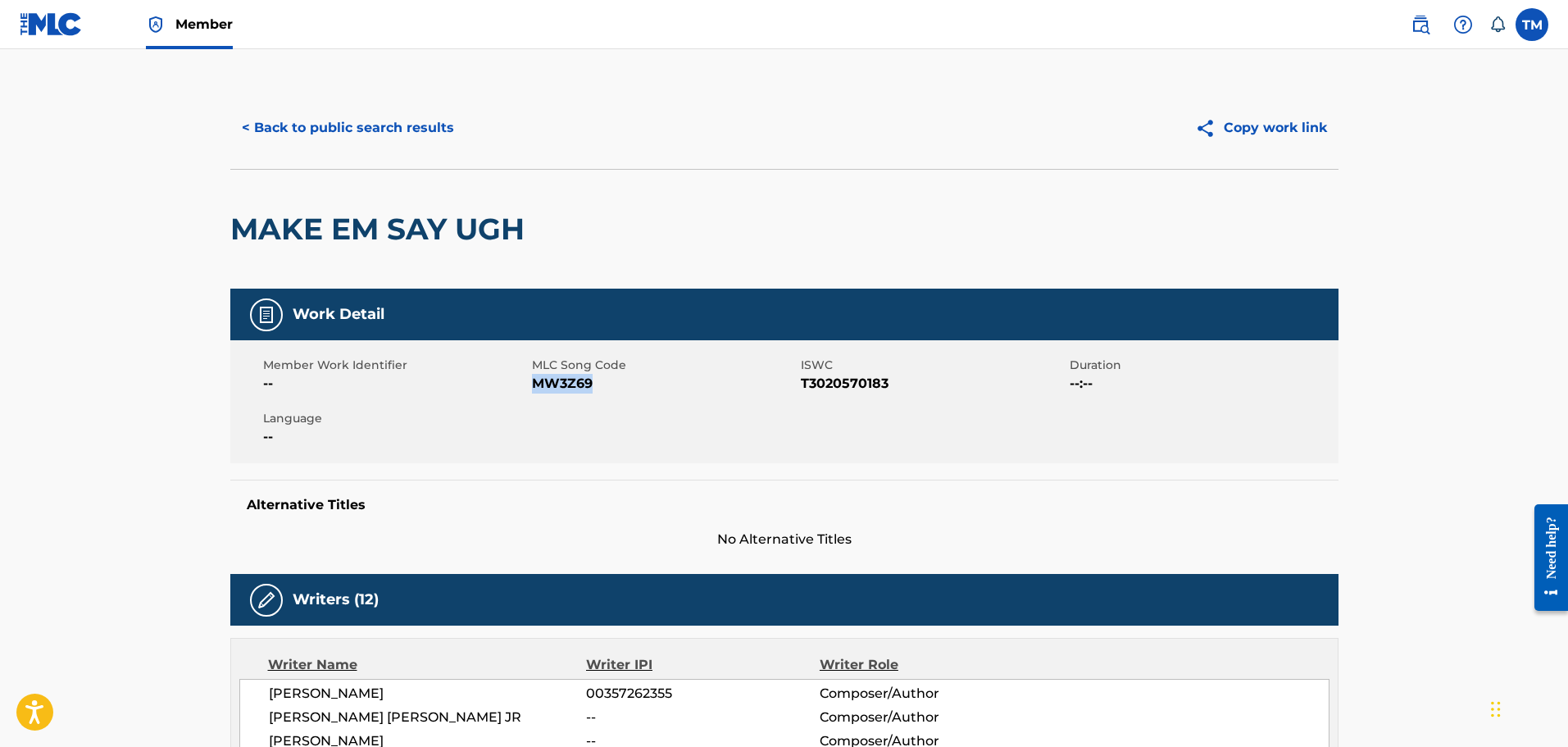
scroll to position [0, 0]
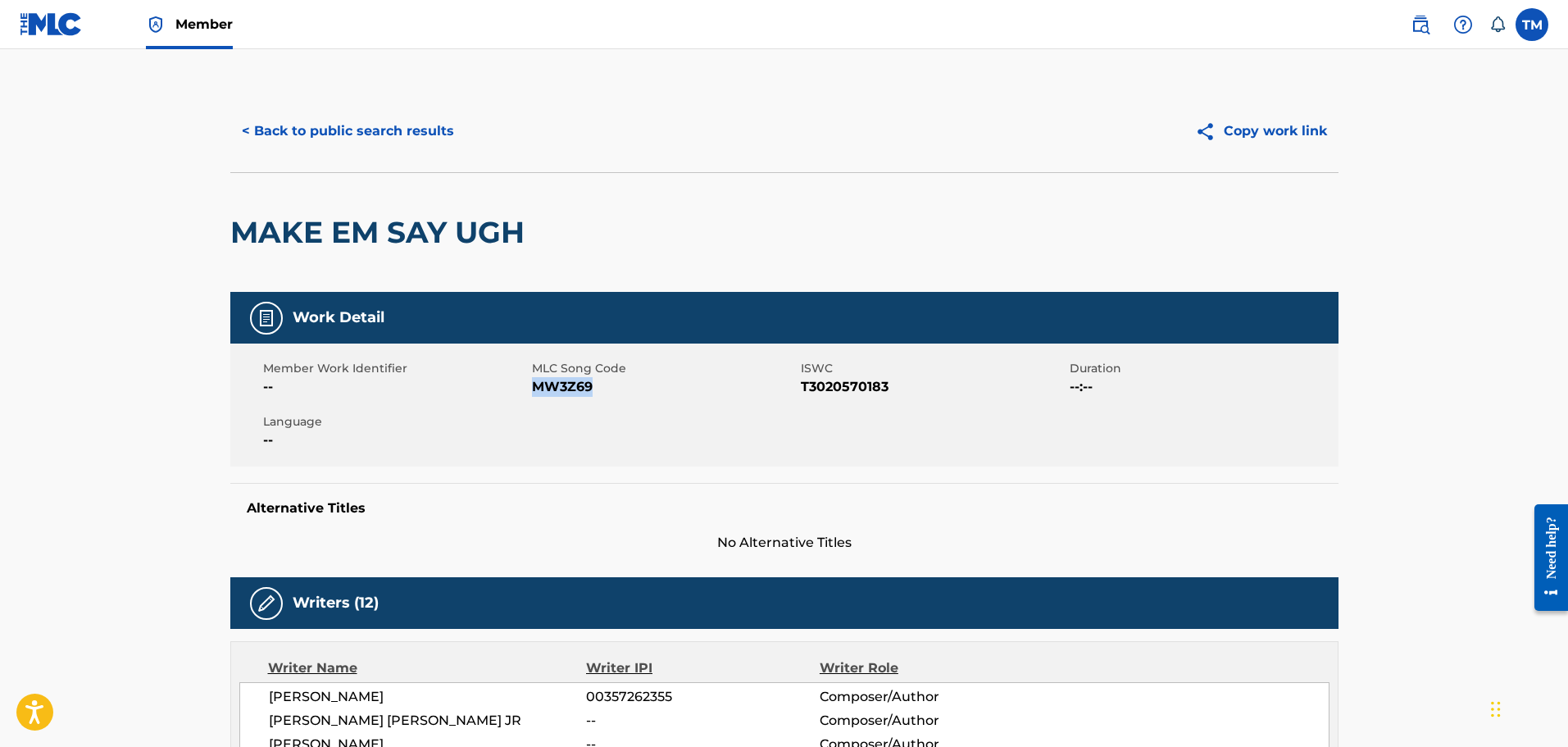
click at [301, 119] on button "< Back to public search results" at bounding box center [347, 131] width 235 height 41
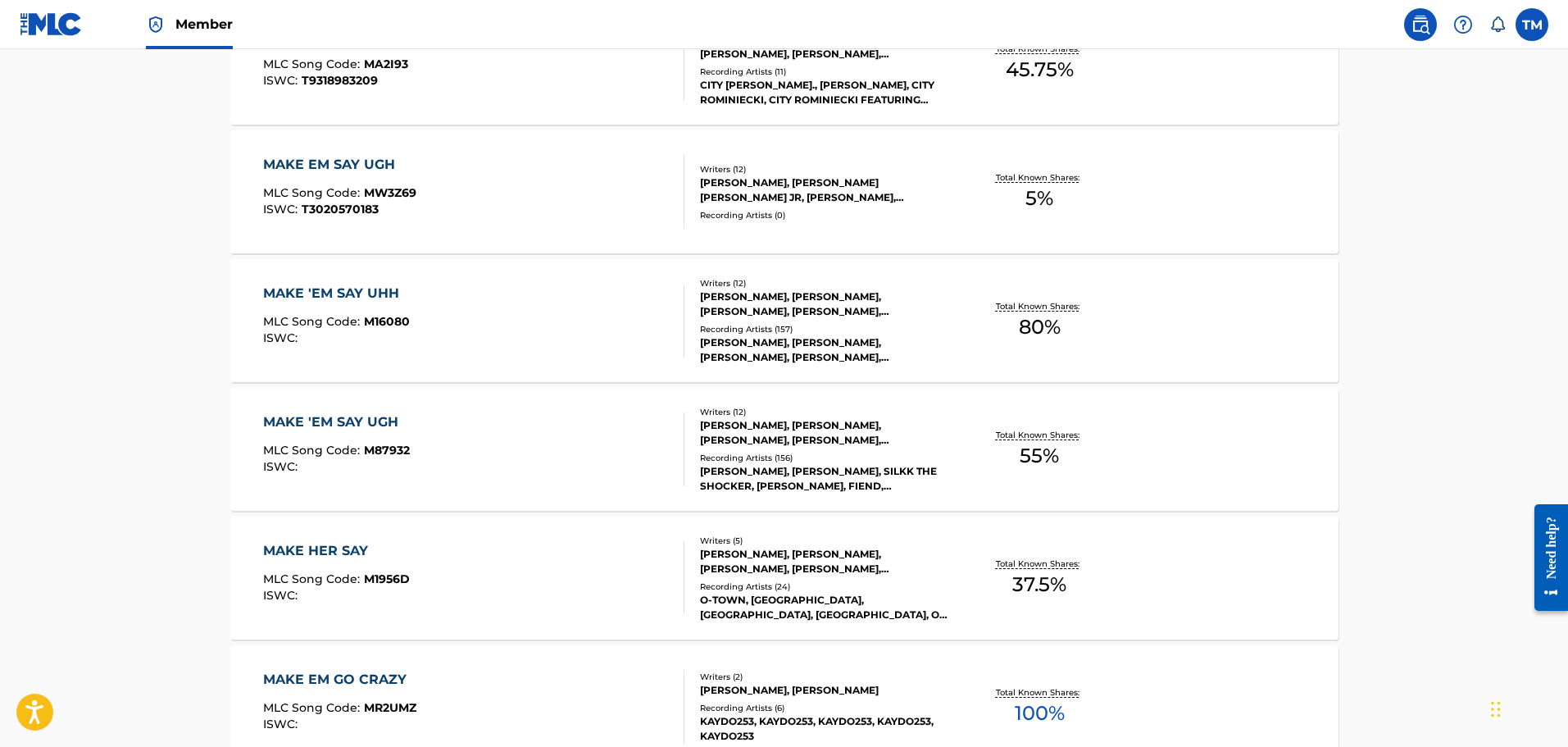
click at [457, 348] on div "MAKE 'EM SAY UHH MLC Song Code : M16080 ISWC :" at bounding box center [473, 320] width 421 height 74
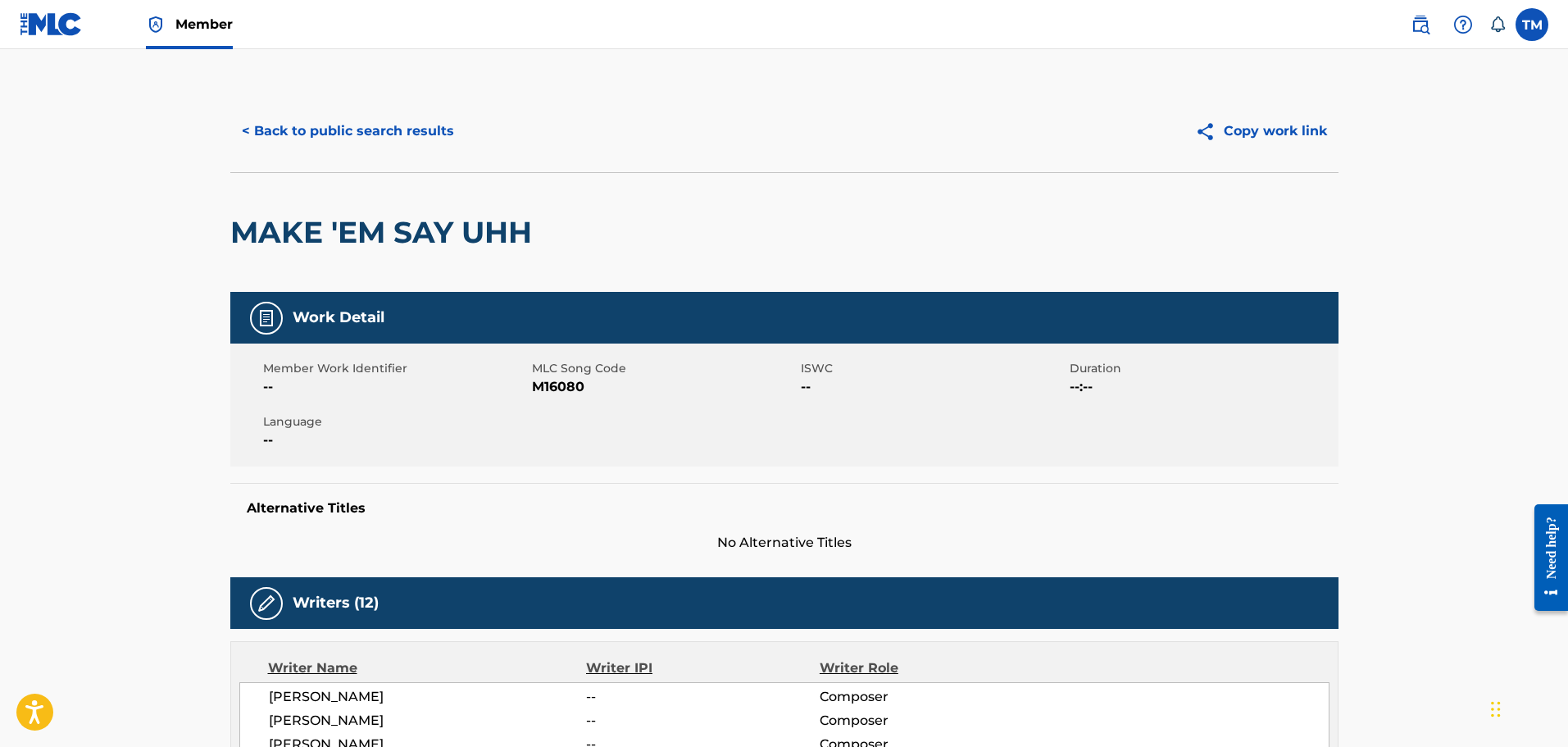
click at [542, 380] on span "M16080" at bounding box center [664, 386] width 265 height 19
copy span "M16080"
click at [317, 133] on button "< Back to public search results" at bounding box center [347, 131] width 235 height 41
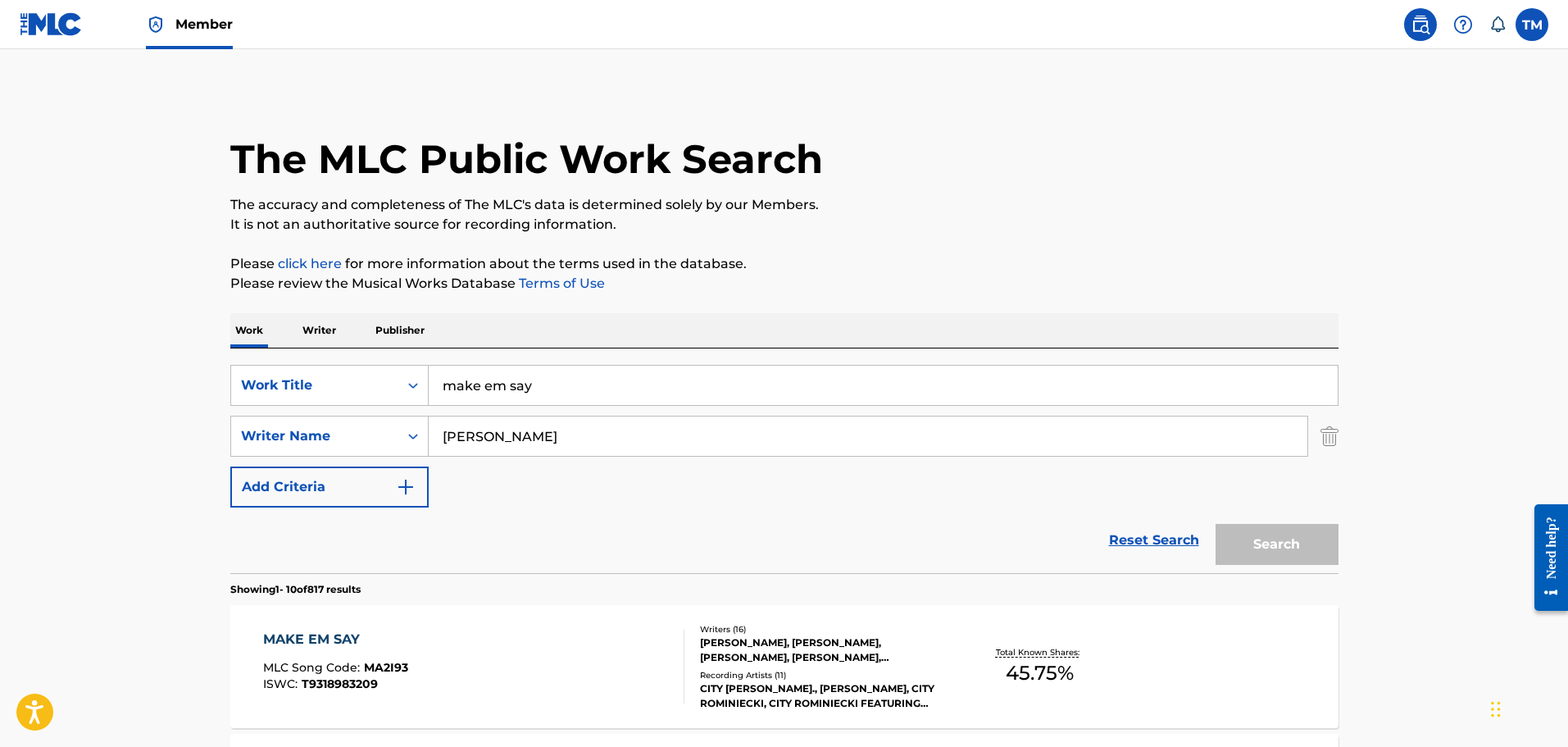
scroll to position [697, 0]
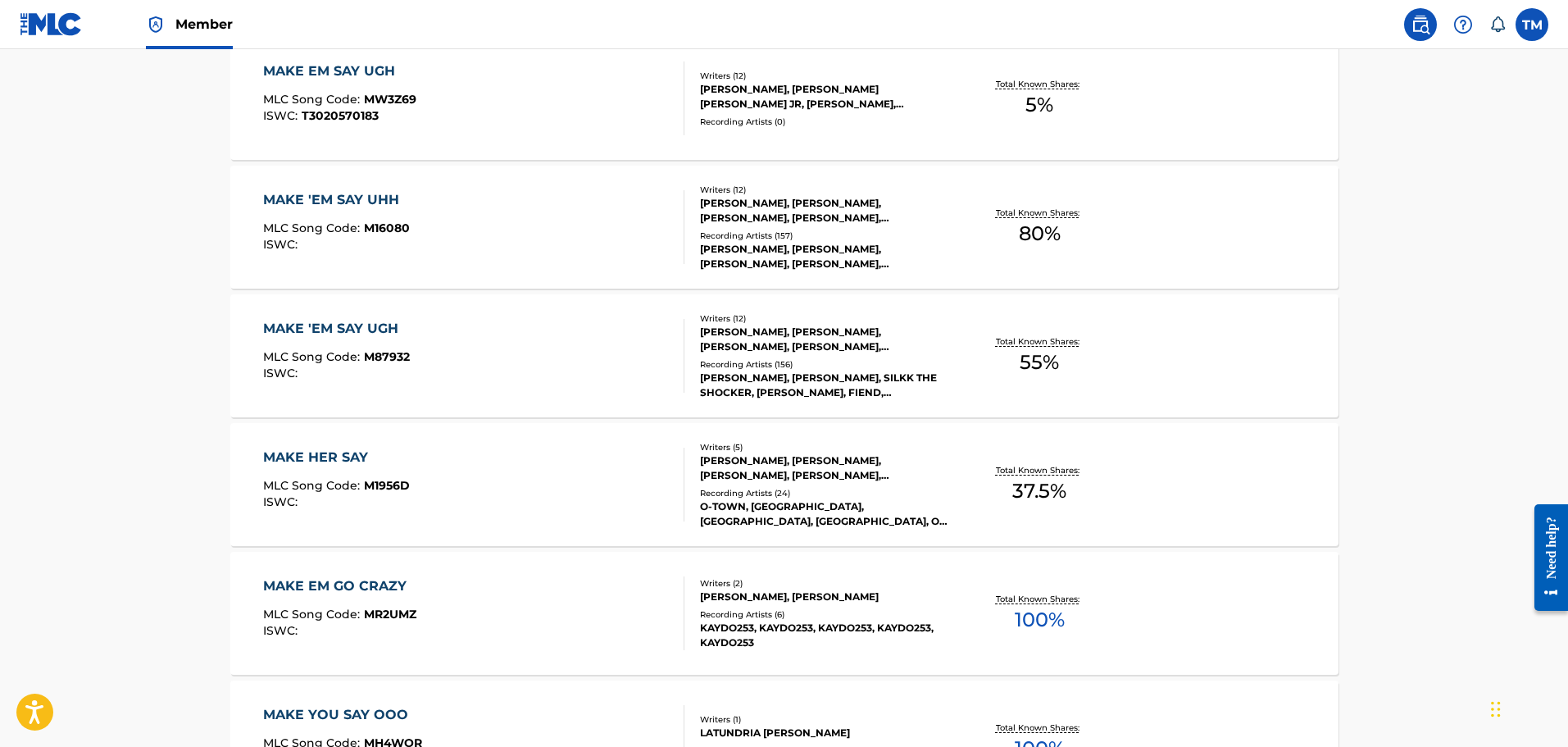
click at [460, 366] on div "MAKE 'EM SAY UGH MLC Song Code : M87932 ISWC :" at bounding box center [473, 355] width 421 height 74
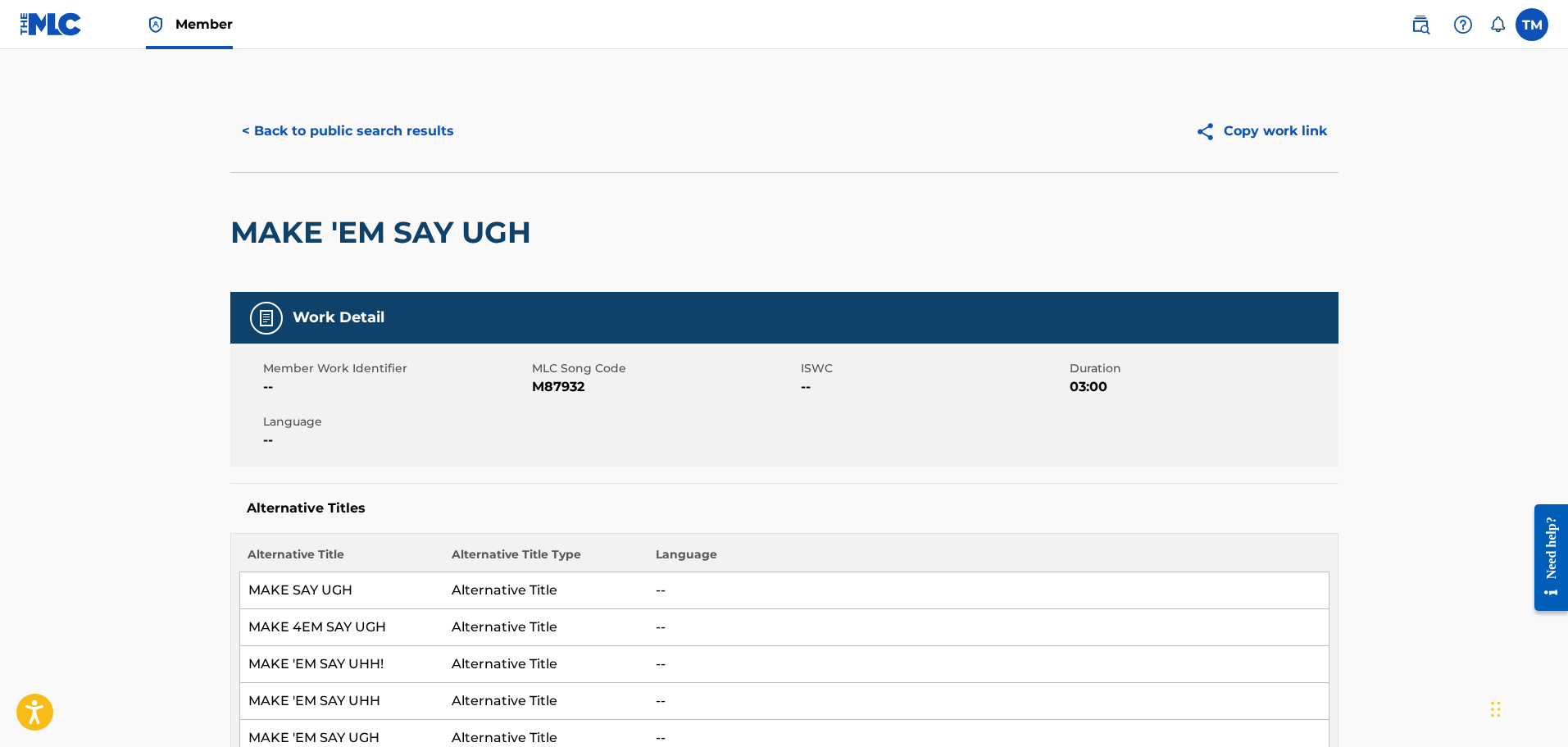
click at [558, 389] on span "M87932" at bounding box center [664, 386] width 265 height 19
copy span "M87932"
click at [329, 133] on button "< Back to public search results" at bounding box center [347, 131] width 235 height 41
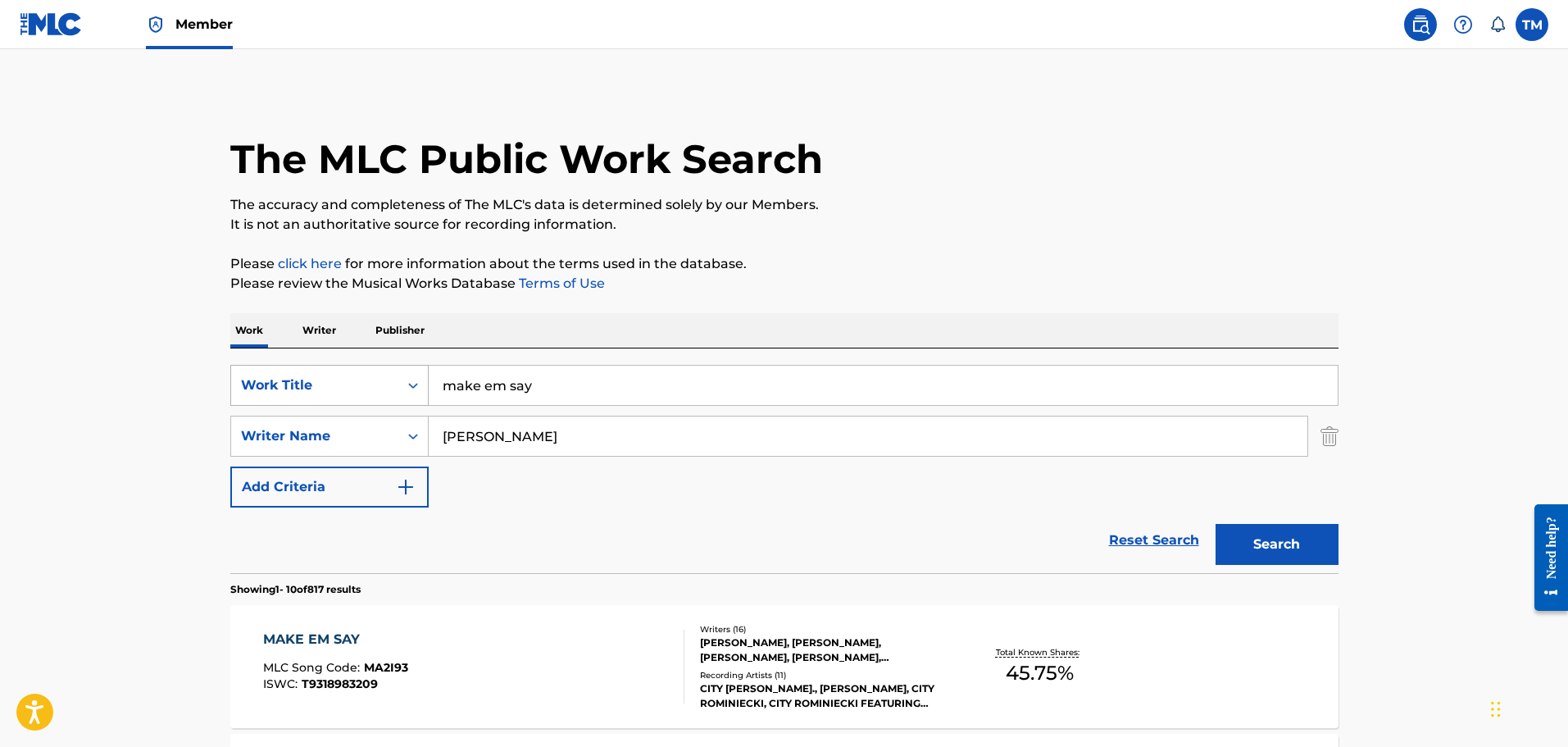
drag, startPoint x: 570, startPoint y: 377, endPoint x: 381, endPoint y: 370, distance: 189.1
click at [377, 370] on div "SearchWithCriteria8425f073-7159-400e-86b9-0bbdee5031e1 Work Title make em say" at bounding box center [784, 385] width 1107 height 41
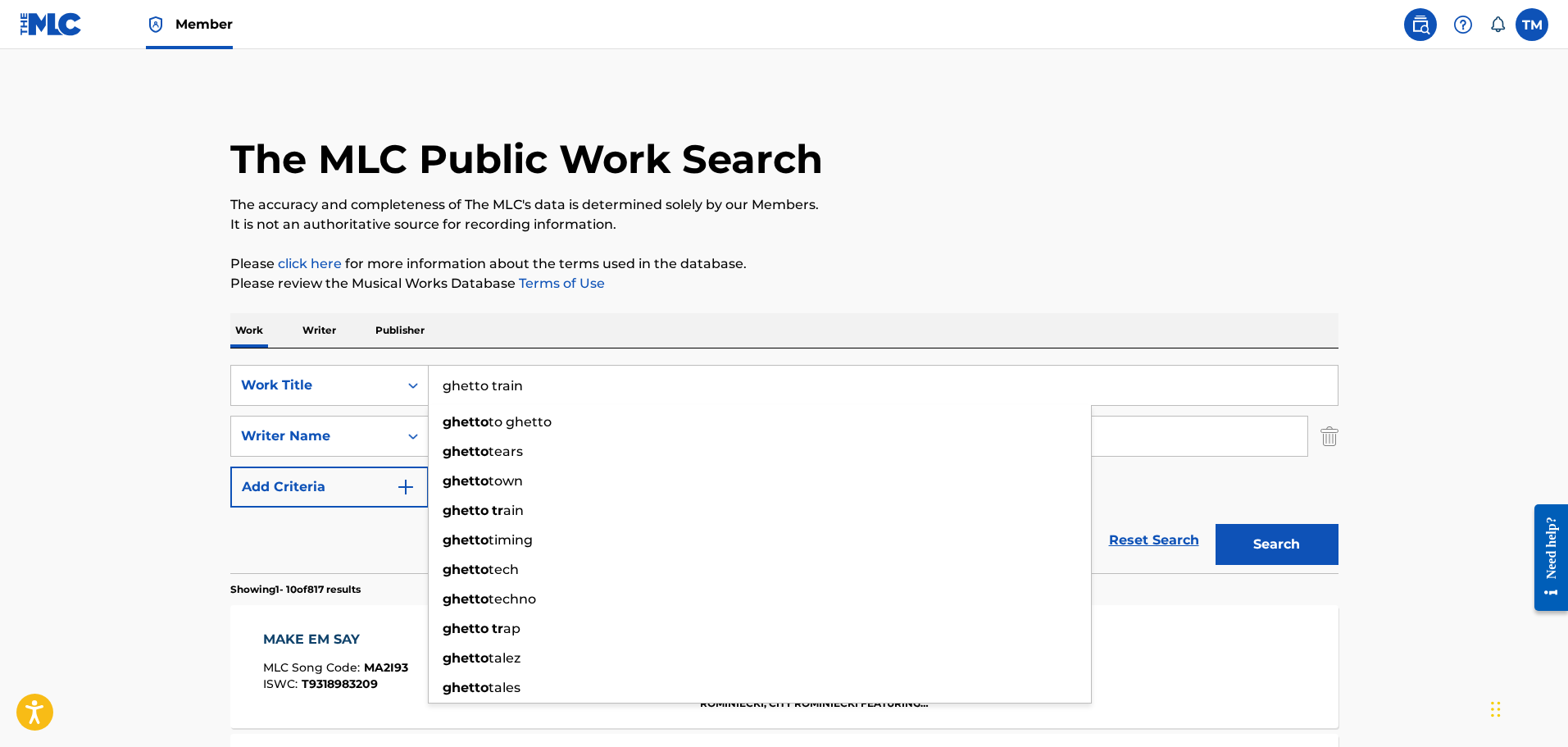
click at [1215, 524] on button "Search" at bounding box center [1276, 544] width 123 height 41
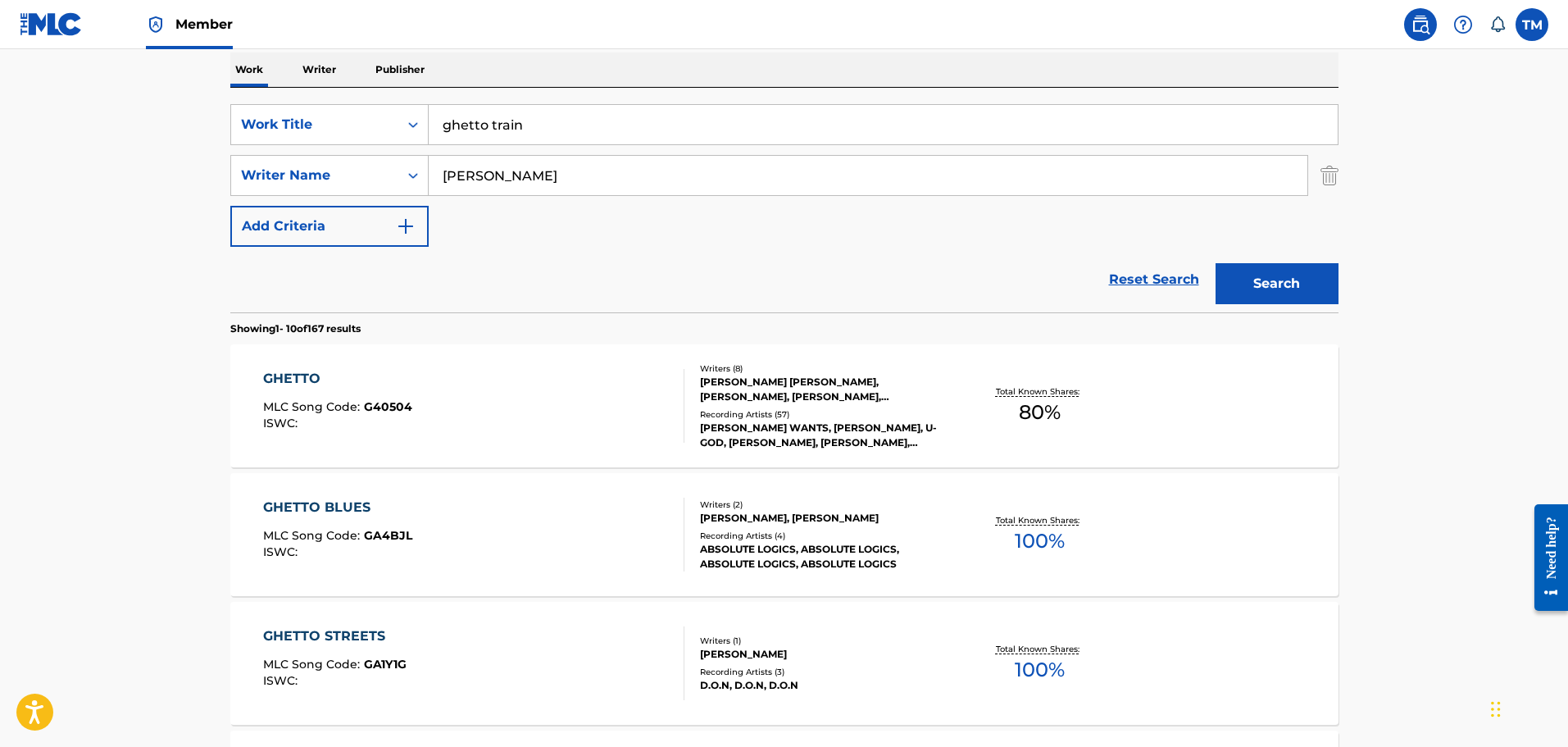
scroll to position [246, 0]
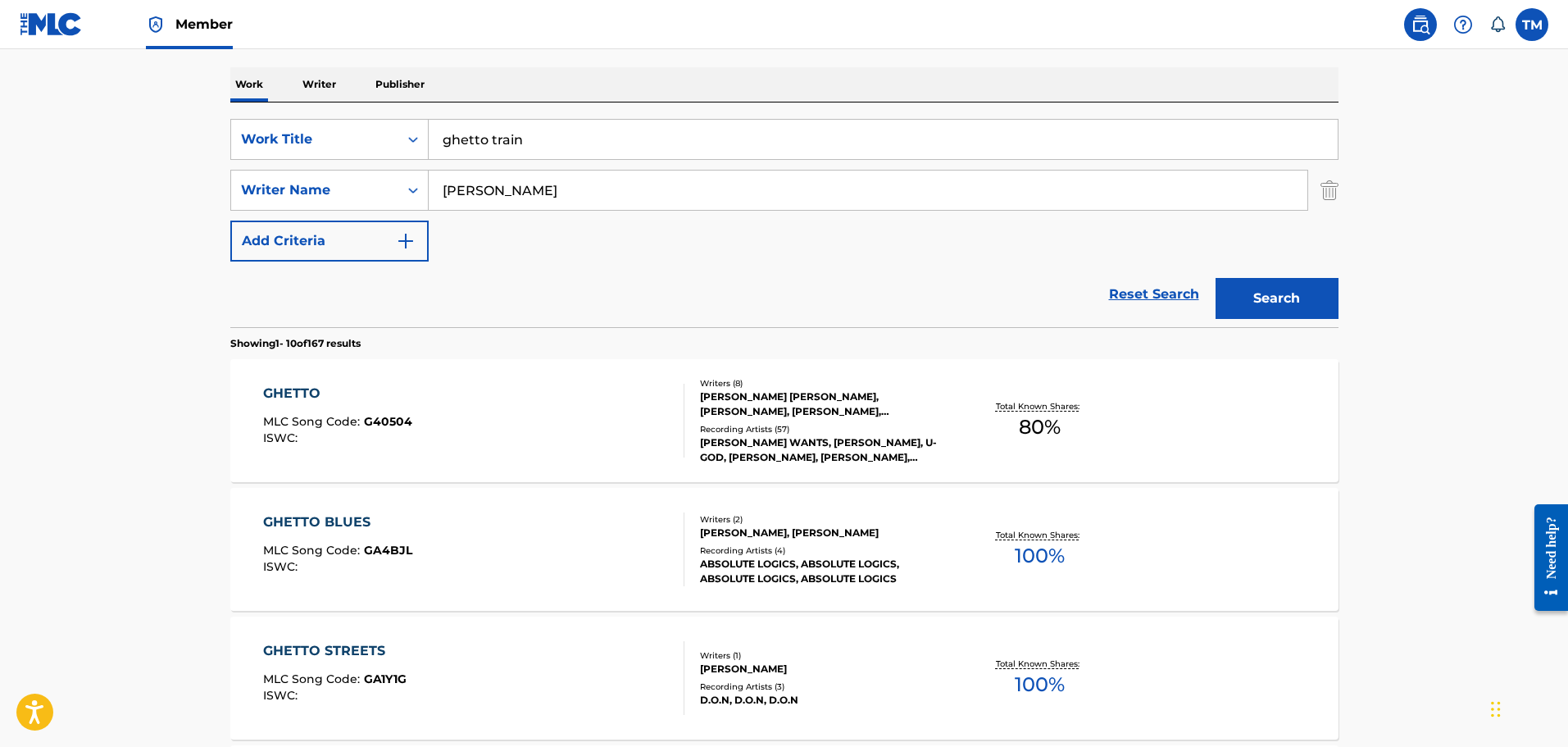
click at [1278, 290] on button "Search" at bounding box center [1276, 298] width 123 height 41
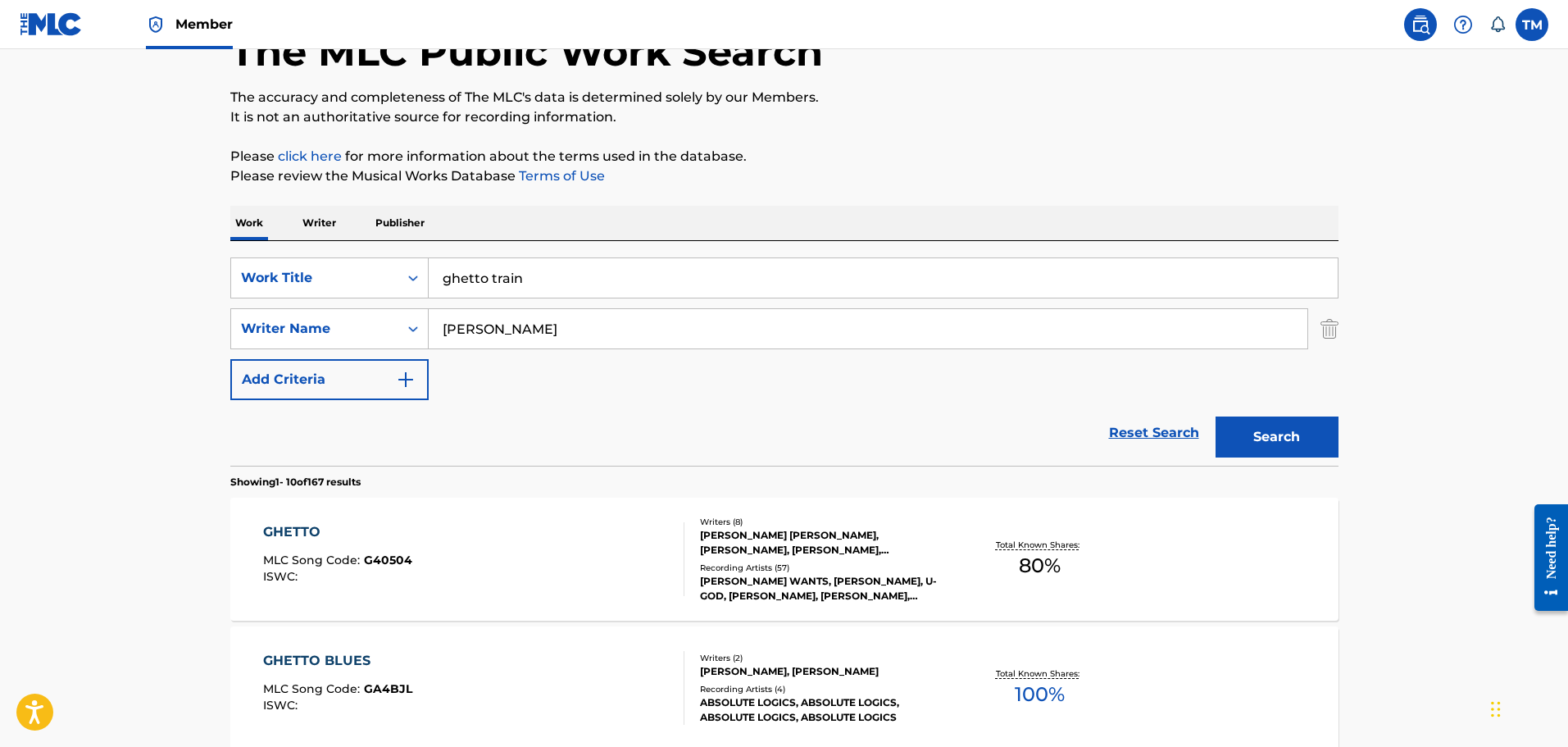
scroll to position [0, 0]
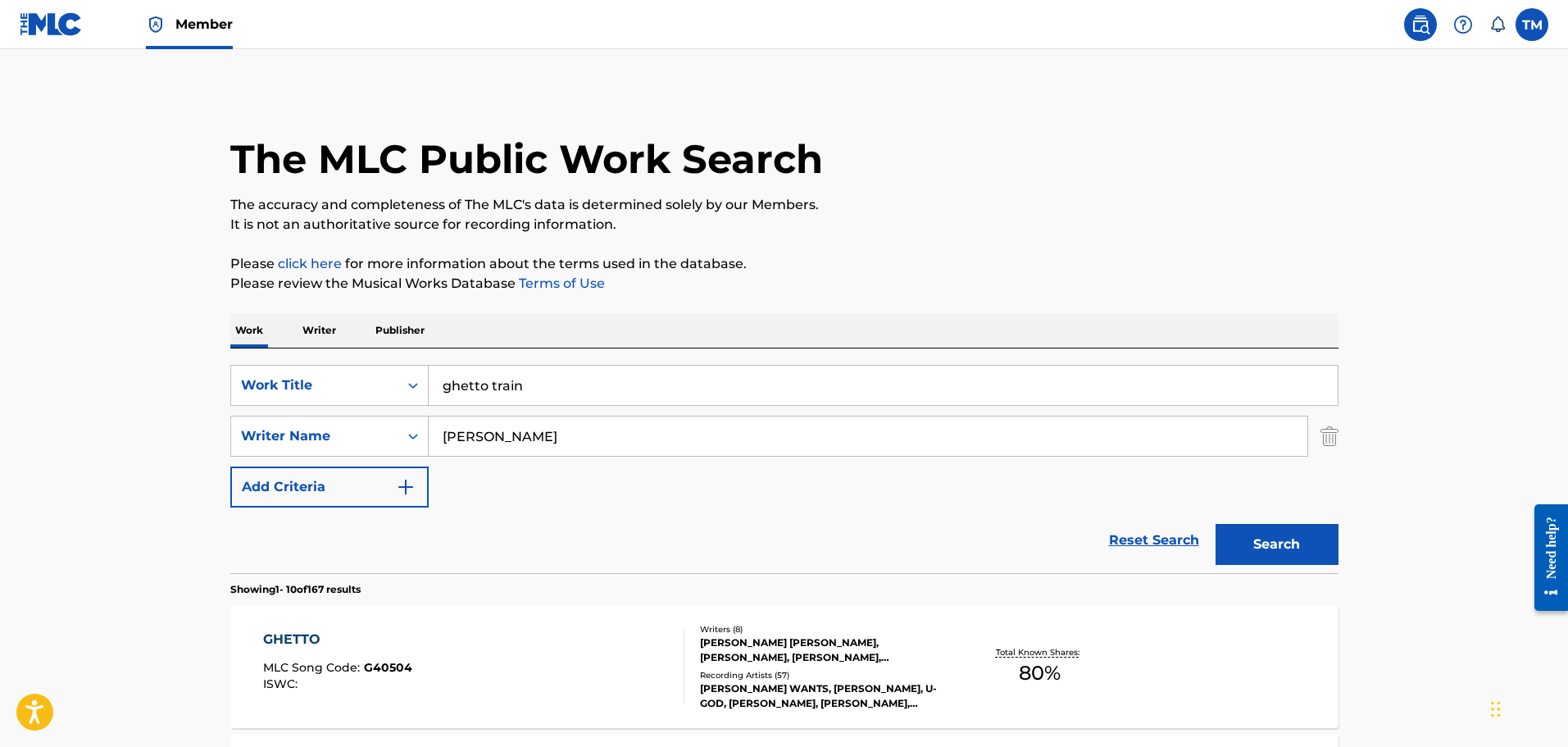
drag, startPoint x: 497, startPoint y: 387, endPoint x: 507, endPoint y: 386, distance: 10.0
click at [497, 387] on input "ghetto train" at bounding box center [882, 385] width 909 height 40
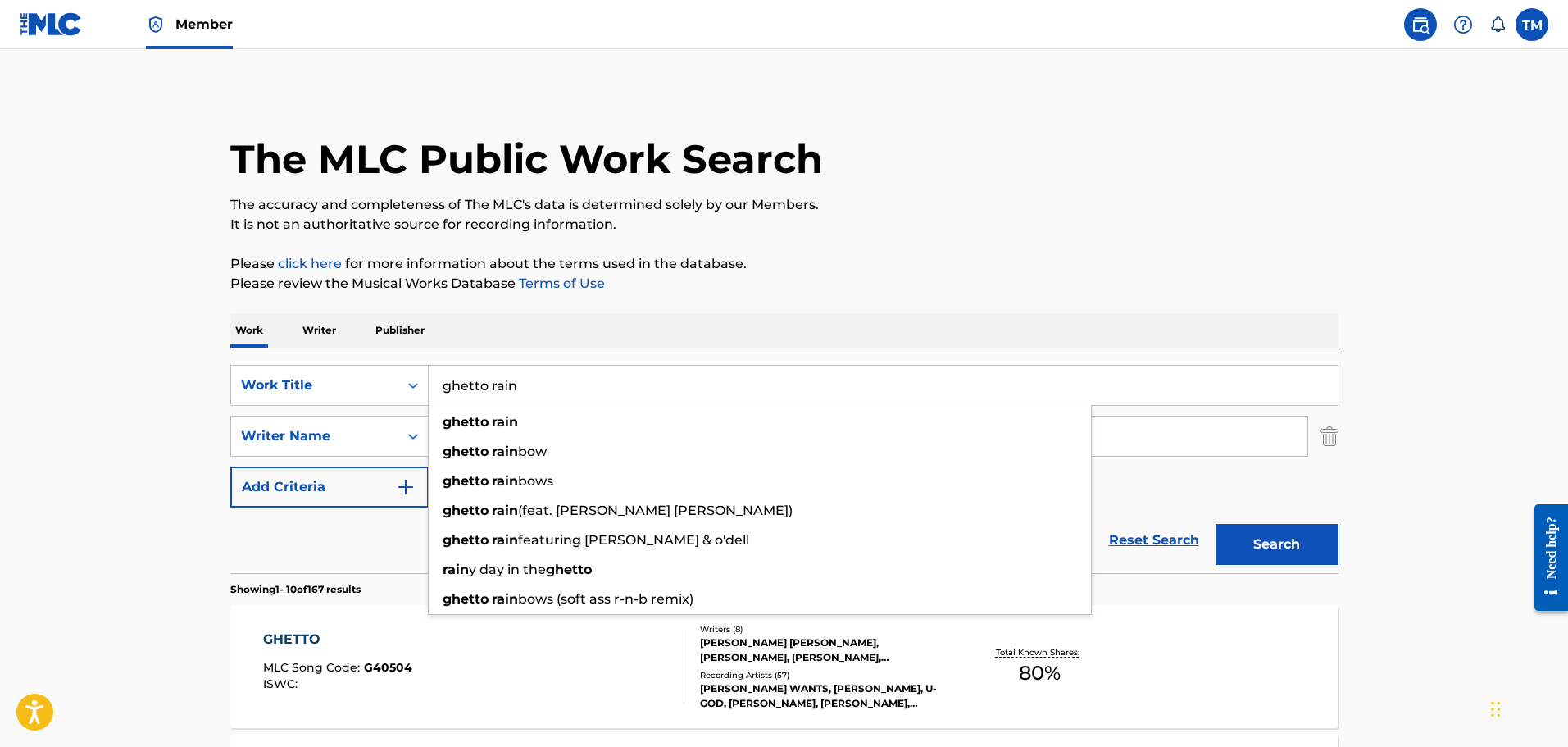
type input "ghetto rain"
click at [1215, 524] on button "Search" at bounding box center [1276, 544] width 123 height 41
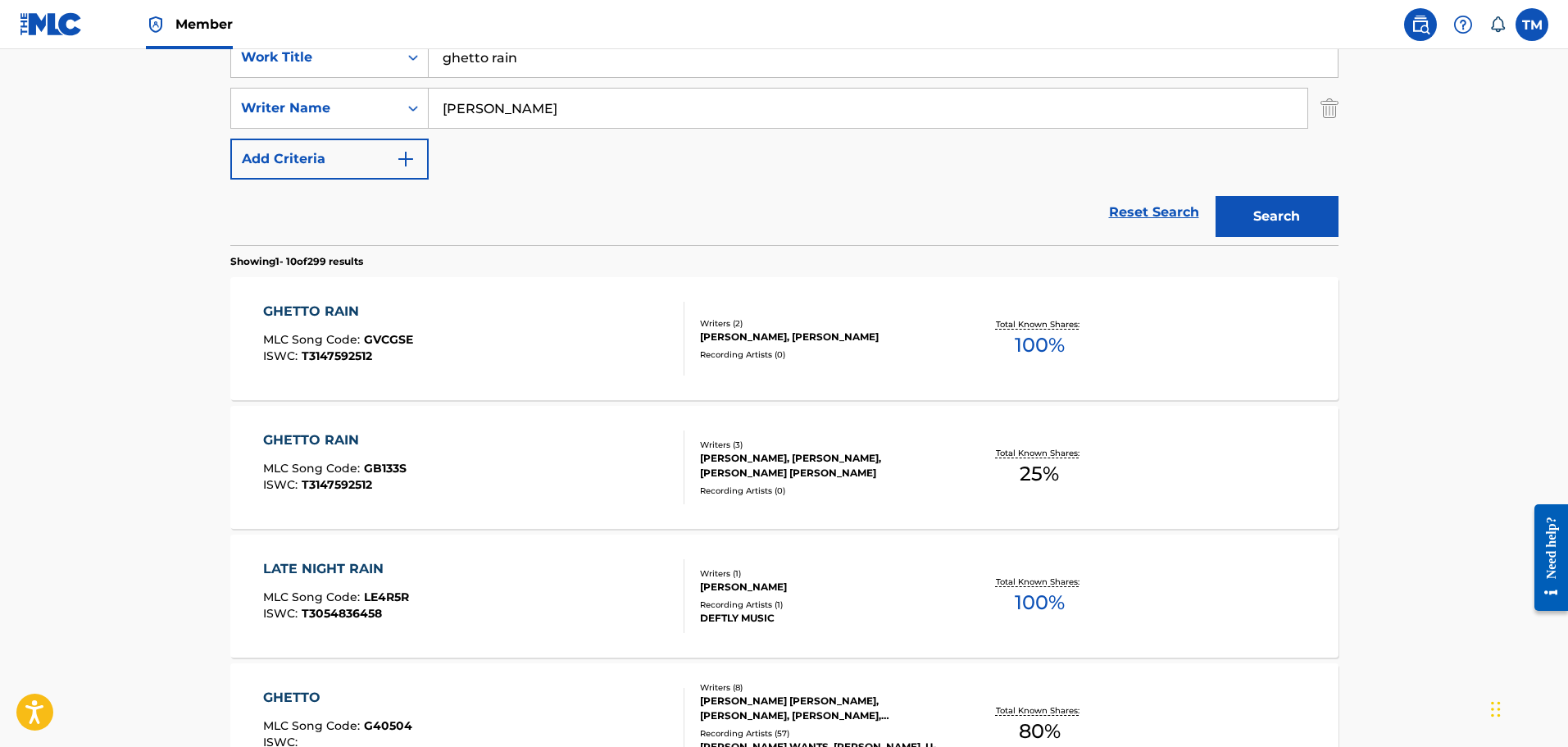
scroll to position [492, 0]
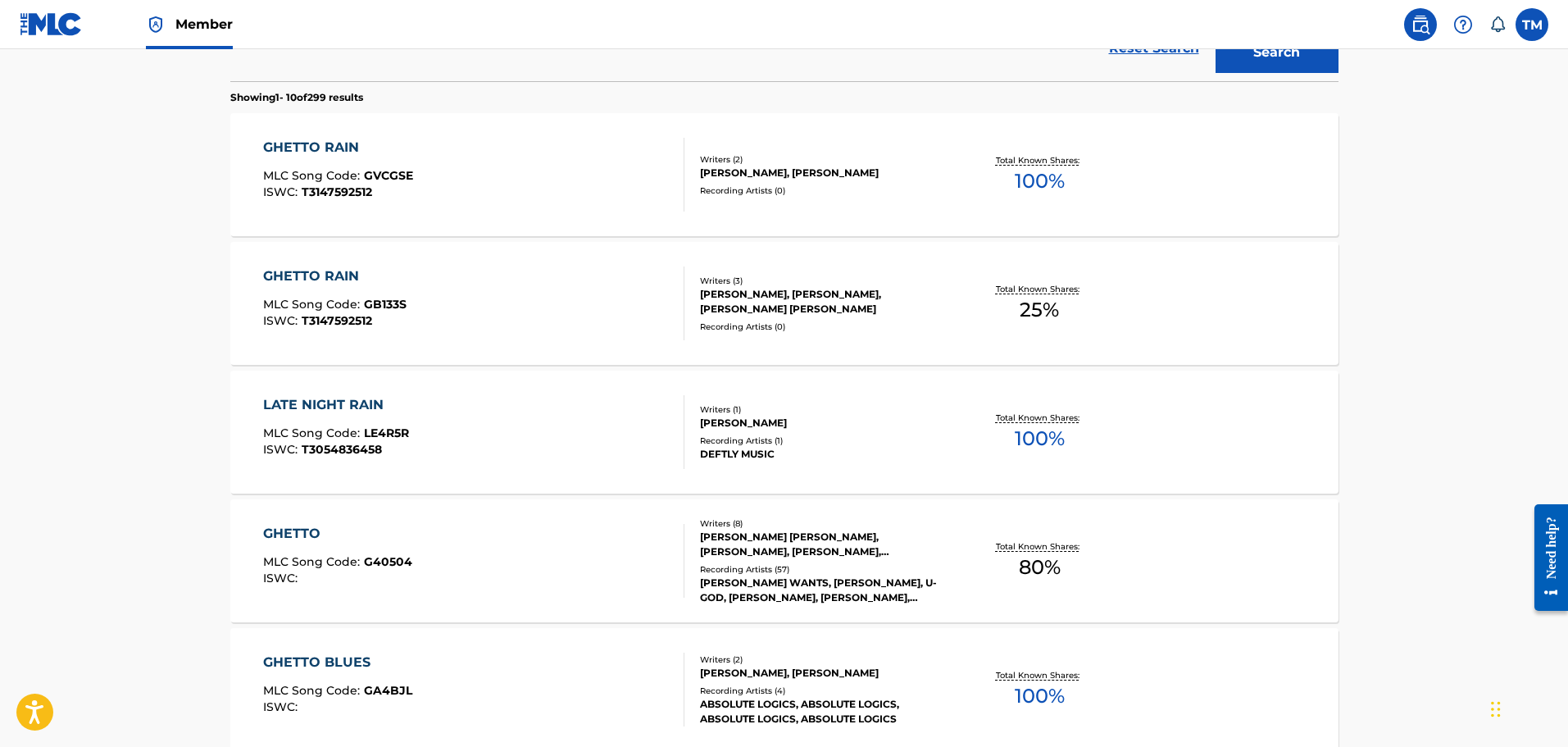
click at [583, 244] on div "GHETTO RAIN MLC Song Code : GB133S ISWC : T3147592512 Writers ( 3 ) [PERSON_NAM…" at bounding box center [784, 303] width 1107 height 123
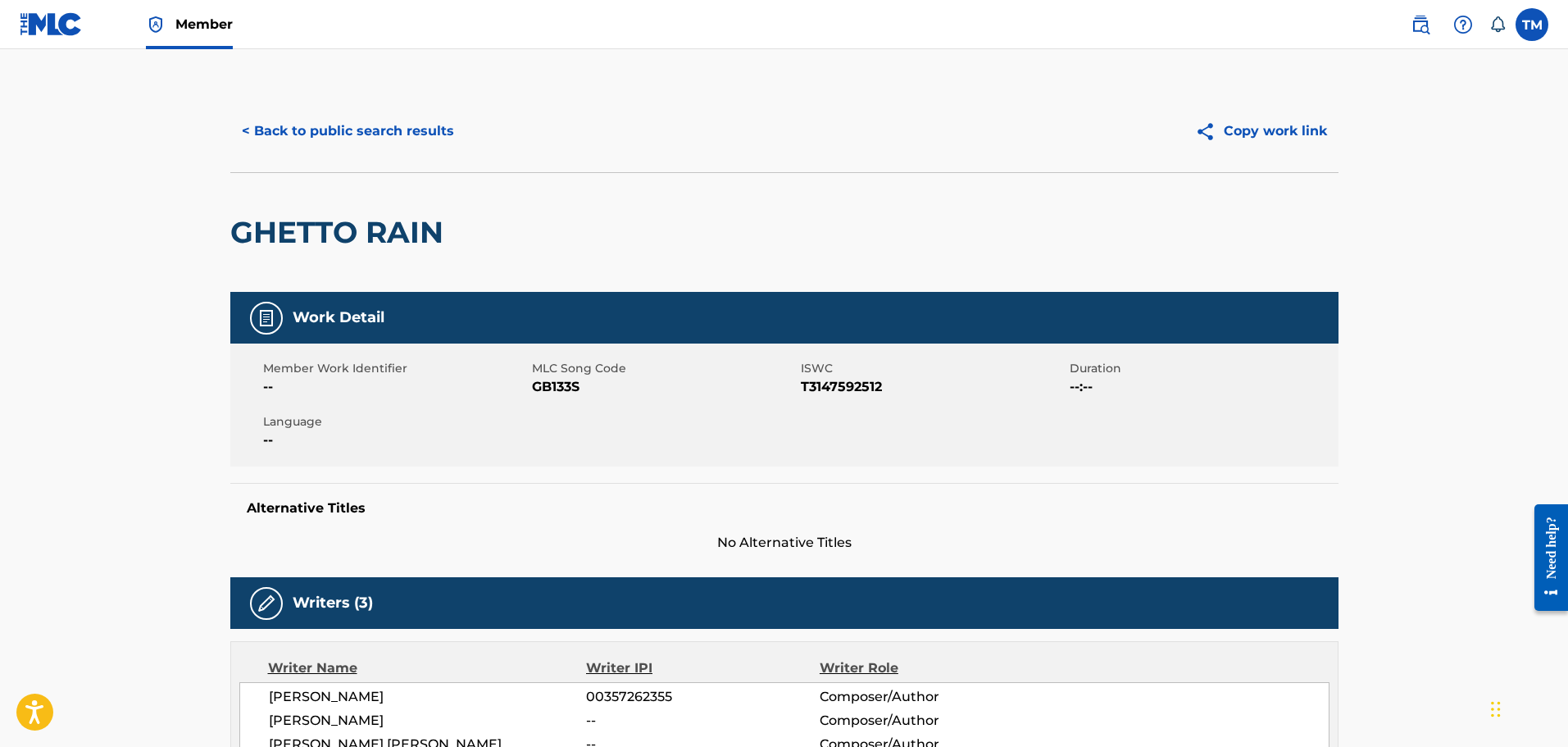
click at [420, 139] on button "< Back to public search results" at bounding box center [347, 131] width 235 height 41
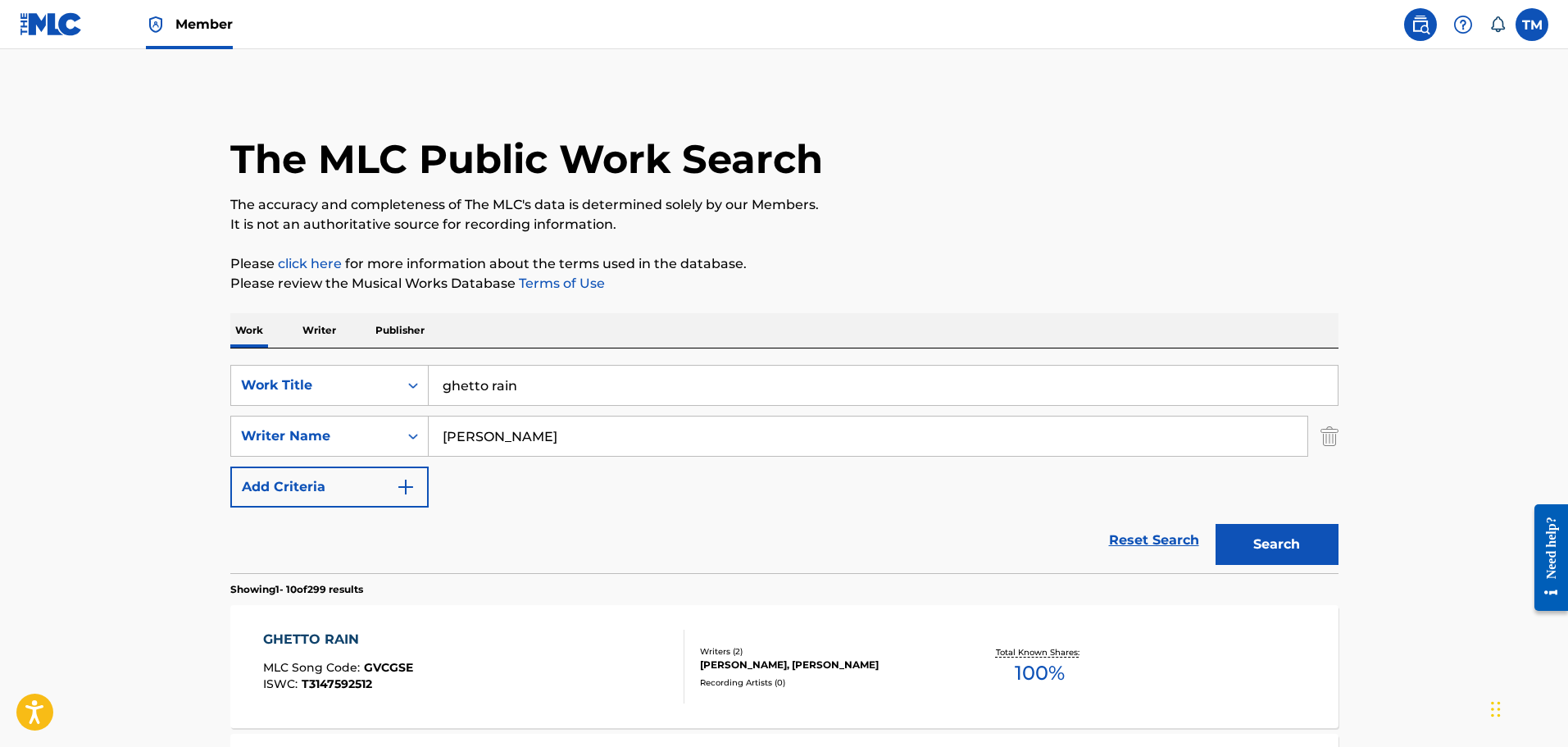
scroll to position [585, 0]
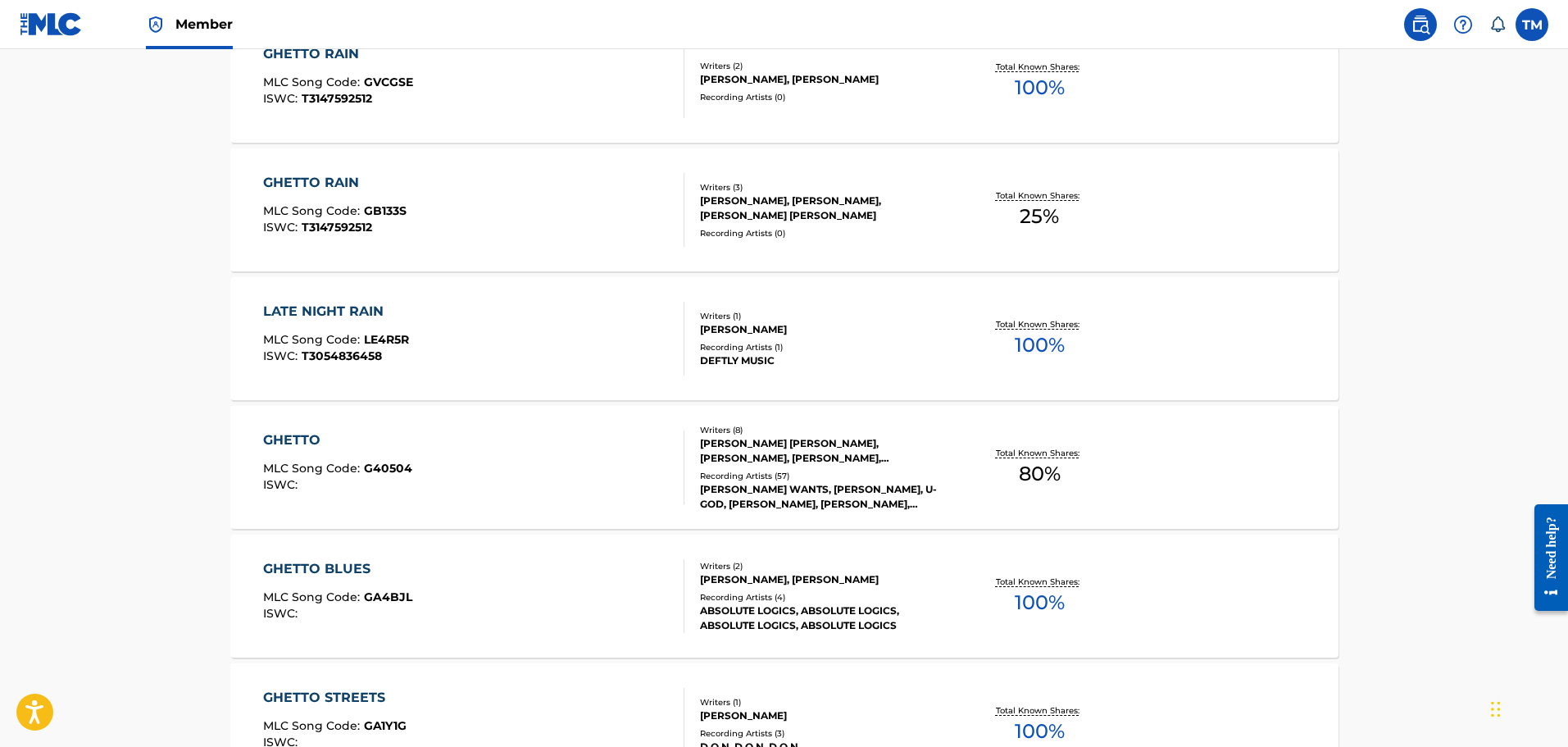
click at [543, 91] on div "GHETTO RAIN MLC Song Code : GVCGSE ISWC : T3147592512" at bounding box center [473, 81] width 421 height 74
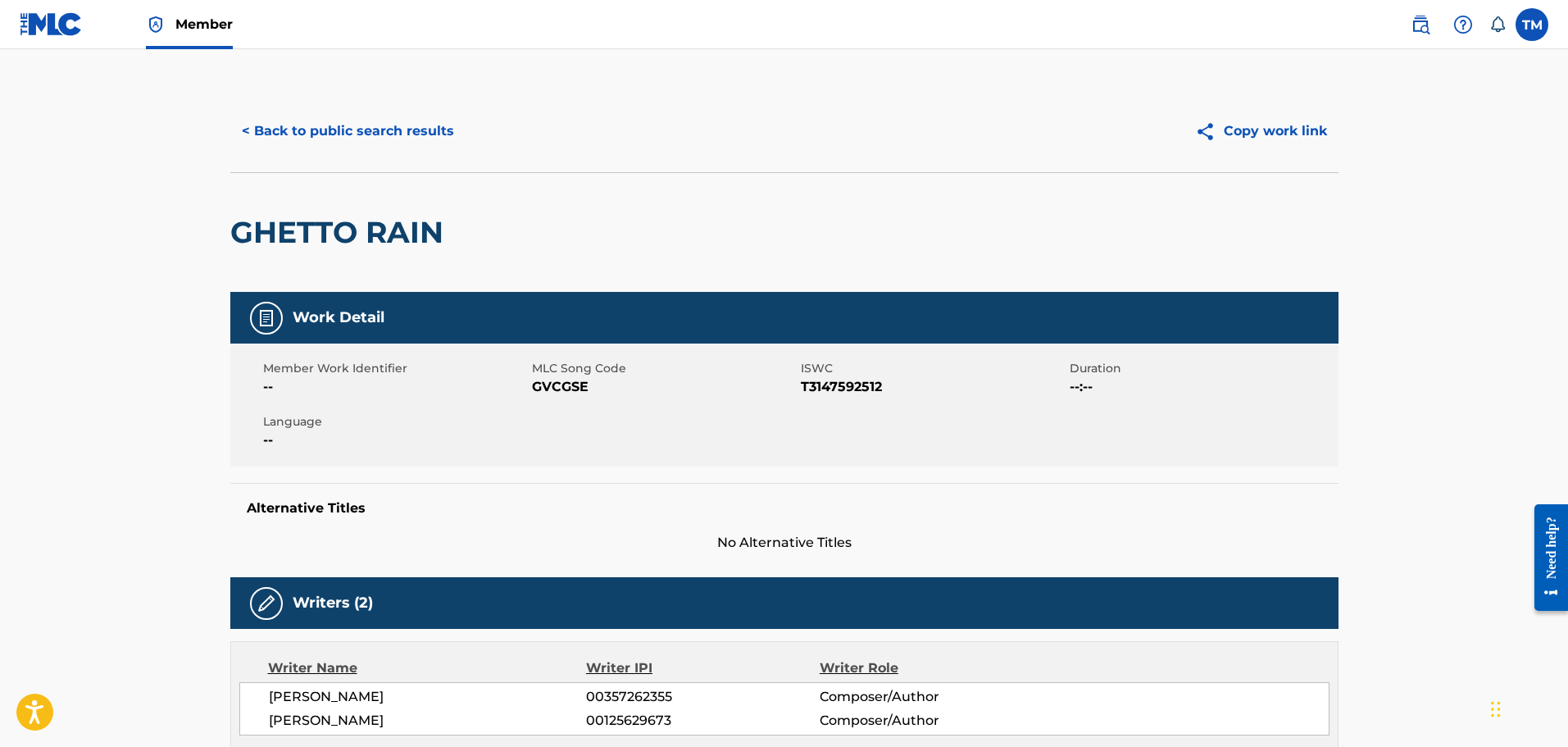
click at [540, 393] on span "GVCGSE" at bounding box center [664, 386] width 265 height 19
copy span "GVCGSE"
click at [255, 153] on div "< Back to public search results Copy work link" at bounding box center [784, 131] width 1107 height 82
click at [343, 127] on button "< Back to public search results" at bounding box center [347, 131] width 235 height 41
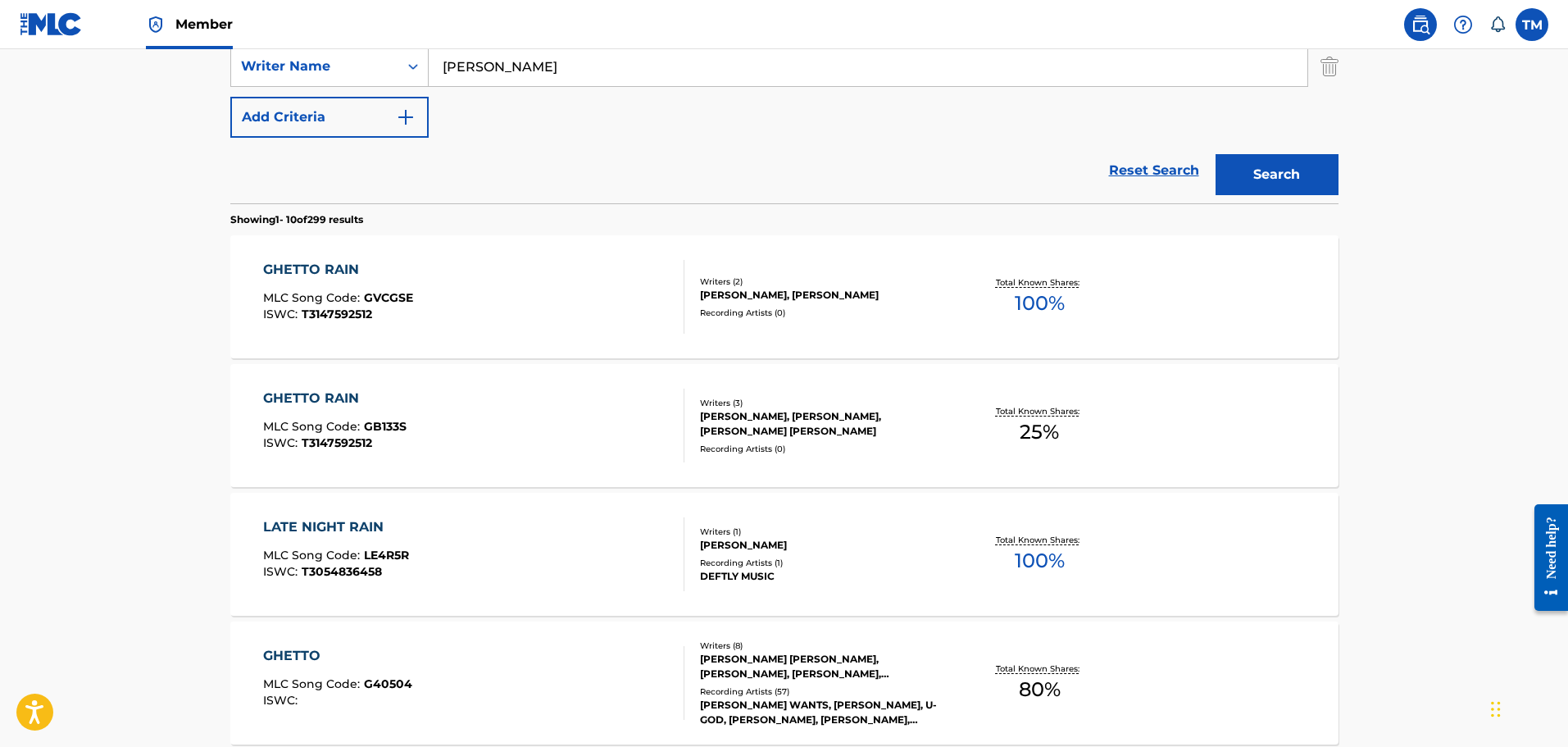
scroll to position [351, 0]
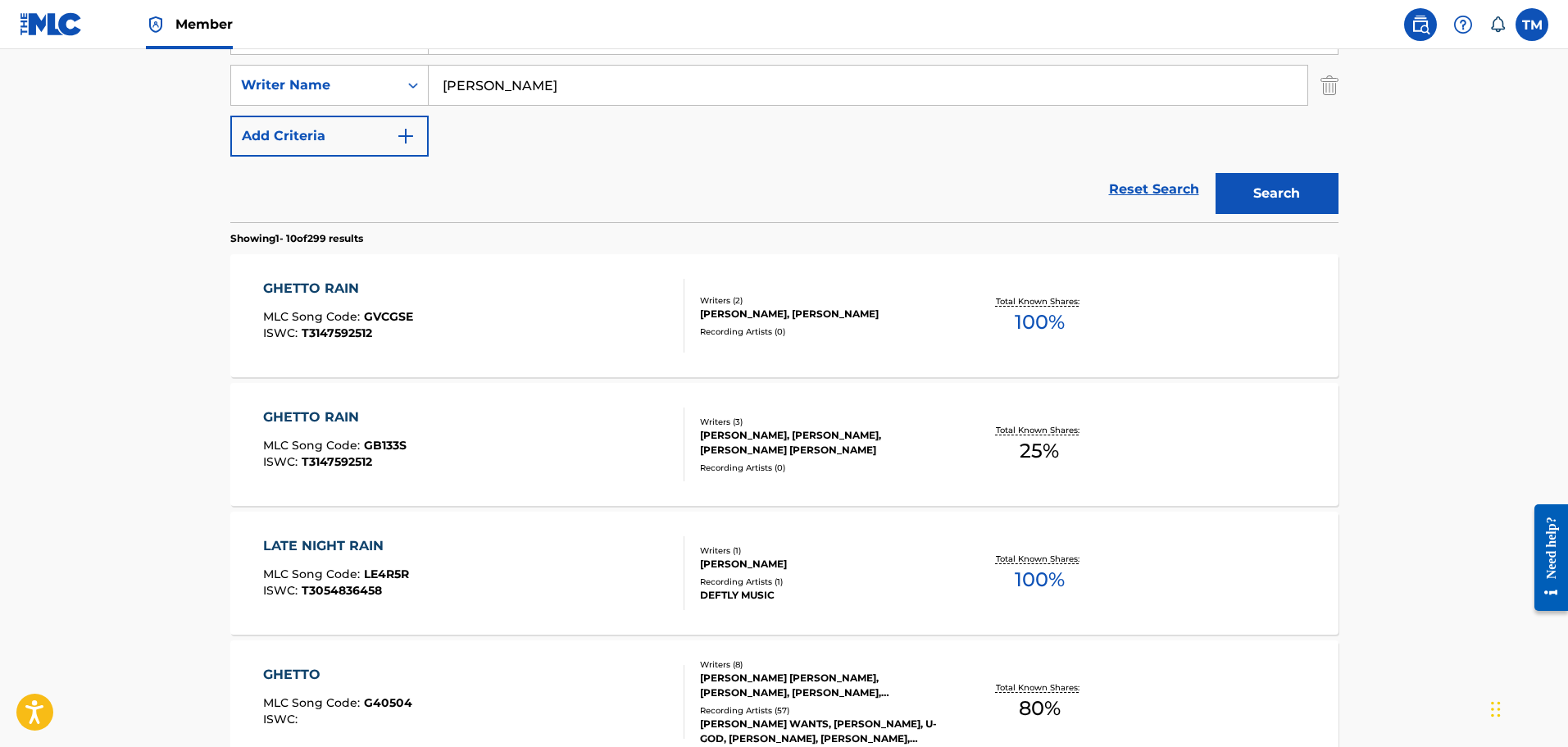
click at [541, 448] on div "GHETTO RAIN MLC Song Code : GB133S ISWC : T3147592512" at bounding box center [473, 444] width 421 height 74
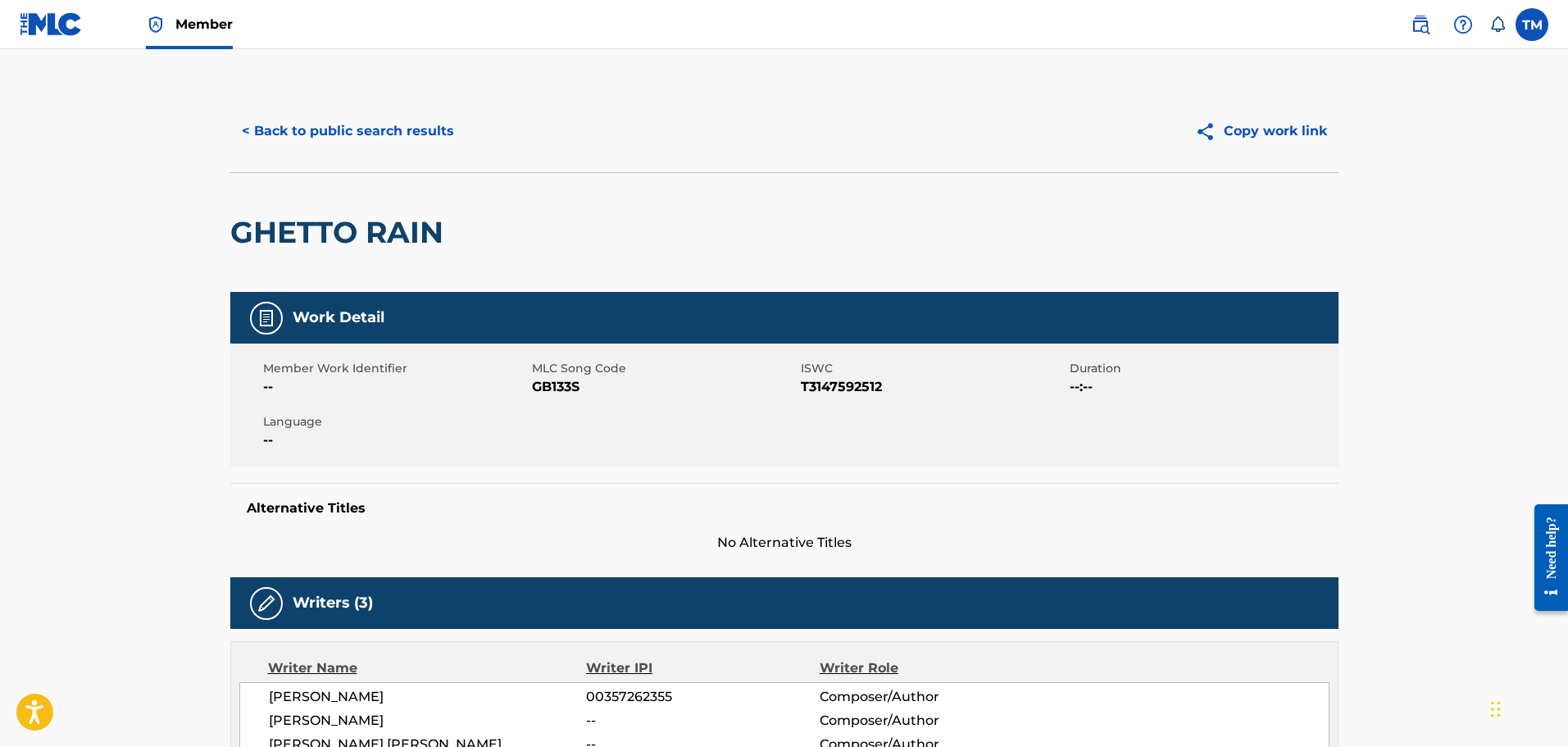
click at [569, 384] on span "GB133S" at bounding box center [664, 386] width 265 height 19
copy span "GB133S"
